Goal: Communication & Community: Share content

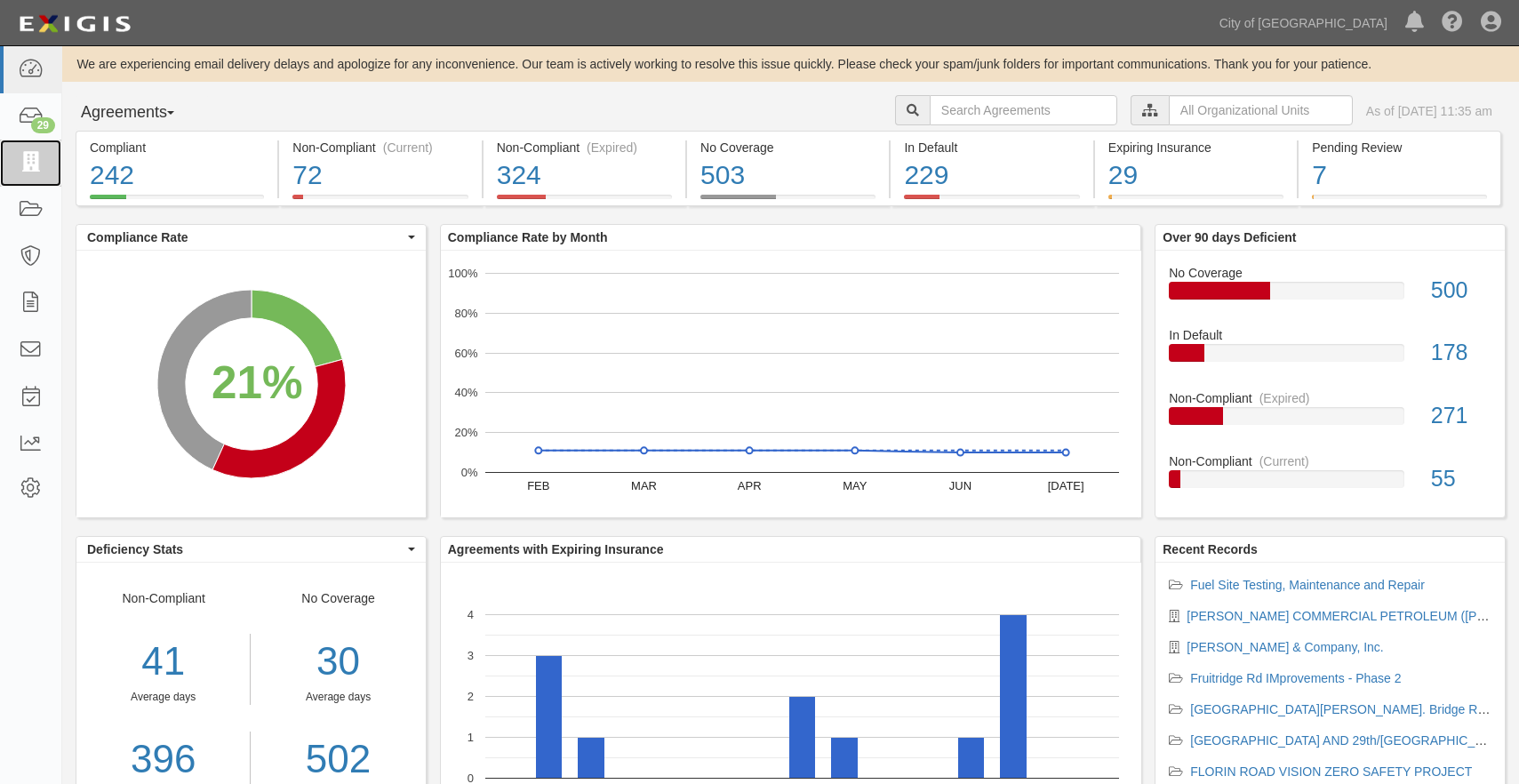
click at [28, 159] on icon at bounding box center [29, 163] width 25 height 20
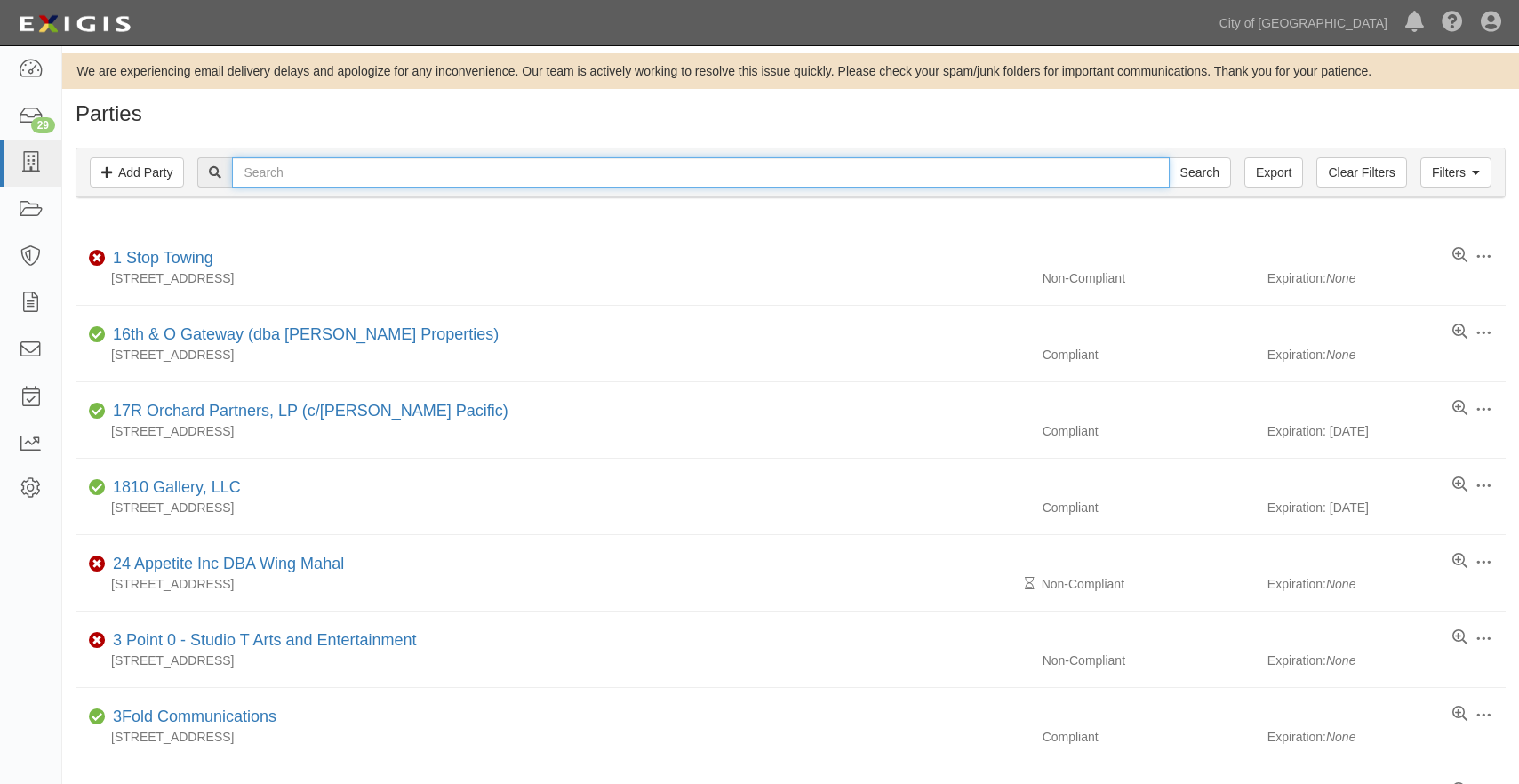
click at [339, 184] on input "text" at bounding box center [701, 172] width 937 height 30
type input "kasier"
click at [1170, 158] on input "Search" at bounding box center [1201, 172] width 62 height 30
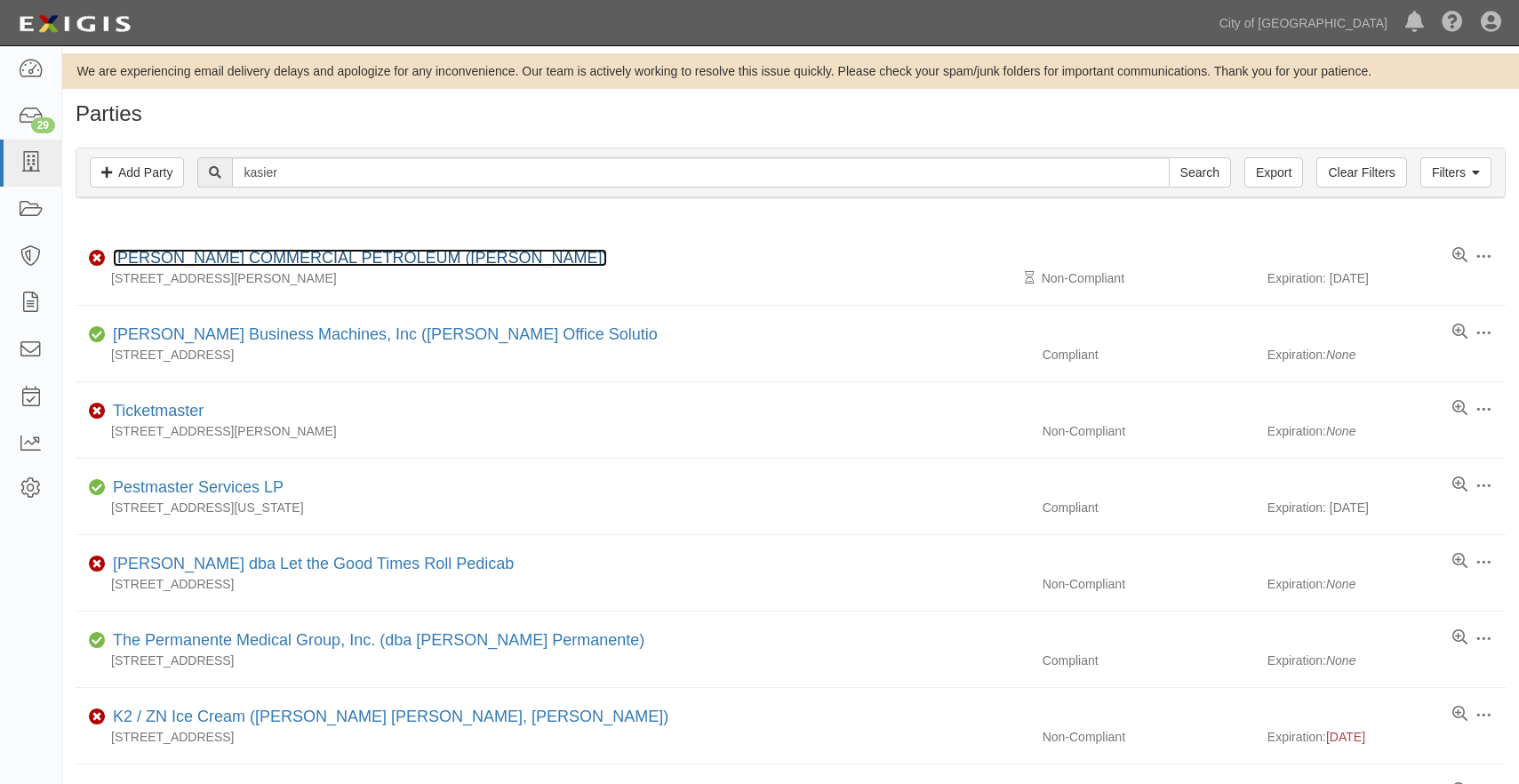
click at [293, 258] on link "[PERSON_NAME] COMMERCIAL PETROLEUM ([PERSON_NAME])" at bounding box center [360, 257] width 494 height 17
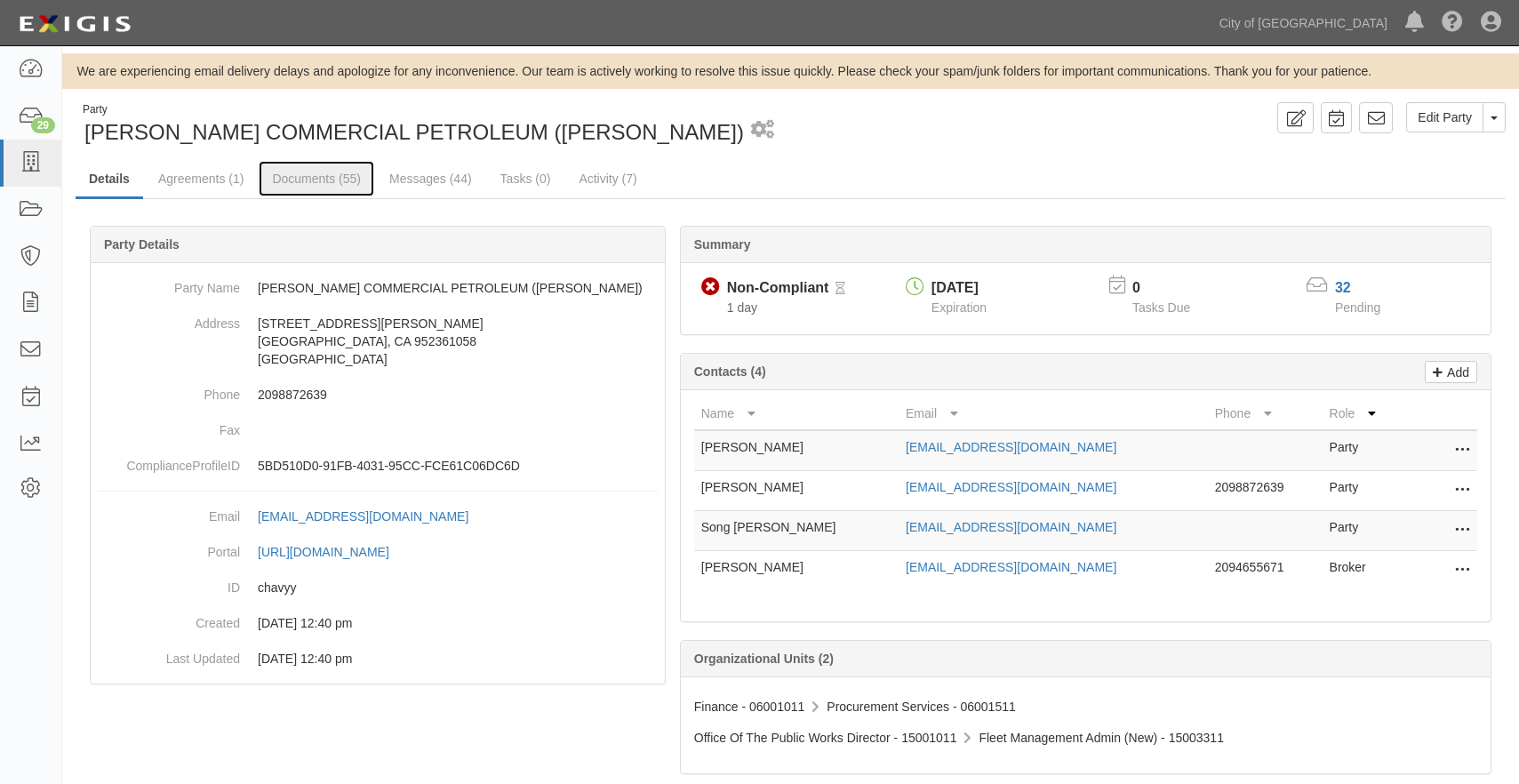
click at [297, 185] on link "Documents (55)" at bounding box center [316, 178] width 116 height 36
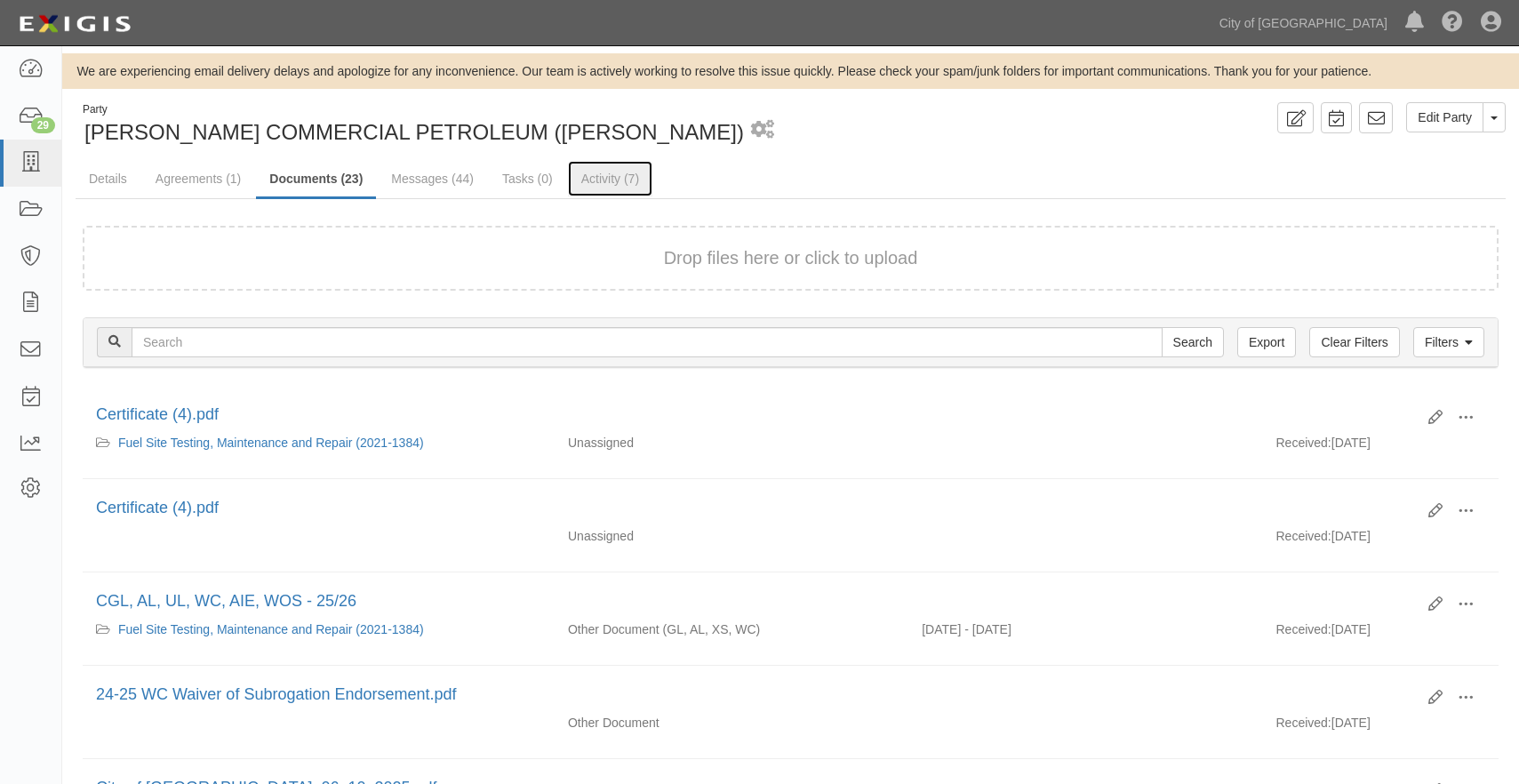
click at [595, 165] on link "Activity (7)" at bounding box center [610, 178] width 84 height 36
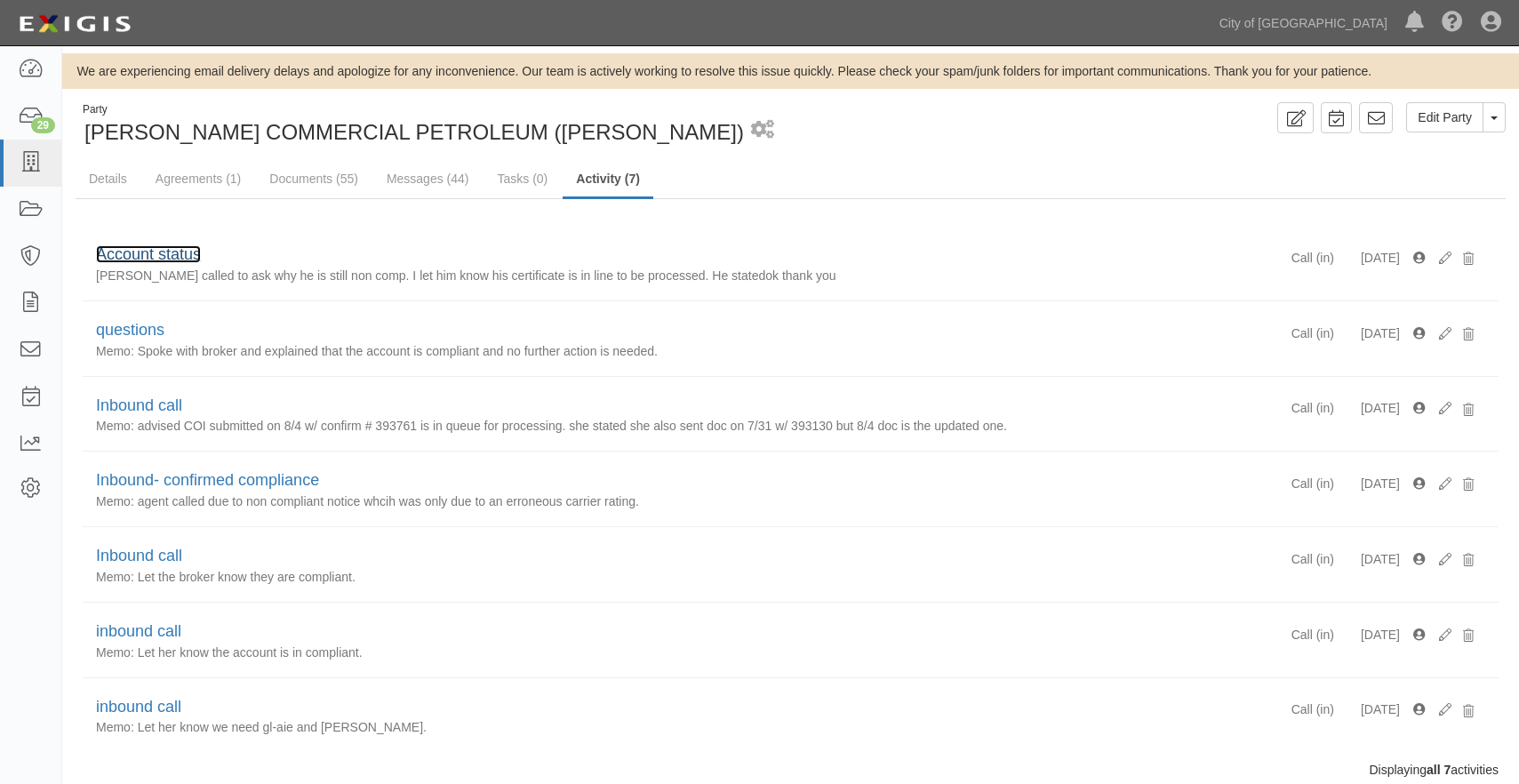
click at [183, 252] on link "Account status" at bounding box center [149, 254] width 105 height 17
click at [292, 179] on link "Documents (55)" at bounding box center [314, 178] width 116 height 36
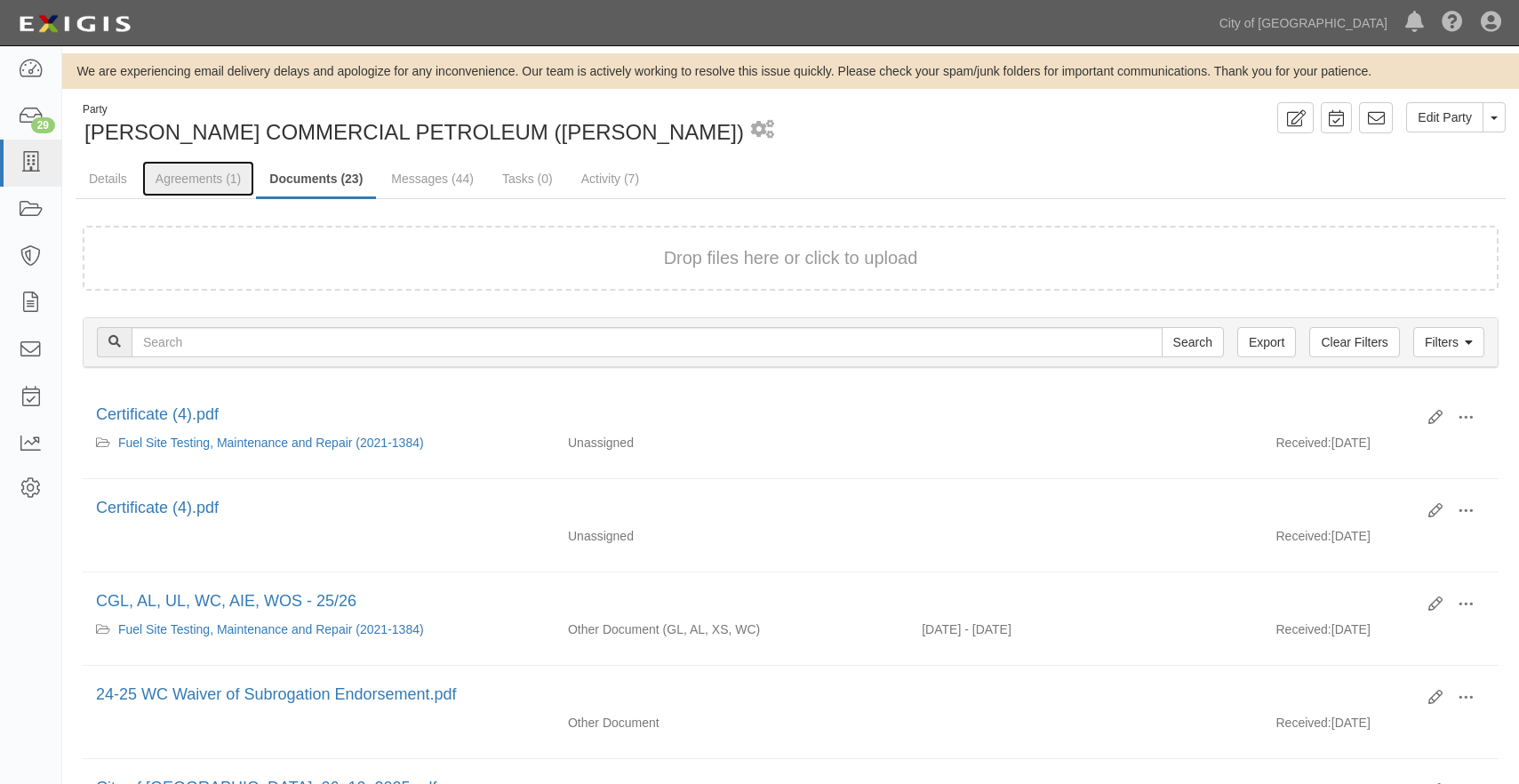
click at [183, 181] on link "Agreements (1)" at bounding box center [198, 178] width 112 height 36
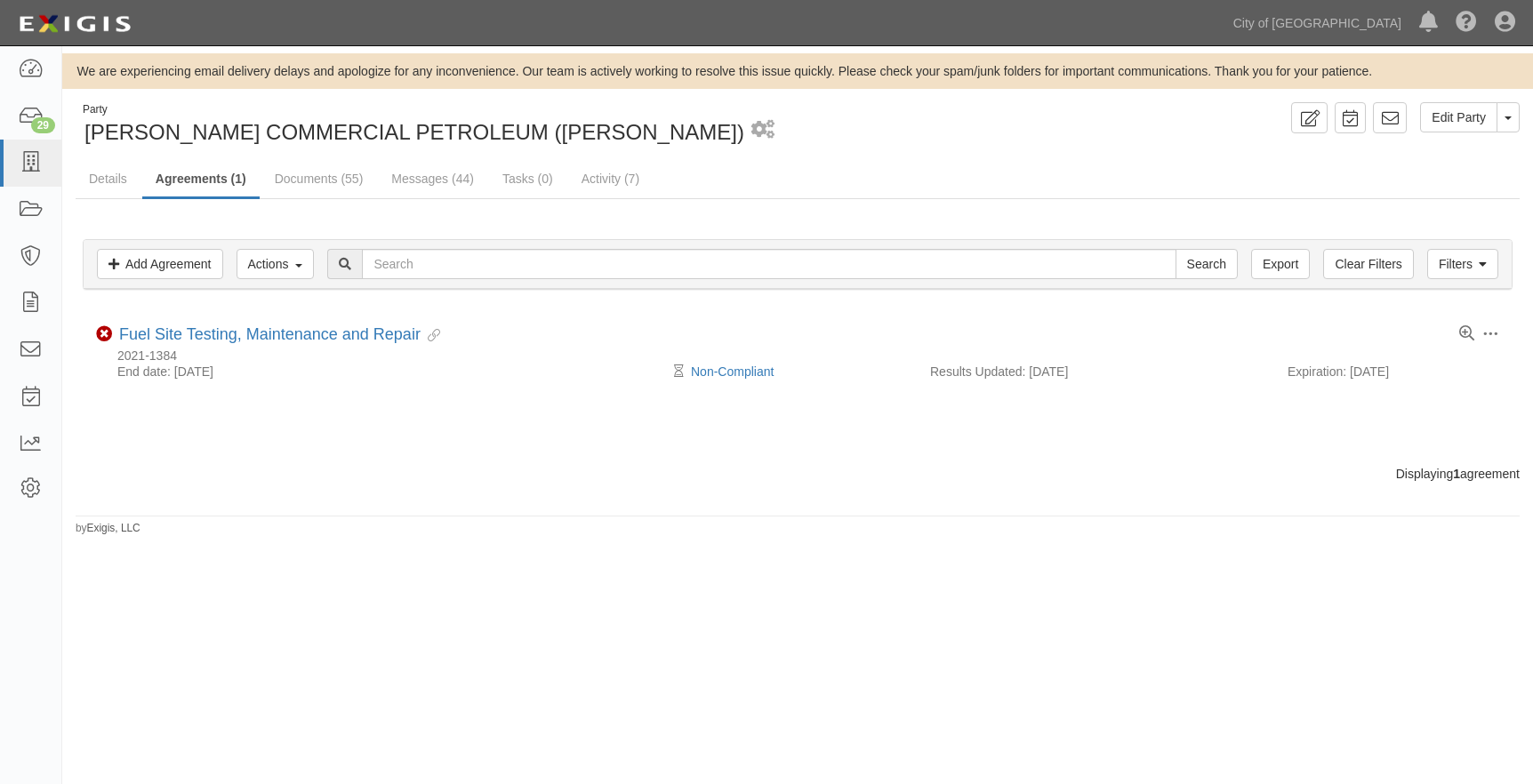
drag, startPoint x: 594, startPoint y: 366, endPoint x: 489, endPoint y: 313, distance: 117.6
click at [594, 366] on div "End date: [DATE]" at bounding box center [387, 370] width 583 height 17
click at [302, 175] on link "Documents (55)" at bounding box center [319, 178] width 116 height 36
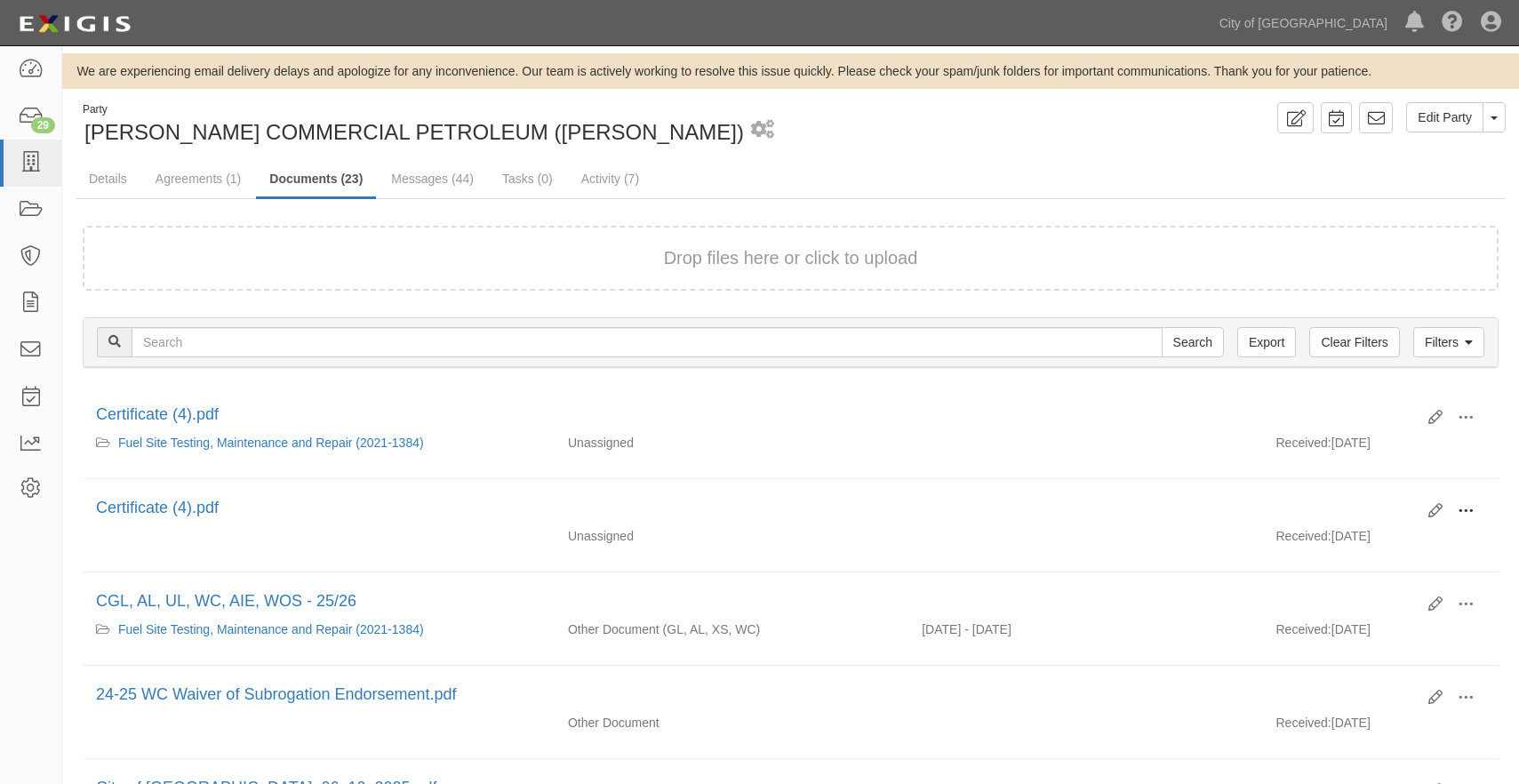
click at [1459, 513] on span at bounding box center [1466, 511] width 16 height 16
click at [1379, 534] on link "View" at bounding box center [1380, 536] width 140 height 32
drag, startPoint x: 941, startPoint y: 425, endPoint x: 1071, endPoint y: 423, distance: 130.0
click at [942, 425] on div "Certificate (4).pdf" at bounding box center [756, 414] width 1319 height 23
click at [1467, 415] on span at bounding box center [1466, 417] width 16 height 16
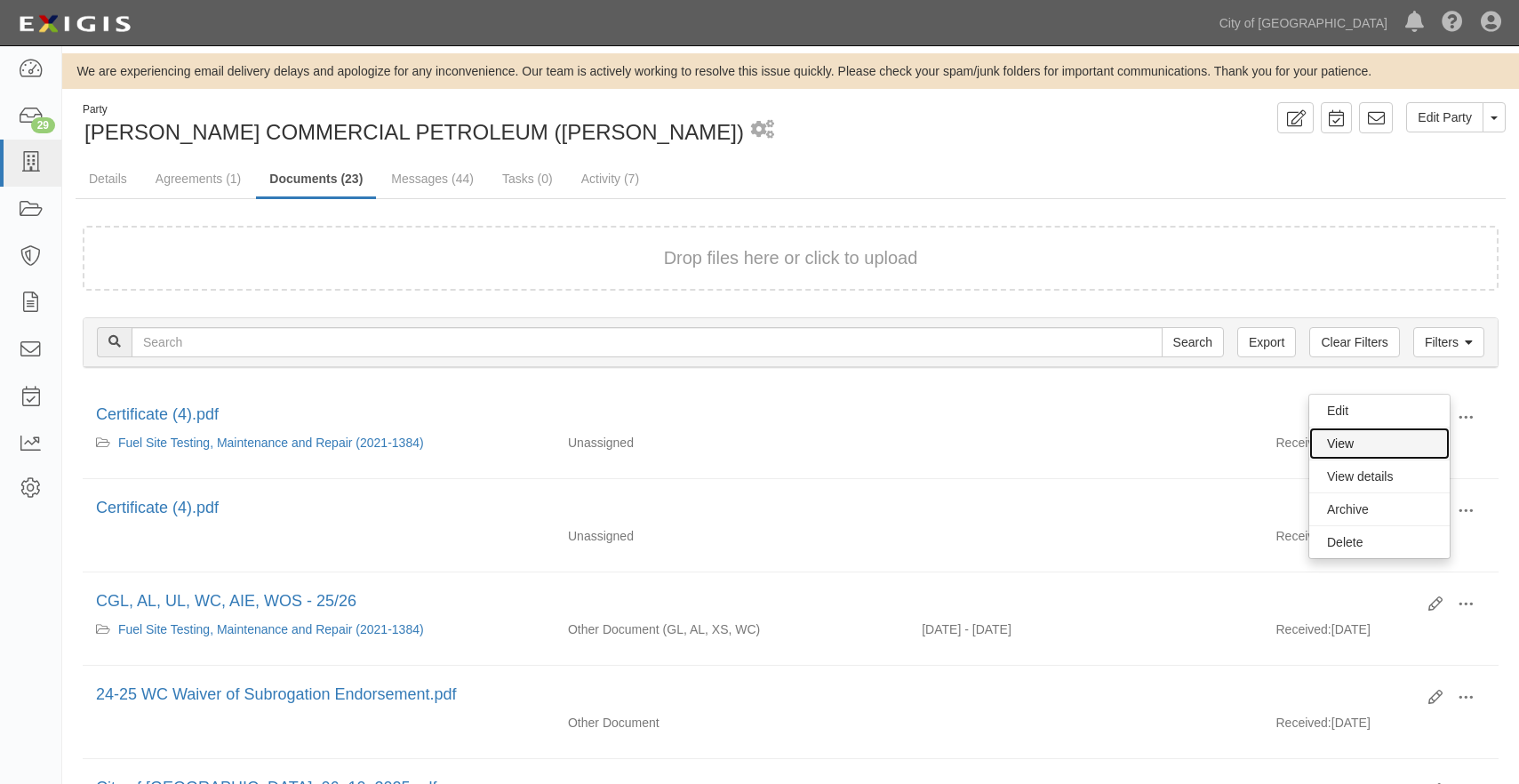
click at [1401, 439] on link "View" at bounding box center [1380, 443] width 140 height 32
click at [1434, 506] on icon at bounding box center [1436, 512] width 15 height 15
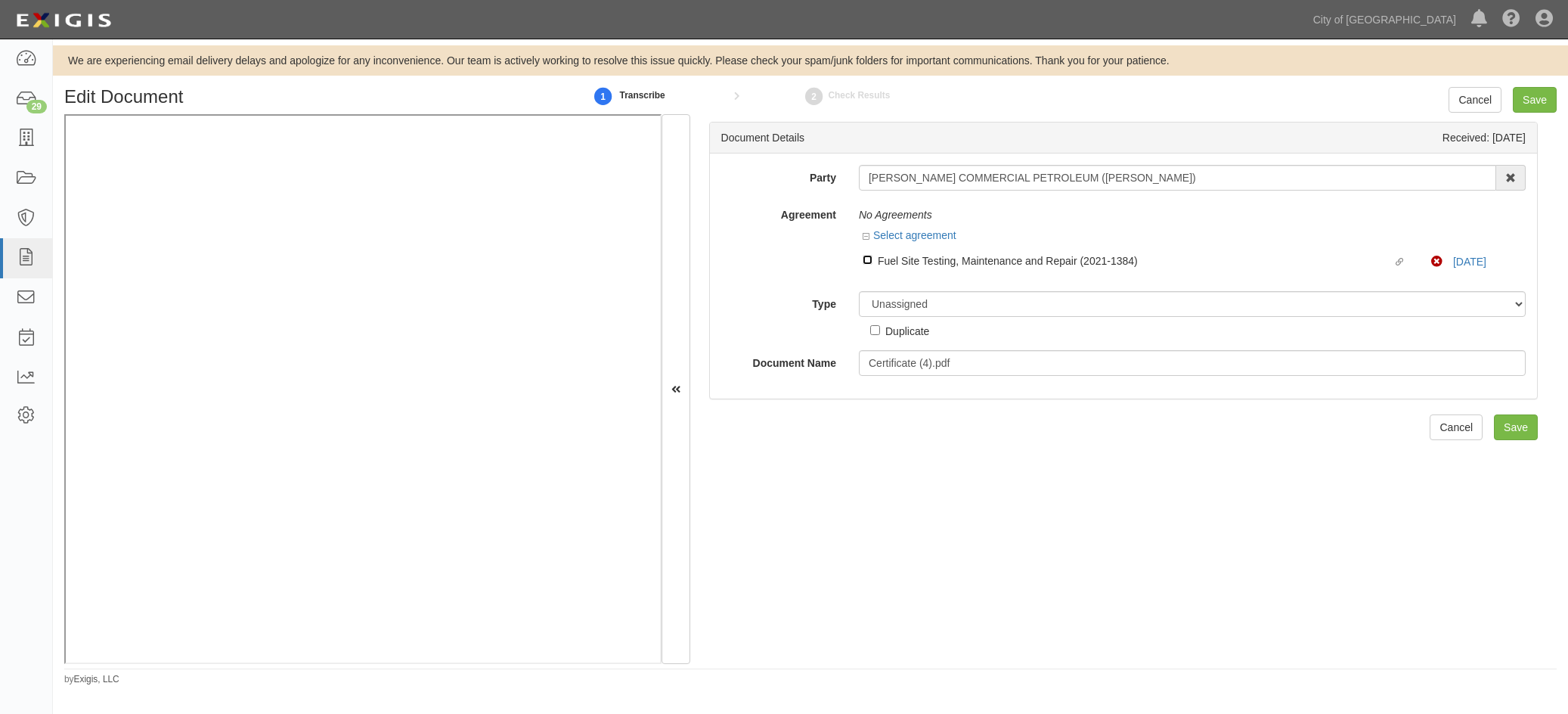
click at [865, 261] on input "Linked agreement Fuel Site Testing, Maintenance and Repair (2021-1384) Linked a…" at bounding box center [867, 260] width 10 height 10
checkbox input "true"
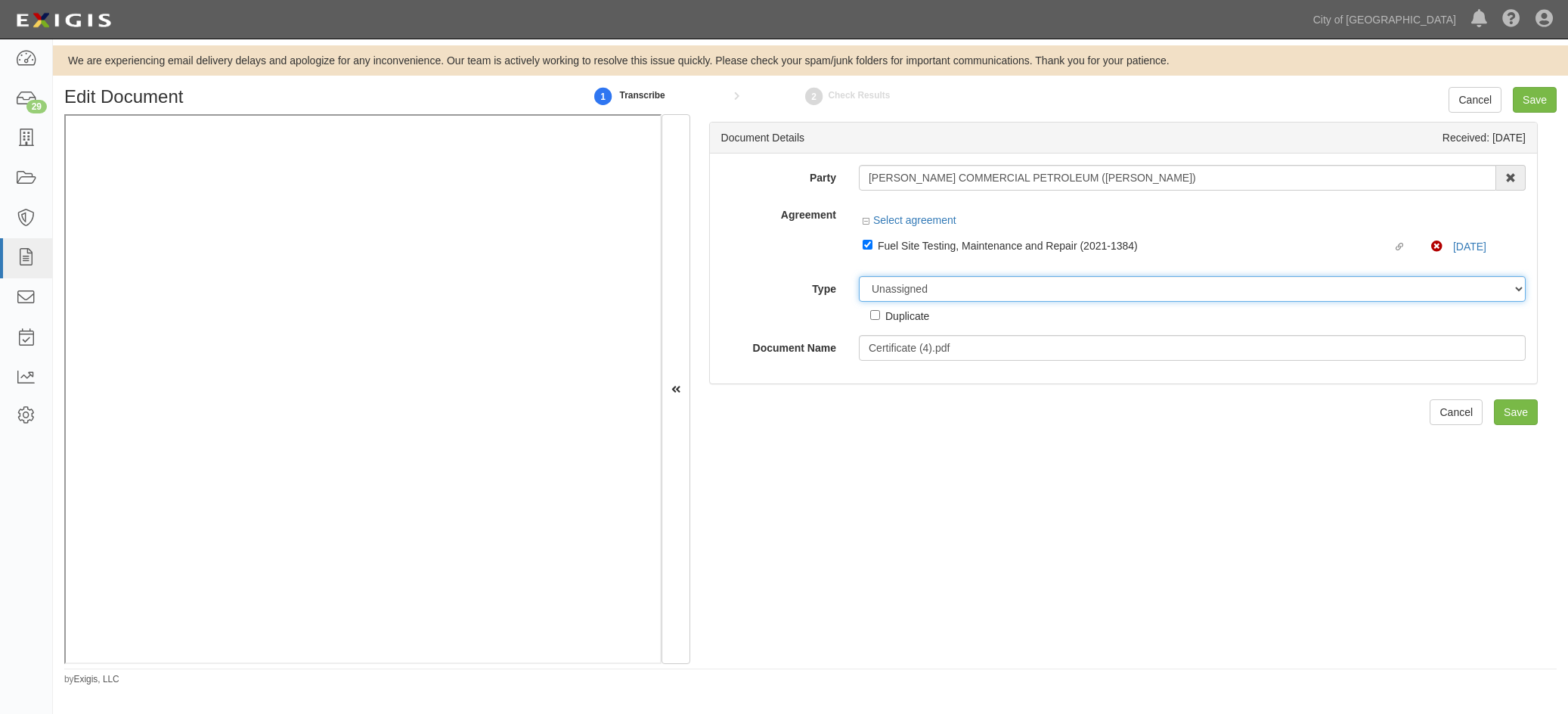
click at [914, 294] on select "Unassigned Binder Cancellation Notice Certificate Contract Endorsement Insuranc…" at bounding box center [1192, 289] width 667 height 26
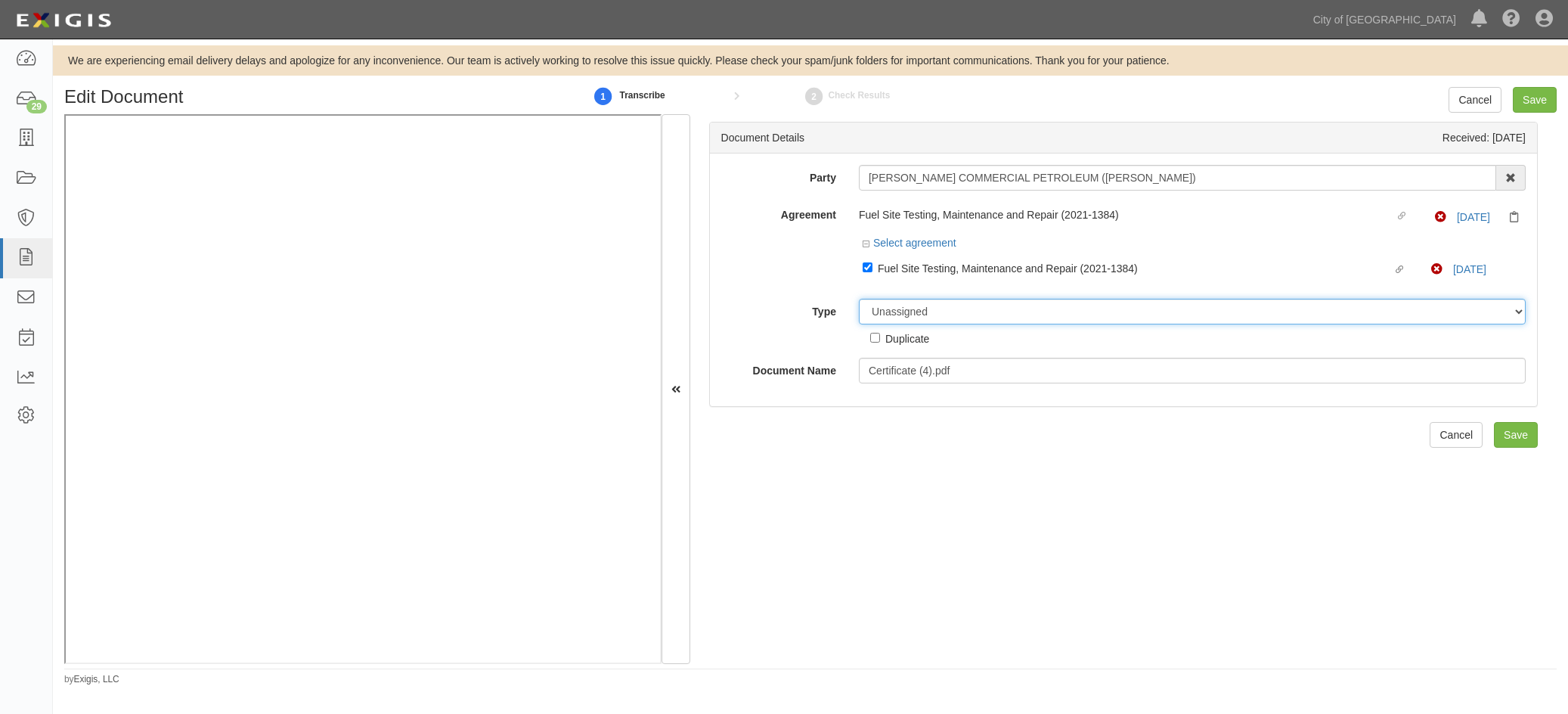
select select "CertificateDetail"
click at [859, 299] on select "Unassigned Binder Cancellation Notice Certificate Contract Endorsement Insuranc…" at bounding box center [1192, 311] width 667 height 26
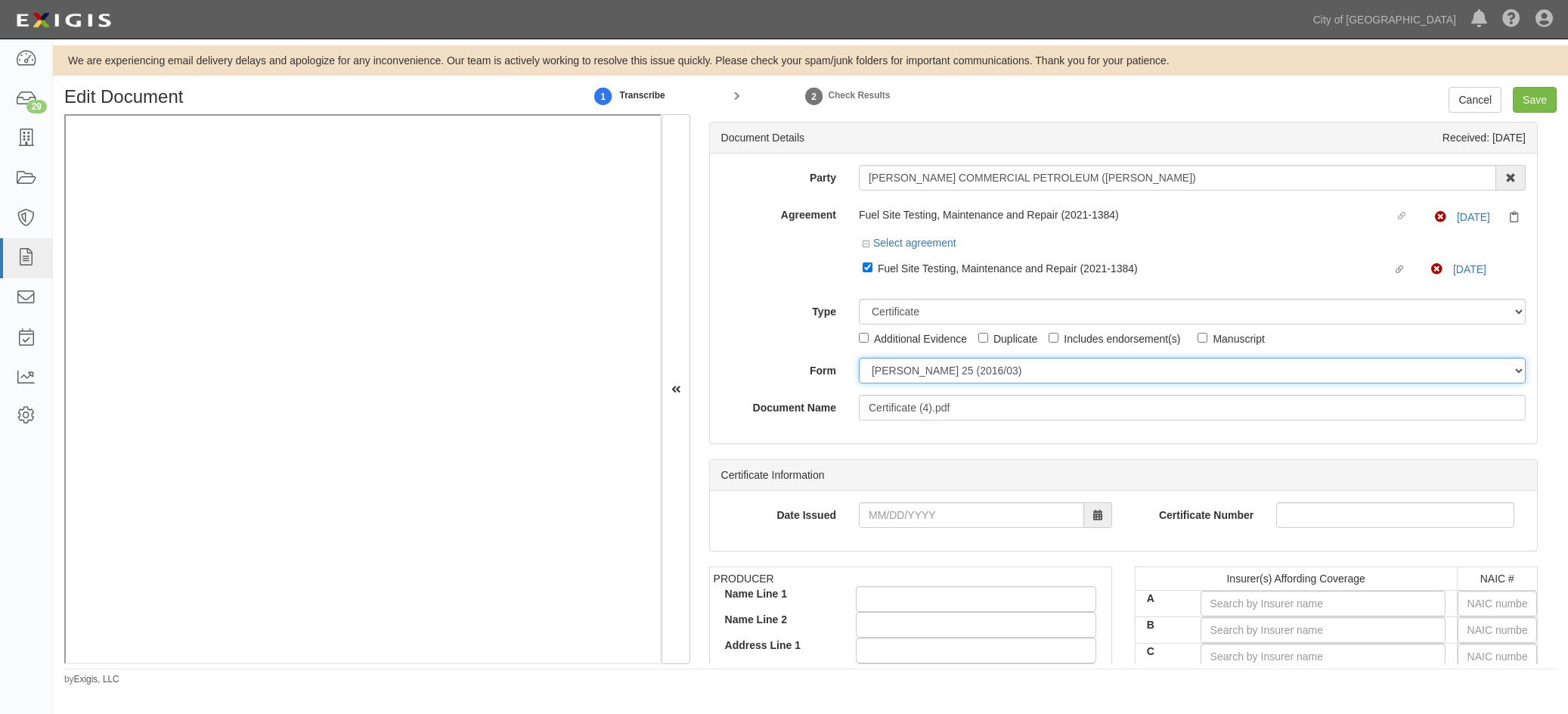
click at [891, 375] on select "[PERSON_NAME] 25 (2016/03) [PERSON_NAME] 101 [PERSON_NAME] 855 NY (2014/05) Gen…" at bounding box center [1192, 370] width 667 height 26
select select "GeneralFormDetail"
click at [859, 357] on select "[PERSON_NAME] 25 (2016/03) [PERSON_NAME] 101 [PERSON_NAME] 855 NY (2014/05) Gen…" at bounding box center [1192, 370] width 667 height 26
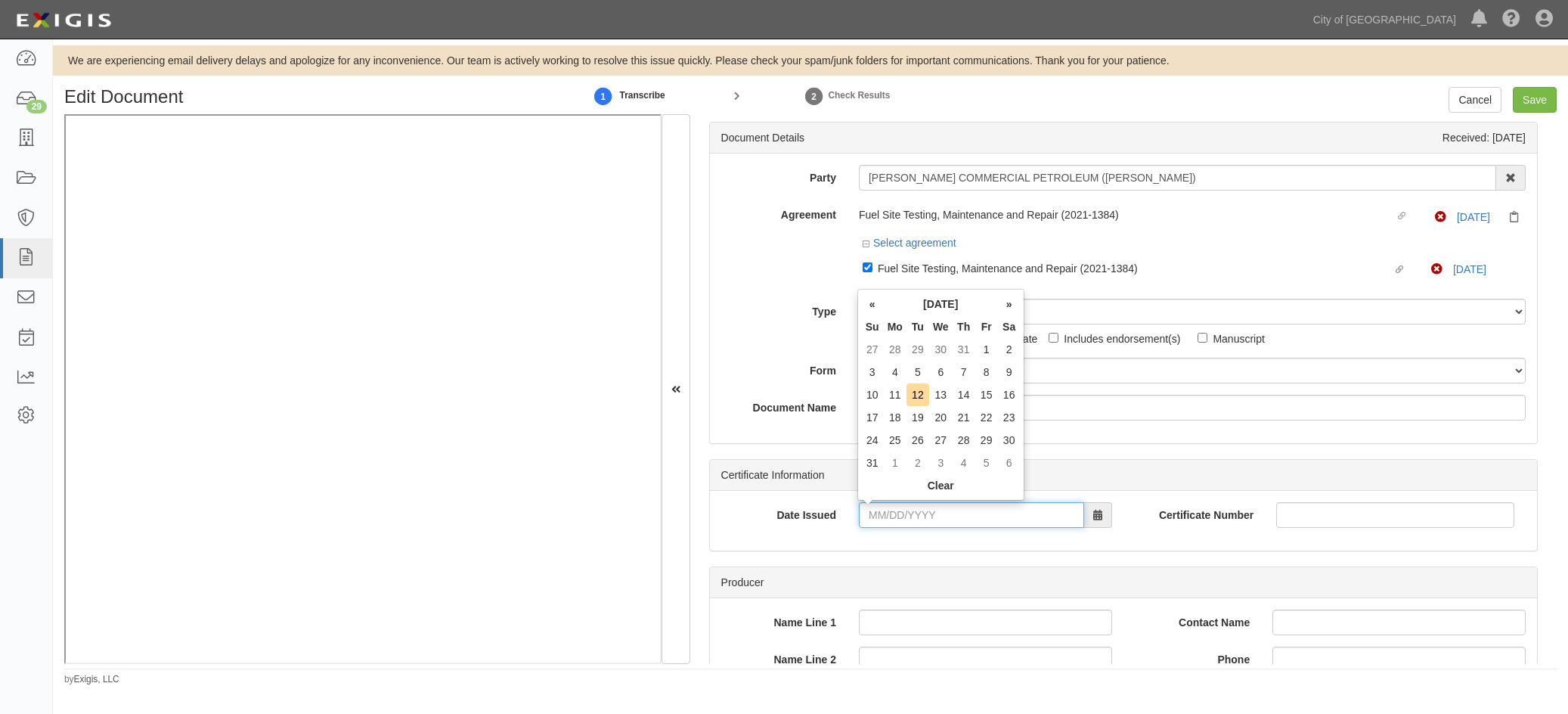
click at [871, 517] on input "Date Issued" at bounding box center [971, 515] width 225 height 26
click at [935, 371] on td "6" at bounding box center [941, 371] width 23 height 23
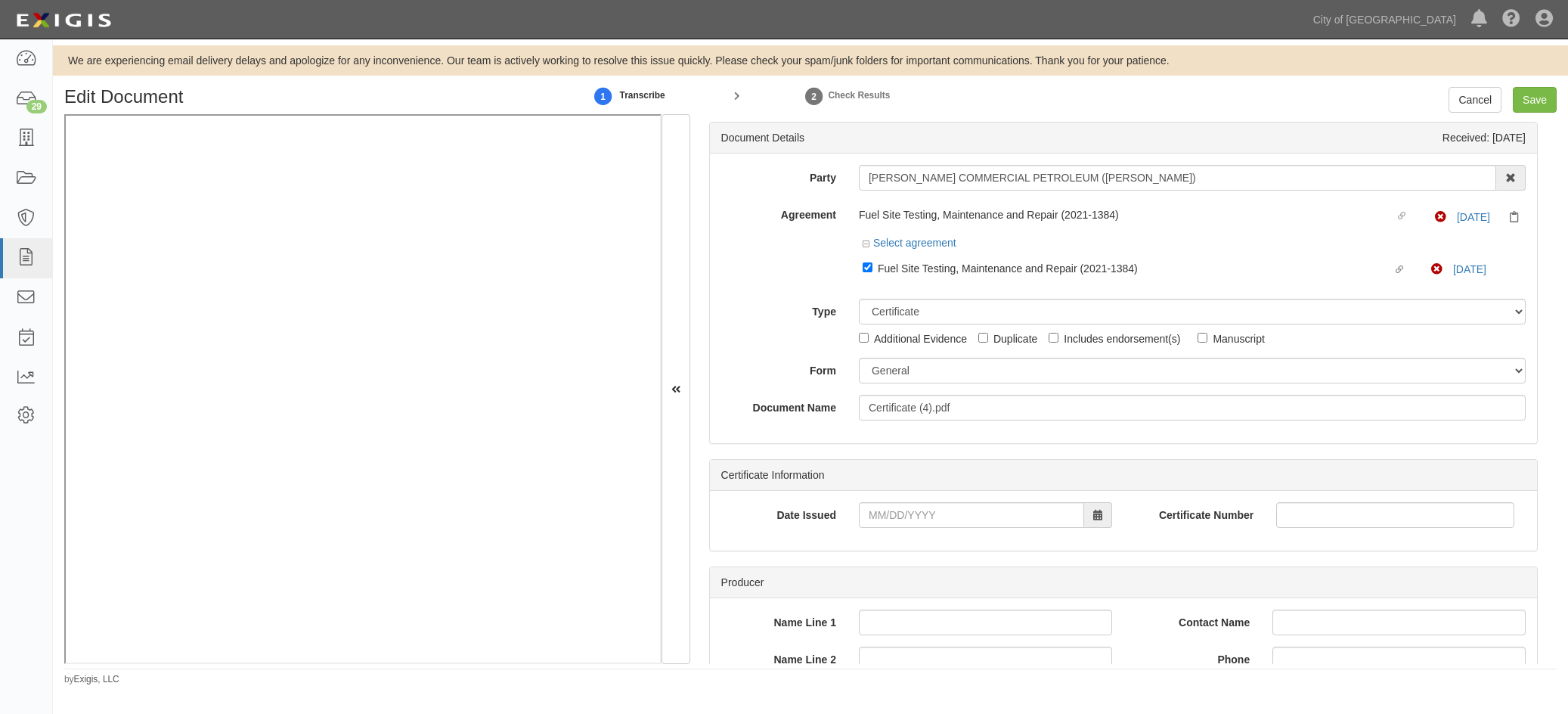
type input "[DATE]"
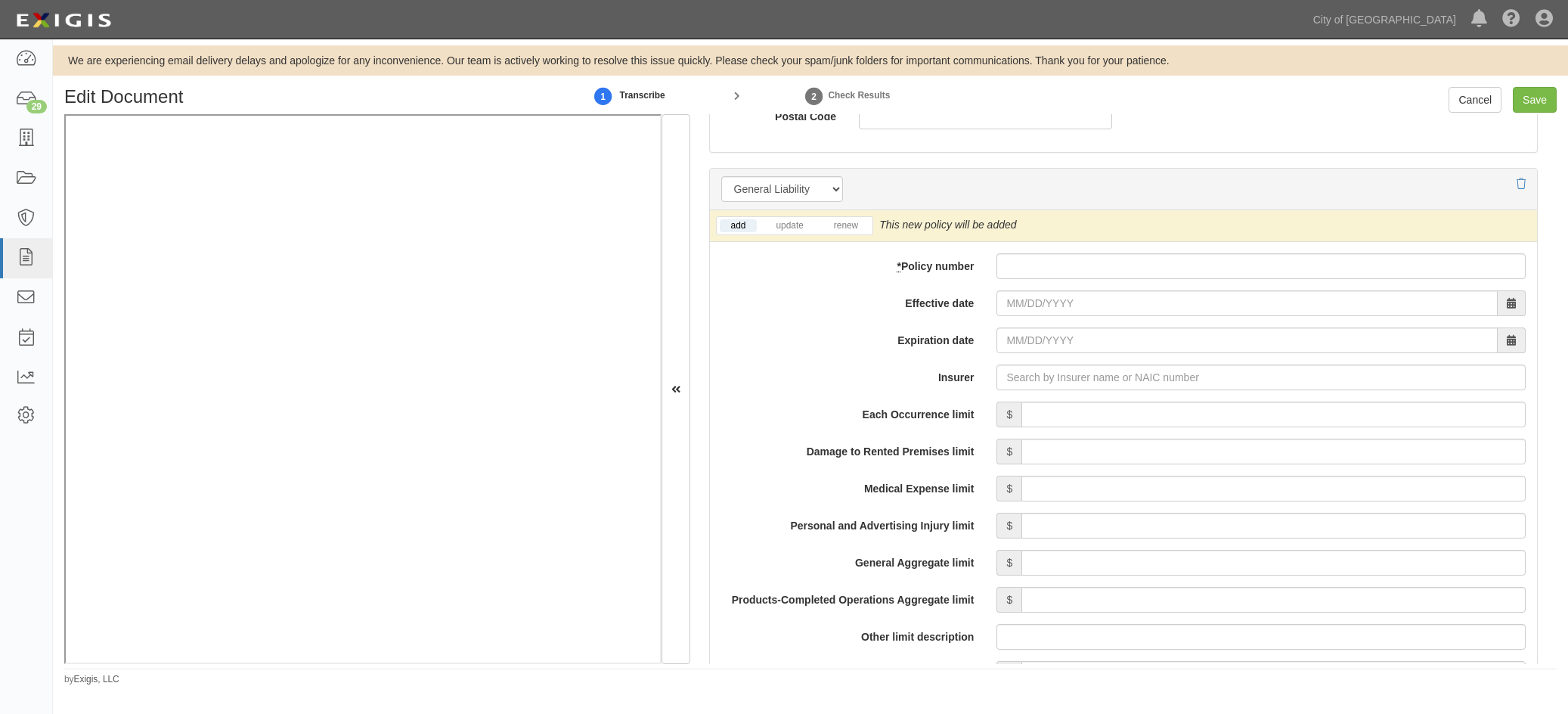
scroll to position [1059, 0]
click at [794, 224] on link "update" at bounding box center [789, 225] width 50 height 12
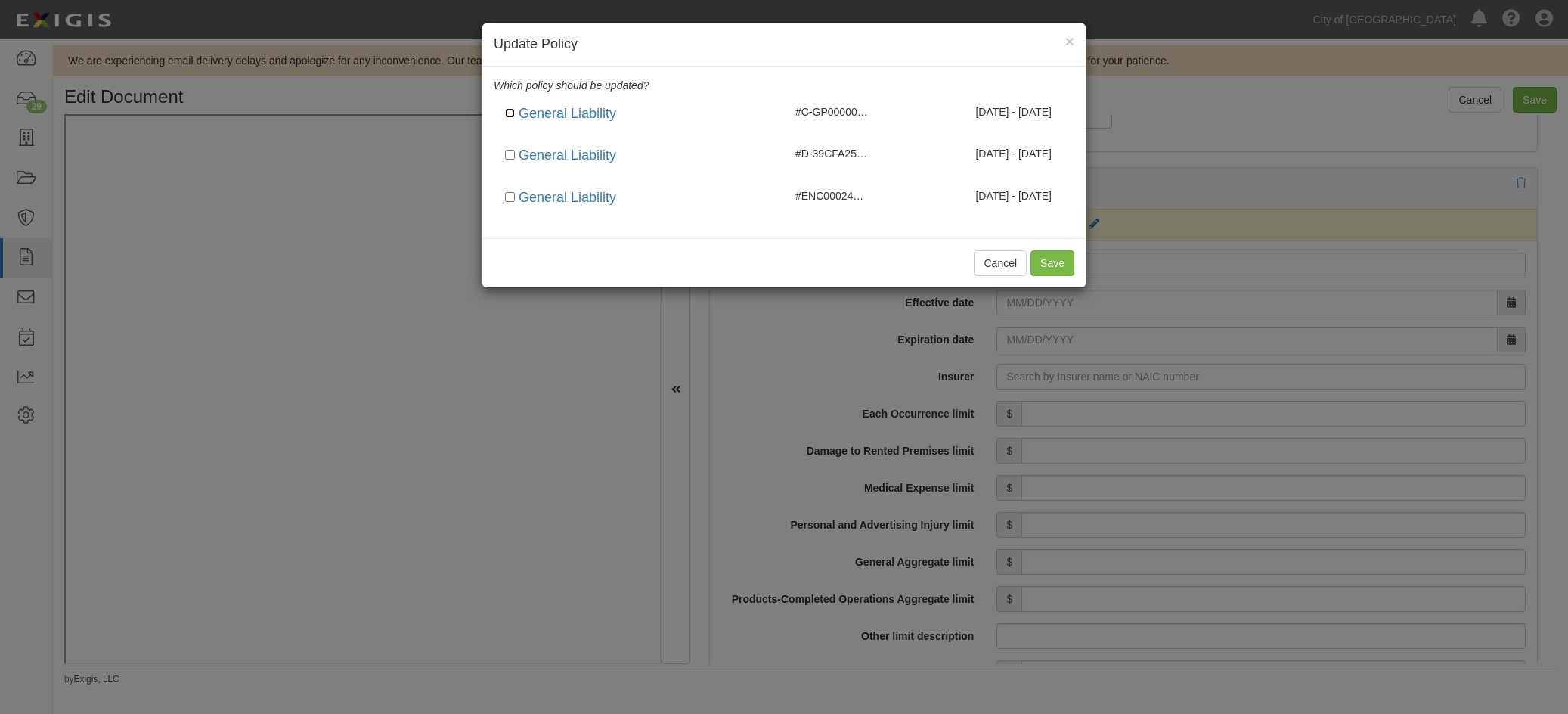
click at [509, 113] on input "checkbox" at bounding box center [509, 113] width 10 height 10
checkbox input "true"
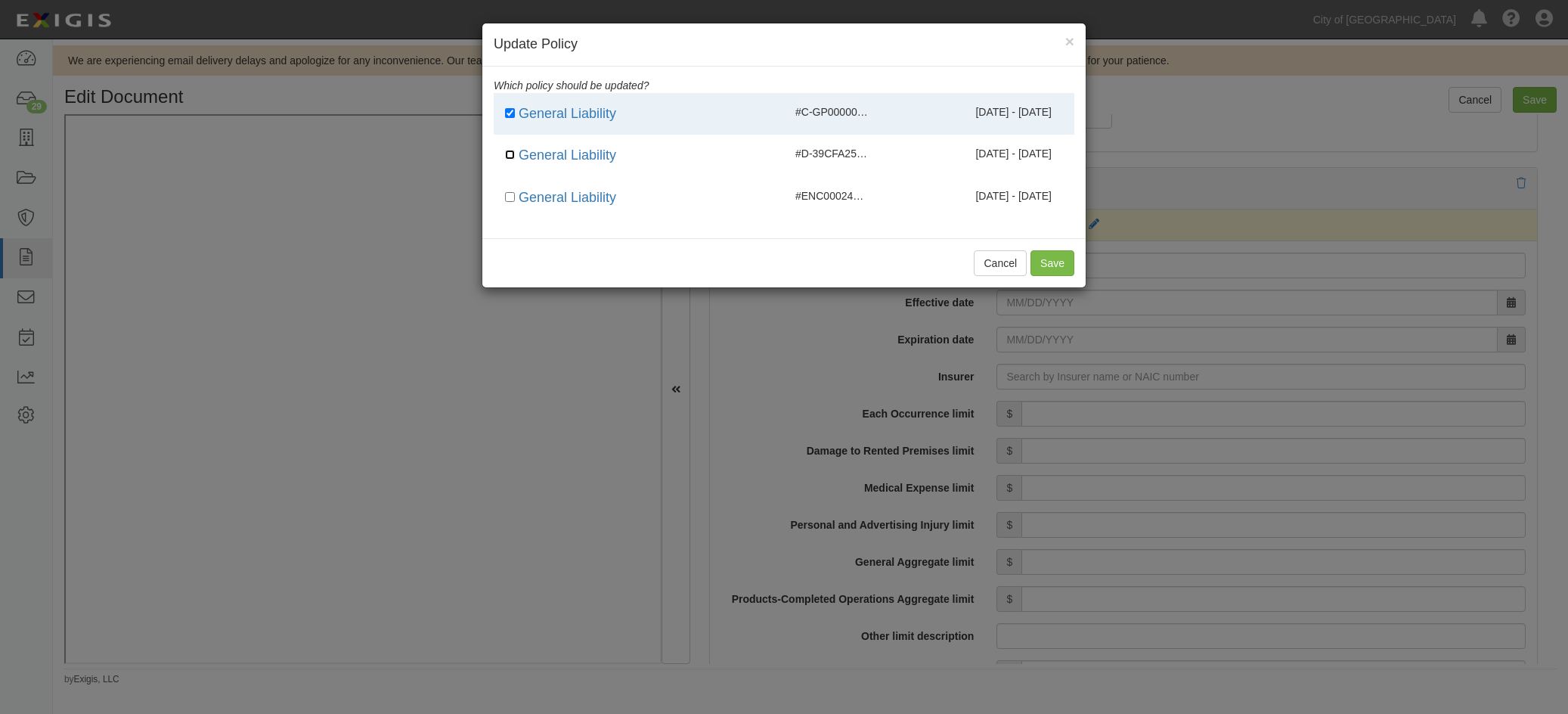
drag, startPoint x: 512, startPoint y: 155, endPoint x: 511, endPoint y: 169, distance: 14.0
click at [512, 156] on input "checkbox" at bounding box center [509, 155] width 10 height 10
checkbox input "true"
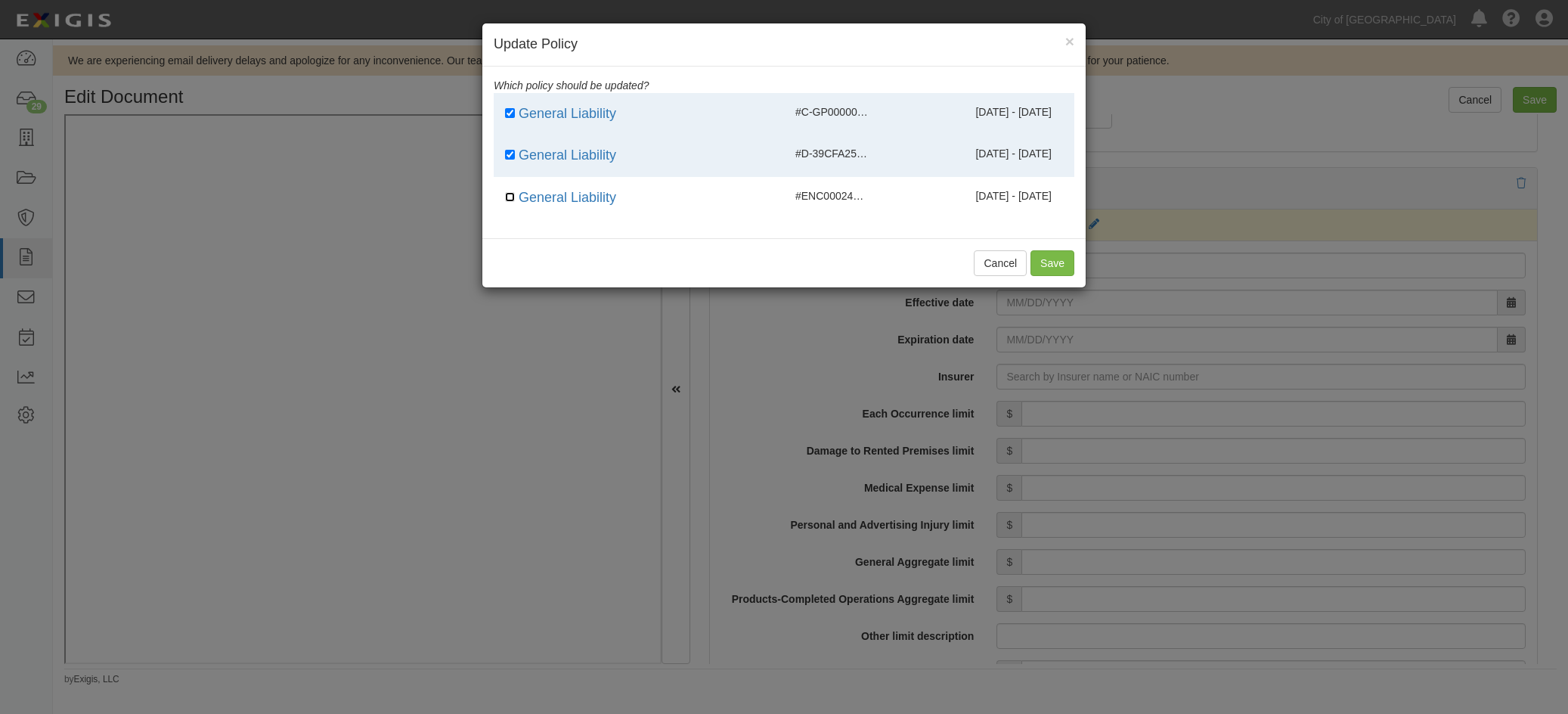
click at [512, 198] on input "checkbox" at bounding box center [509, 197] width 10 height 10
checkbox input "true"
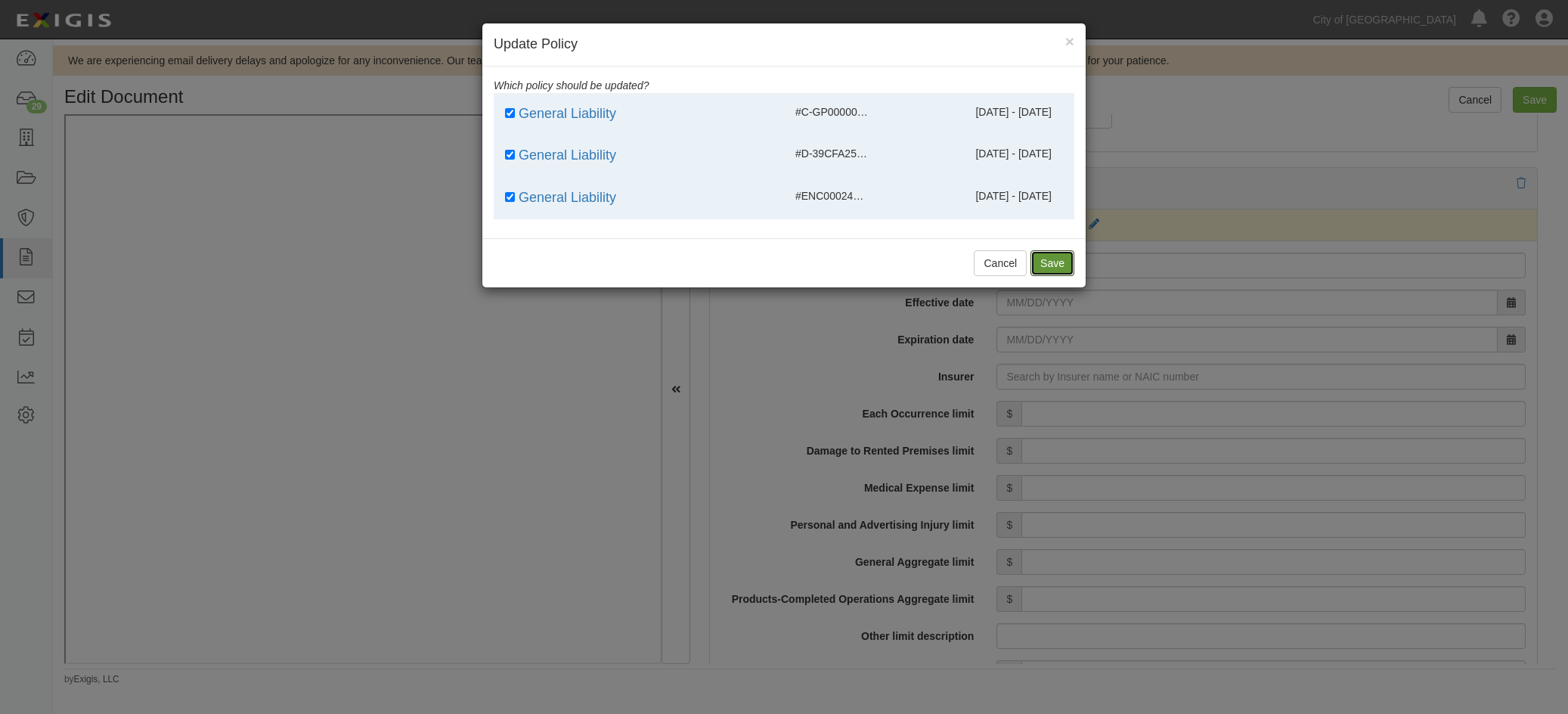
click at [1070, 261] on button "Save" at bounding box center [1052, 263] width 44 height 26
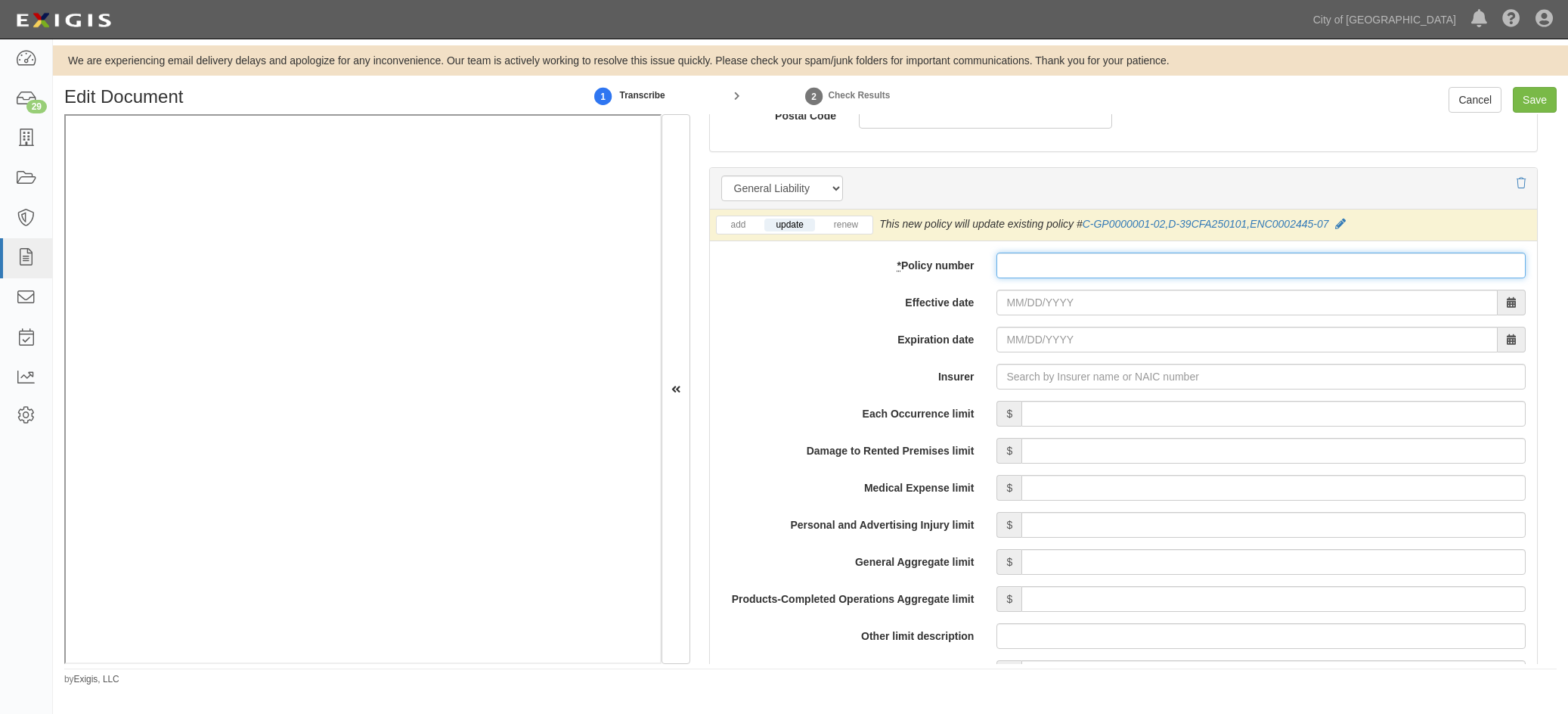
click at [1020, 264] on input "* Policy number" at bounding box center [1261, 265] width 529 height 26
paste input "D39CFA250101"
click at [1008, 267] on input "D39CFA250101" at bounding box center [1261, 265] width 529 height 26
type input "D-39CFA250101"
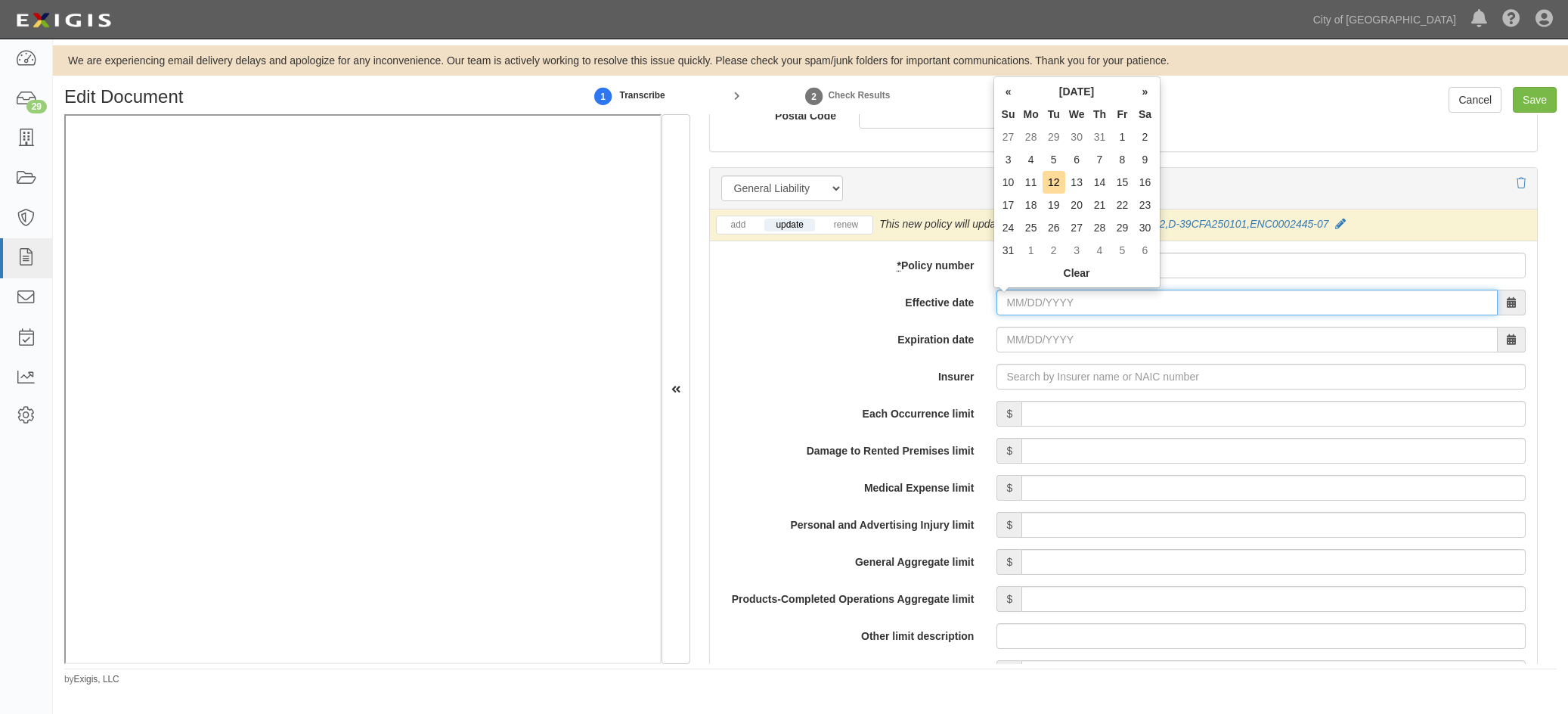
click at [1004, 302] on input "Effective date" at bounding box center [1247, 302] width 502 height 26
type input "06/08/2025"
type input "06/08/2026"
click at [1089, 334] on input "06/08/2026" at bounding box center [1247, 339] width 502 height 26
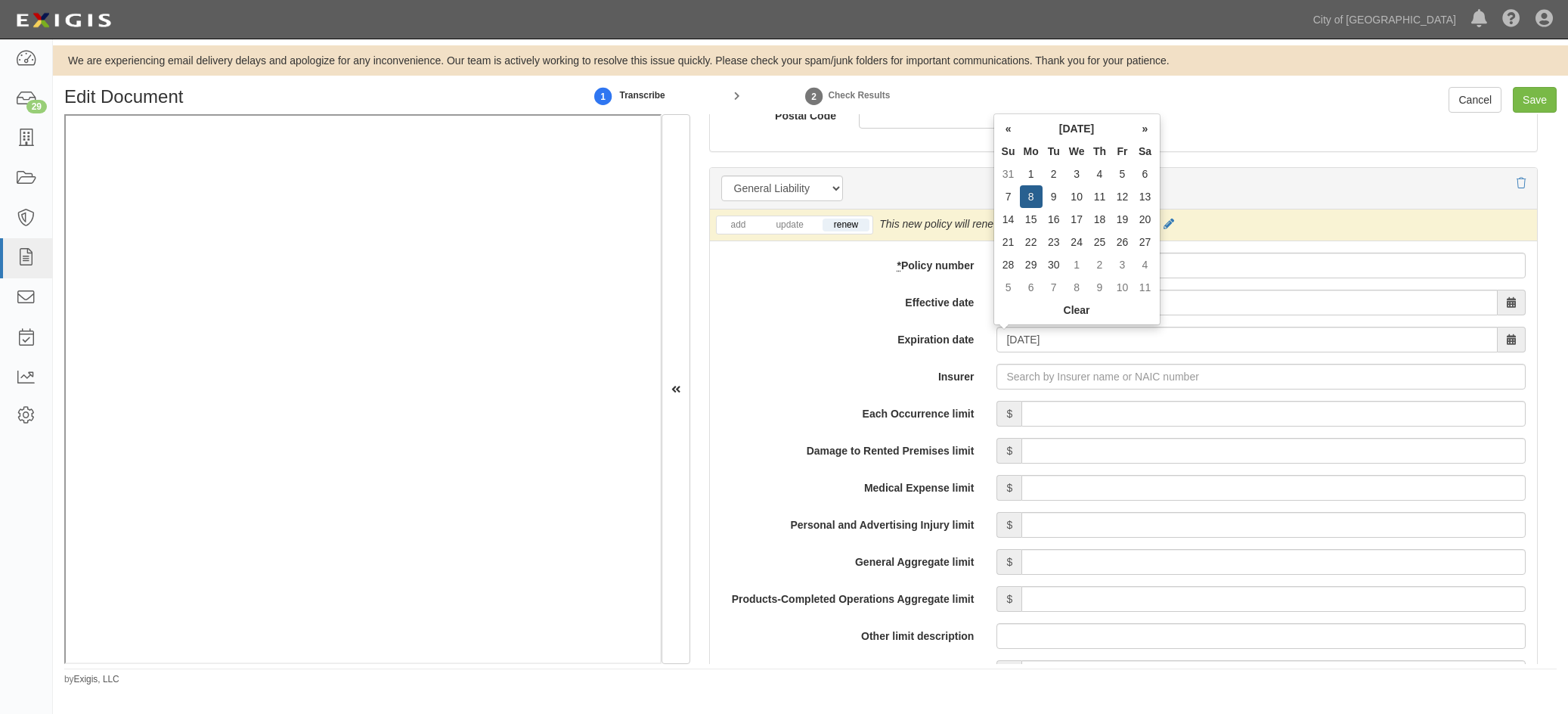
drag, startPoint x: 1055, startPoint y: 390, endPoint x: 1050, endPoint y: 382, distance: 9.4
click at [1055, 389] on div "add update renew This new policy will be added This new policy will update exis…" at bounding box center [1123, 675] width 827 height 932
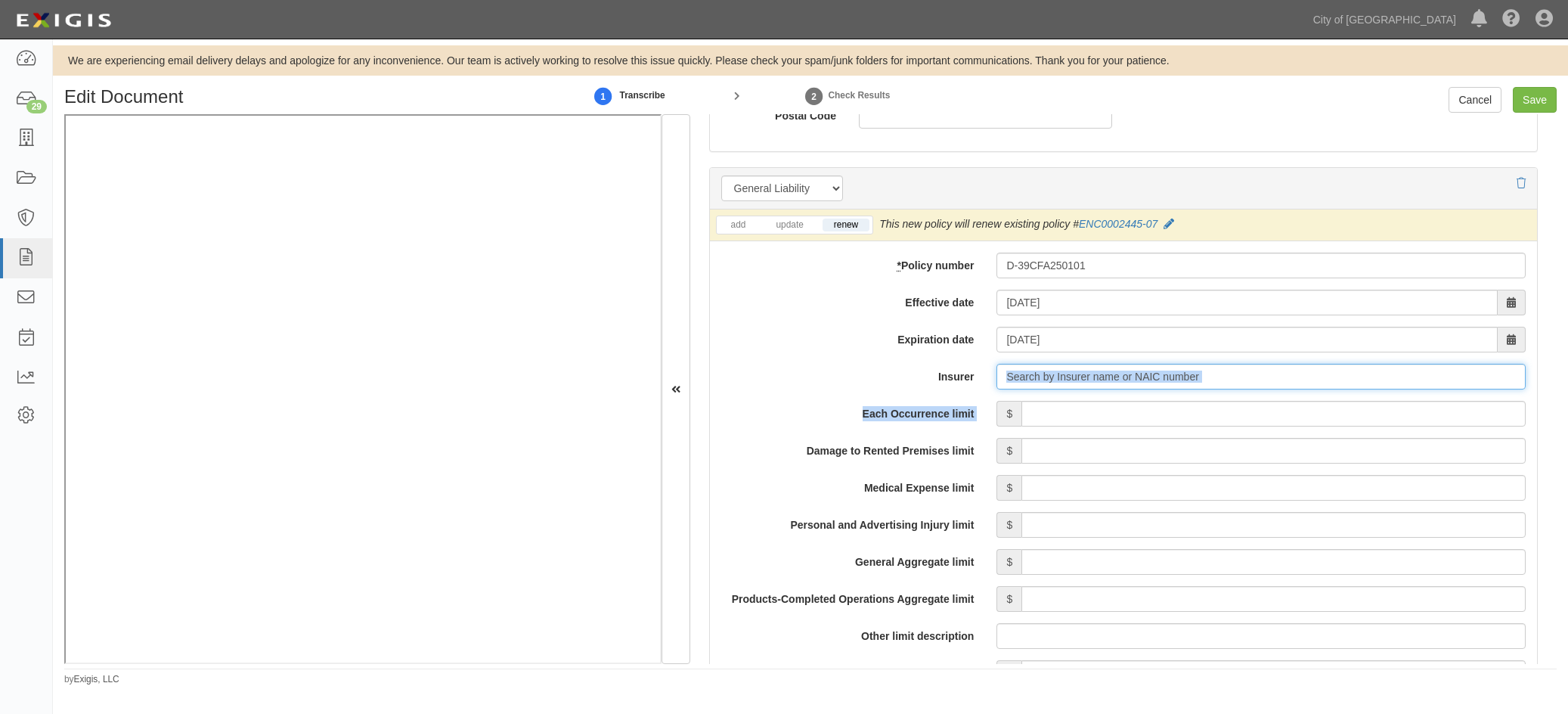
click at [1049, 382] on input "Insurer" at bounding box center [1261, 376] width 529 height 26
click at [1045, 375] on input "Insurer" at bounding box center [1261, 376] width 529 height 26
type input "180 Seguros S.A. (0) NR Rating"
type input "1"
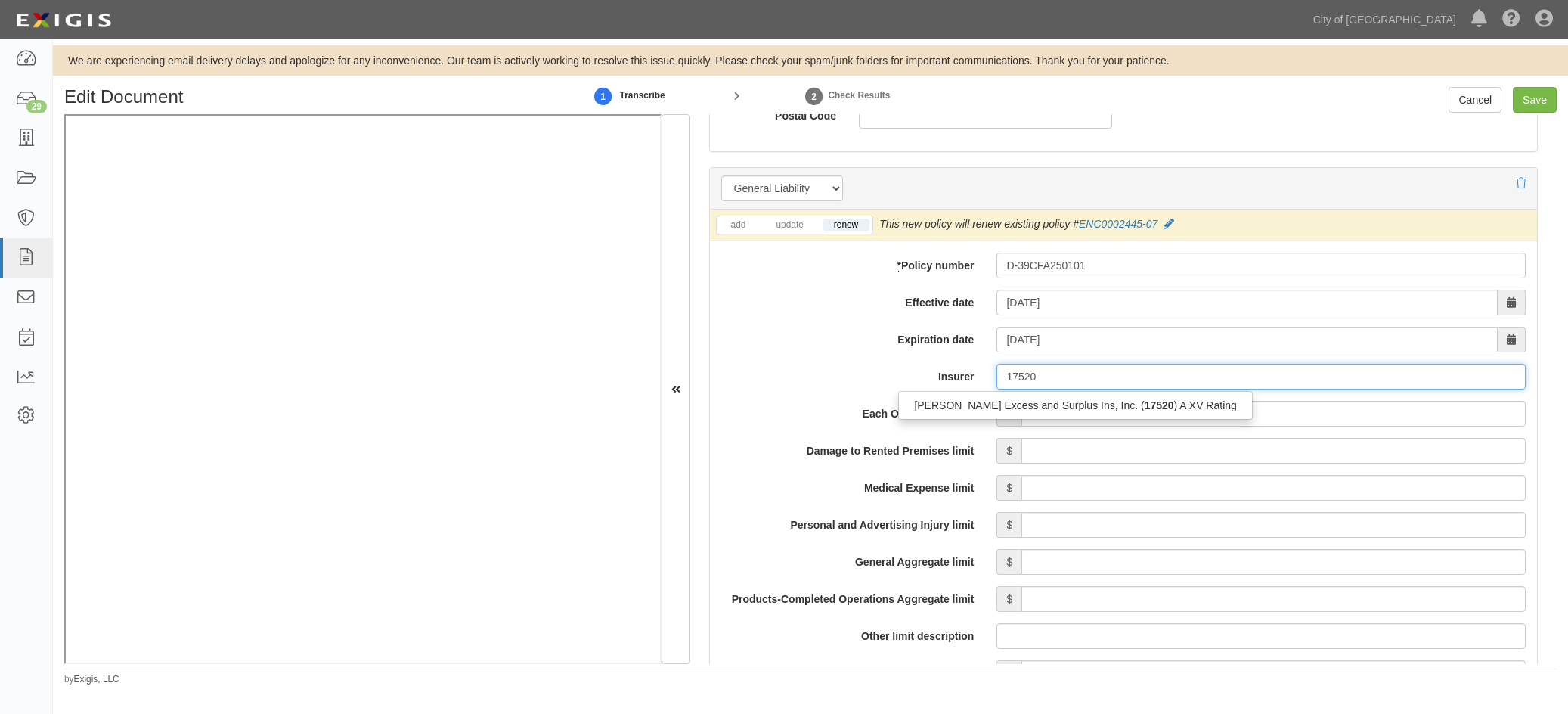
click at [1034, 408] on div "Beazley Excess and Surplus Ins, Inc. ( 17520 ) A XV Rating" at bounding box center [1075, 405] width 353 height 20
type input "Beazley Excess and Surplus Ins, Inc. (17520) A XV Rating"
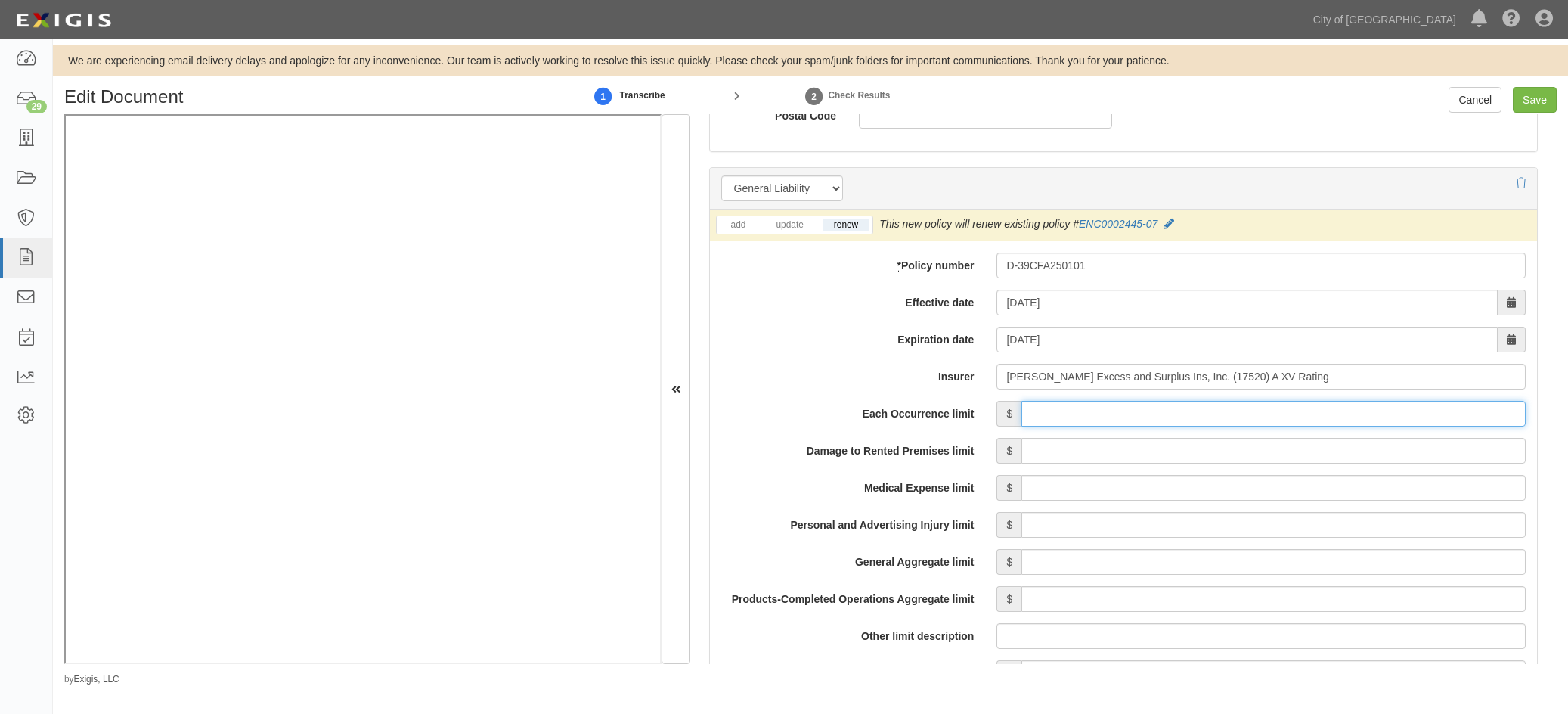
click at [1091, 410] on input "Each Occurrence limit" at bounding box center [1273, 414] width 505 height 26
type input "1,000,000"
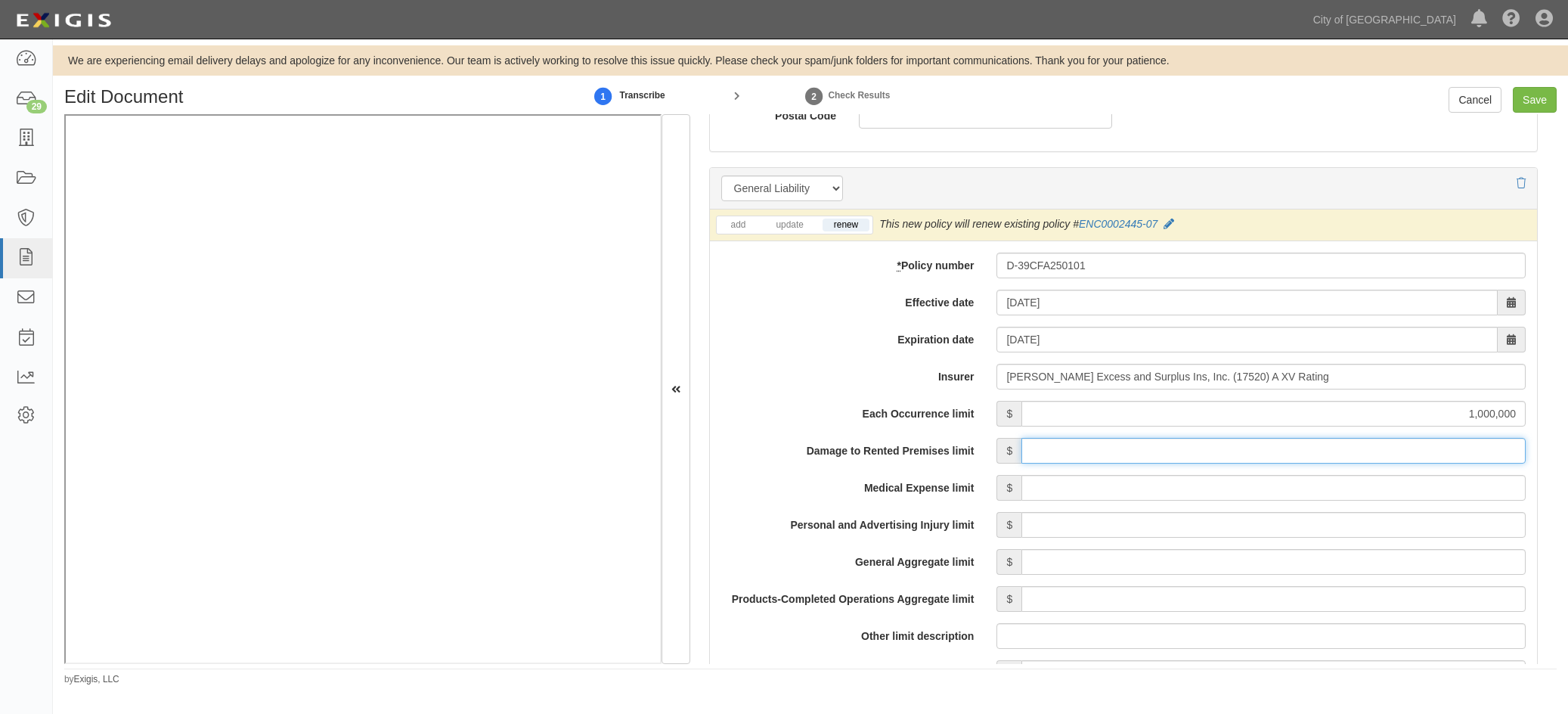
click at [1303, 450] on input "Damage to Rented Premises limit" at bounding box center [1273, 450] width 505 height 26
type input "100,000"
click at [1303, 487] on input "Medical Expense limit" at bounding box center [1273, 488] width 505 height 26
type input "25,000"
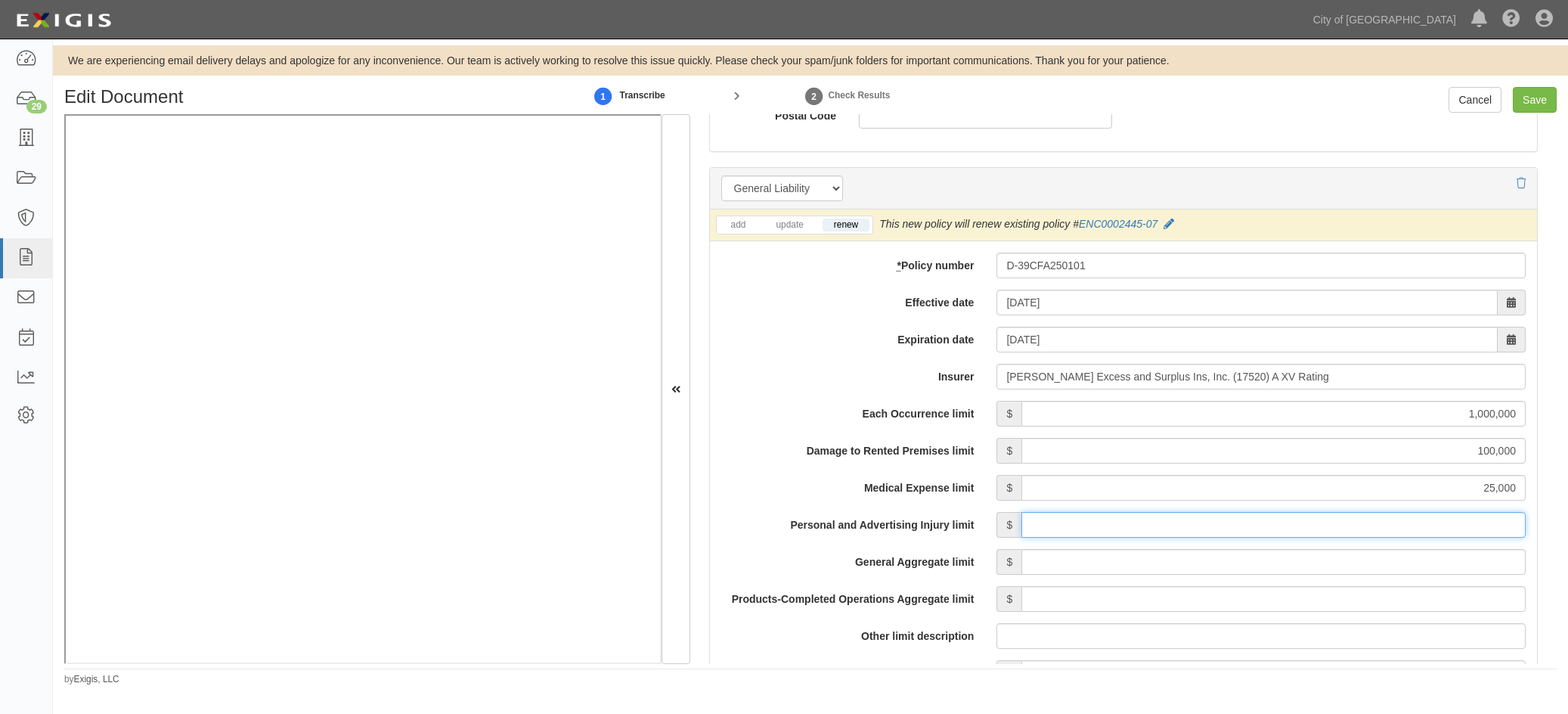
drag, startPoint x: 1342, startPoint y: 529, endPoint x: 1341, endPoint y: 539, distance: 10.0
click at [1303, 529] on input "Personal and Advertising Injury limit" at bounding box center [1273, 524] width 505 height 26
type input "1,000,000"
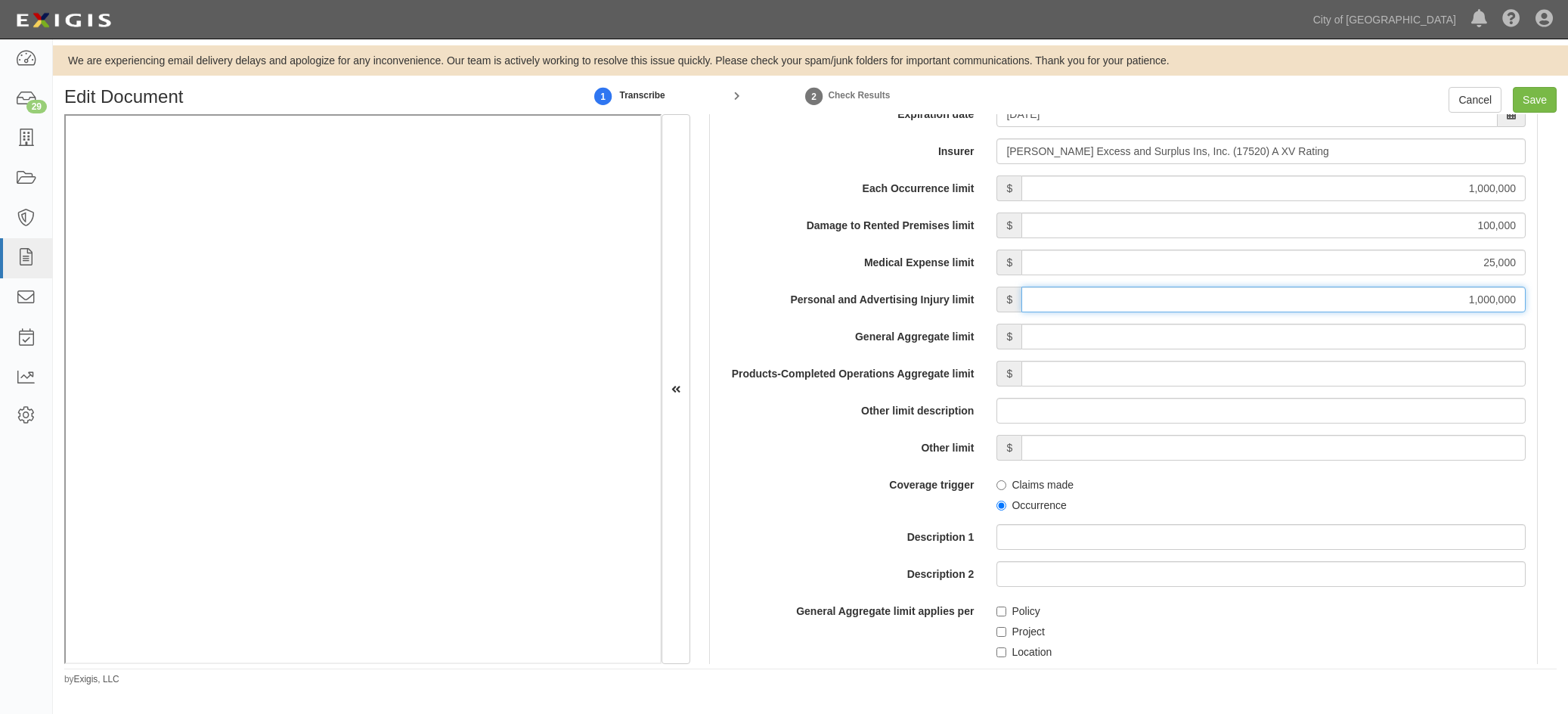
scroll to position [1286, 0]
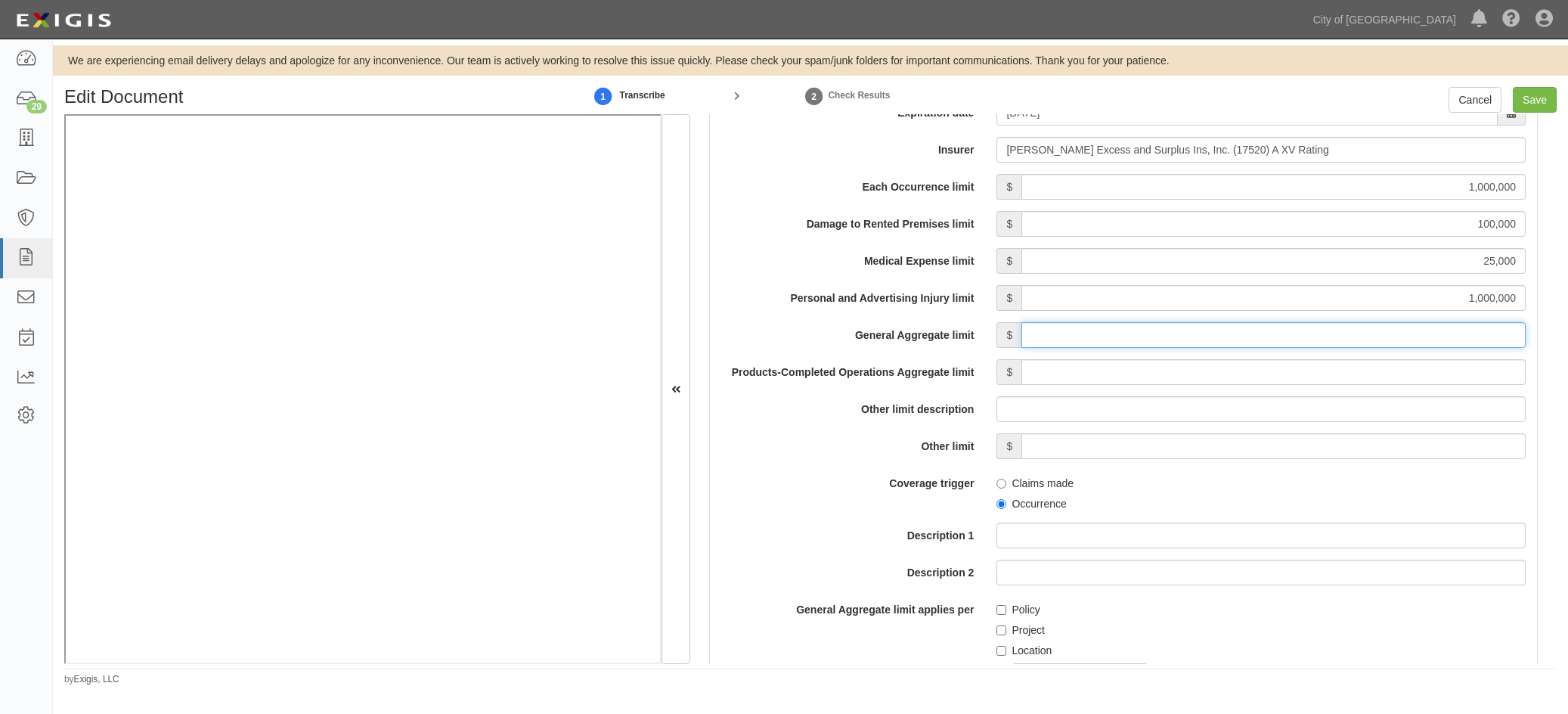
click at [1303, 335] on input "General Aggregate limit" at bounding box center [1273, 335] width 505 height 26
type input "2,000,000"
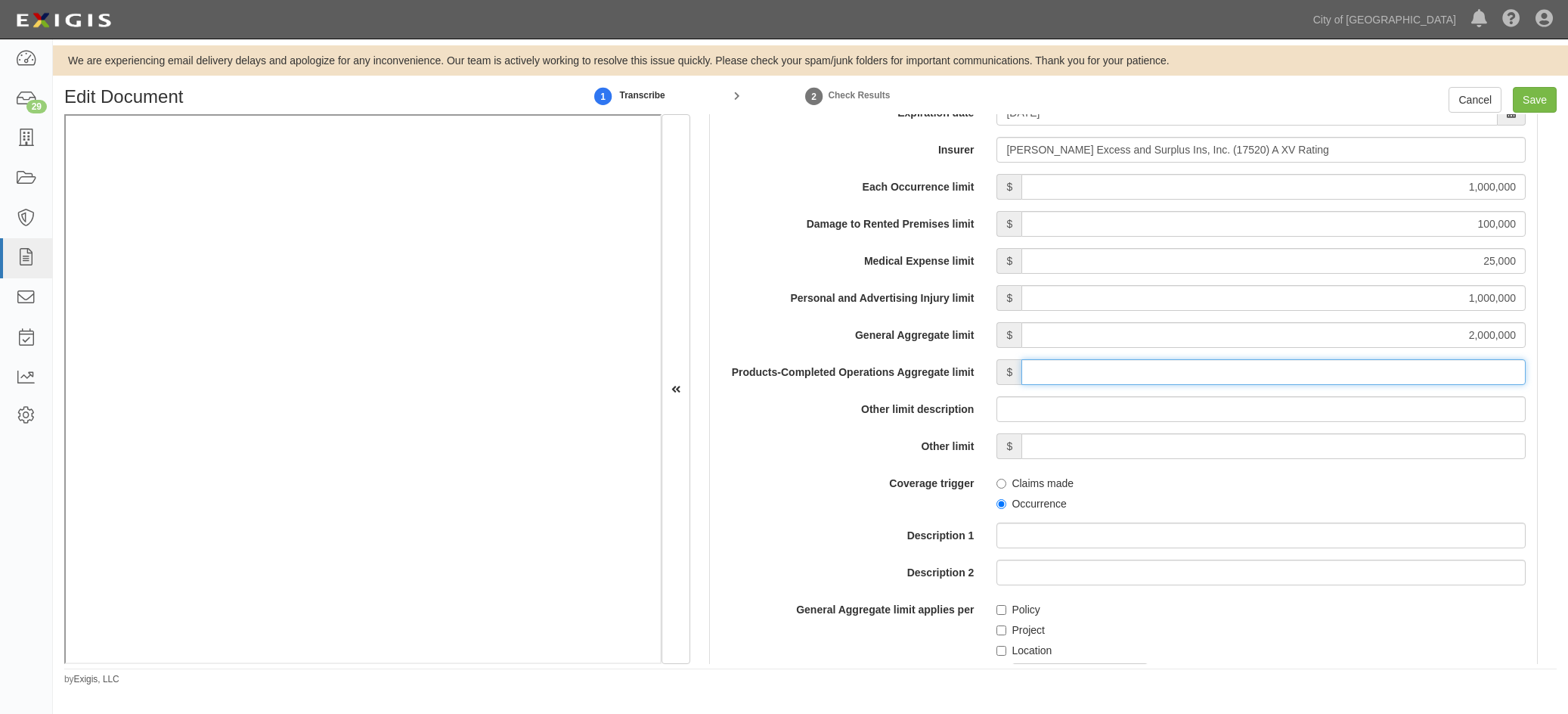
click at [1303, 368] on input "Products-Completed Operations Aggregate limit" at bounding box center [1273, 371] width 505 height 26
type input "2,000,000"
click at [1002, 502] on input "Occurrence" at bounding box center [1001, 504] width 10 height 10
radio input "true"
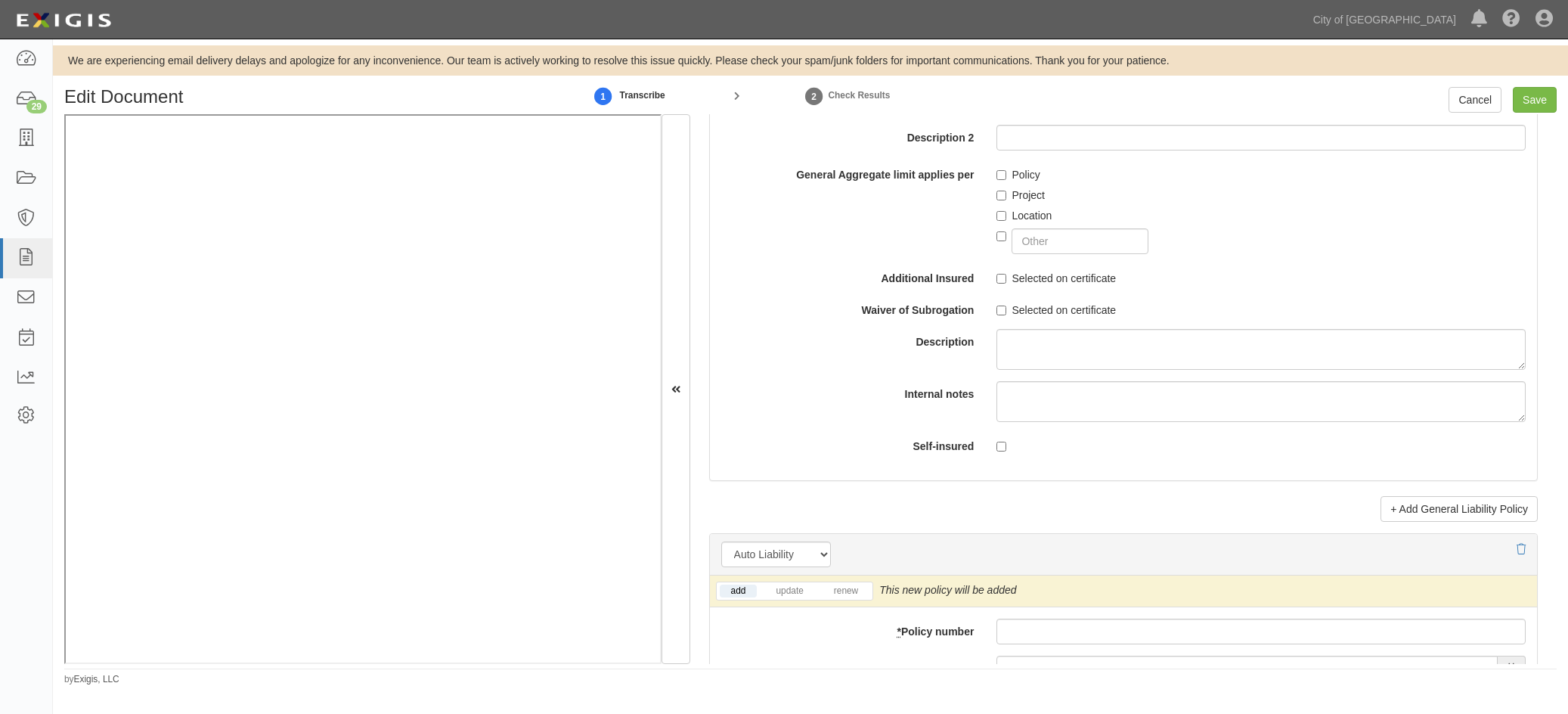
scroll to position [1815, 0]
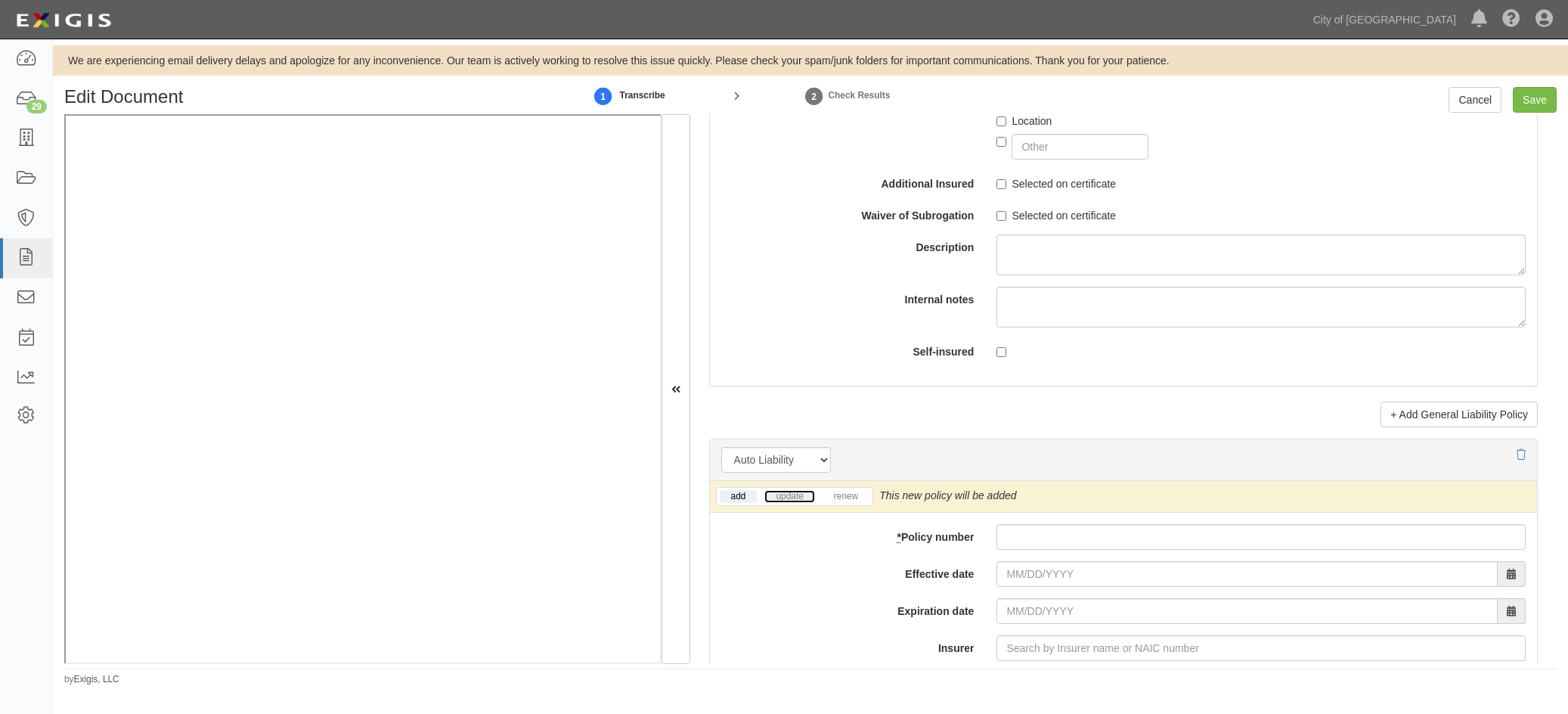
click at [789, 502] on link "update" at bounding box center [789, 496] width 50 height 12
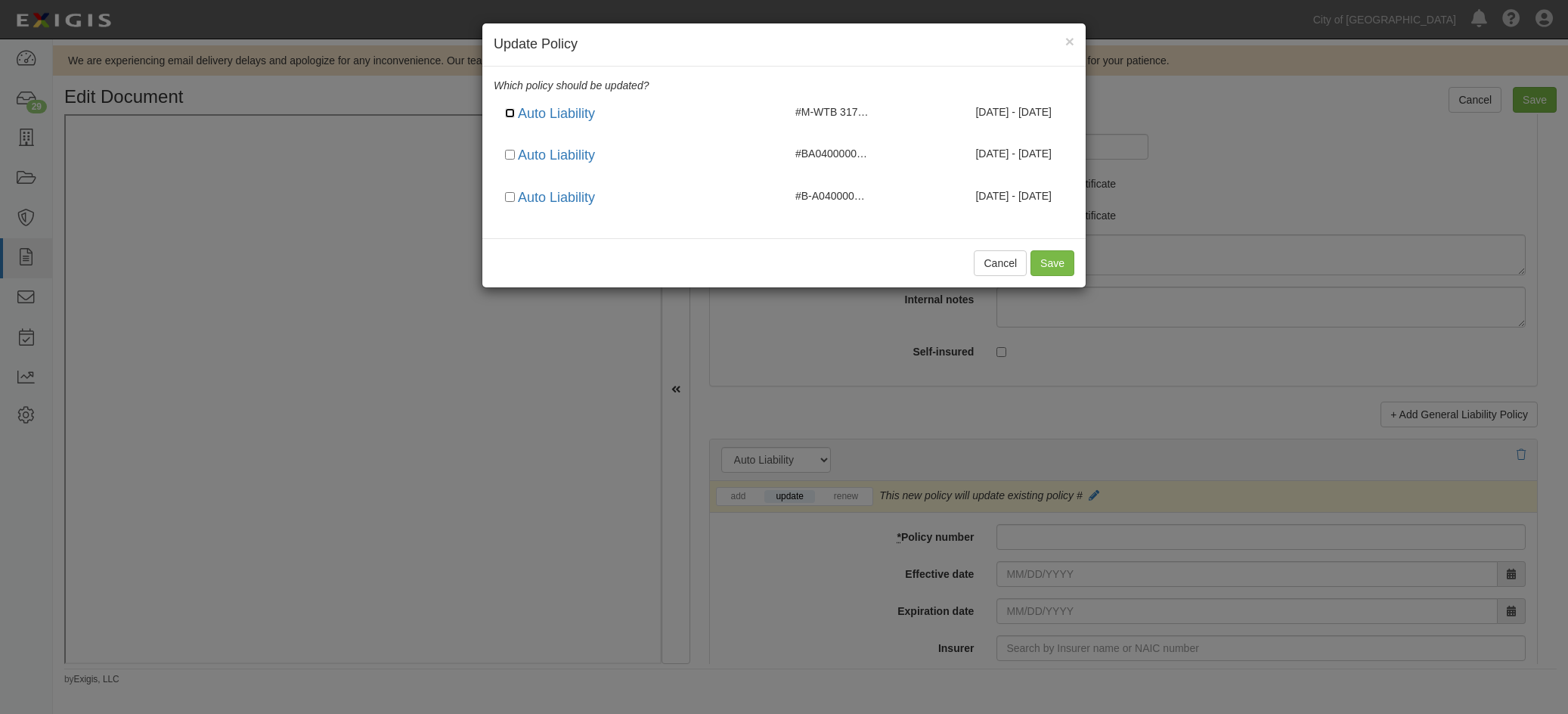
click at [512, 111] on input "checkbox" at bounding box center [509, 113] width 10 height 10
checkbox input "true"
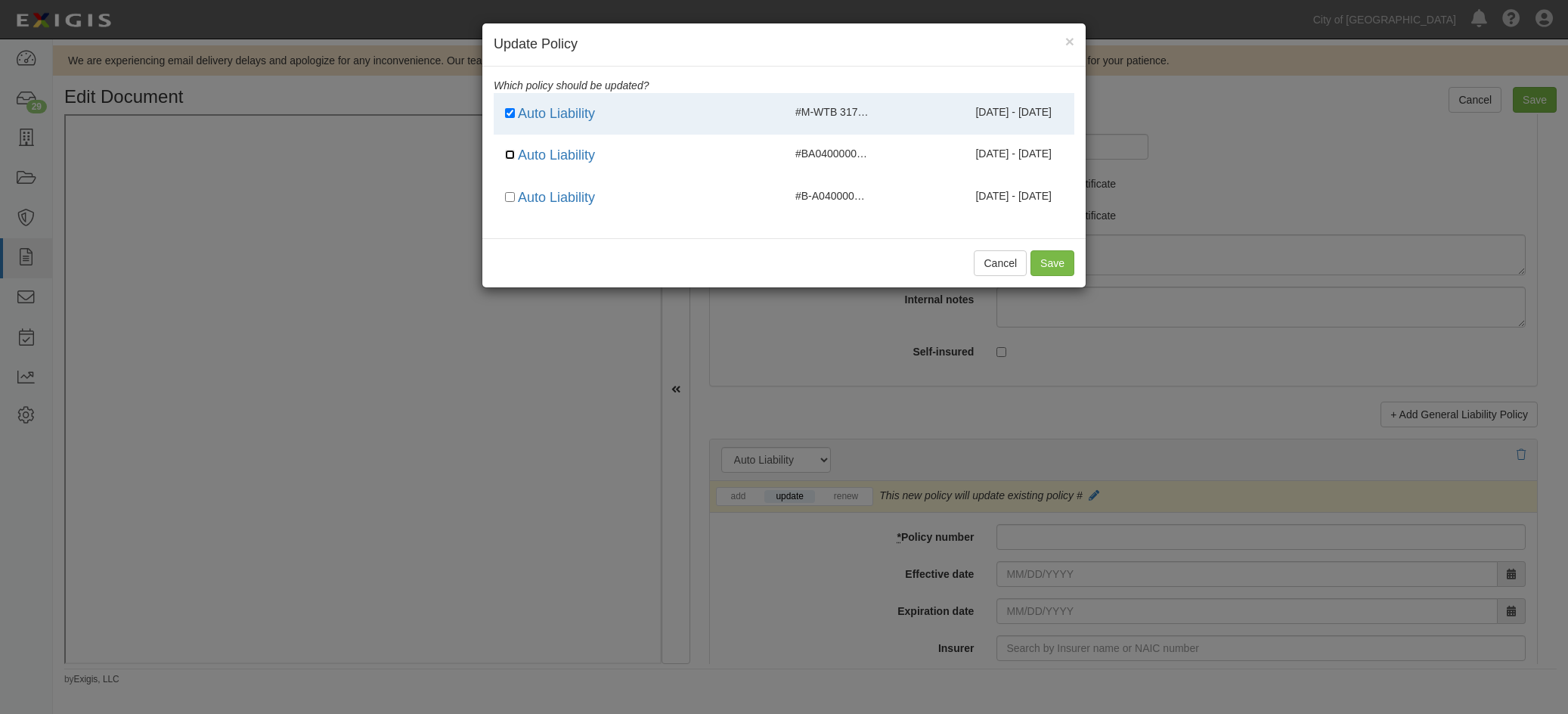
click at [513, 158] on input "checkbox" at bounding box center [509, 155] width 10 height 10
checkbox input "true"
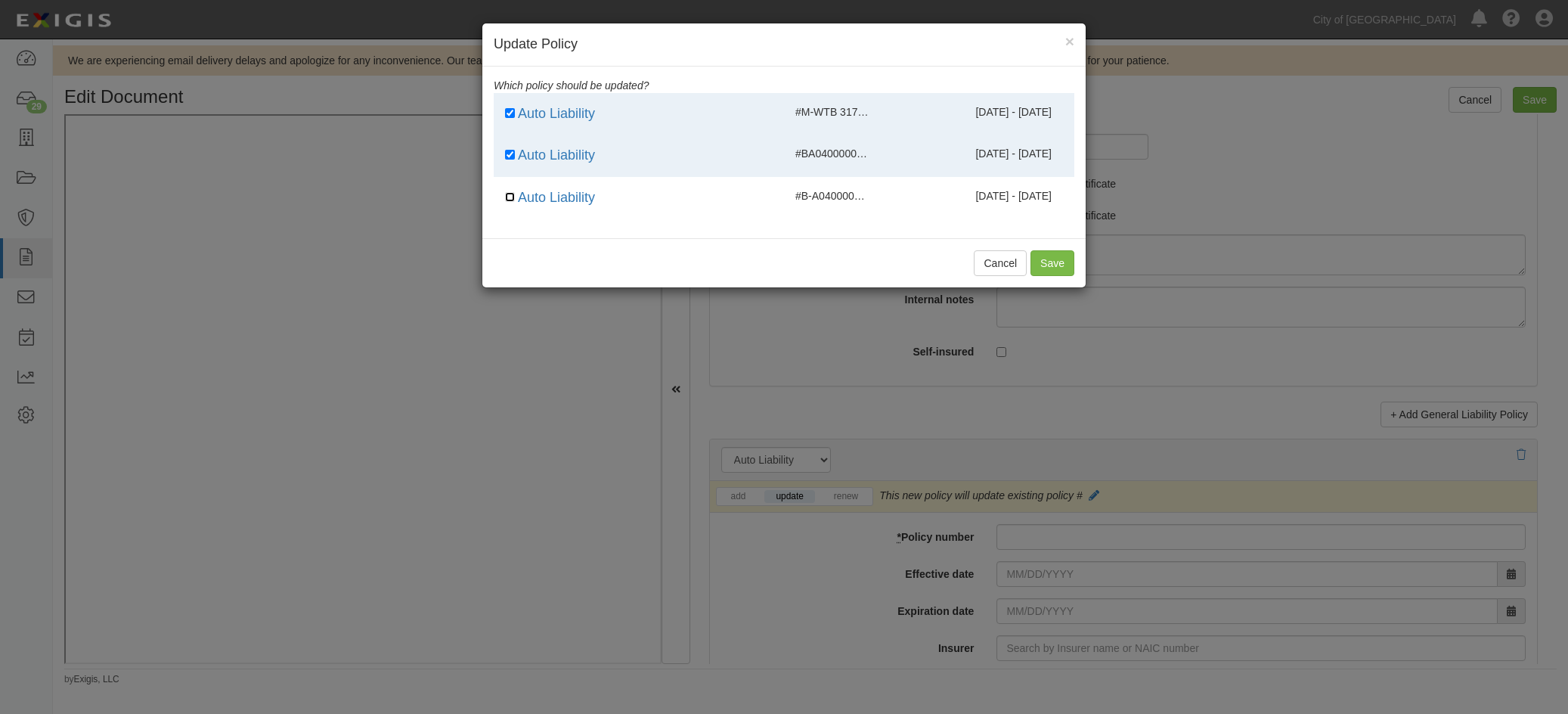
click at [509, 194] on input "checkbox" at bounding box center [509, 197] width 10 height 10
checkbox input "true"
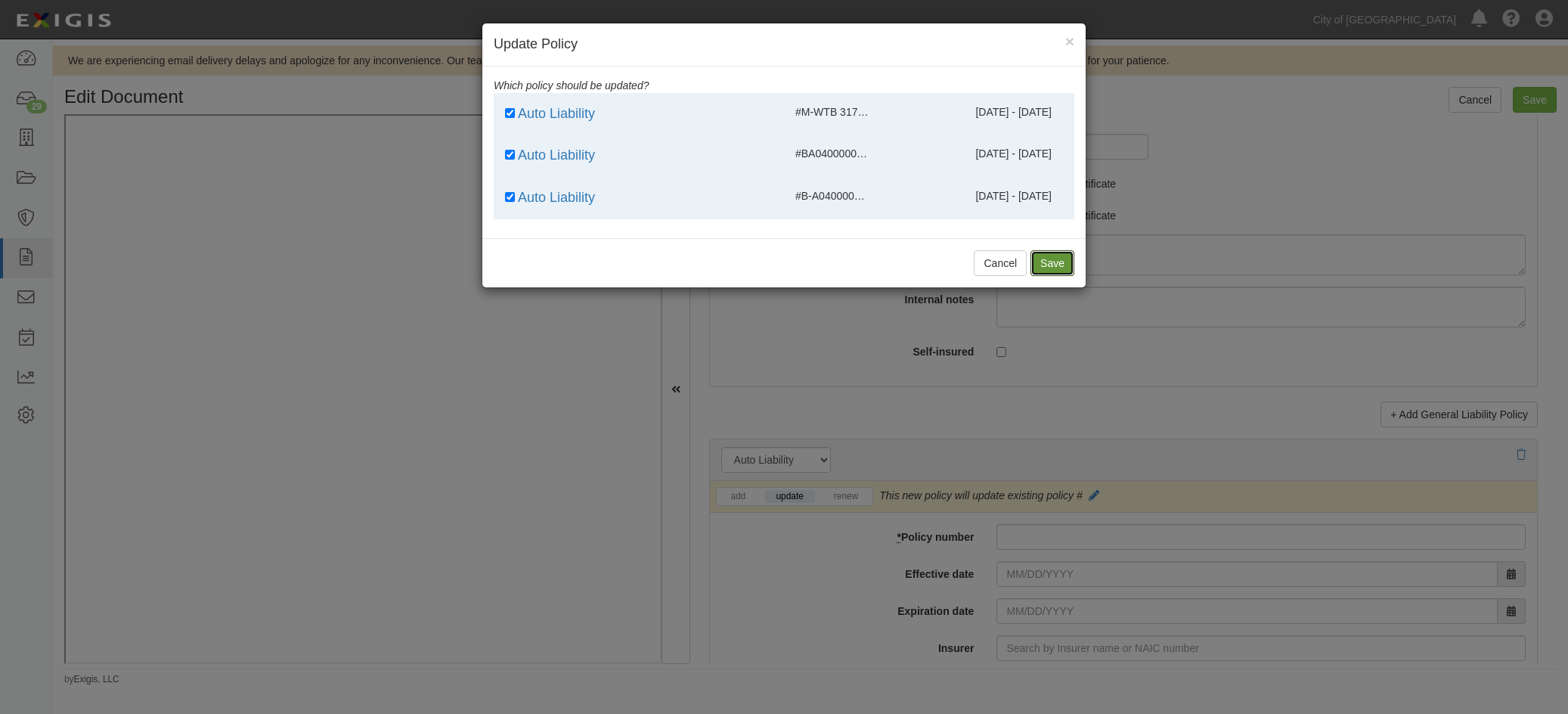
click at [1035, 261] on button "Save" at bounding box center [1052, 263] width 44 height 26
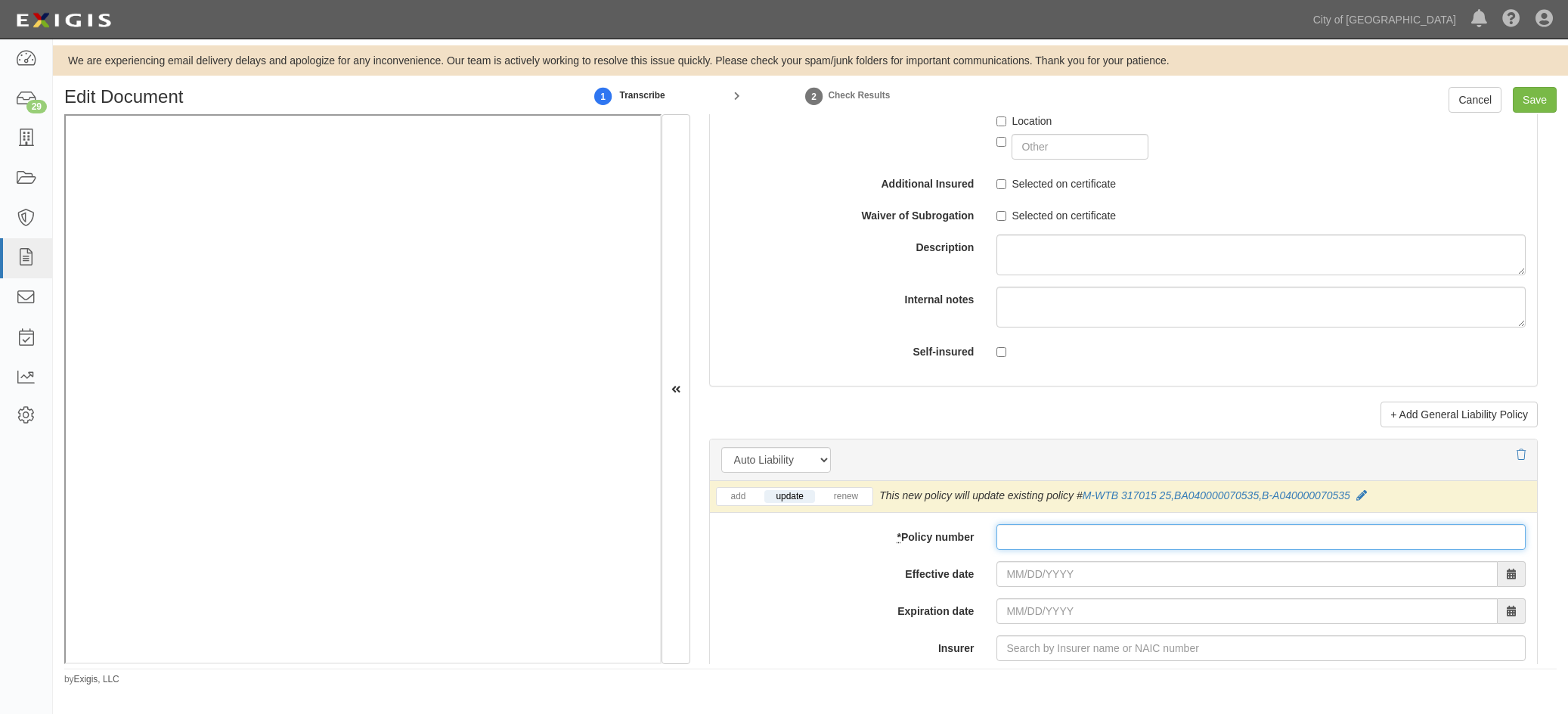
click at [1064, 539] on input "* Policy number" at bounding box center [1261, 537] width 529 height 26
paste input "BA040000070535"
click at [1010, 534] on input "BA040000070535" at bounding box center [1261, 537] width 529 height 26
type input "B-A040000070535"
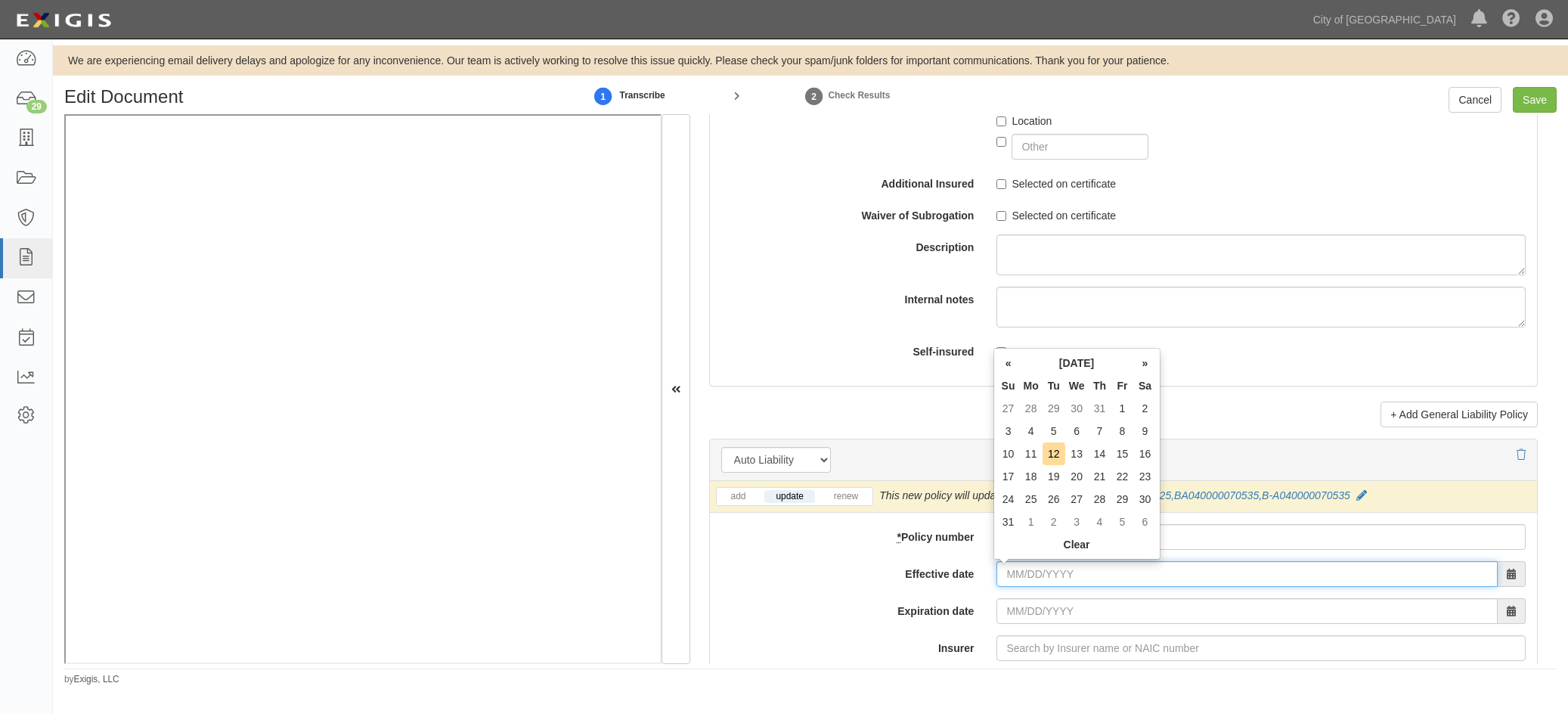
click at [1002, 581] on input "Effective date" at bounding box center [1247, 574] width 502 height 26
type input "10/27/2024"
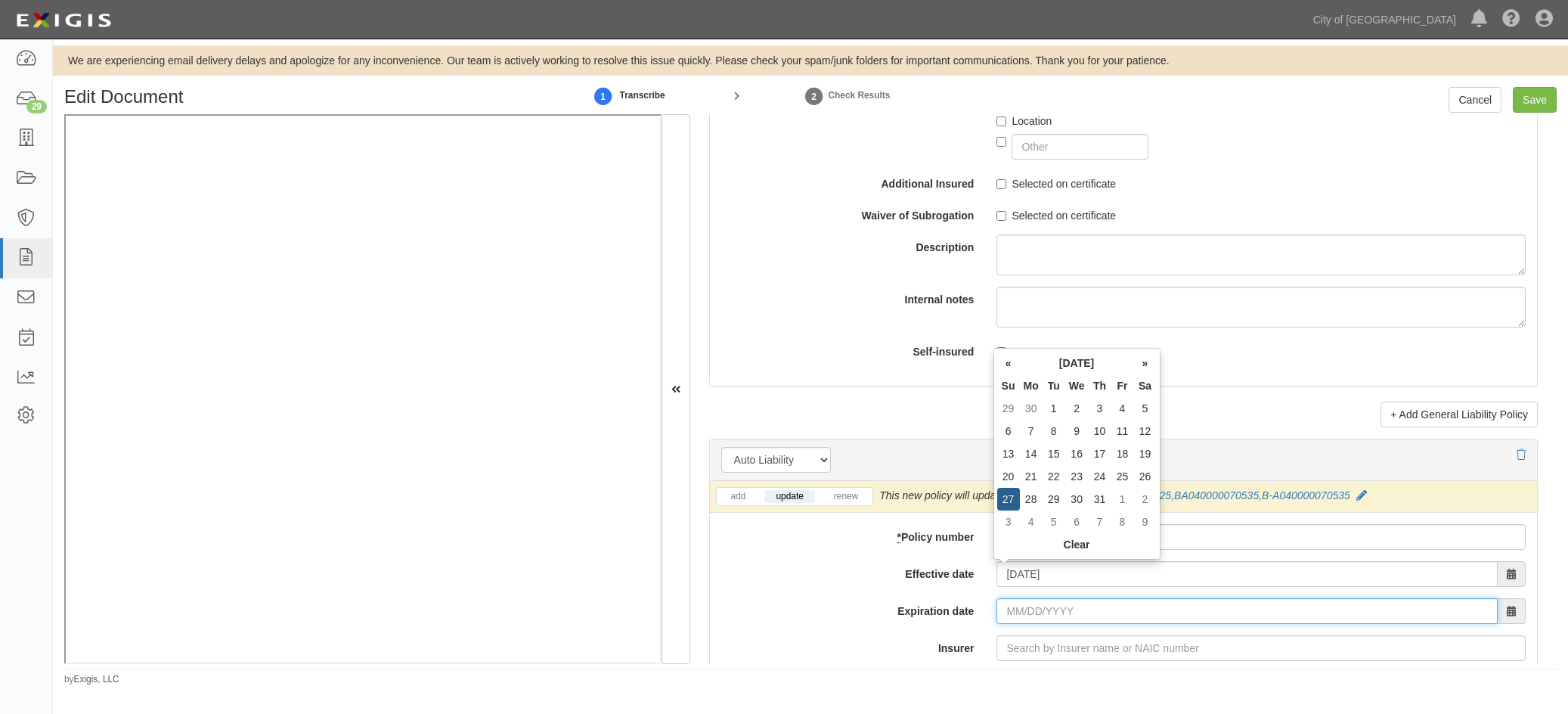
type input "10/27/2025"
click at [1013, 613] on input "[DATE]" at bounding box center [1247, 611] width 502 height 26
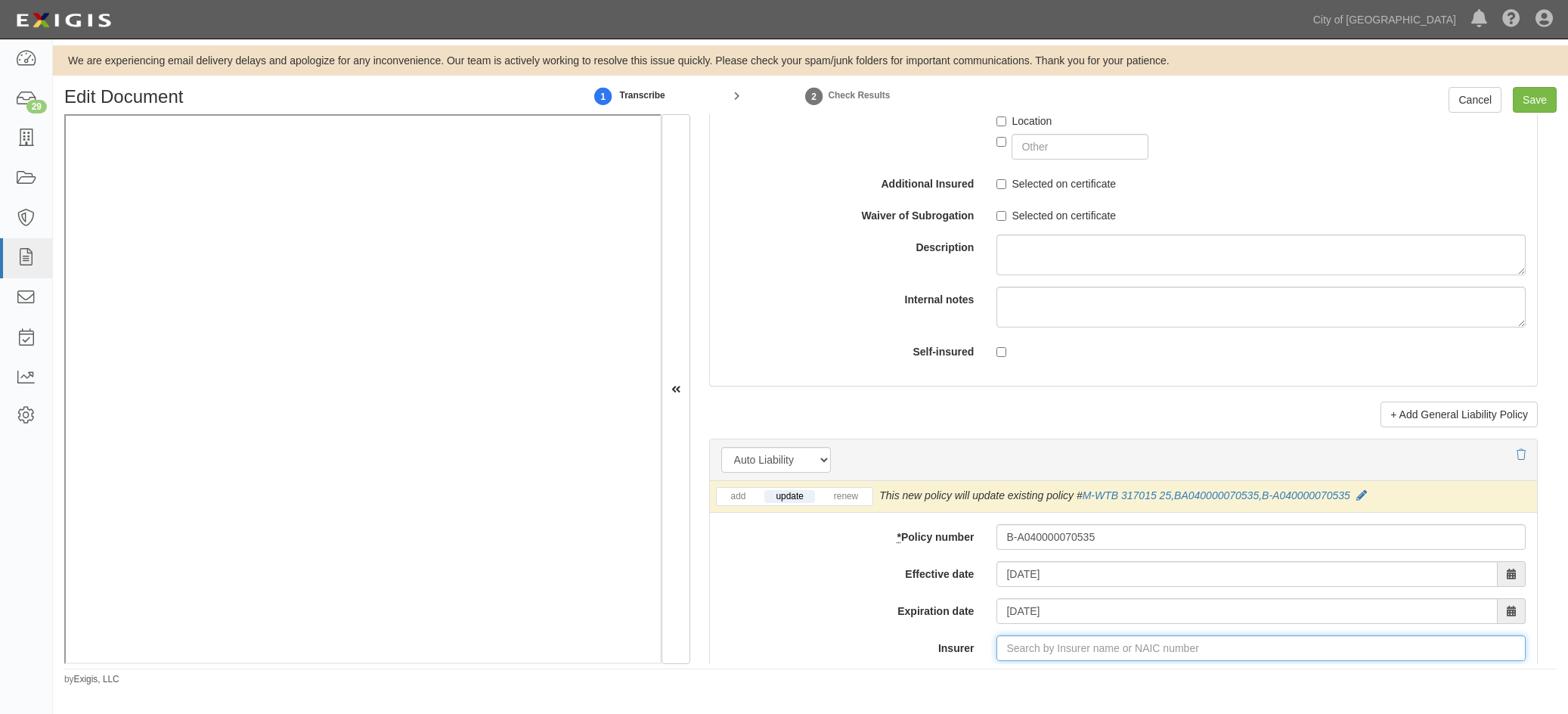
click at [1004, 645] on input "Insurer" at bounding box center [1261, 648] width 529 height 26
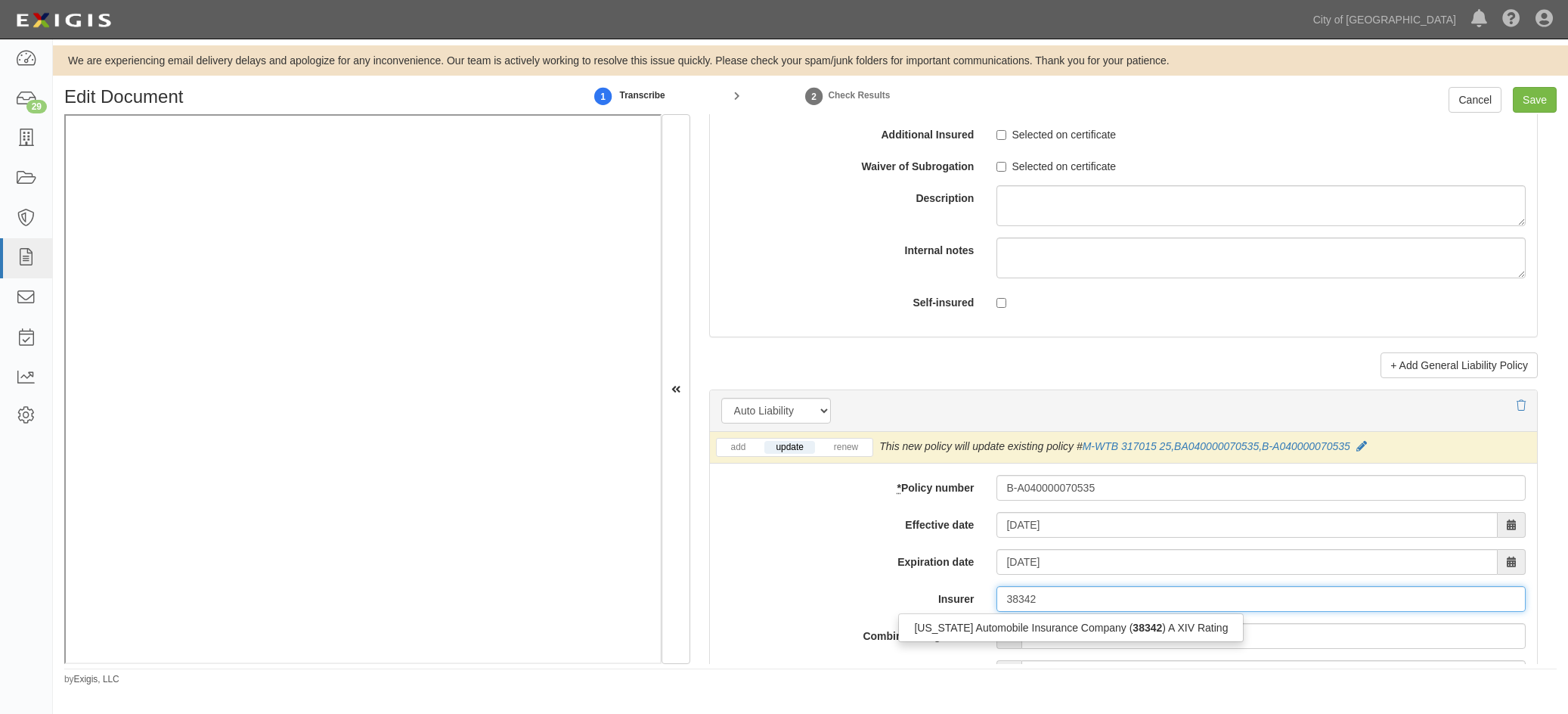
scroll to position [1891, 0]
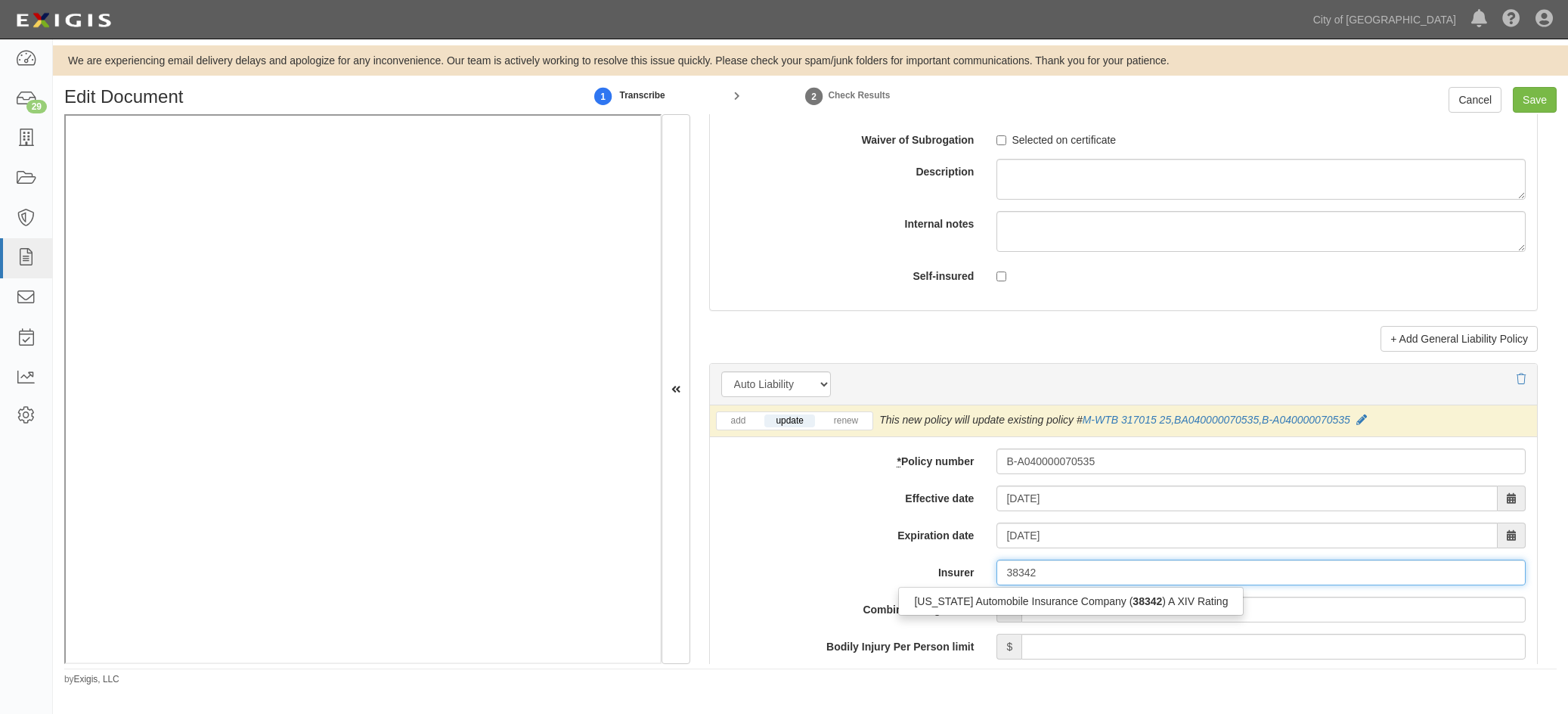
click at [1009, 599] on div "California Automobile Insurance Company ( 38342 ) A XIV Rating" at bounding box center [1070, 601] width 344 height 20
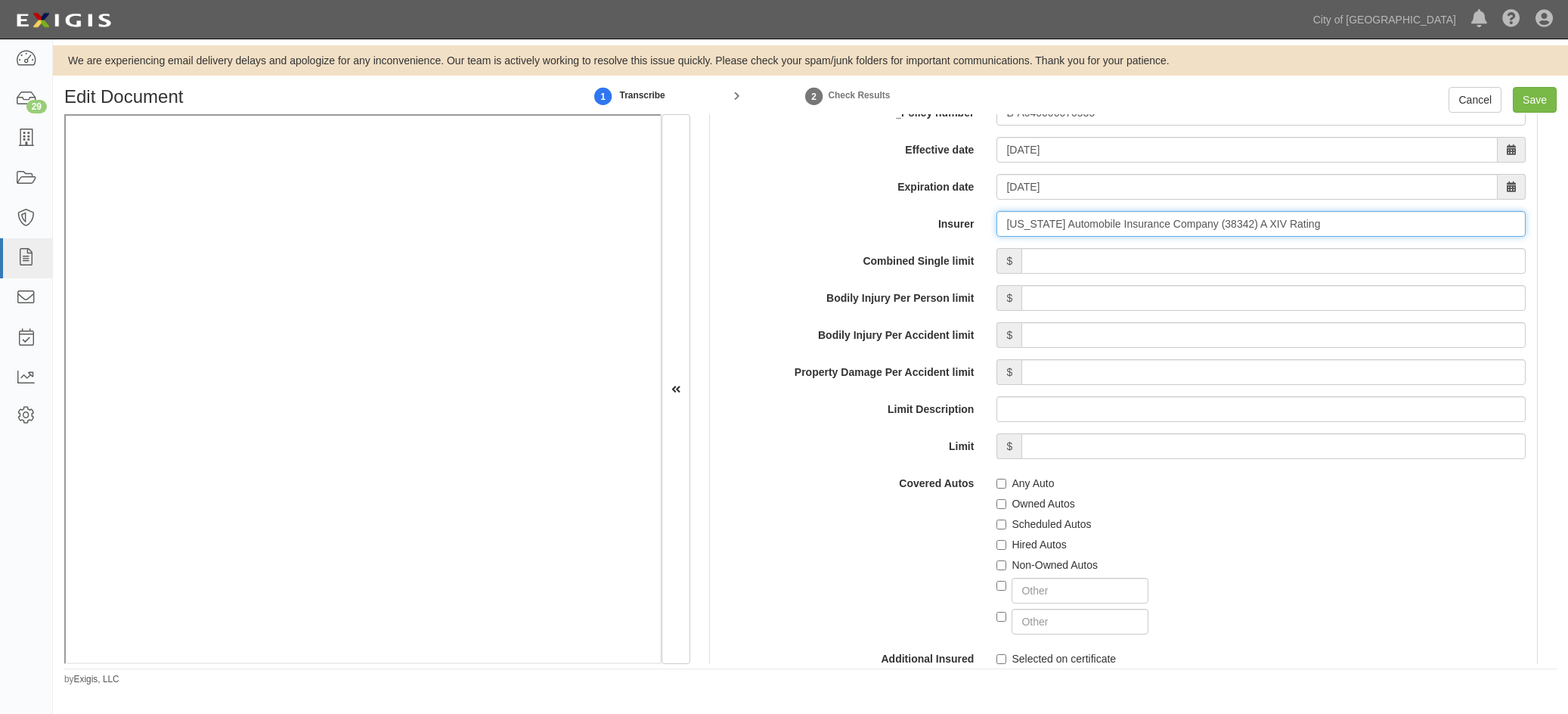
scroll to position [2269, 0]
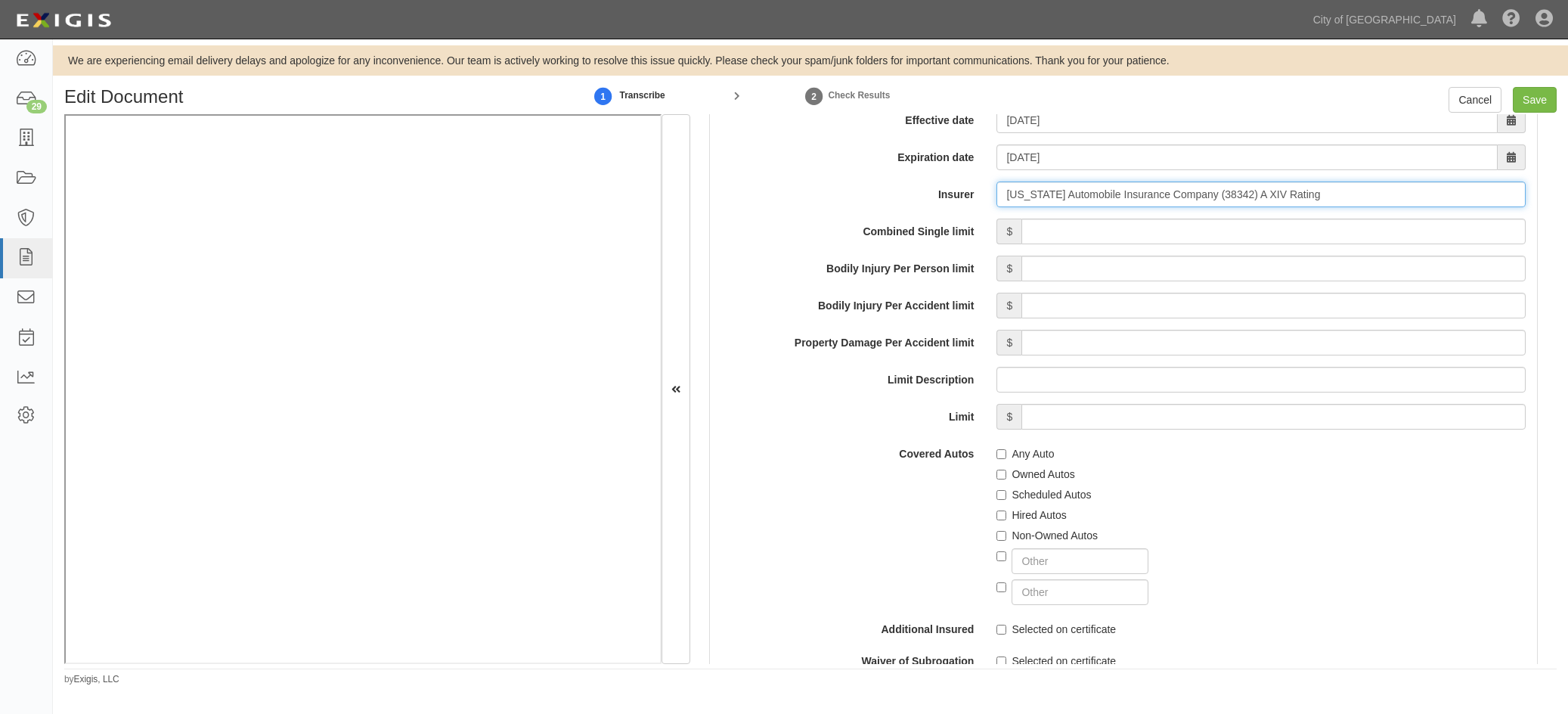
type input "California Automobile Insurance Company (38342) A XIV Rating"
click at [1222, 243] on input "Combined Single limit" at bounding box center [1273, 231] width 505 height 26
type input "1,000,000"
click at [1303, 520] on div "Hired Autos" at bounding box center [1261, 513] width 529 height 20
click at [1001, 496] on input "Scheduled Autos" at bounding box center [1001, 495] width 10 height 10
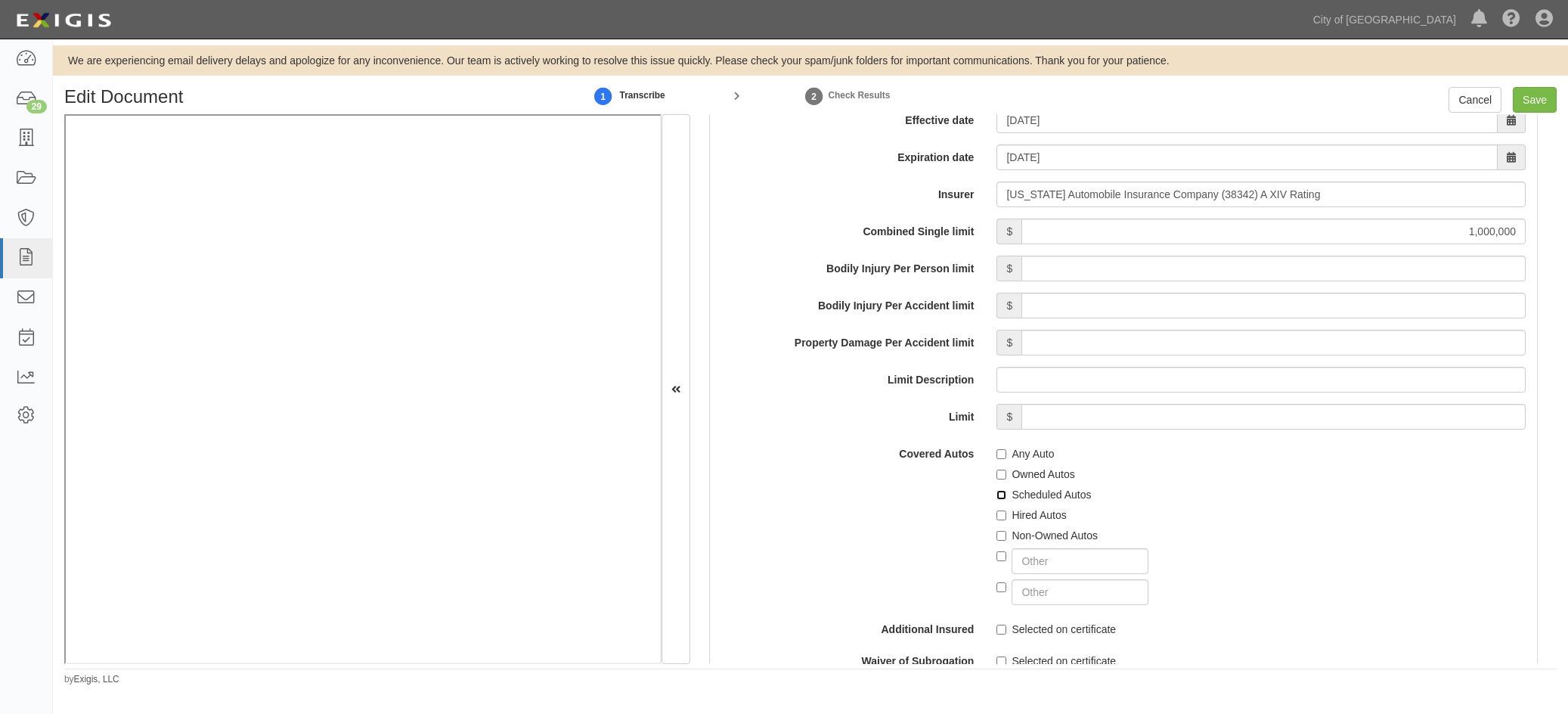
checkbox input "true"
click at [833, 531] on div "Covered Autos Any Auto Owned Autos Scheduled Autos Hired Autos Non-Owned Autos" at bounding box center [1123, 523] width 827 height 164
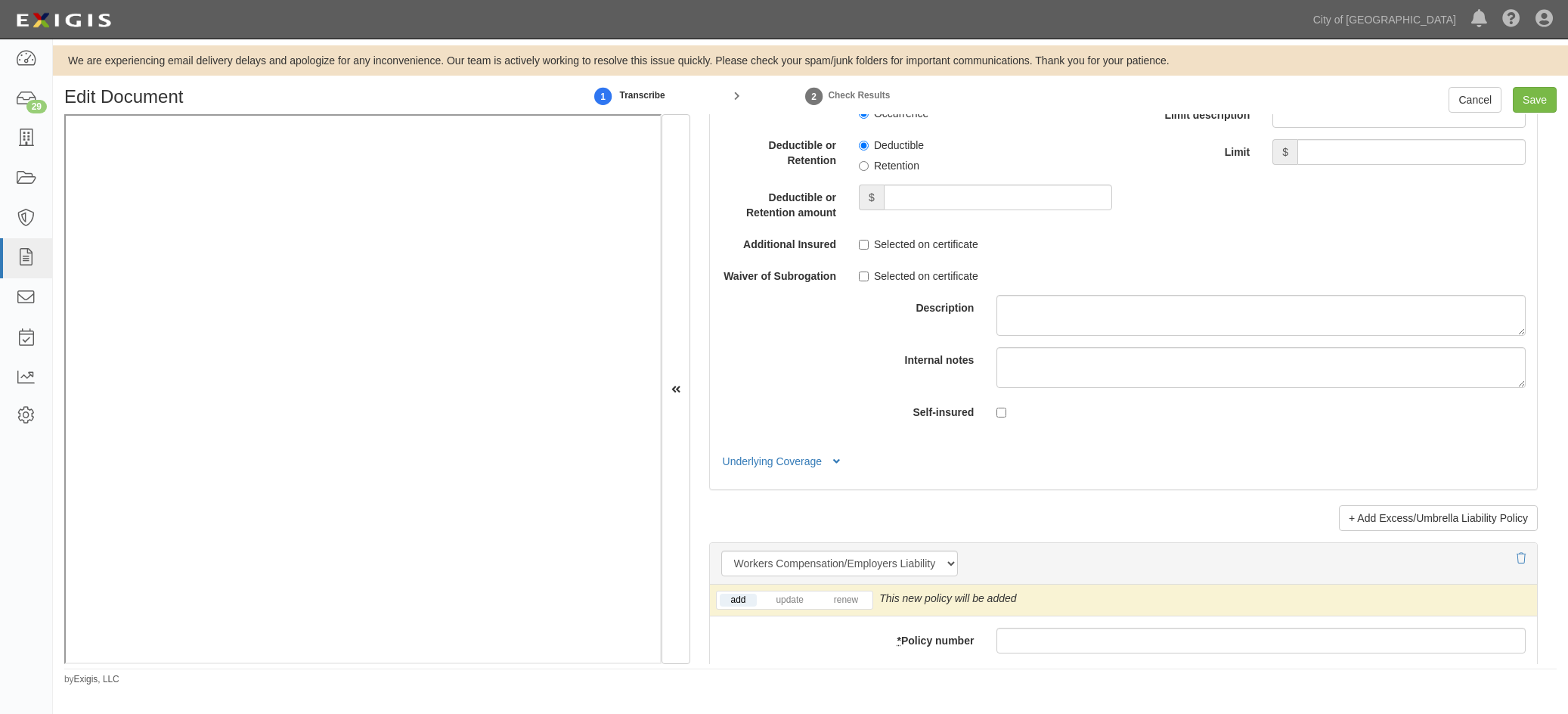
scroll to position [3404, 0]
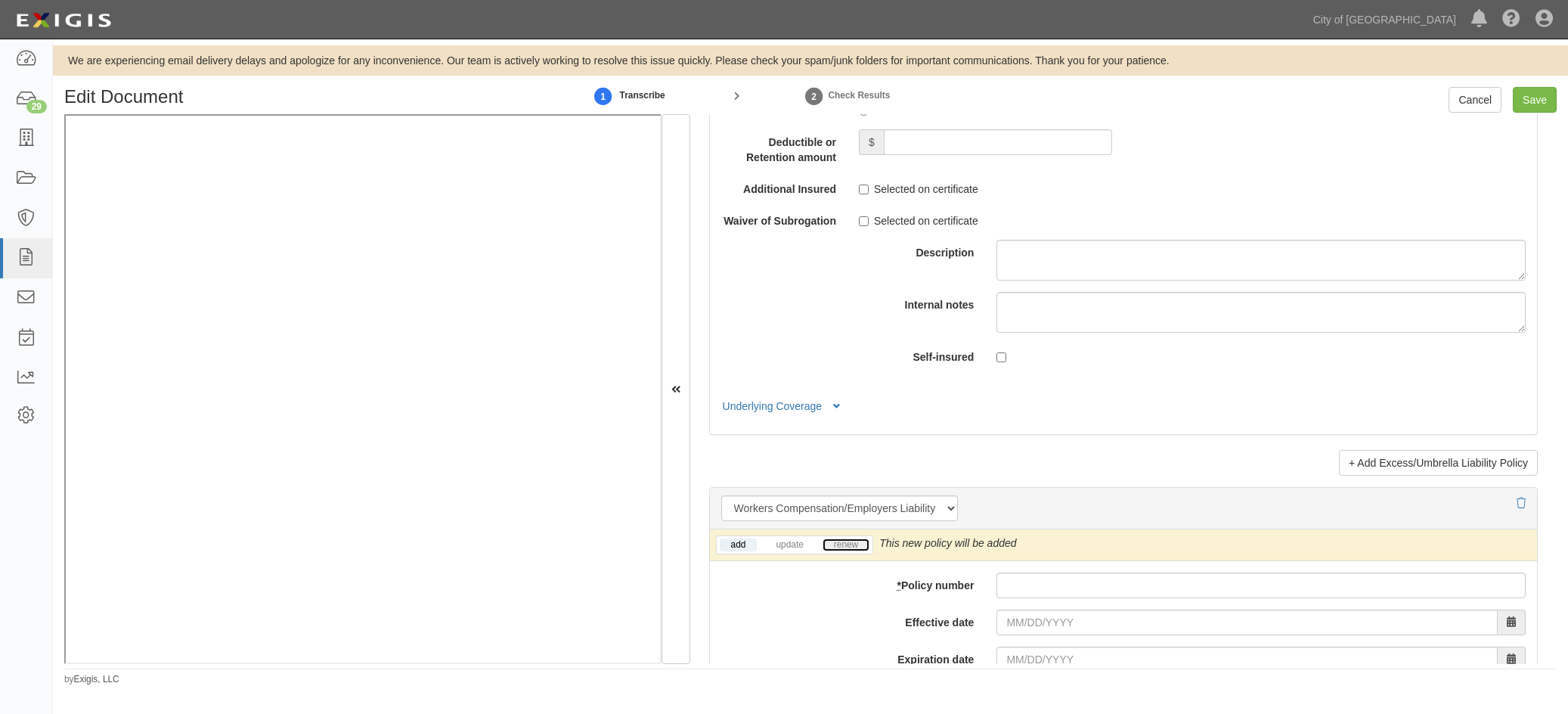
click at [846, 538] on link "renew" at bounding box center [846, 545] width 47 height 12
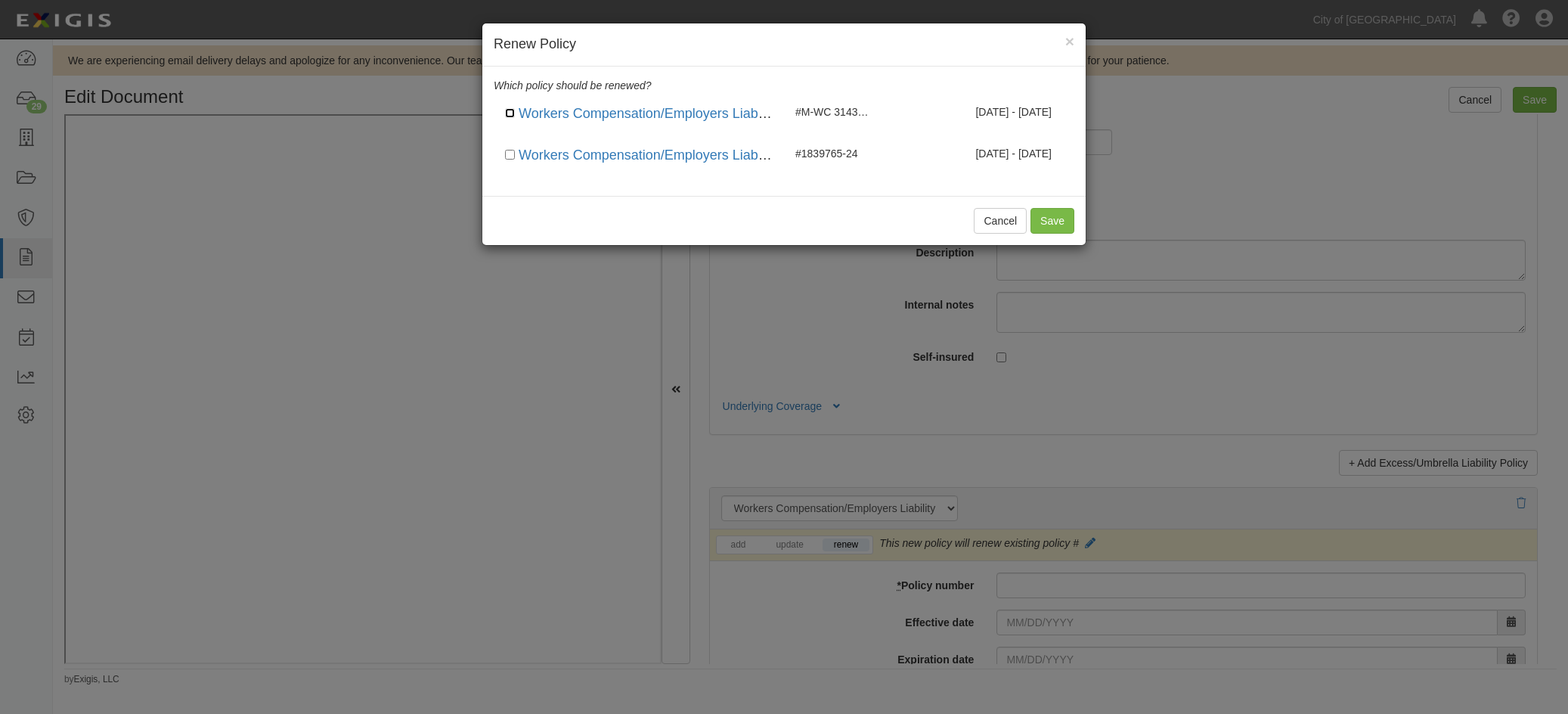
click at [506, 112] on input "checkbox" at bounding box center [509, 113] width 10 height 10
checkbox input "true"
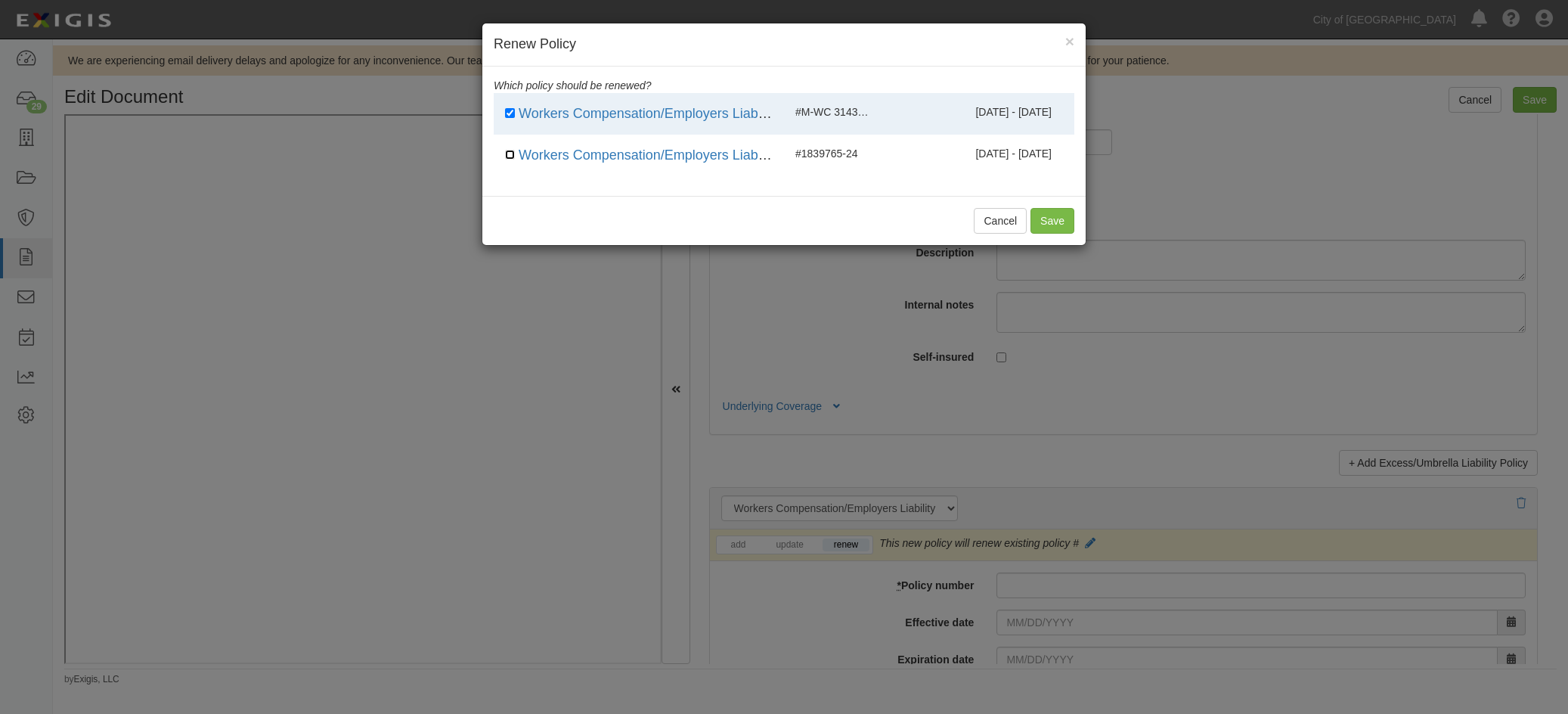
click at [511, 152] on input "checkbox" at bounding box center [509, 155] width 10 height 10
checkbox input "true"
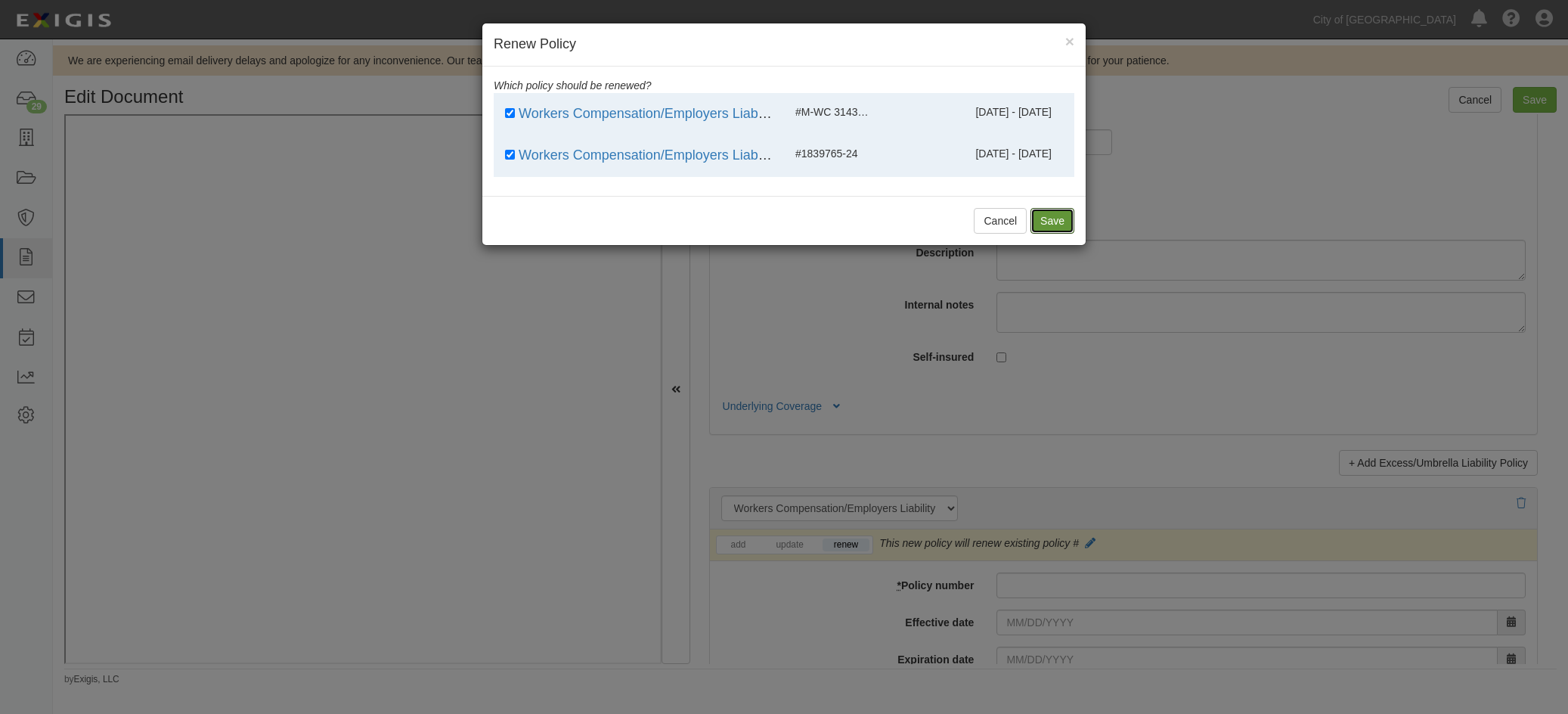
click at [1059, 221] on button "Save" at bounding box center [1052, 221] width 44 height 26
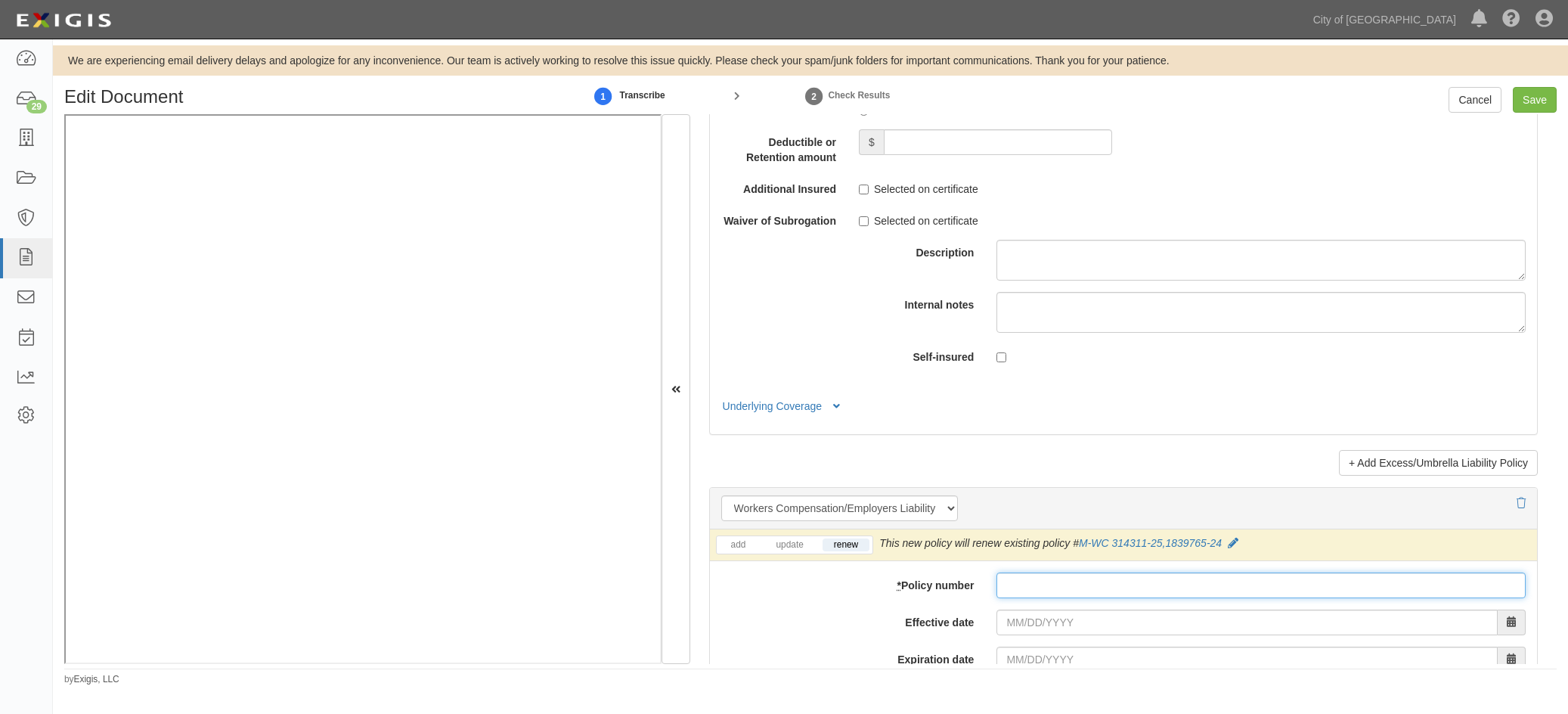
click at [1018, 584] on input "* Policy number" at bounding box center [1261, 585] width 529 height 26
paste input "1839765-25"
click at [1046, 583] on input "1839765-25" at bounding box center [1261, 585] width 529 height 26
click at [1009, 589] on input "183976525" at bounding box center [1261, 585] width 529 height 26
type input "1-83976525"
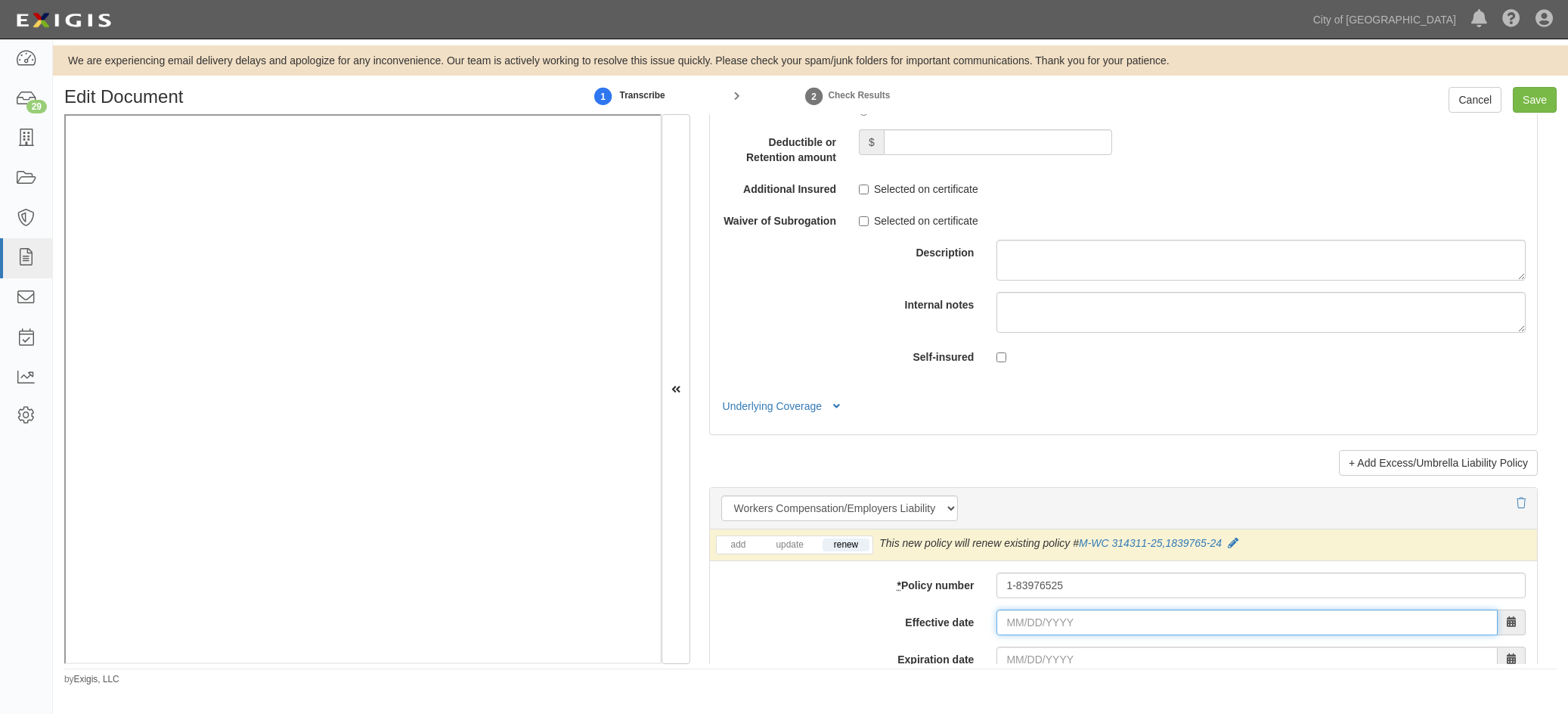
click at [1009, 623] on input "Effective date" at bounding box center [1247, 622] width 502 height 26
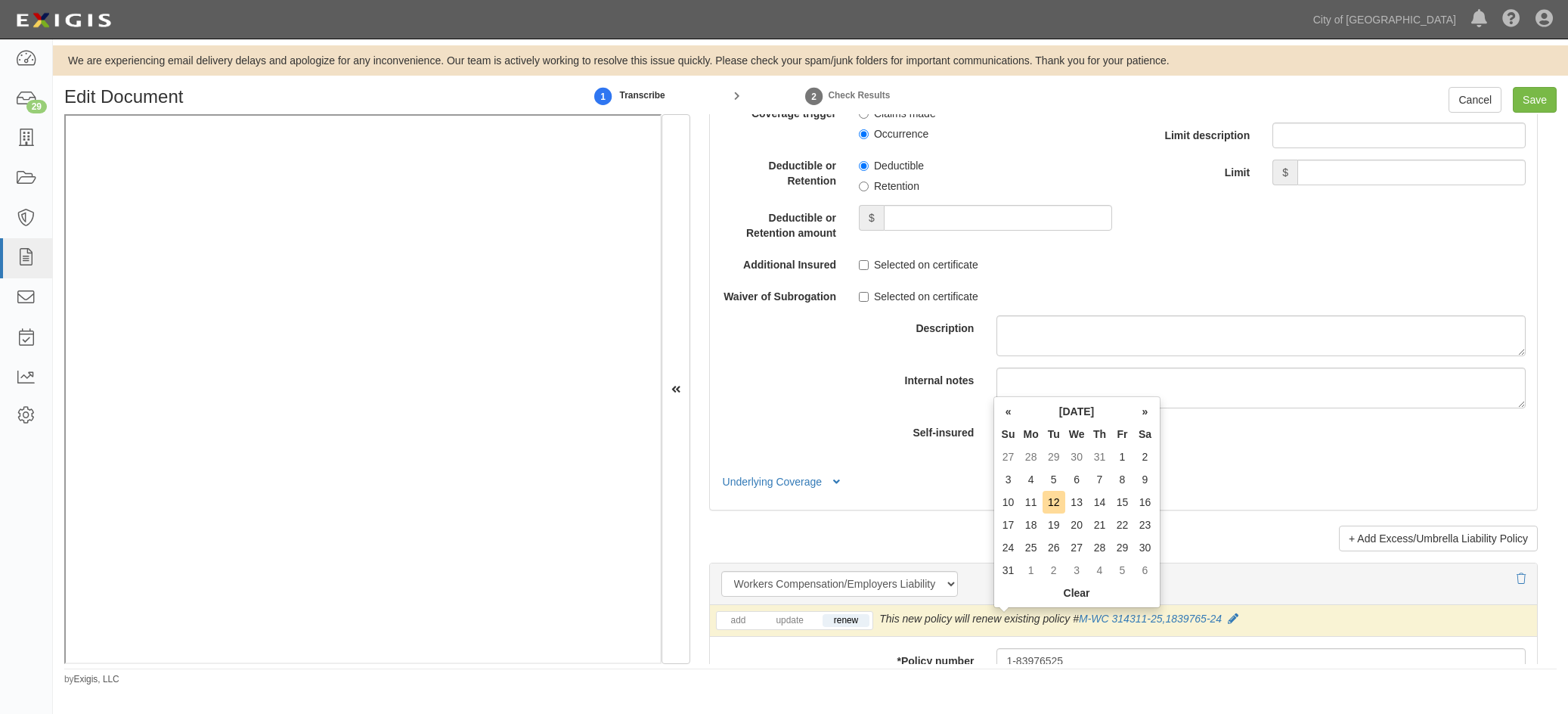
click at [1021, 505] on td "11" at bounding box center [1031, 502] width 23 height 23
type input "08/11/2025"
type input "08/11/2026"
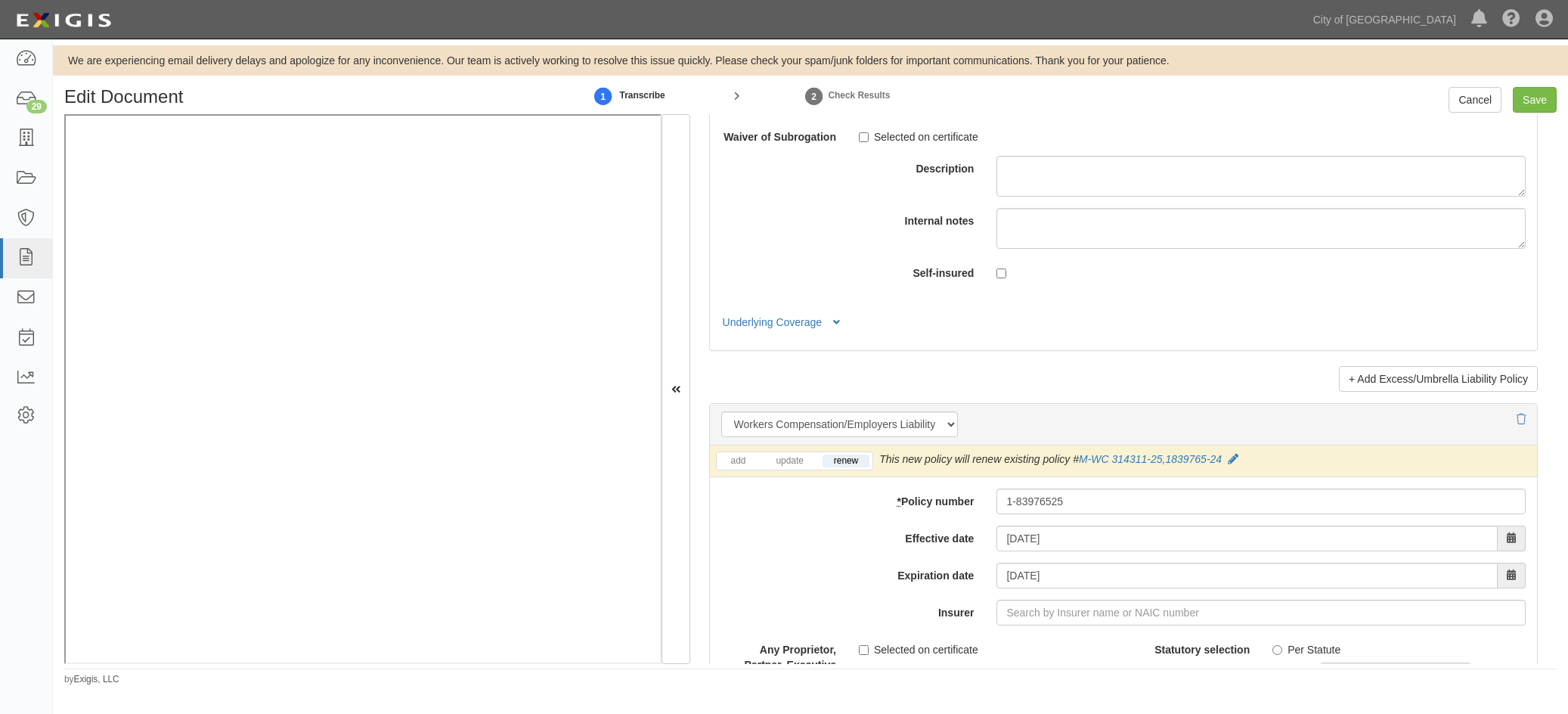
scroll to position [3479, 0]
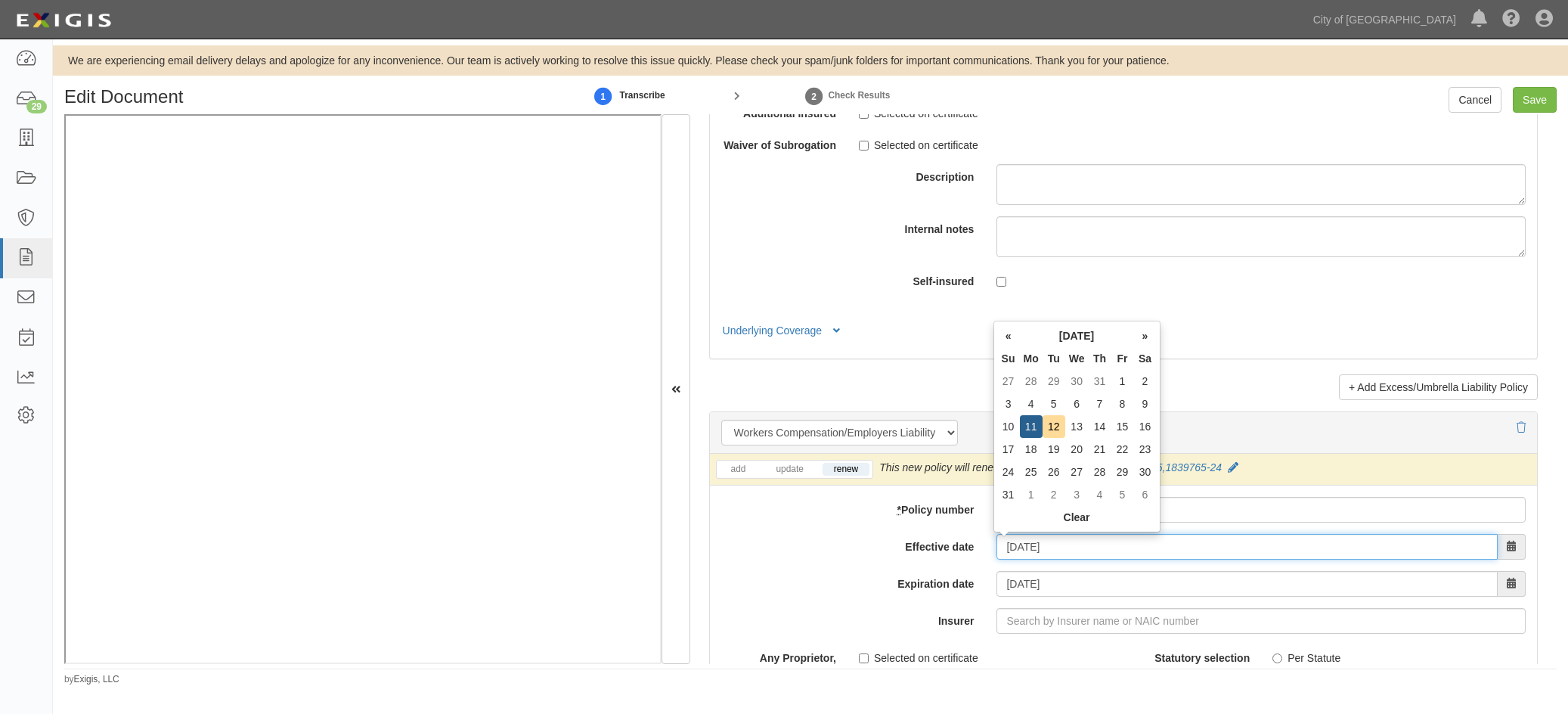
drag, startPoint x: 1031, startPoint y: 550, endPoint x: 1034, endPoint y: 542, distance: 8.5
click at [1030, 549] on input "08/11/2025" at bounding box center [1247, 546] width 502 height 26
click at [1118, 381] on td "1" at bounding box center [1123, 381] width 23 height 23
type input "[DATE]"
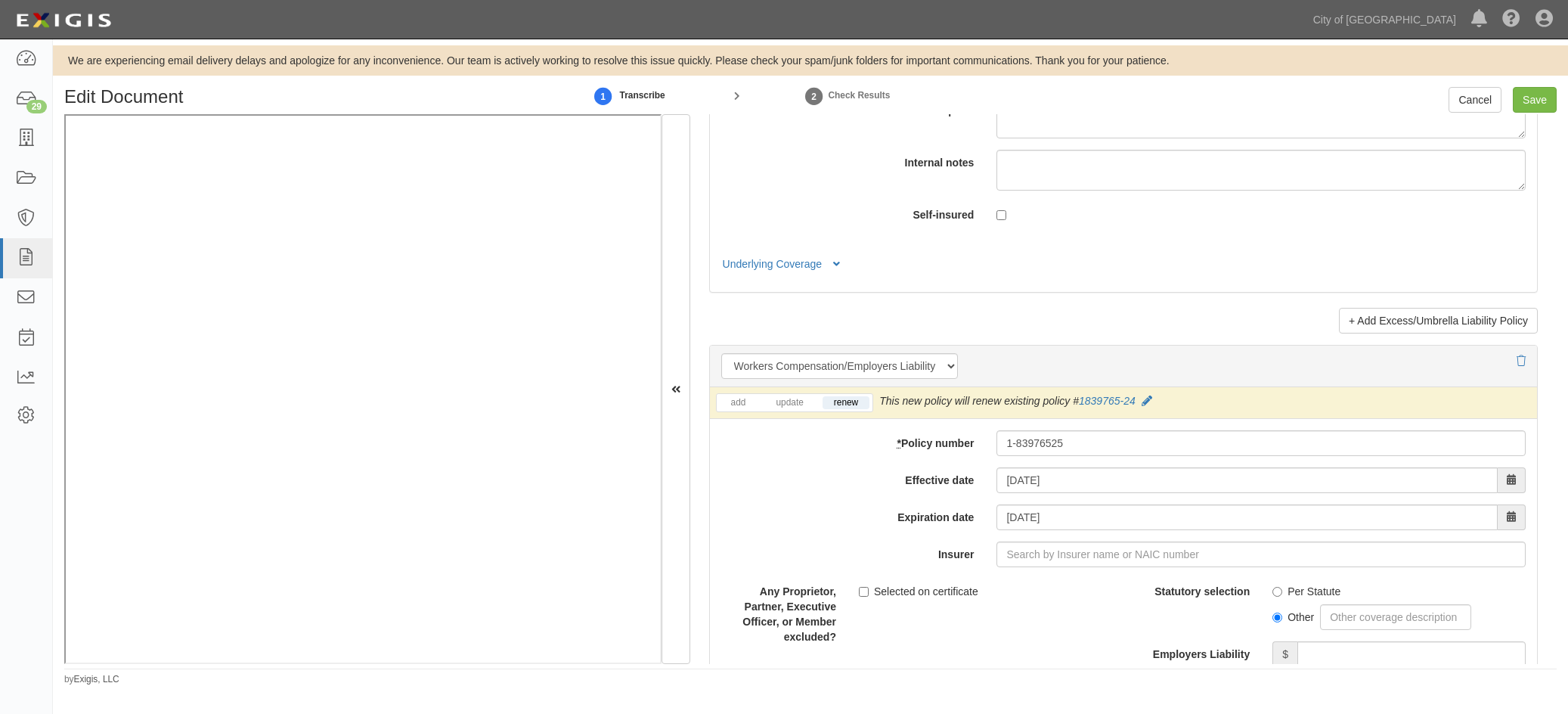
scroll to position [3631, 0]
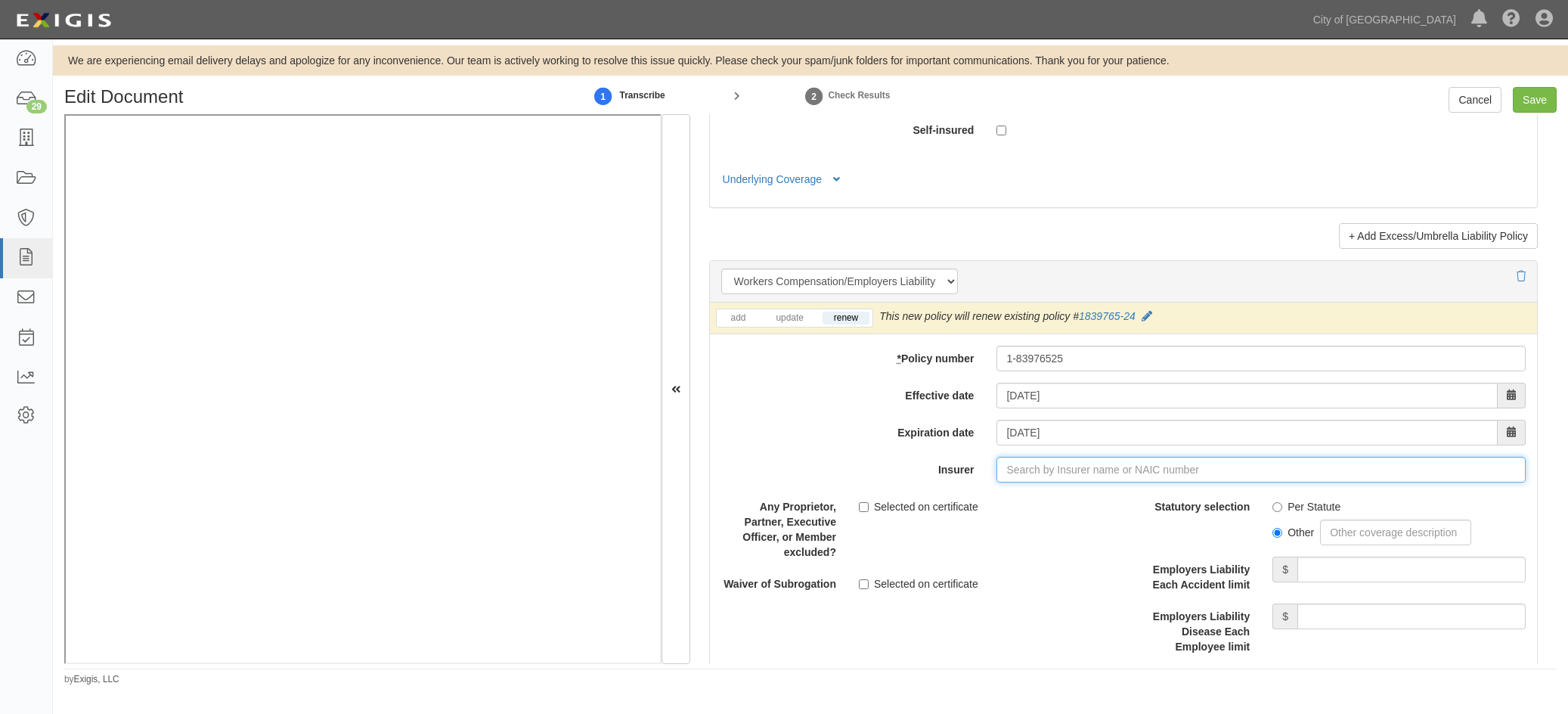
click at [1009, 472] on input "Insurer" at bounding box center [1261, 469] width 529 height 26
type input "35076"
drag, startPoint x: 1092, startPoint y: 466, endPoint x: 863, endPoint y: 435, distance: 231.1
click at [892, 444] on div "add update renew This new policy will be added This new policy will update exis…" at bounding box center [1123, 583] width 827 height 561
click at [1063, 526] on div "Any Proprietor, Partner, Executive Officer, or Member excluded? Selected on cer…" at bounding box center [917, 527] width 413 height 66
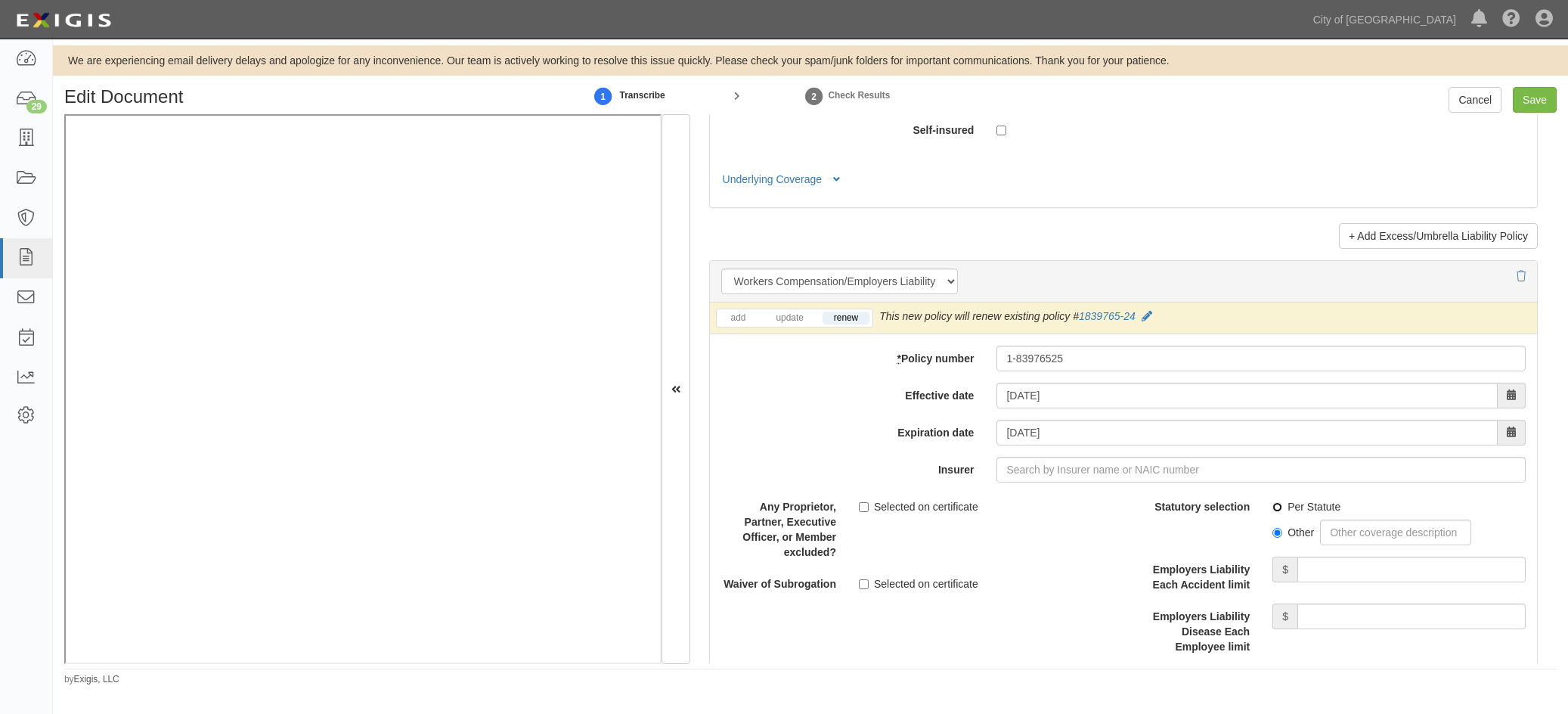
click at [1272, 510] on input "Per Statute" at bounding box center [1277, 507] width 10 height 10
radio input "true"
click at [1303, 570] on input "Employers Liability Each Accident limit" at bounding box center [1411, 569] width 229 height 26
type input "1,000,000"
drag, startPoint x: 1350, startPoint y: 619, endPoint x: 1345, endPoint y: 602, distance: 17.7
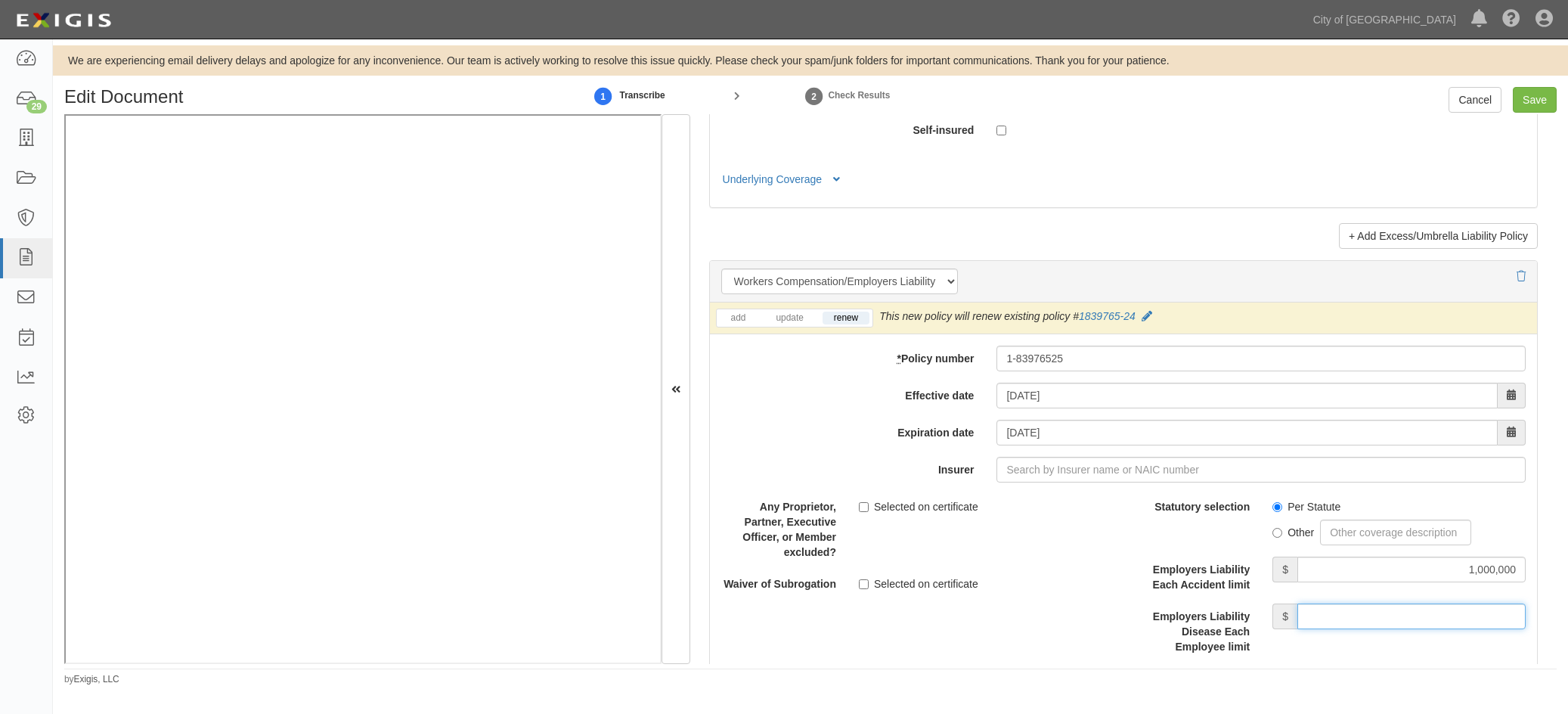
click at [1303, 615] on input "Employers Liability Disease Each Employee limit" at bounding box center [1411, 616] width 229 height 26
type input "1,000,000"
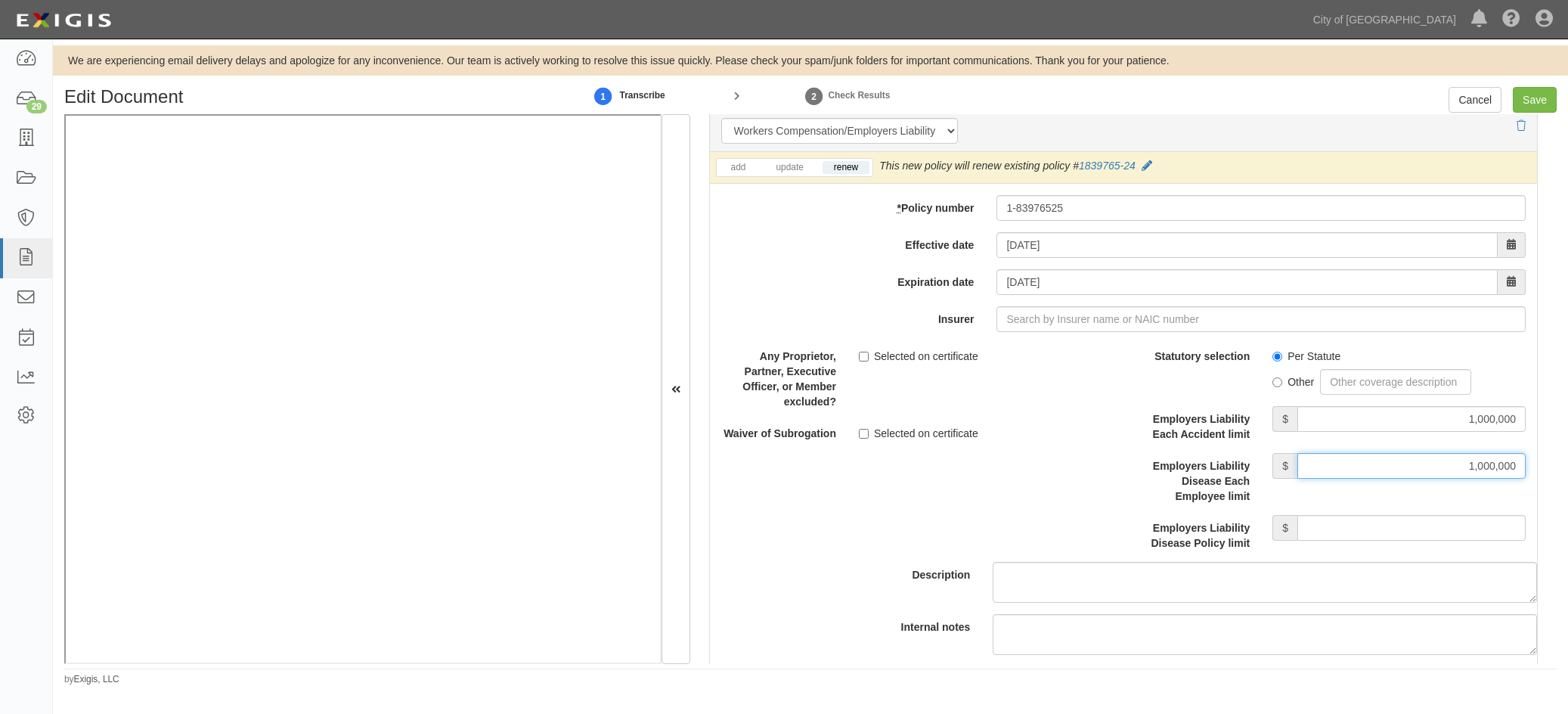
scroll to position [3781, 0]
click at [1303, 526] on input "Employers Liability Disease Policy limit" at bounding box center [1411, 527] width 229 height 26
type input "1,000,000"
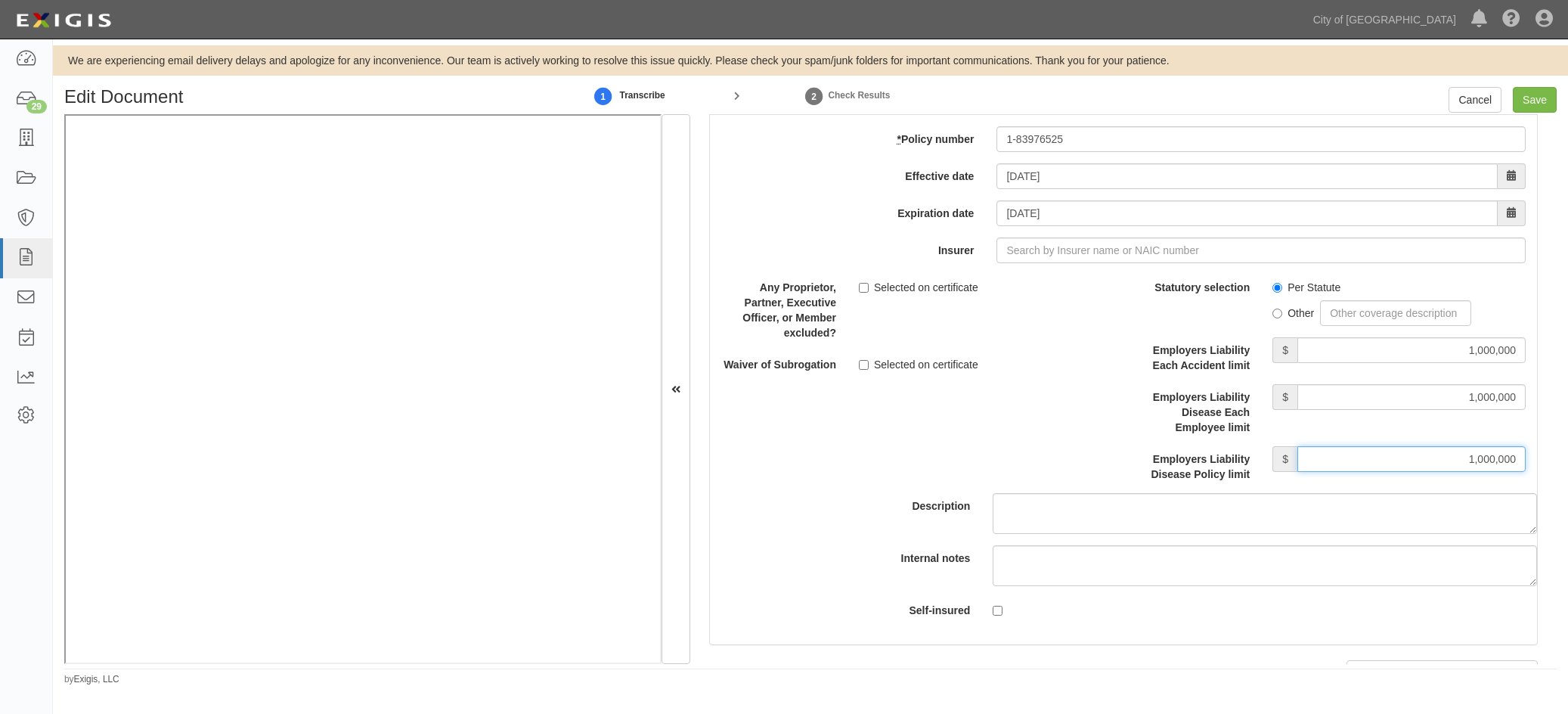
scroll to position [4084, 0]
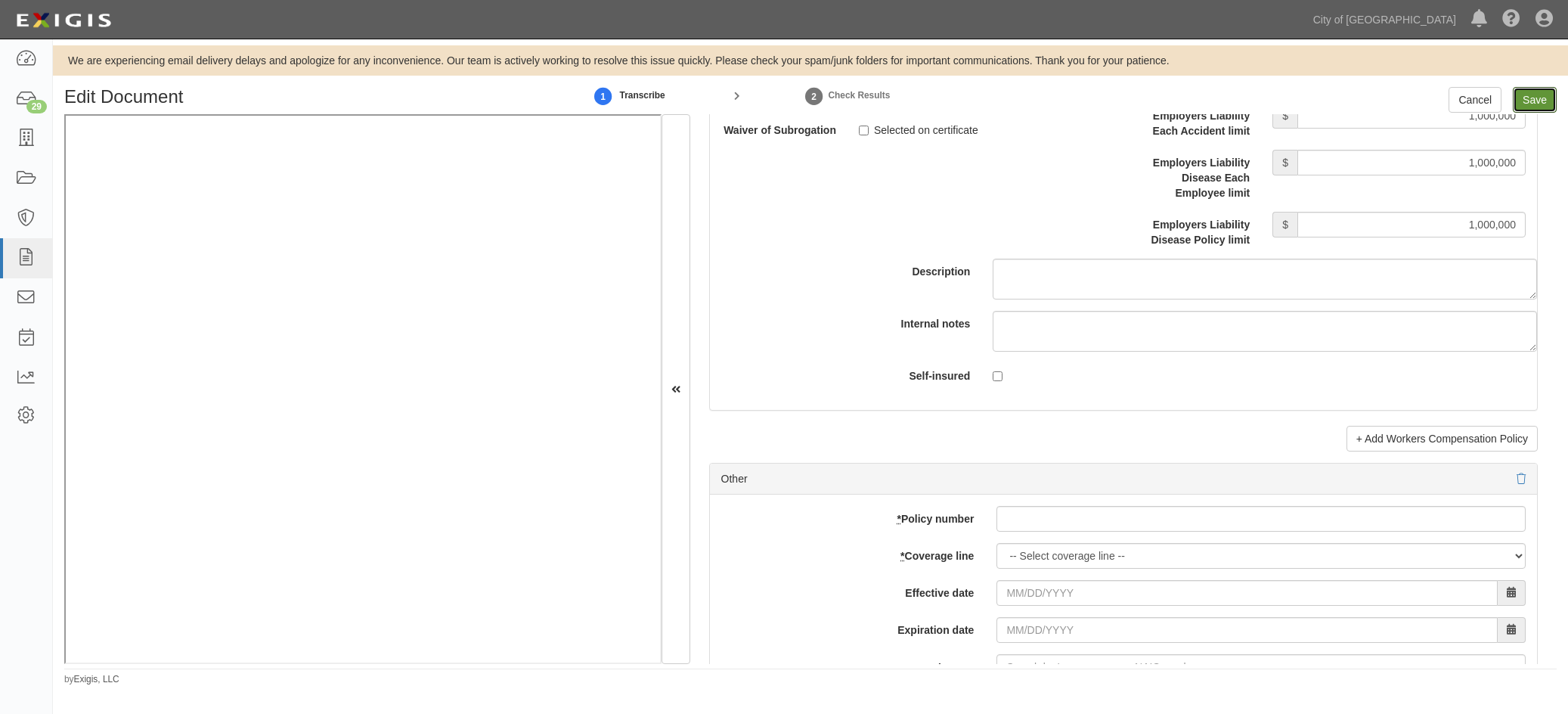
click at [1303, 96] on input "Save" at bounding box center [1535, 99] width 44 height 26
type input "1000000"
type input "100000"
type input "25000"
type input "1000000"
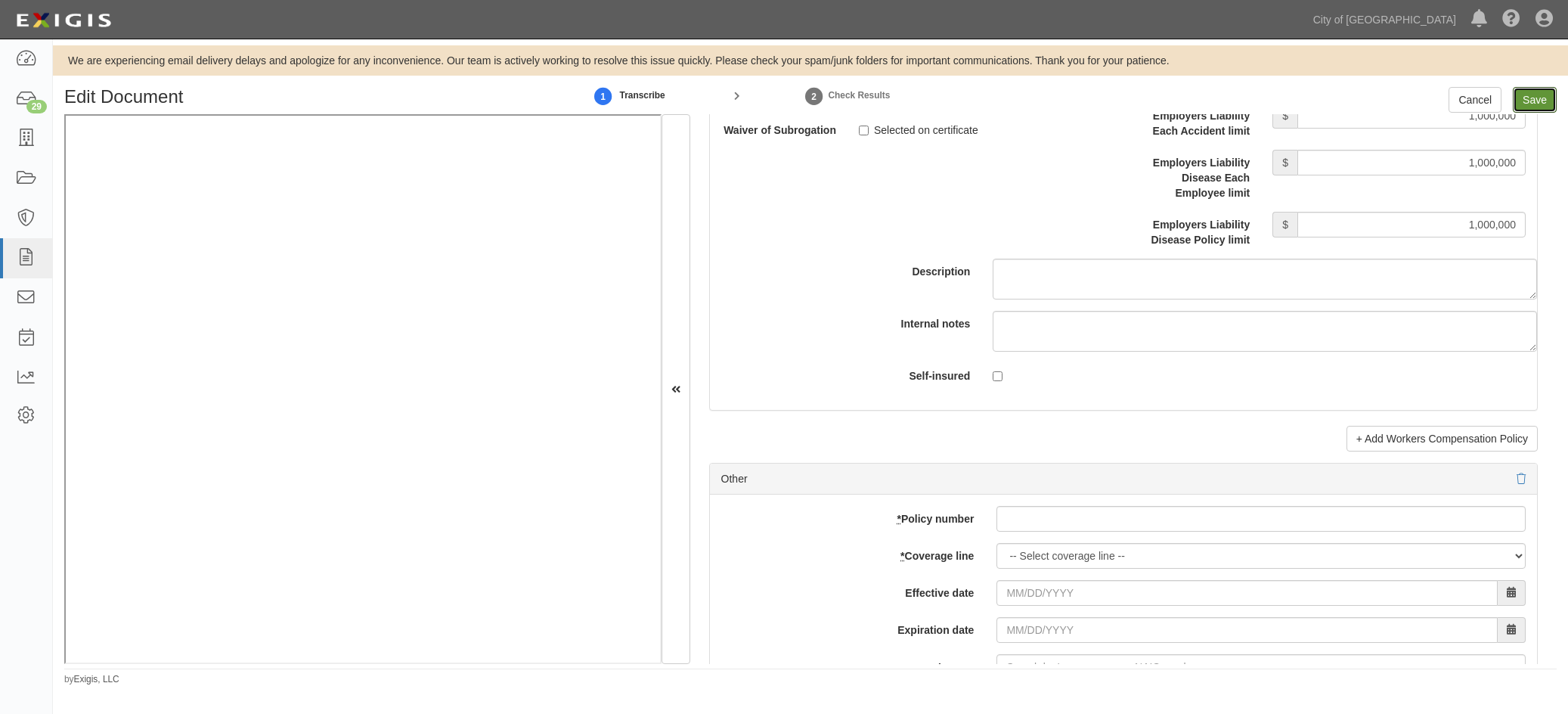
type input "2000000"
type input "1000000"
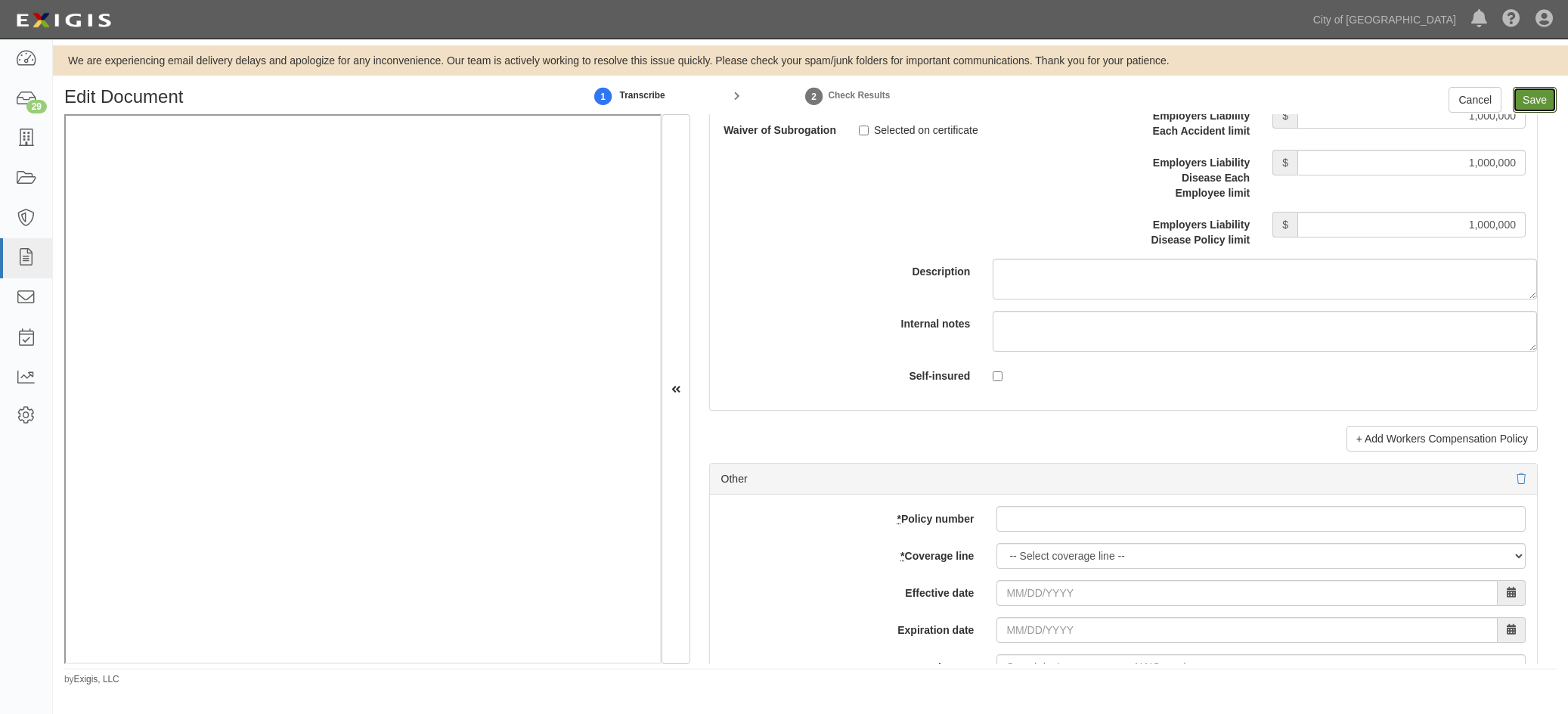
type input "1000000"
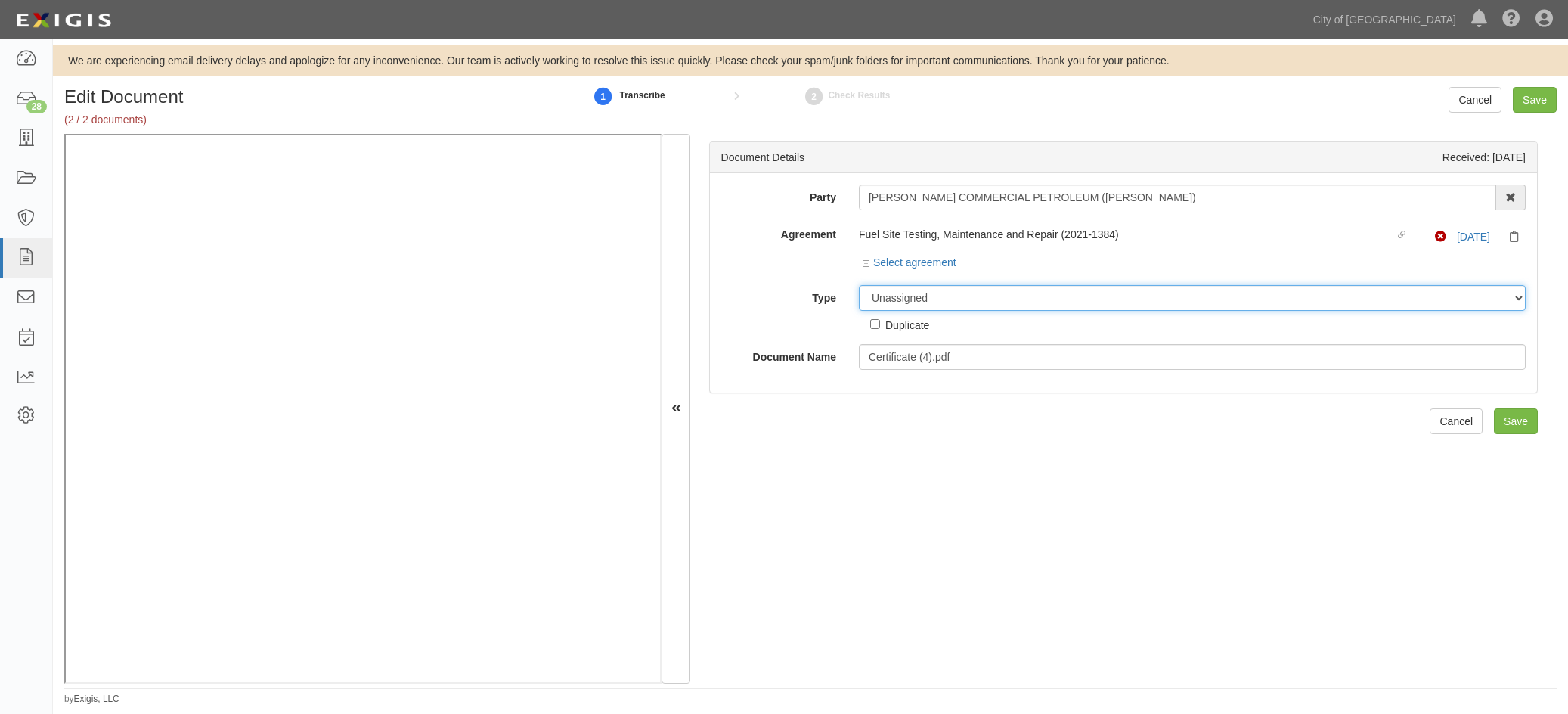
click at [921, 304] on select "Unassigned Binder Cancellation Notice Certificate Contract Endorsement Insuranc…" at bounding box center [1192, 297] width 667 height 26
select select "OtherDetail"
click at [859, 285] on select "Unassigned Binder Cancellation Notice Certificate Contract Endorsement Insuranc…" at bounding box center [1192, 297] width 667 height 26
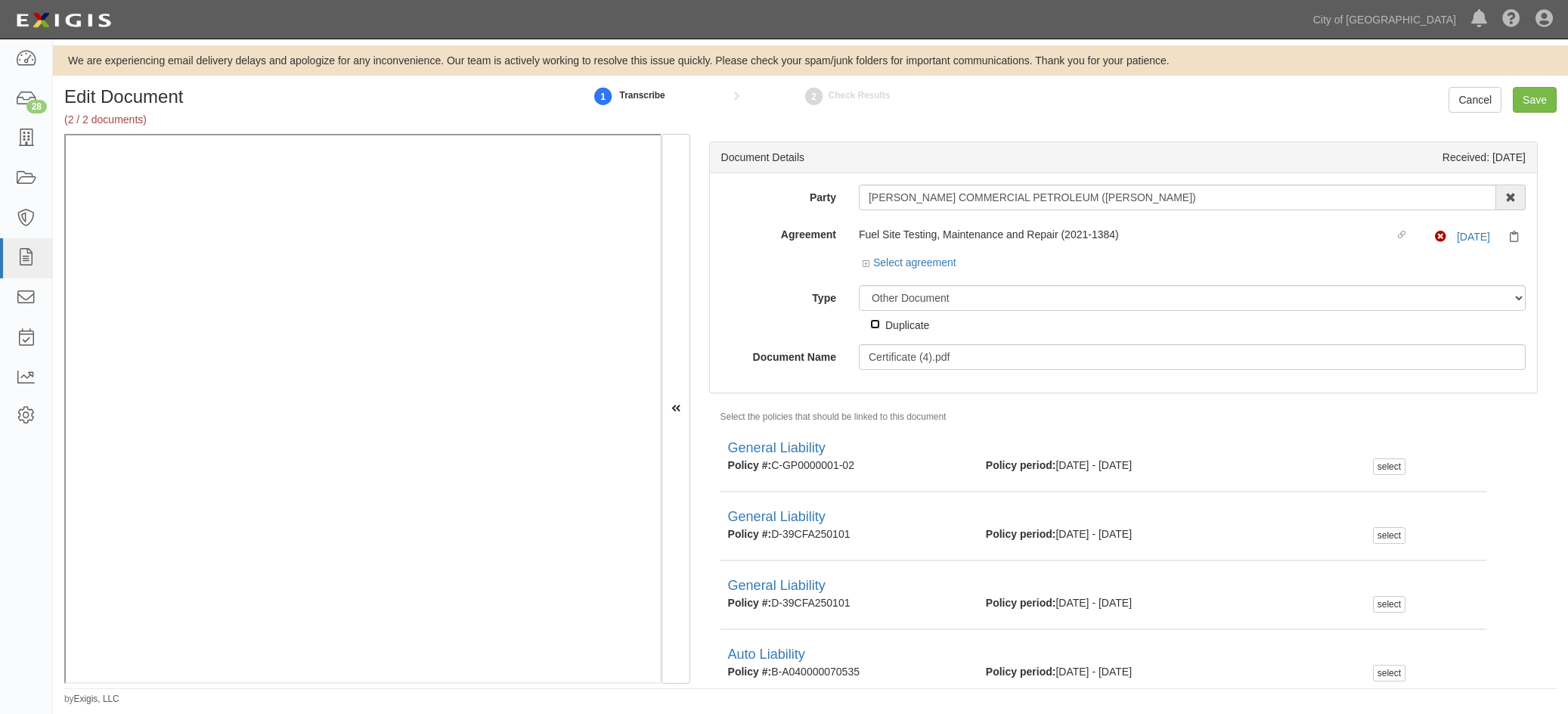
click at [871, 320] on input "Duplicate" at bounding box center [875, 324] width 10 height 10
checkbox input "true"
click at [1533, 98] on input "Save" at bounding box center [1535, 99] width 44 height 26
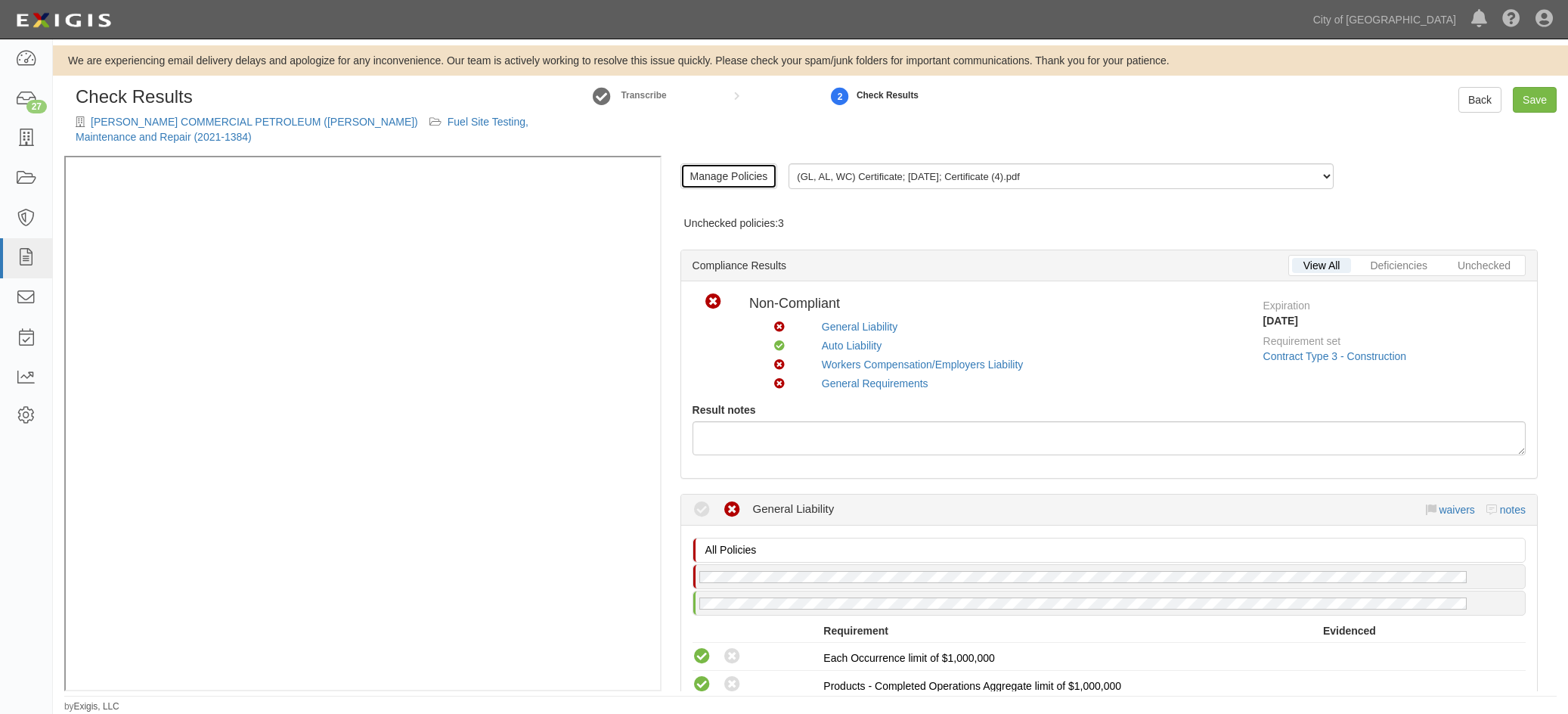
click at [719, 181] on link "Manage Policies" at bounding box center [729, 176] width 98 height 26
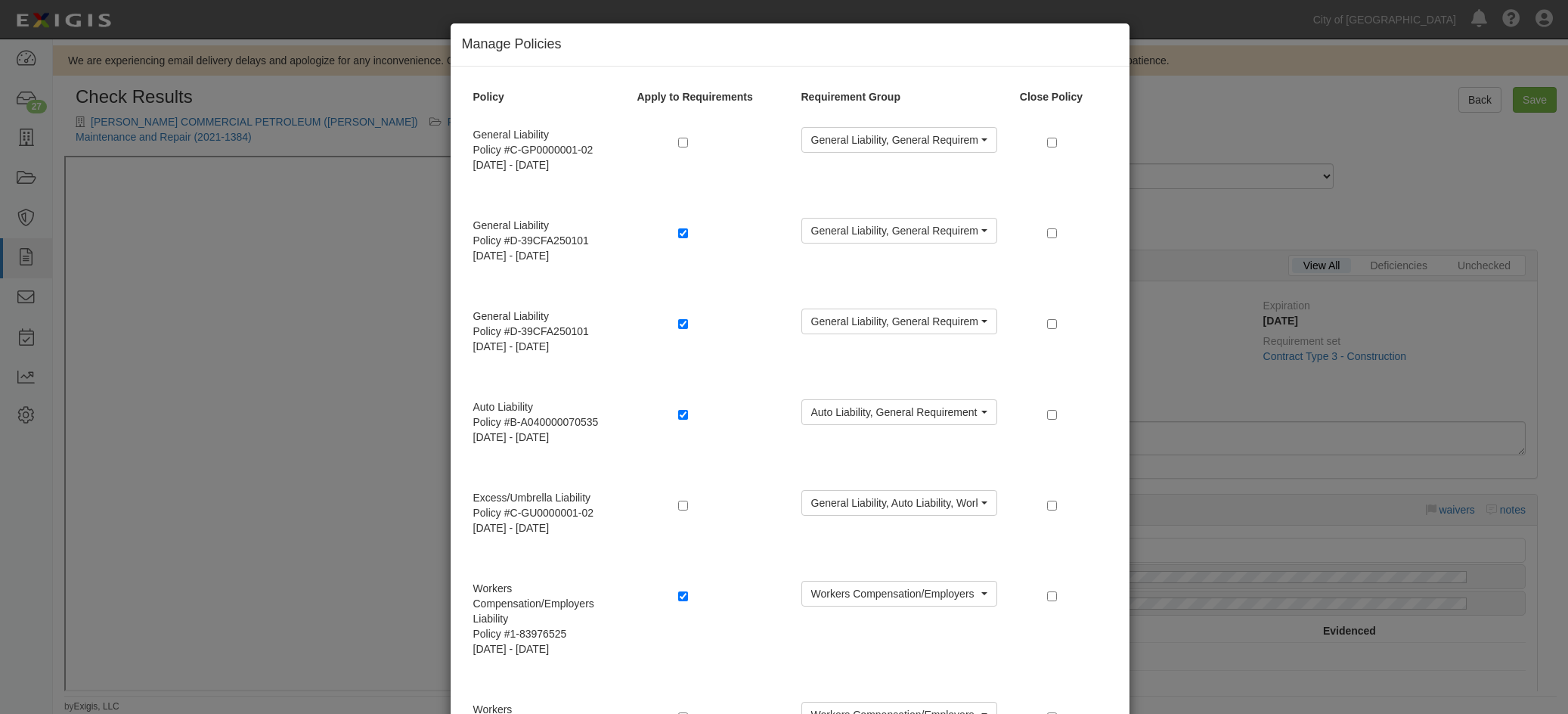
scroll to position [159, 0]
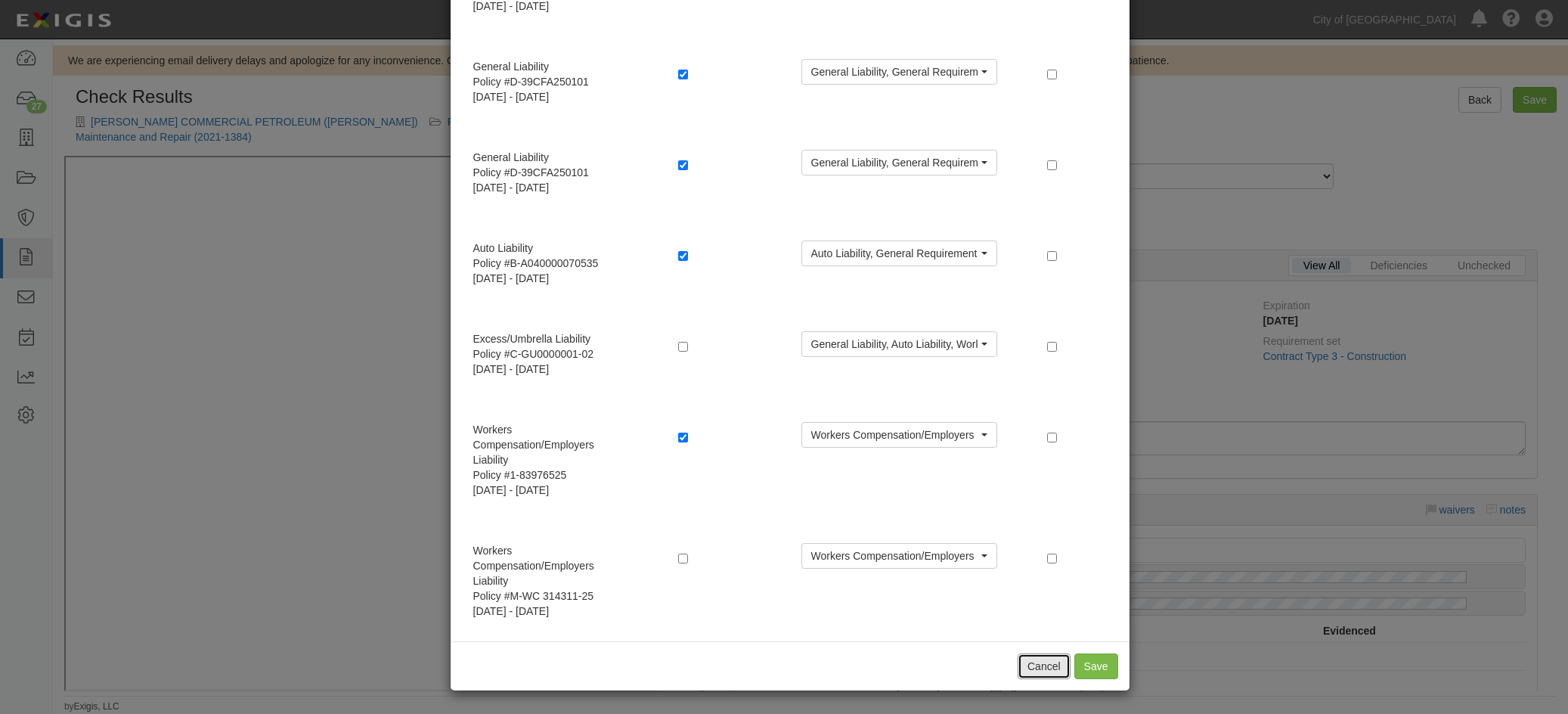
click at [1046, 676] on button "Cancel" at bounding box center [1045, 666] width 53 height 26
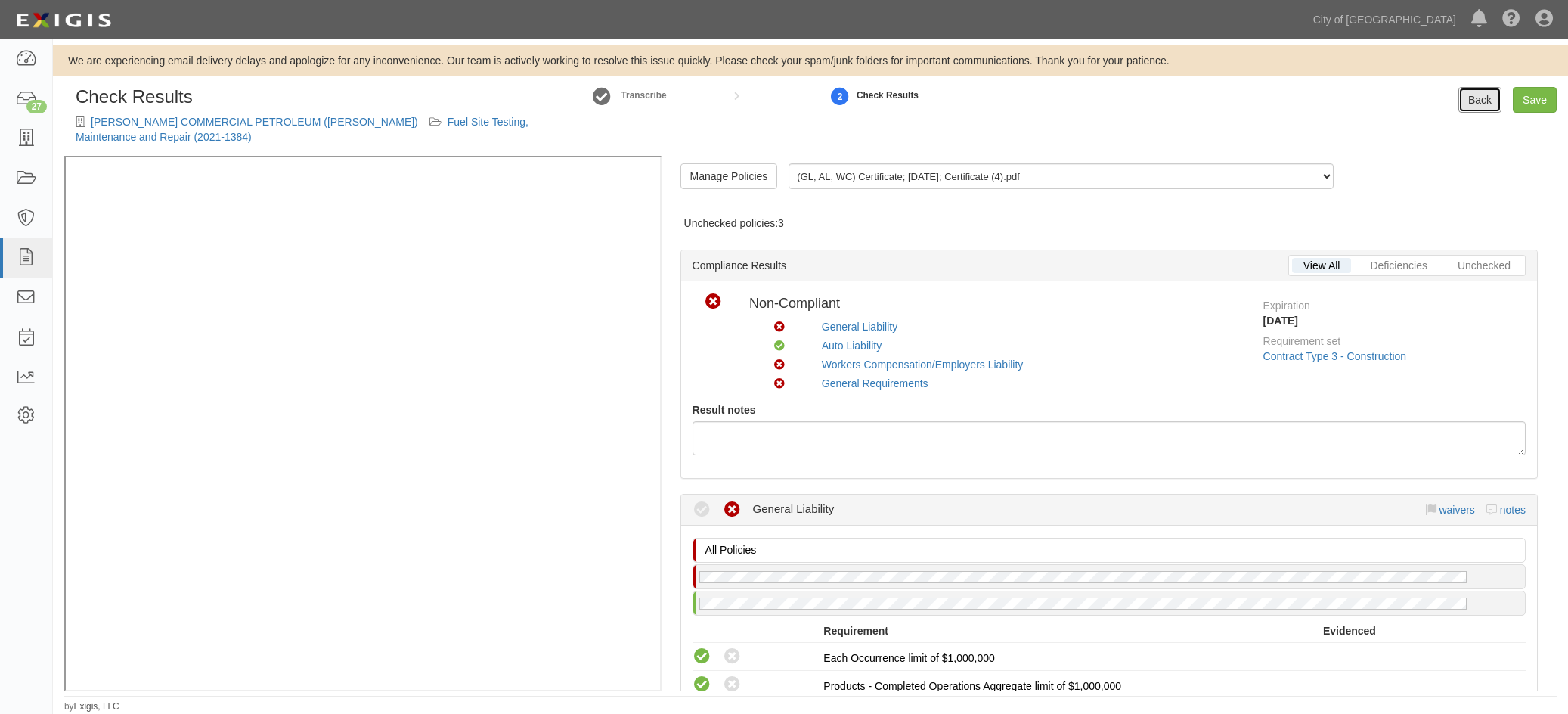
click at [1477, 89] on link "Back" at bounding box center [1480, 99] width 43 height 26
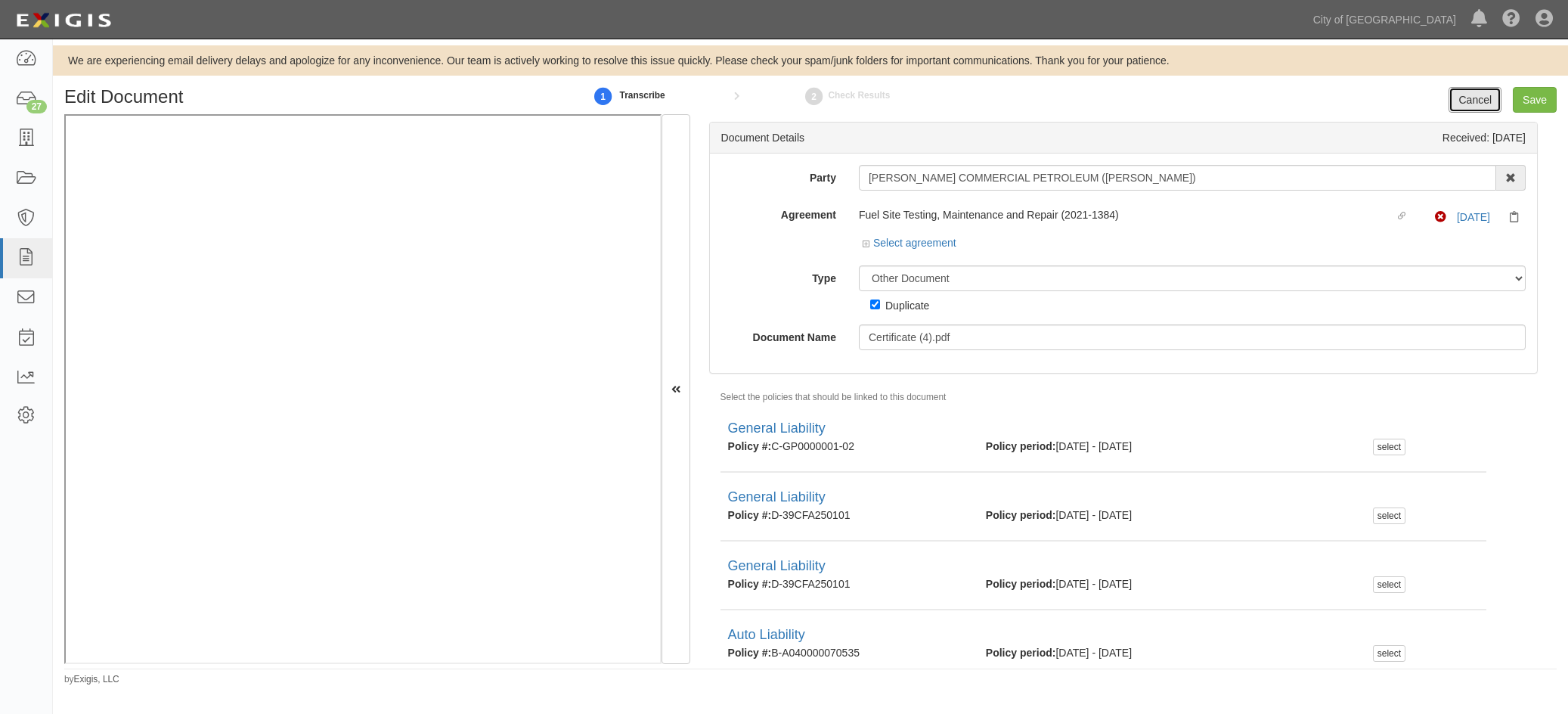
click at [1472, 93] on link "Cancel" at bounding box center [1475, 99] width 53 height 26
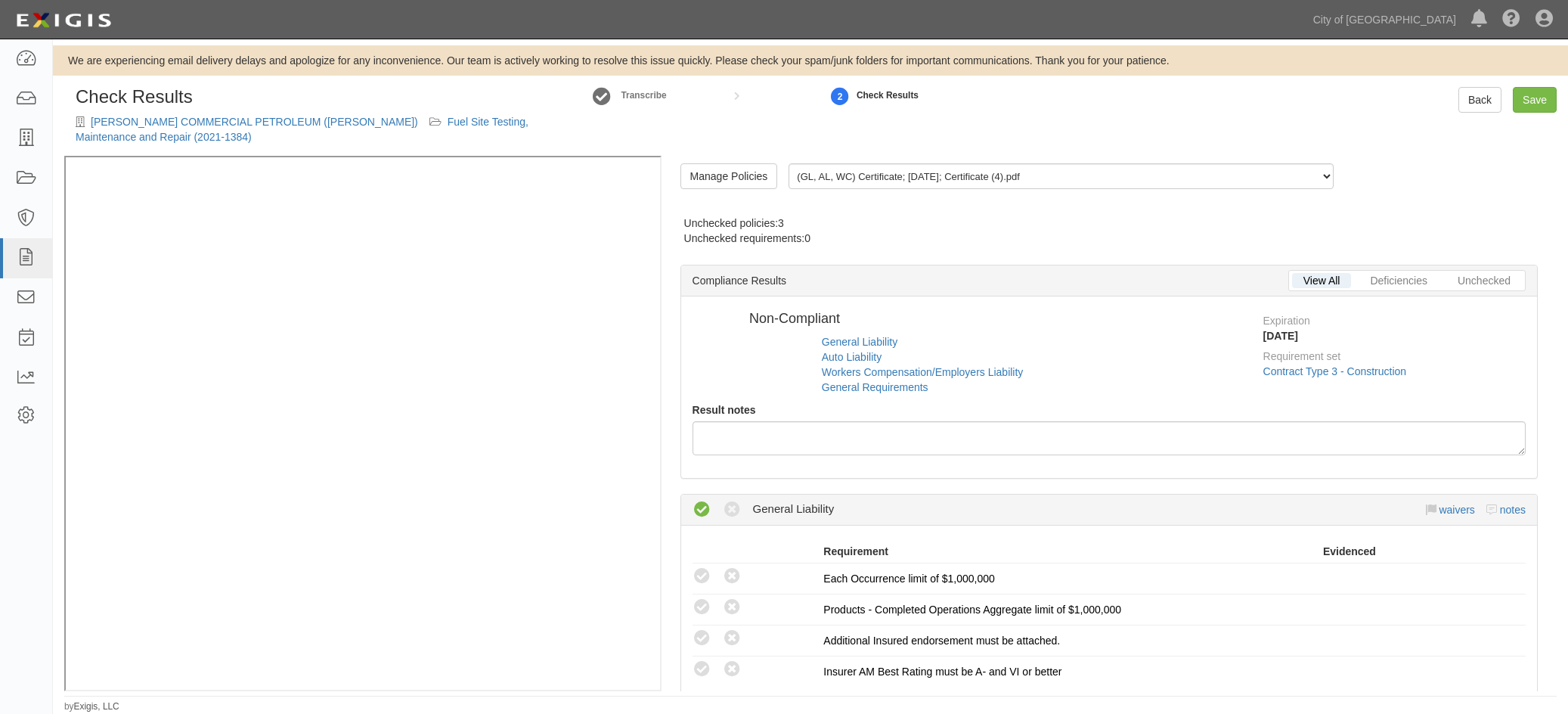
radio input "true"
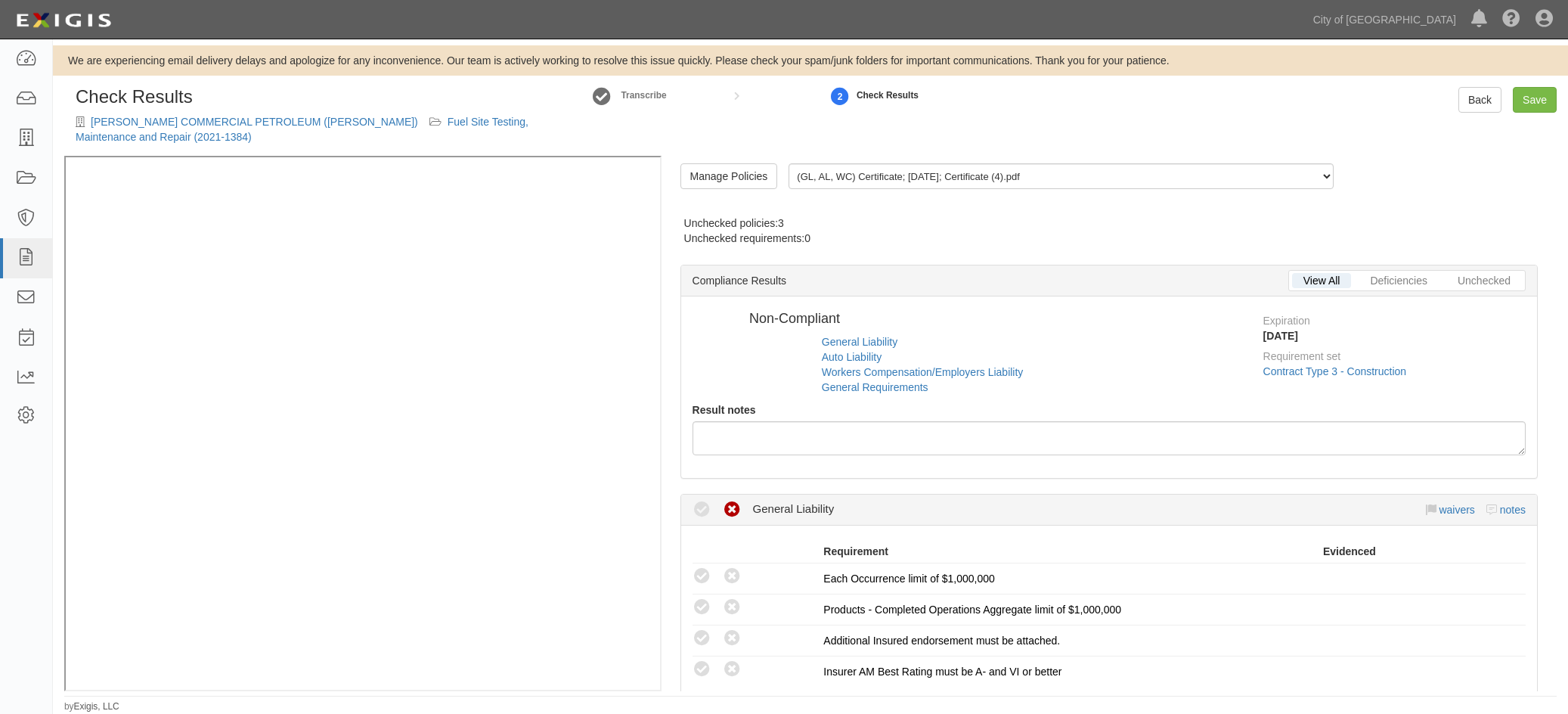
radio input "false"
radio input "true"
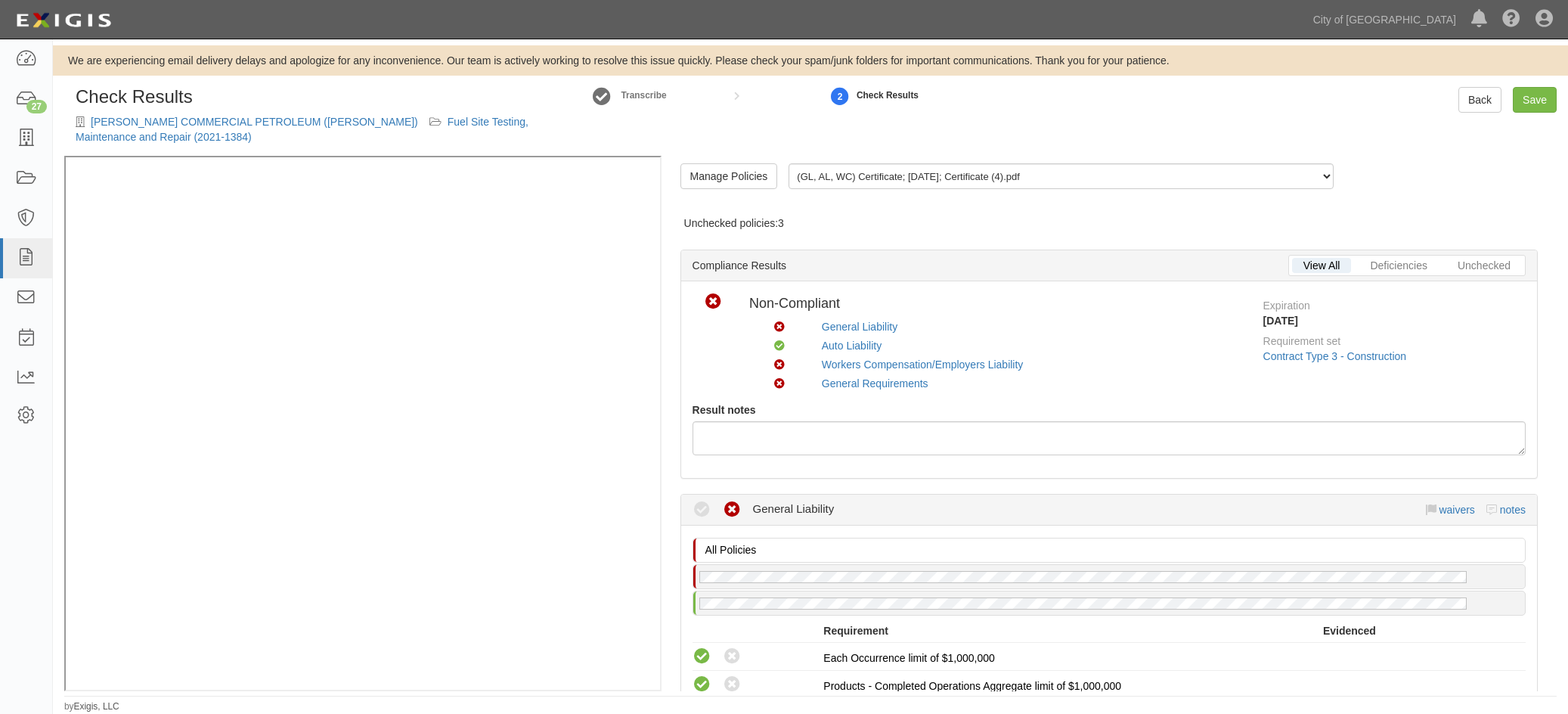
scroll to position [76, 0]
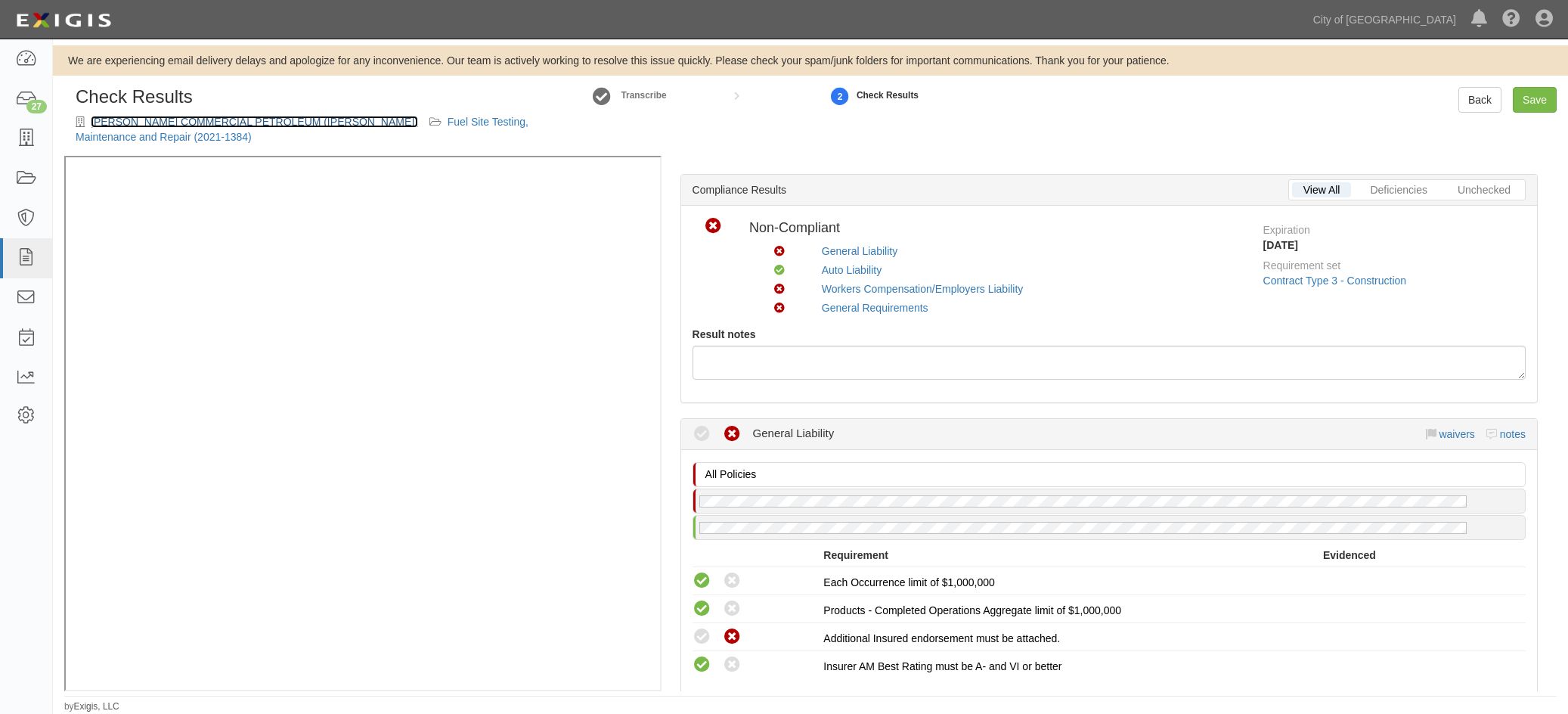
click at [303, 122] on link "[PERSON_NAME] COMMERCIAL PETROLEUM ([PERSON_NAME])" at bounding box center [254, 122] width 328 height 12
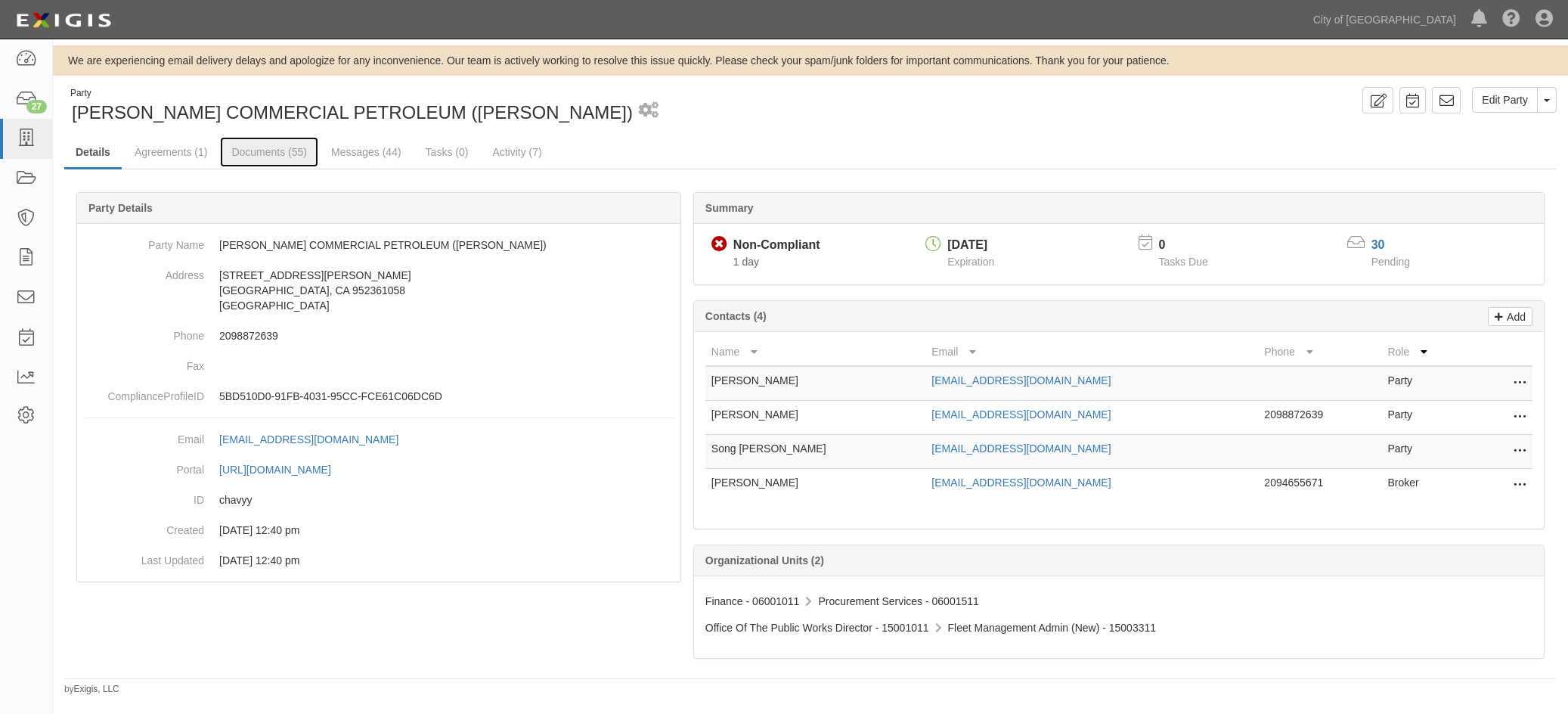
click at [257, 151] on link "Documents (55)" at bounding box center [269, 151] width 98 height 30
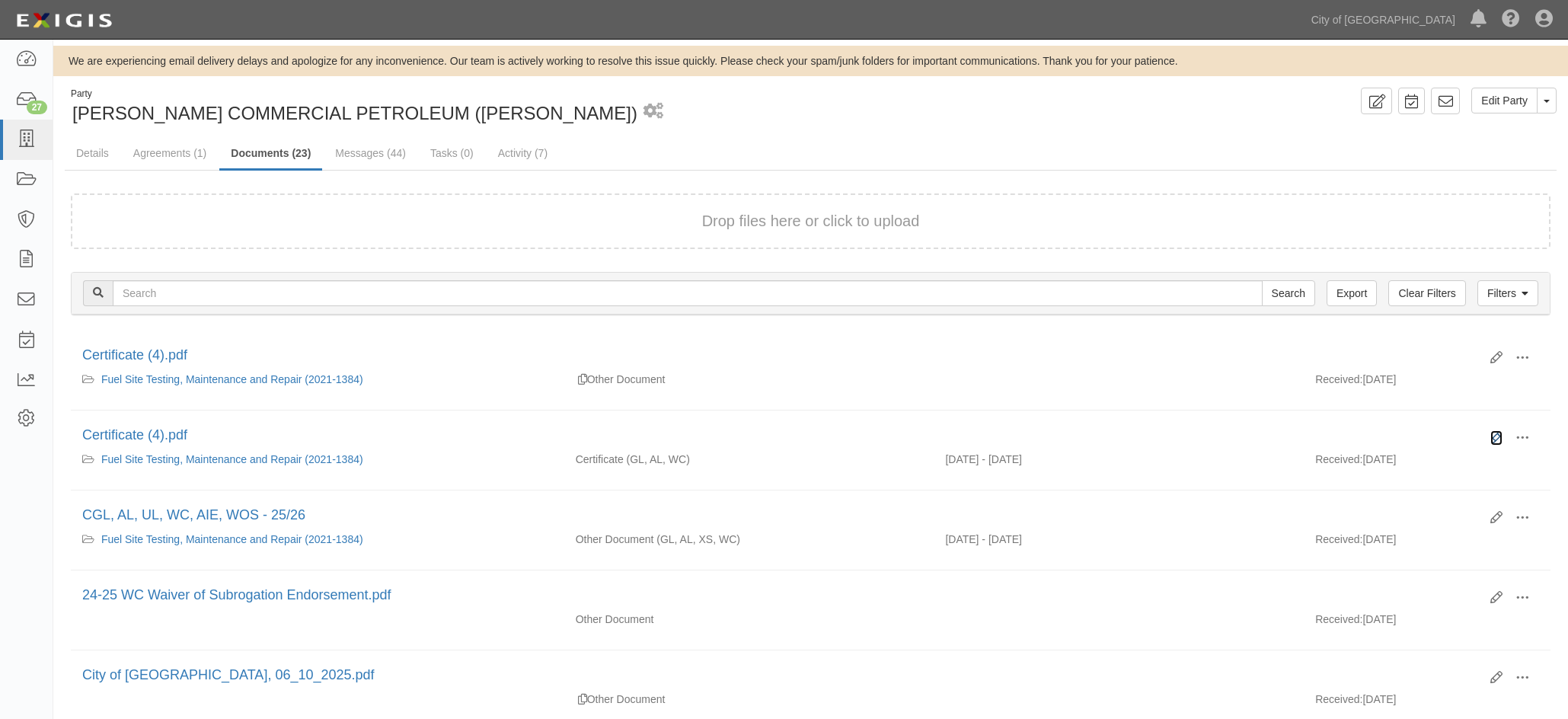
click at [1498, 433] on icon at bounding box center [1497, 438] width 13 height 13
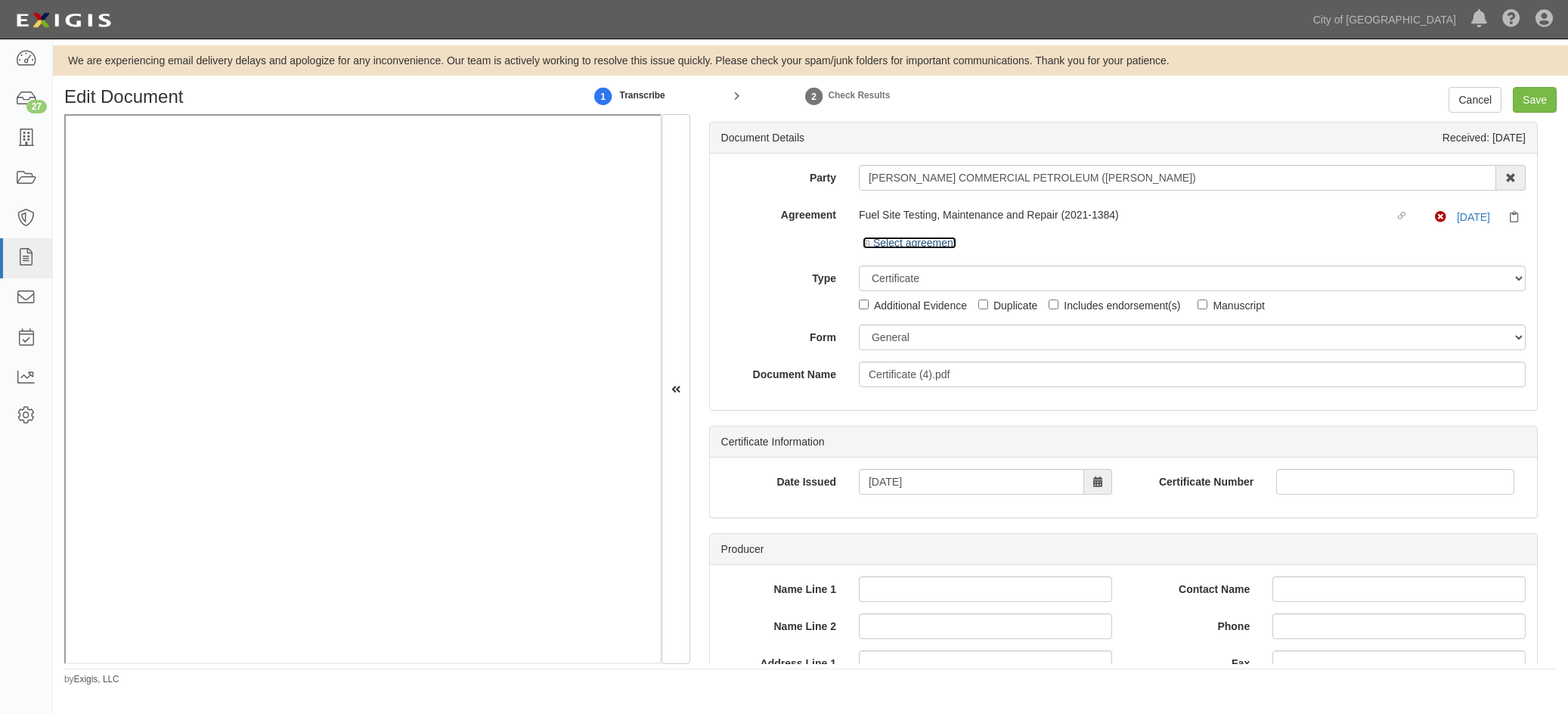
click at [864, 241] on icon at bounding box center [868, 244] width 11 height 8
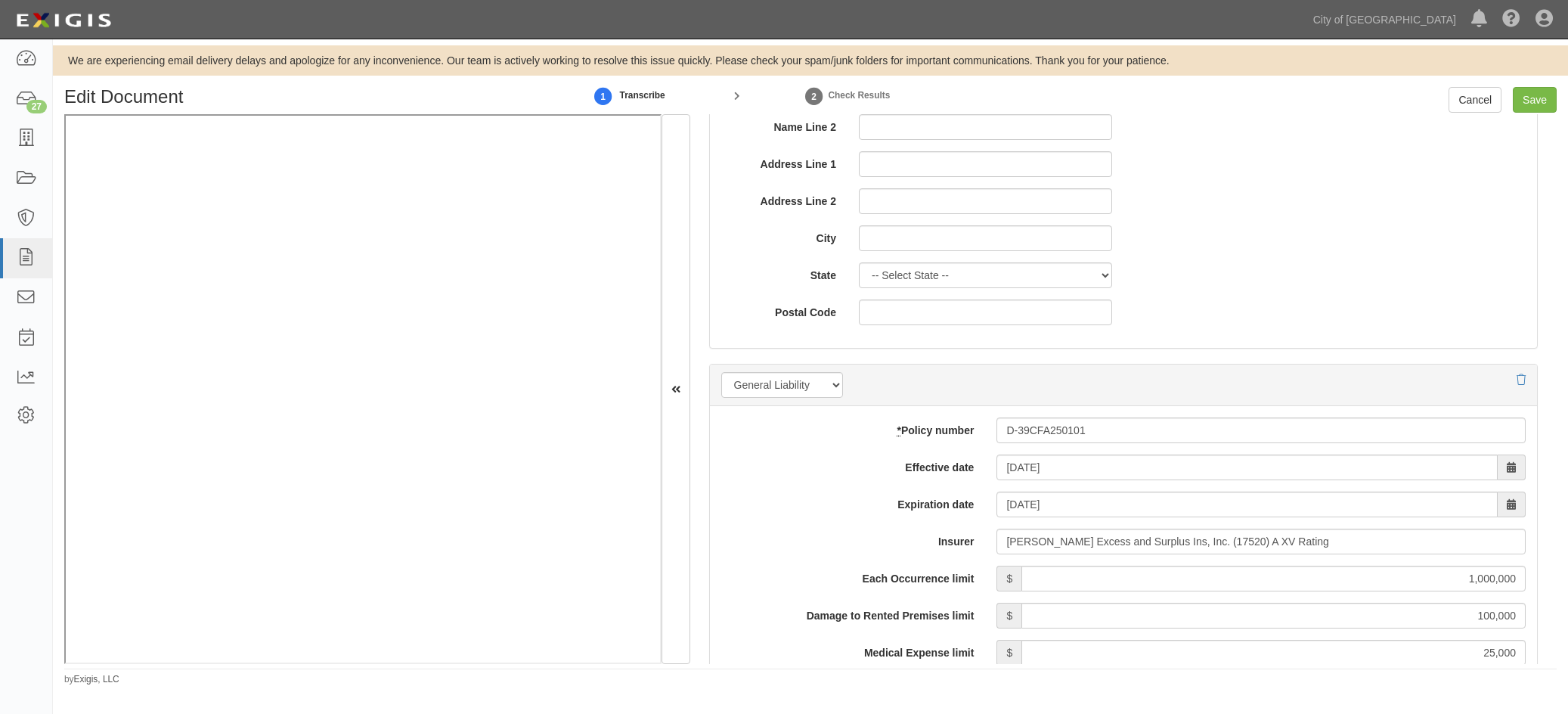
scroll to position [983, 0]
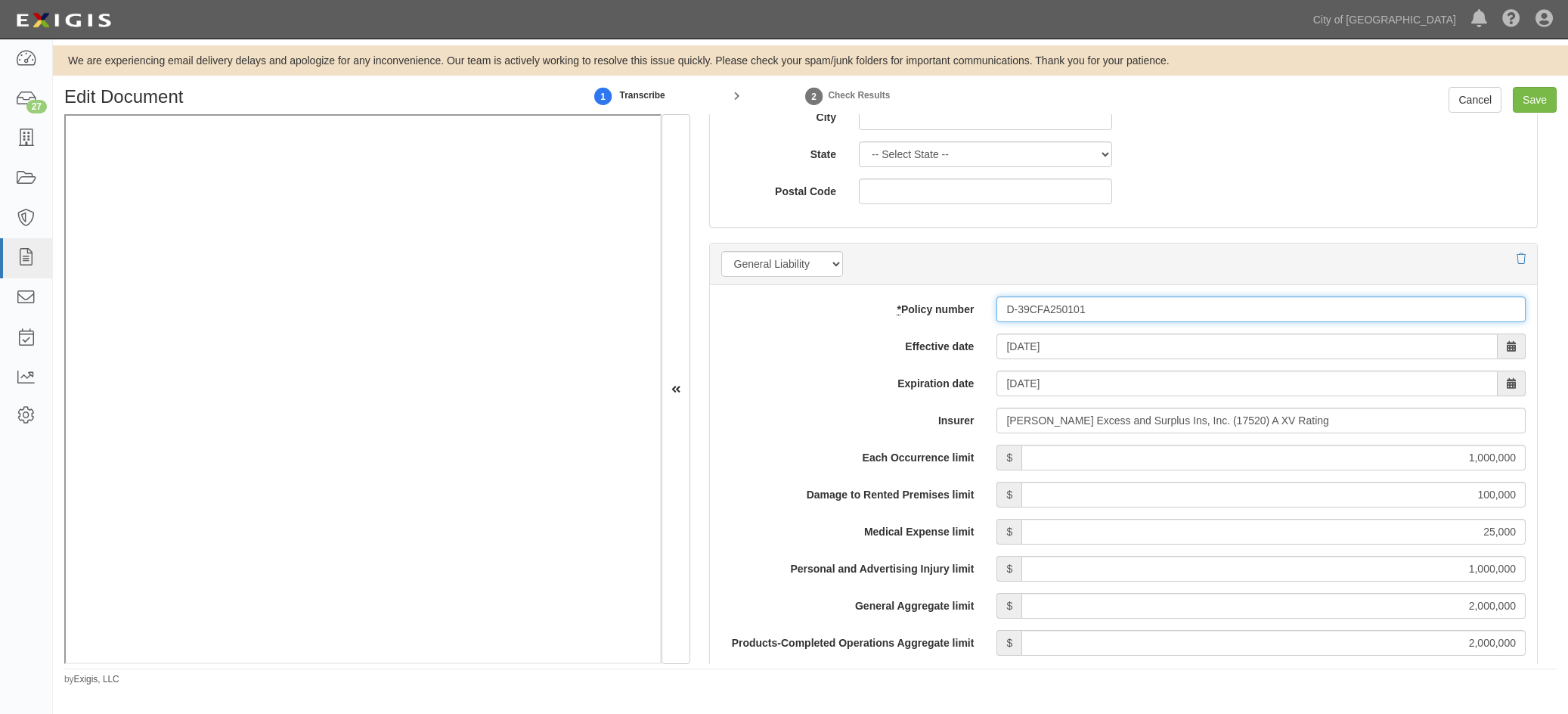
click at [1020, 314] on input "D-39CFA250101" at bounding box center [1261, 309] width 529 height 26
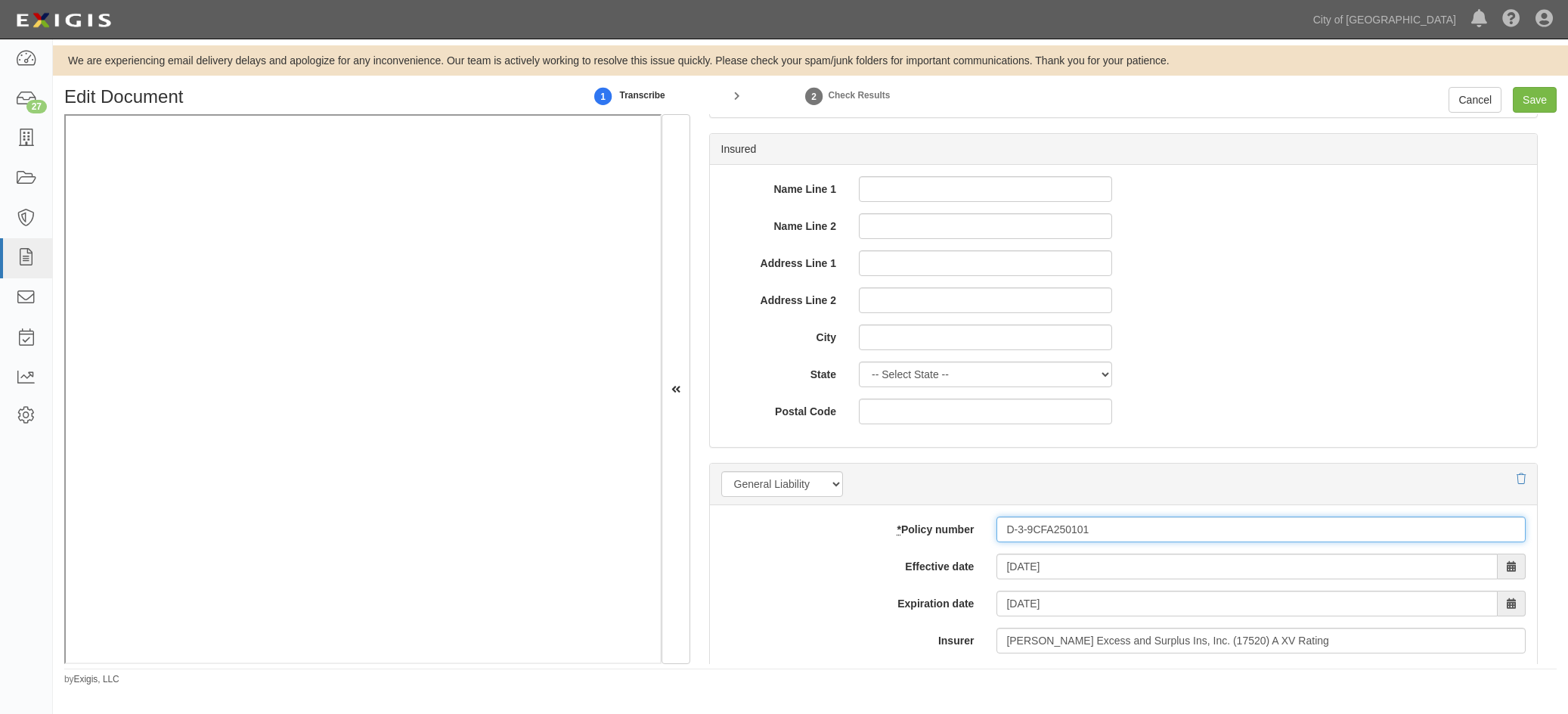
scroll to position [756, 0]
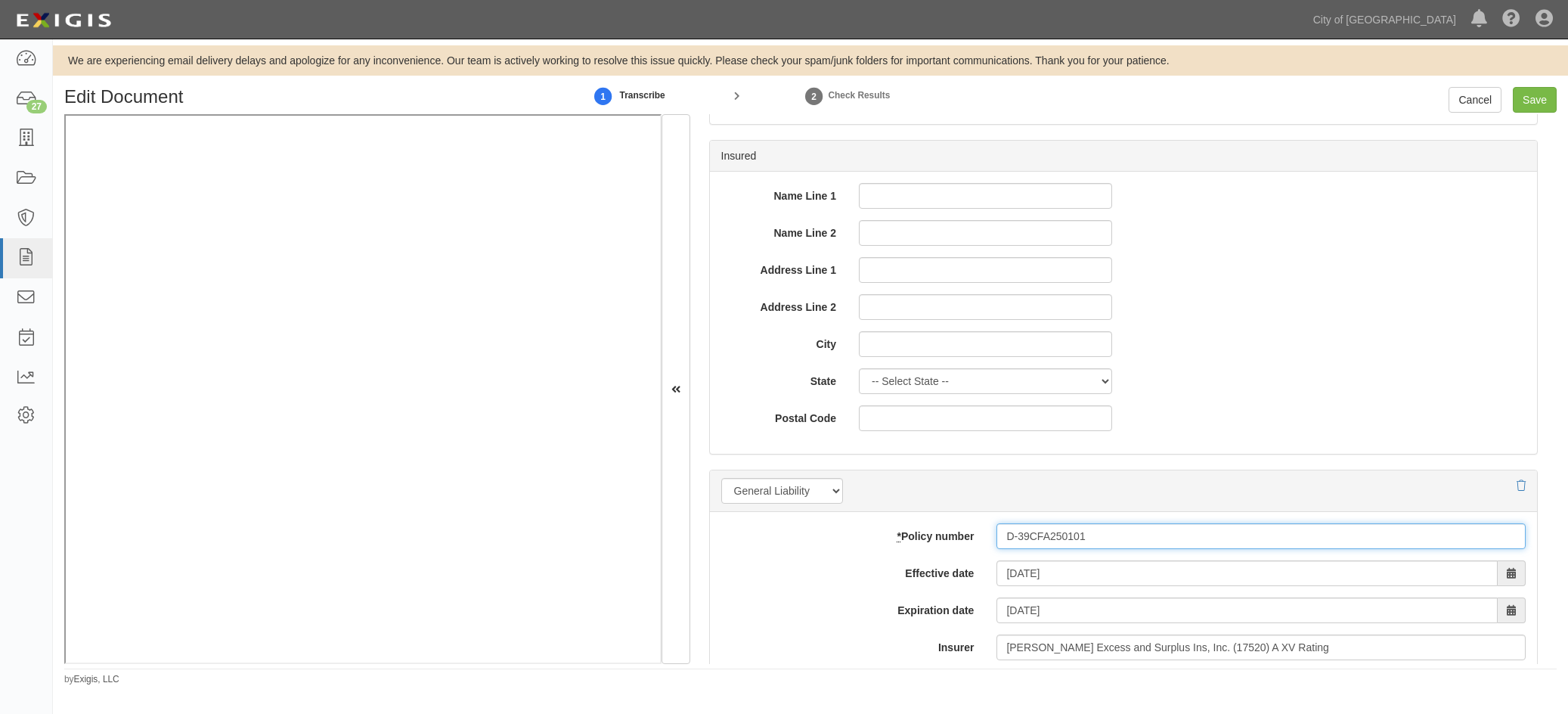
click at [1076, 535] on input "D-39CFA250101" at bounding box center [1261, 536] width 529 height 26
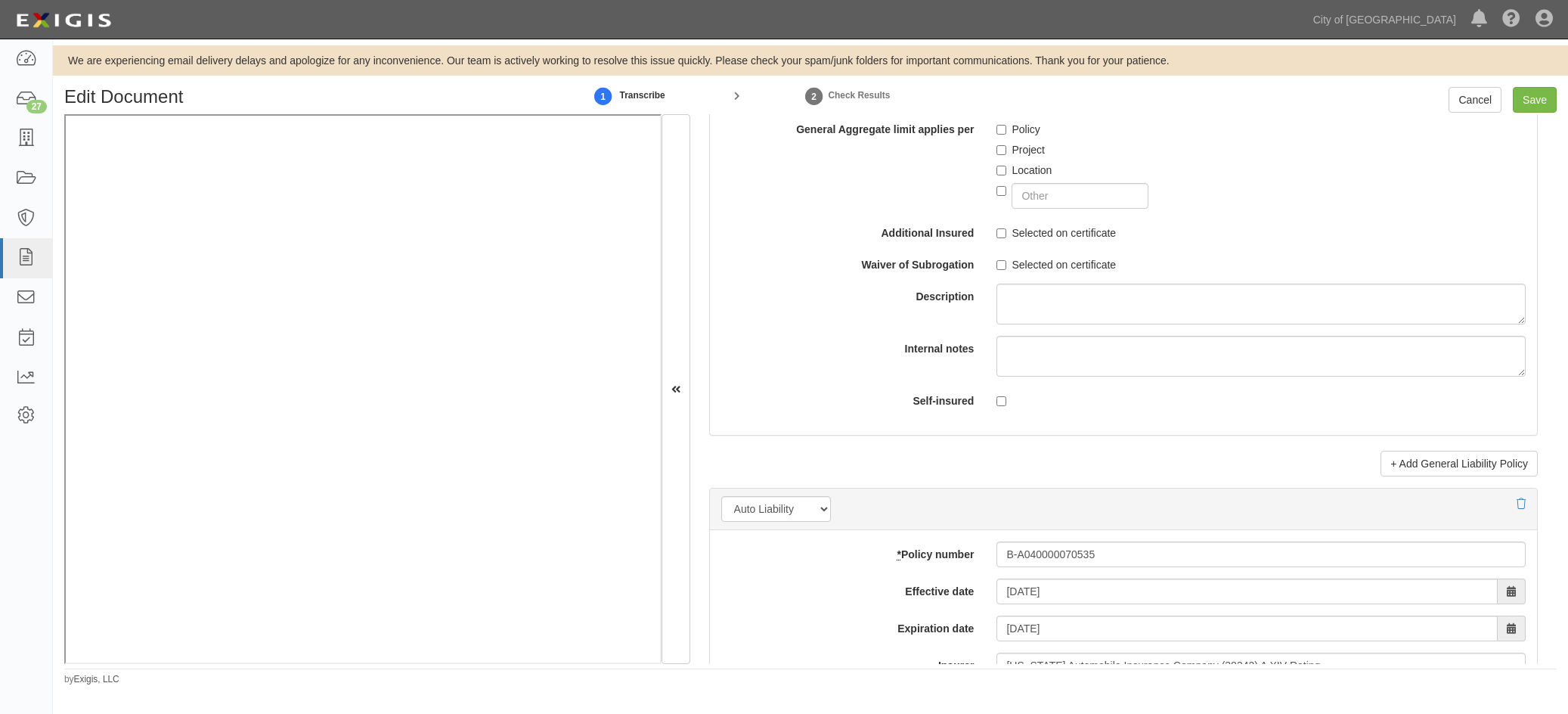
scroll to position [1891, 0]
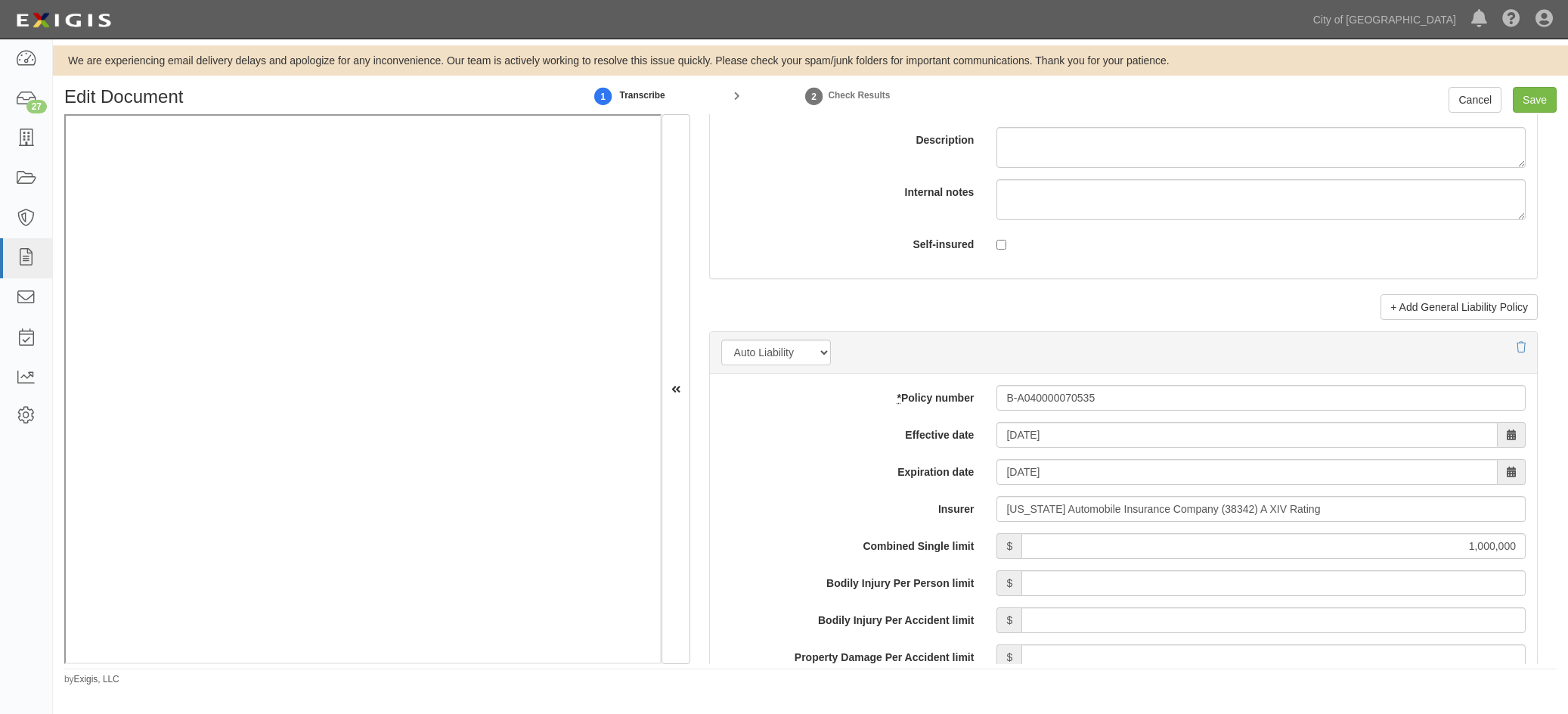
type input "D-39CFA25010-1"
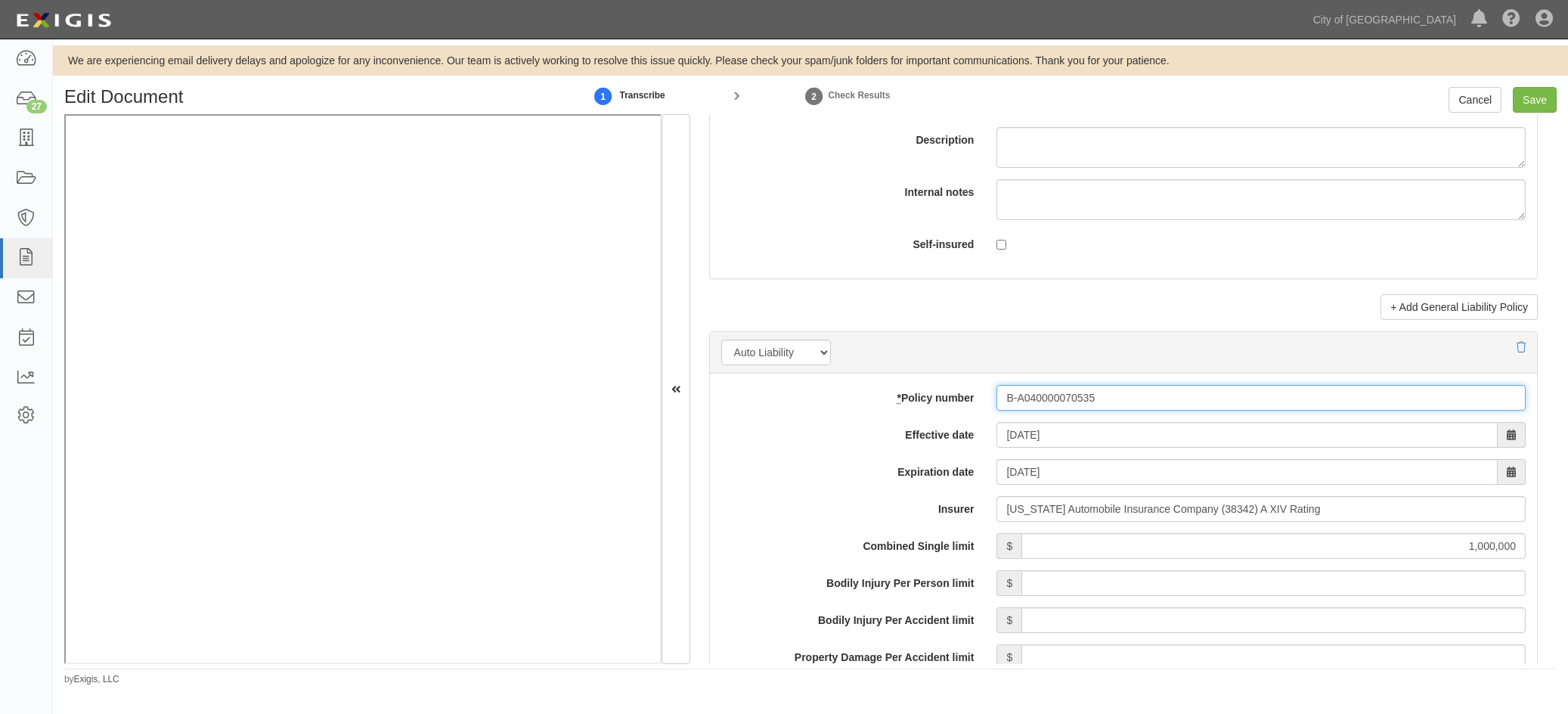
click at [1085, 400] on input "B-A040000070535" at bounding box center [1261, 397] width 529 height 26
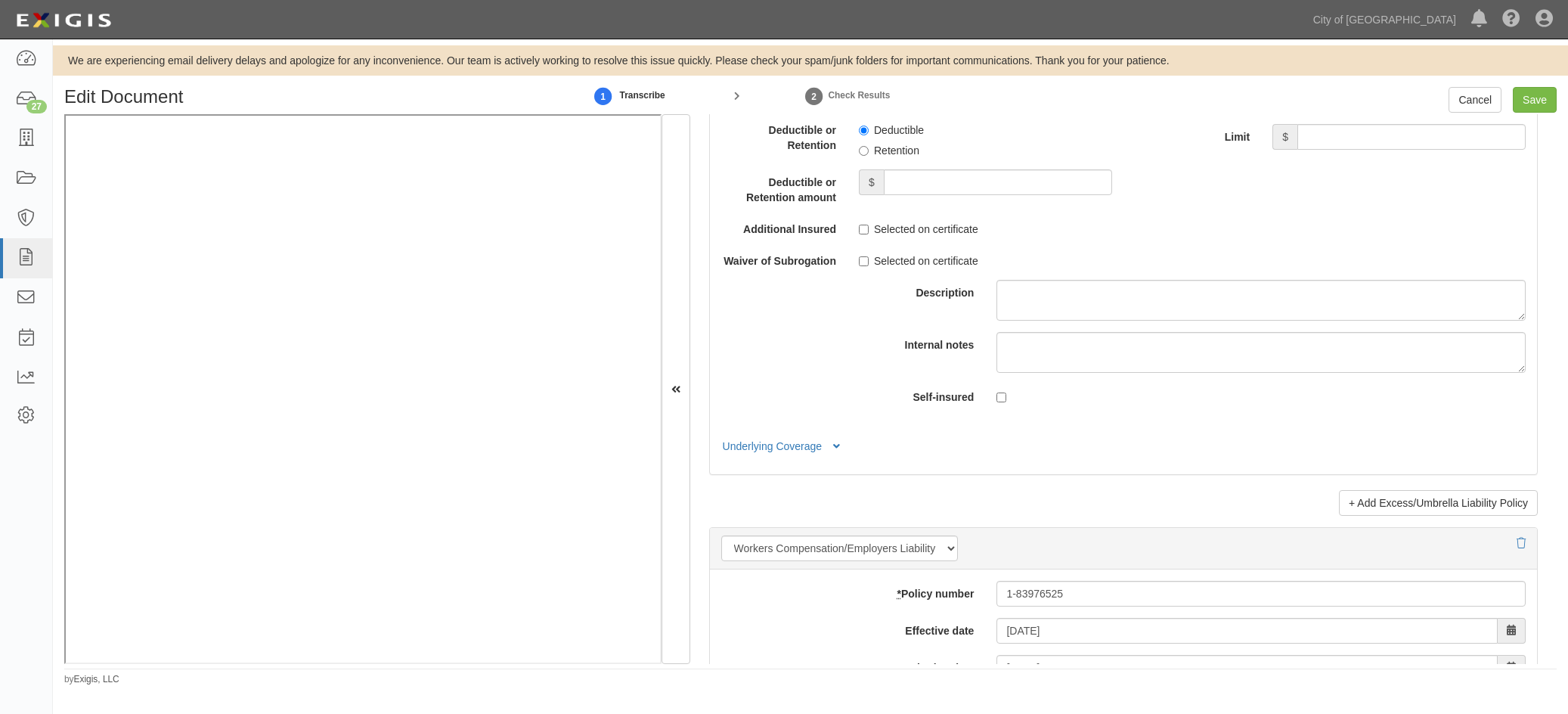
scroll to position [3328, 0]
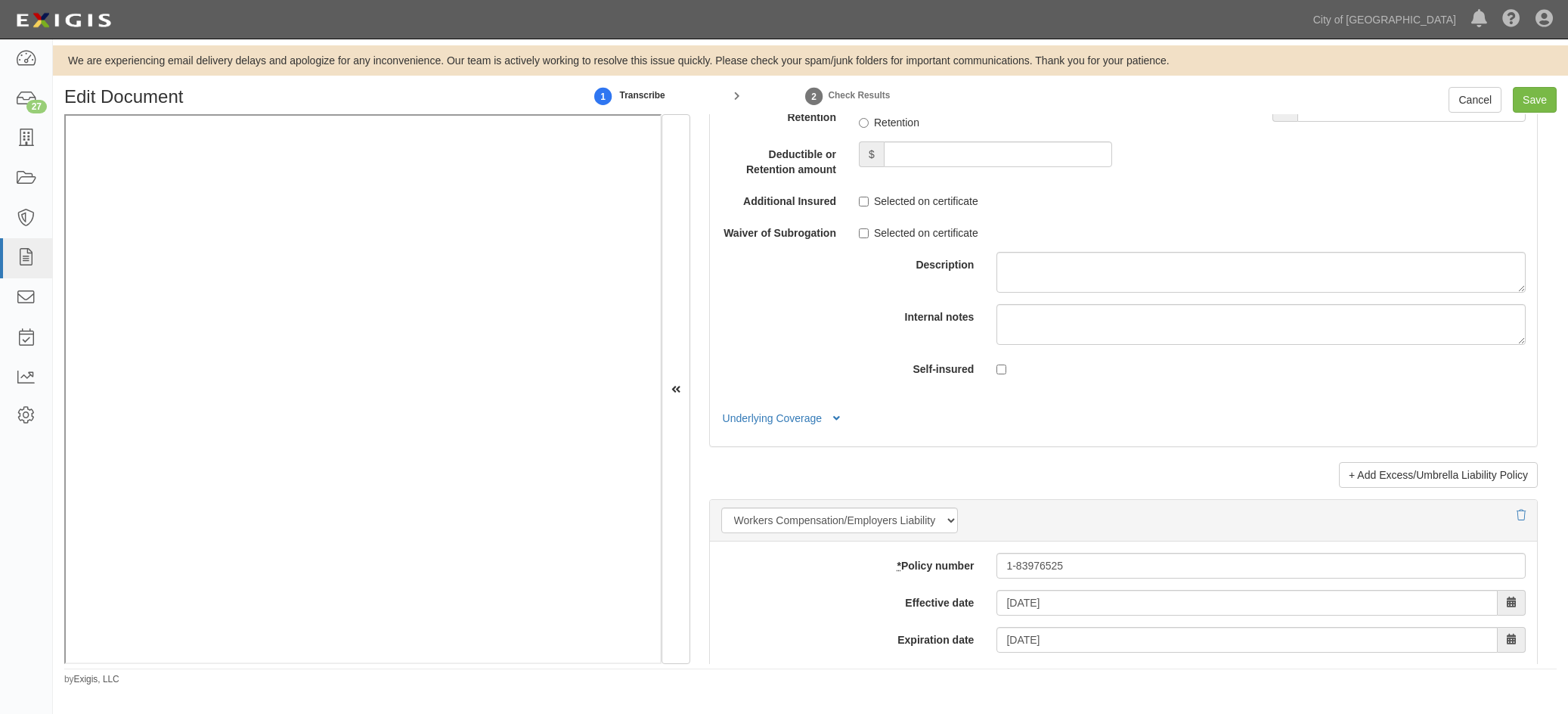
type input "B-A04000007053-5"
click at [1055, 576] on input "1-83976525" at bounding box center [1261, 566] width 529 height 26
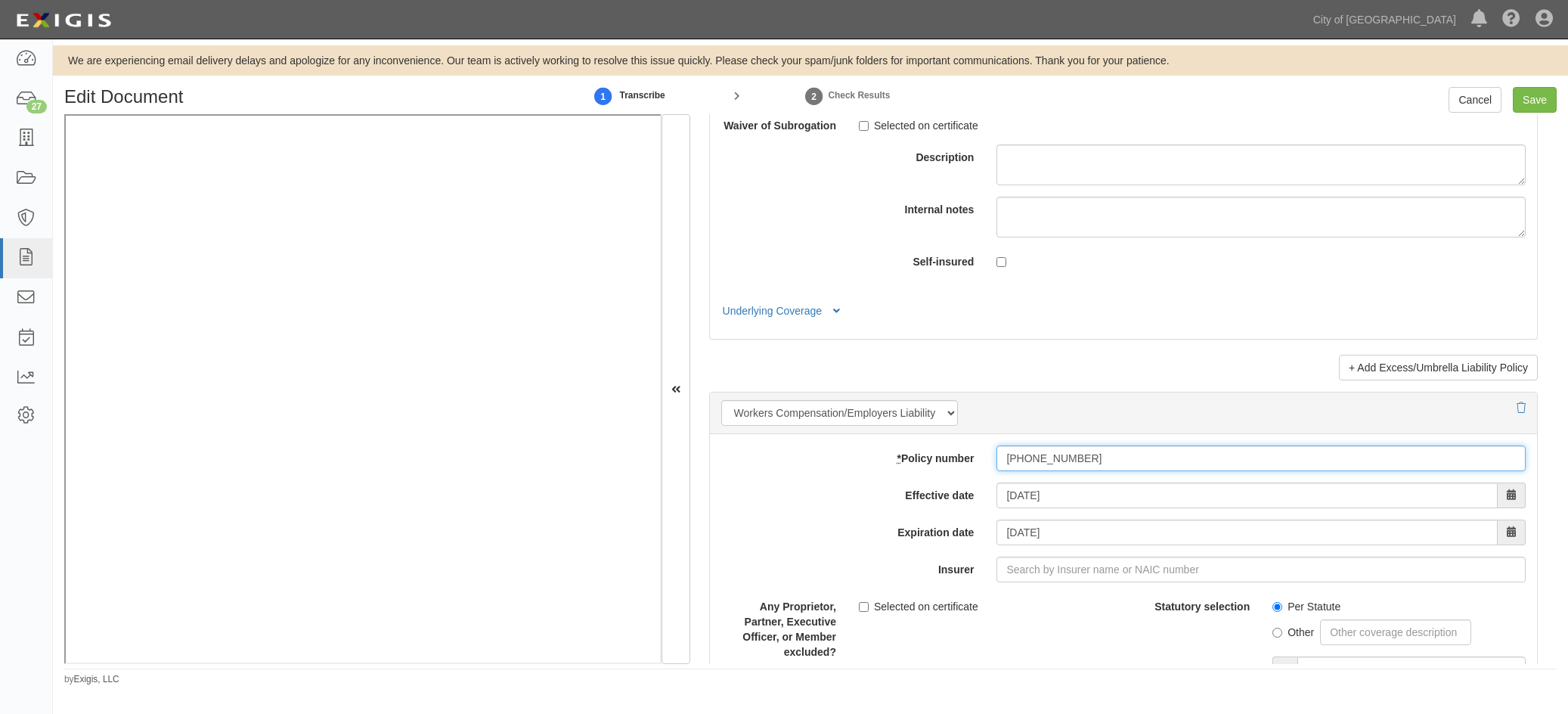
scroll to position [3631, 0]
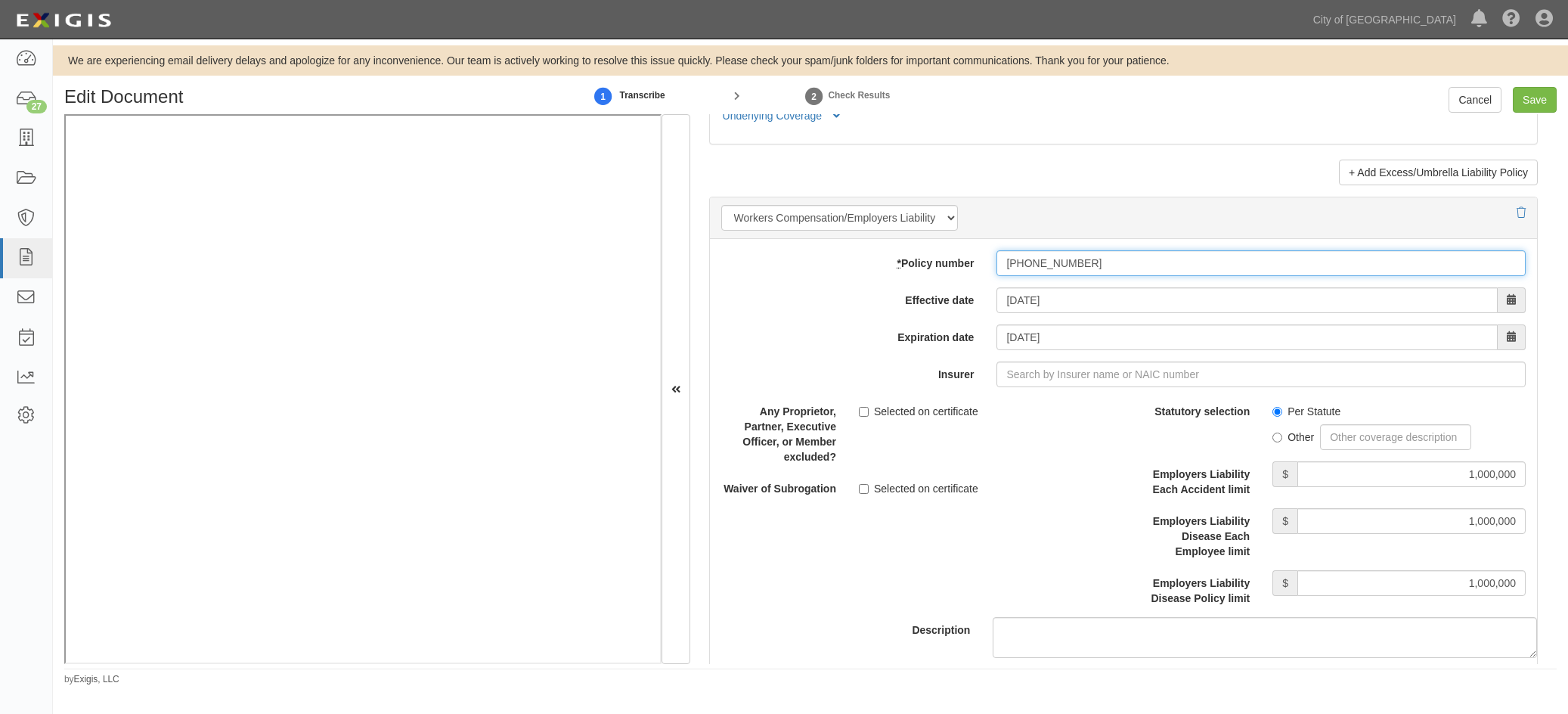
type input "1-8397652-5"
click at [1540, 102] on input "Save" at bounding box center [1535, 99] width 44 height 26
type input "1000000"
type input "100000"
type input "25000"
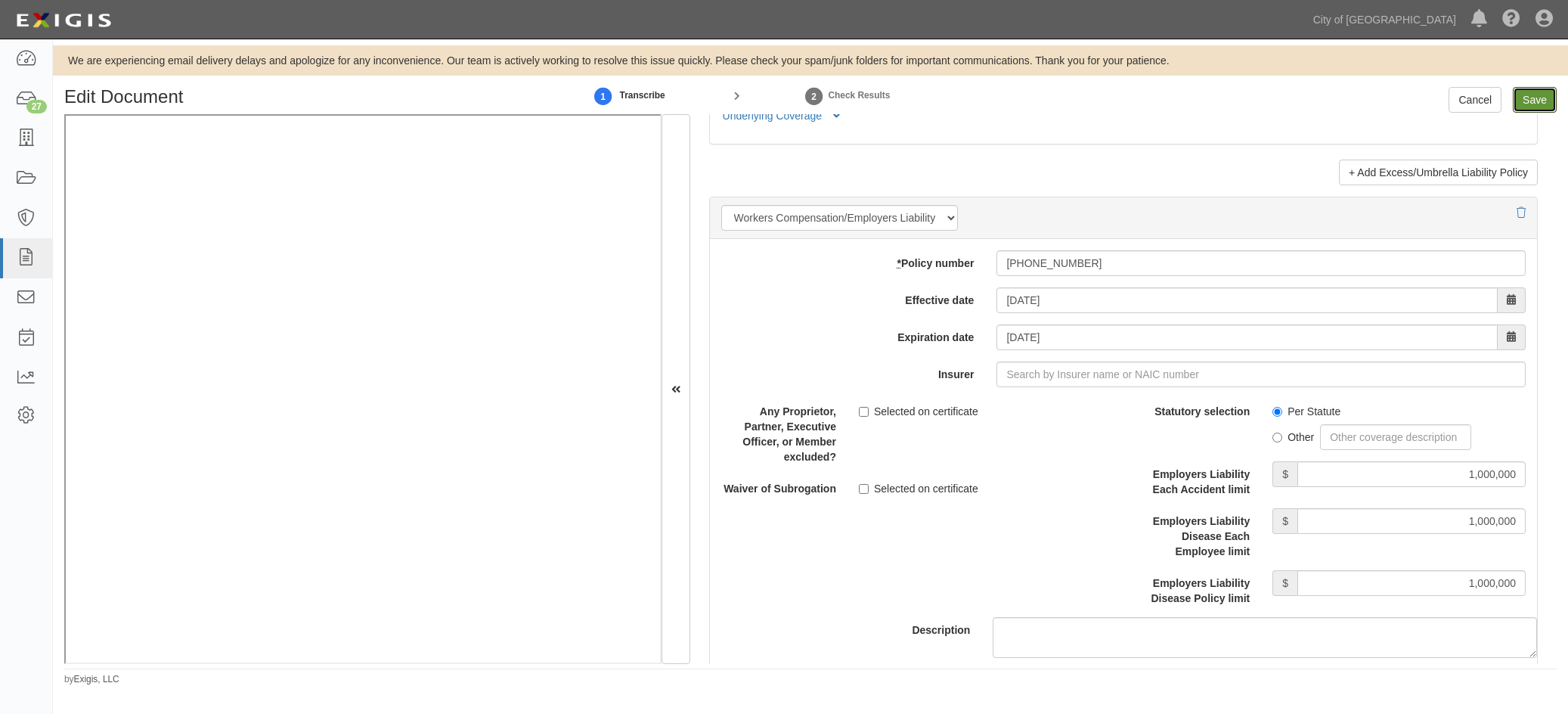
type input "1000000"
type input "2000000"
type input "1000000"
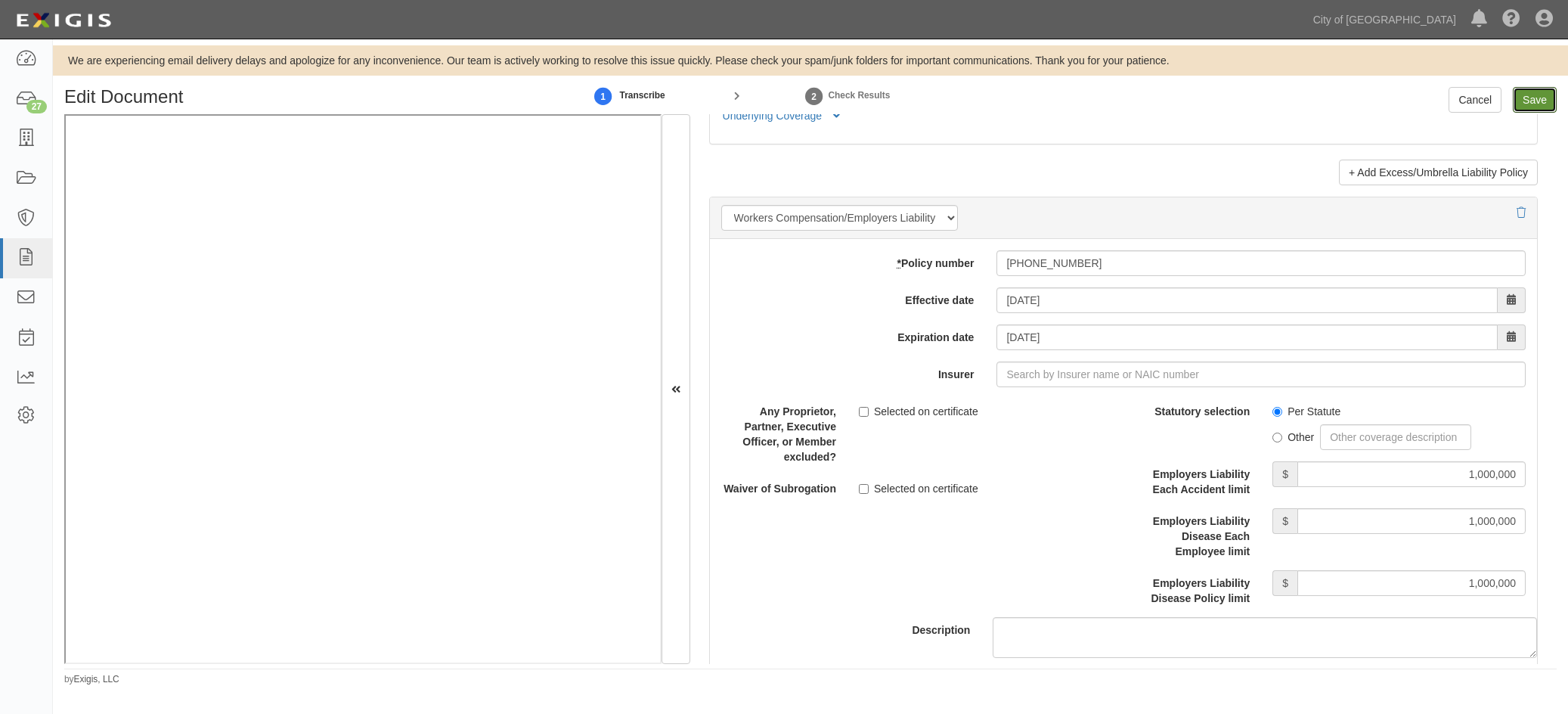
type input "1000000"
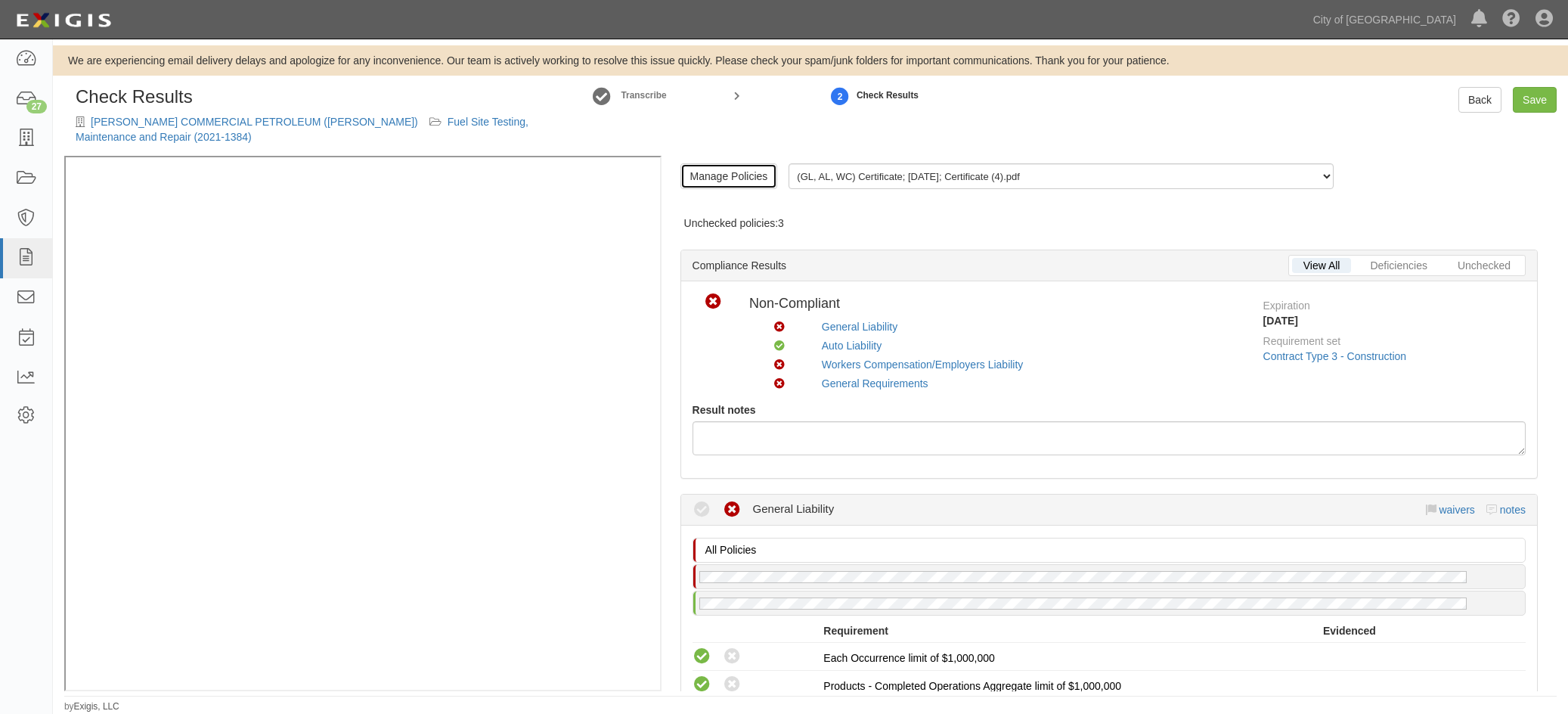
click at [709, 174] on link "Manage Policies" at bounding box center [729, 176] width 98 height 26
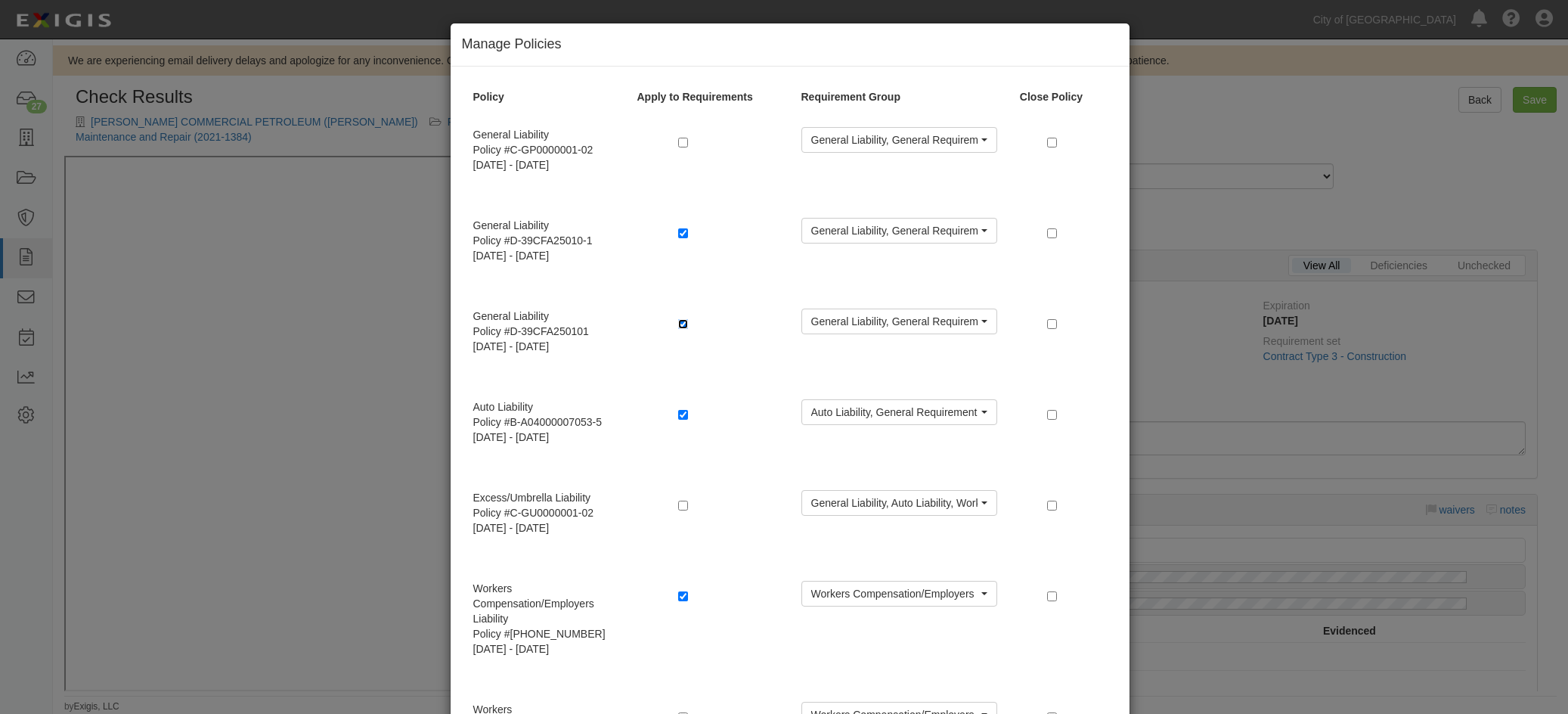
click at [678, 324] on input "checkbox" at bounding box center [683, 324] width 10 height 10
checkbox input "false"
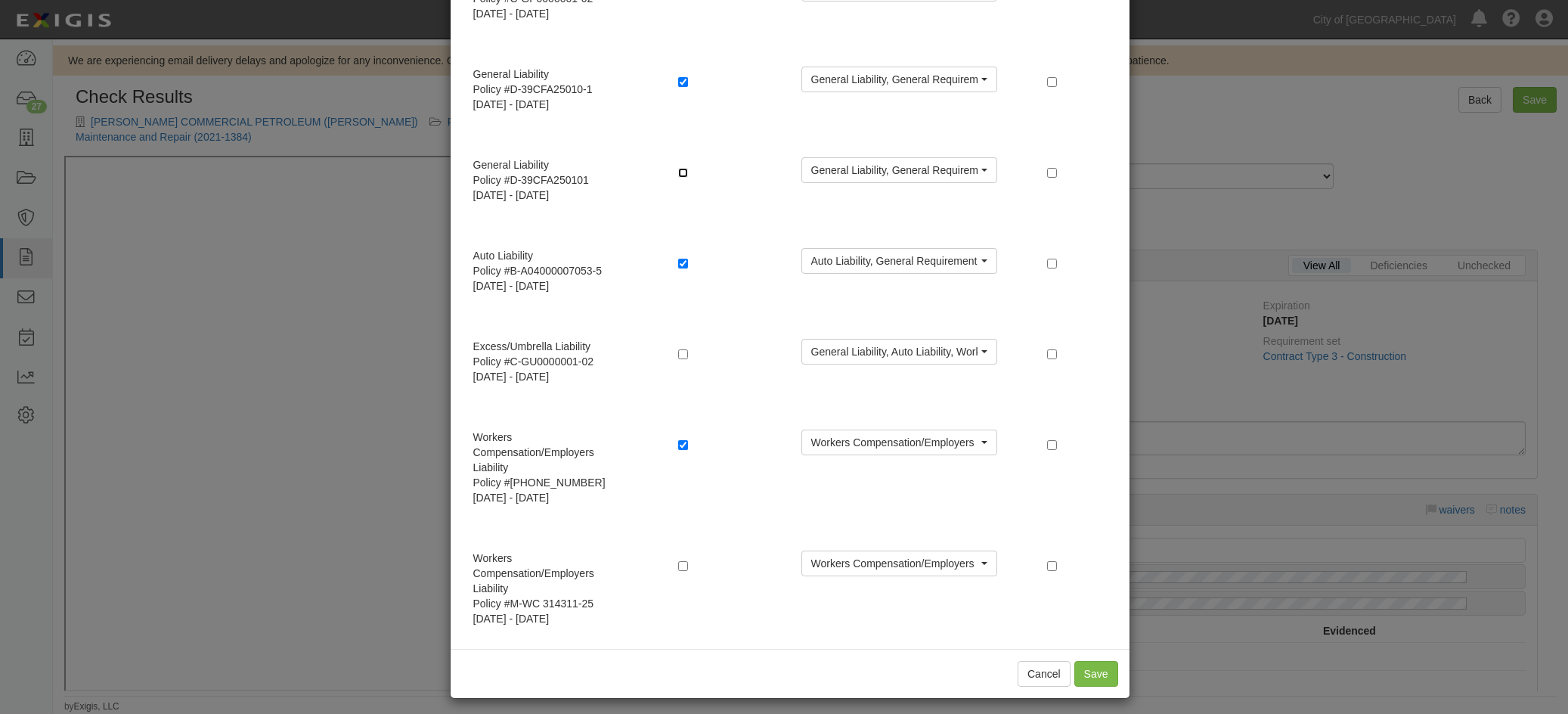
scroll to position [159, 0]
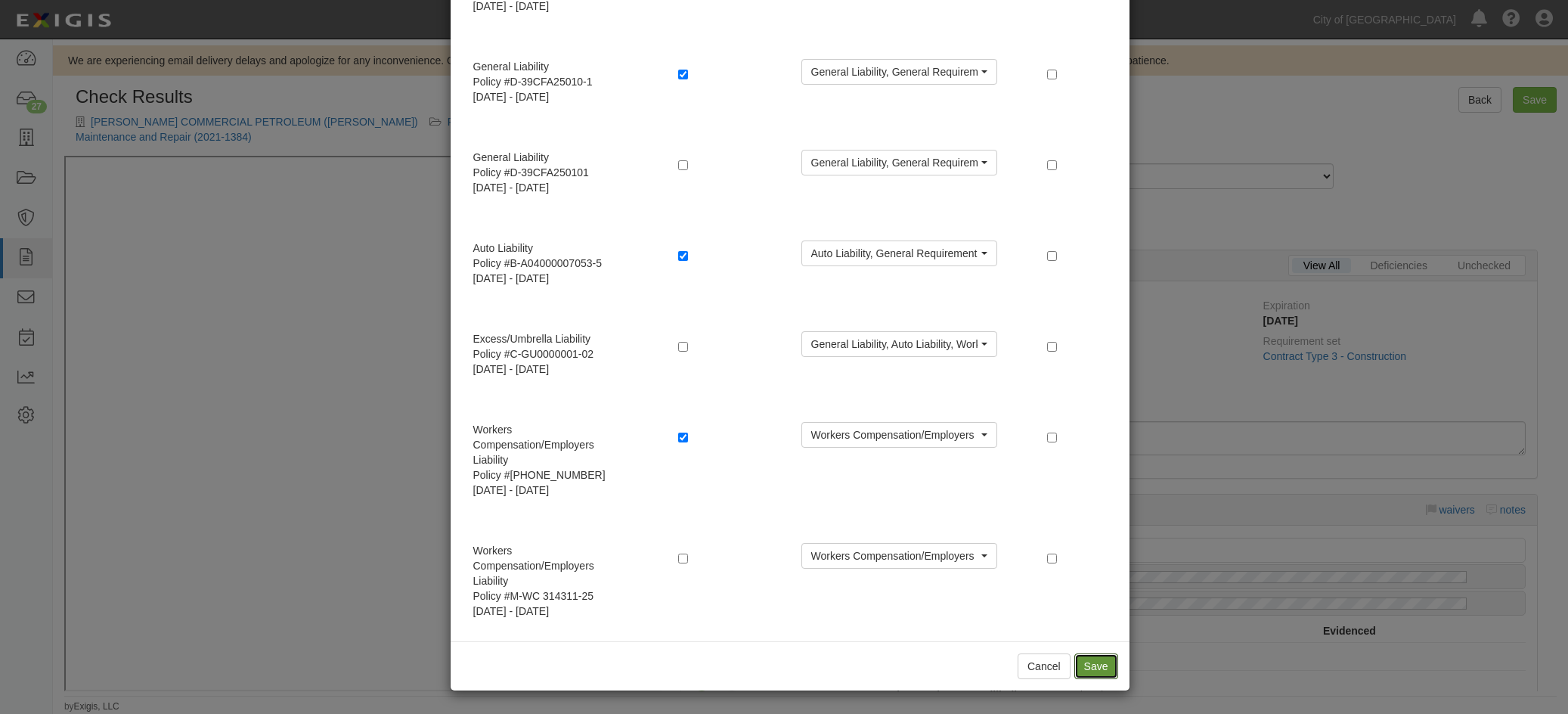
click at [1091, 666] on button "Save" at bounding box center [1096, 666] width 44 height 26
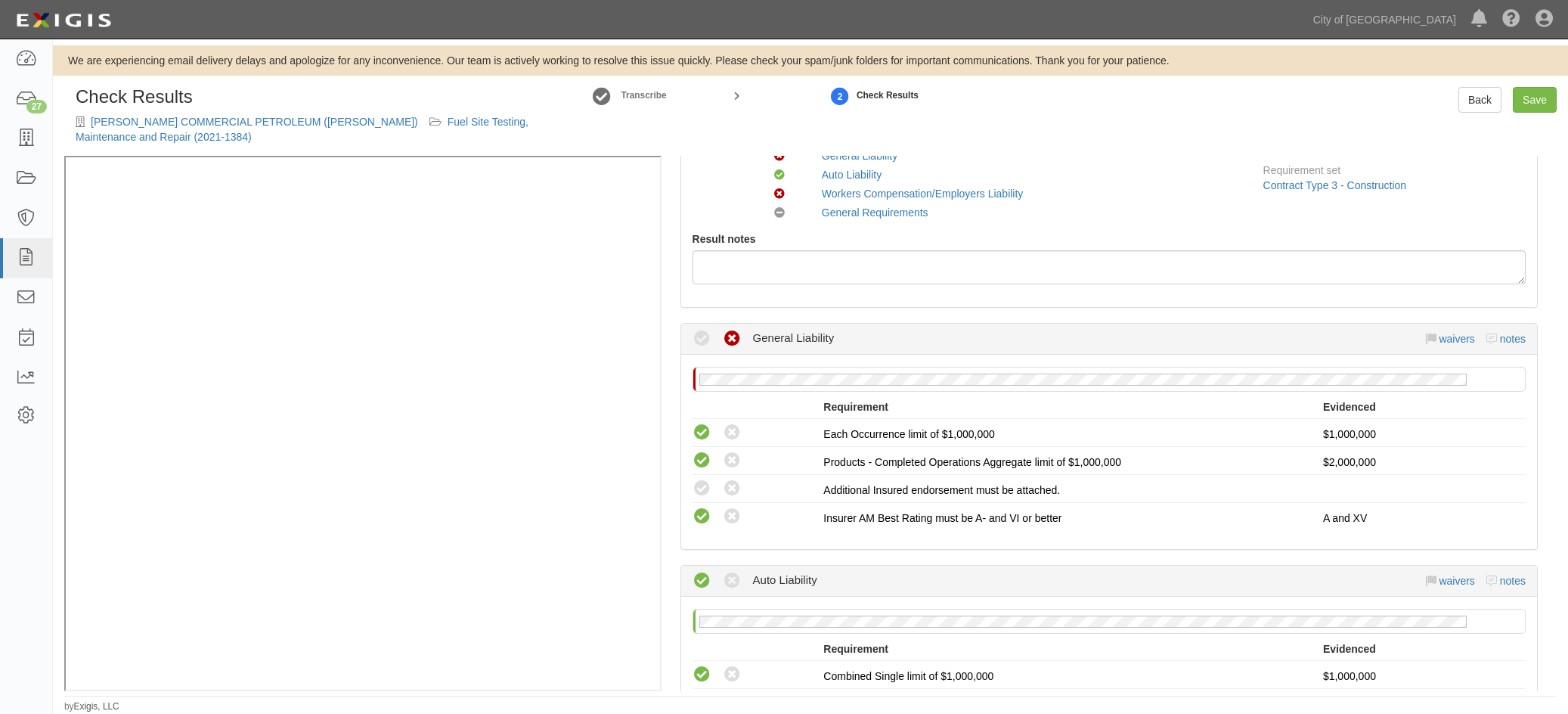
scroll to position [227, 0]
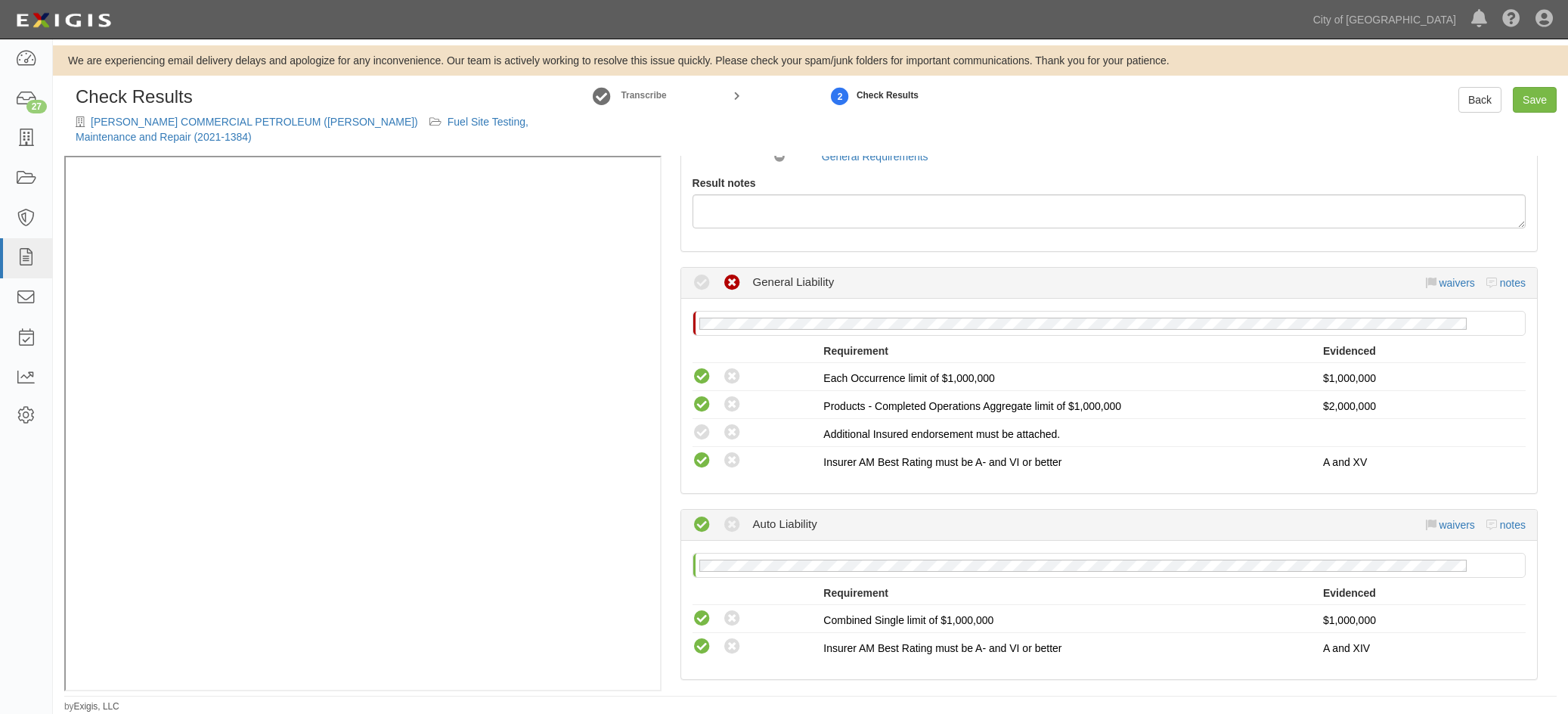
click at [704, 431] on icon at bounding box center [702, 433] width 19 height 19
radio input "true"
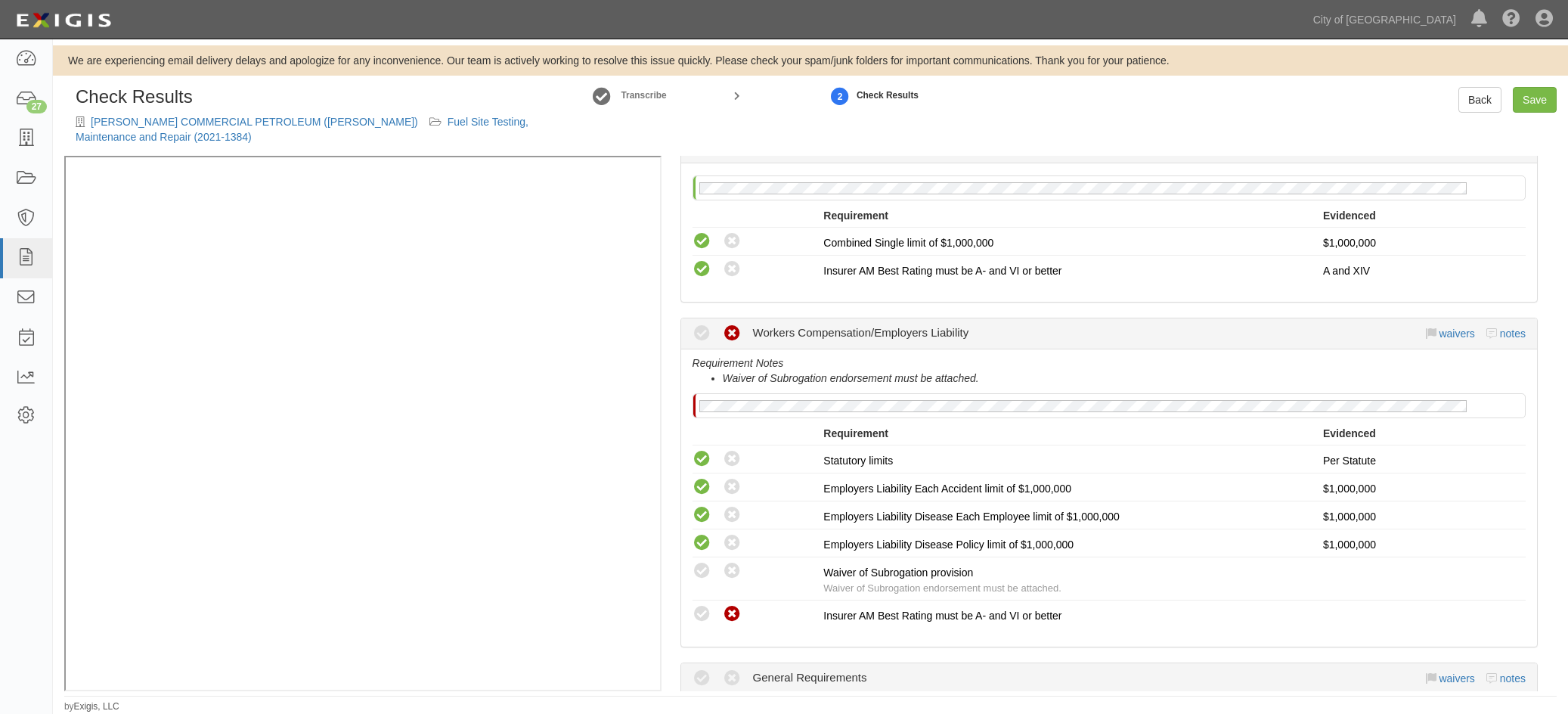
scroll to position [605, 0]
click at [704, 570] on icon at bounding box center [702, 570] width 19 height 19
radio input "true"
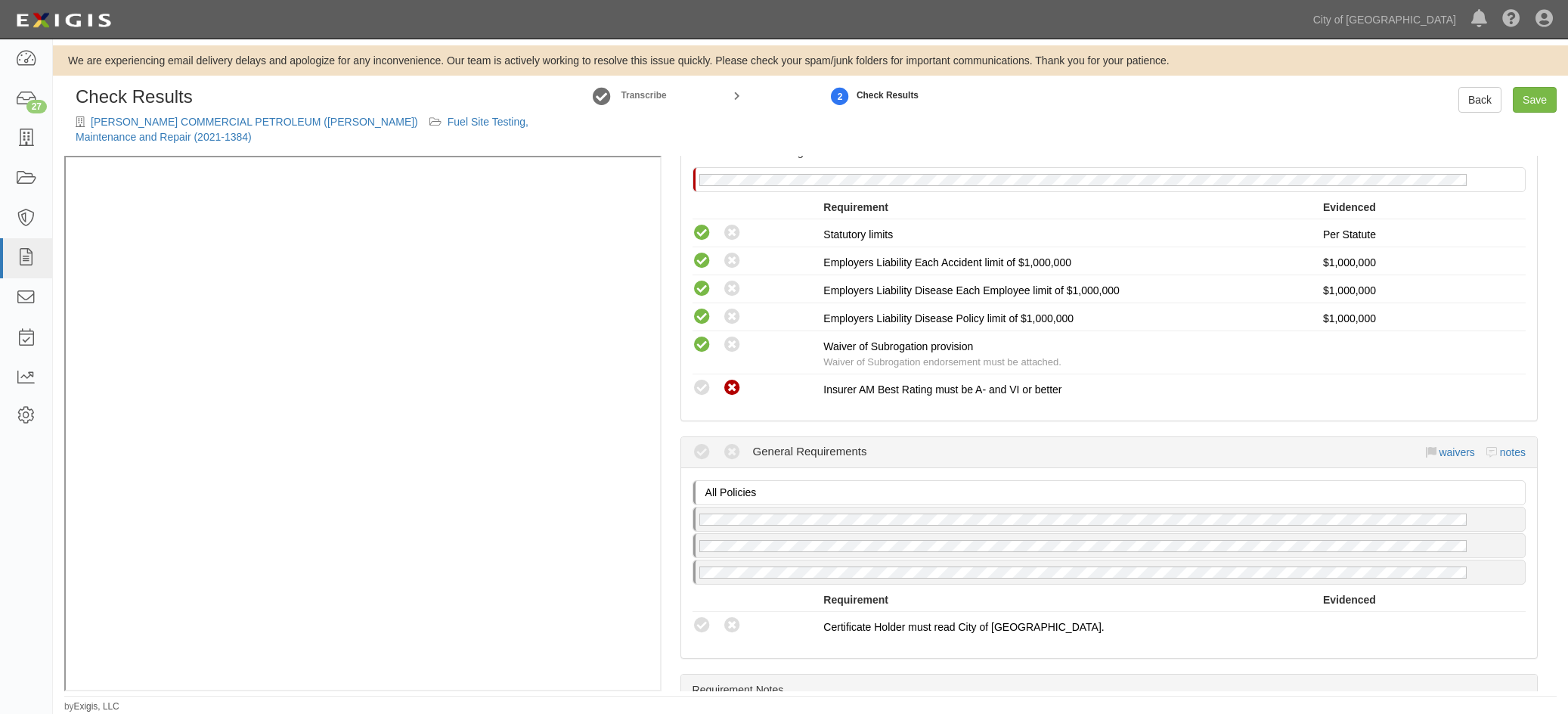
scroll to position [832, 0]
drag, startPoint x: 703, startPoint y: 621, endPoint x: 735, endPoint y: 581, distance: 51.2
click at [703, 621] on icon at bounding box center [702, 624] width 19 height 19
radio input "true"
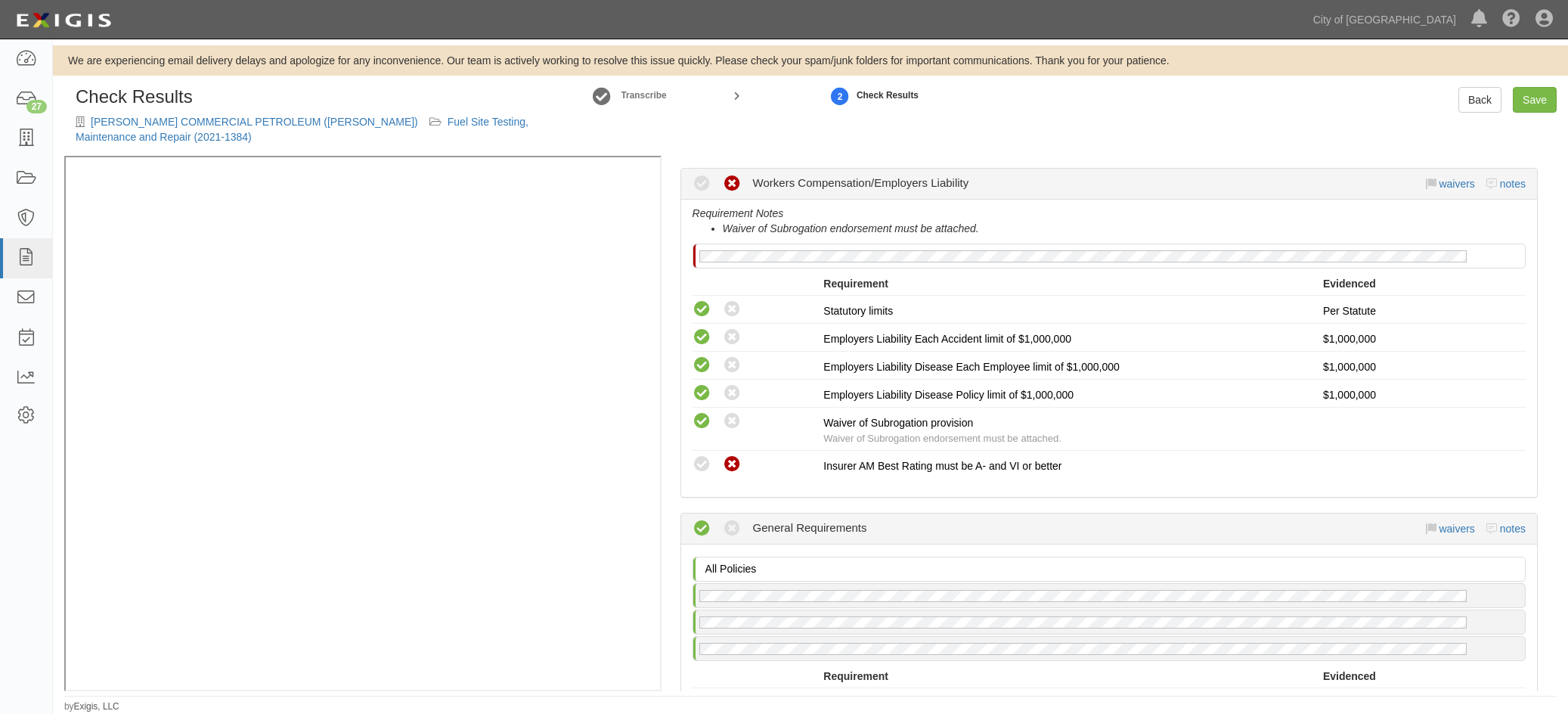
scroll to position [605, 0]
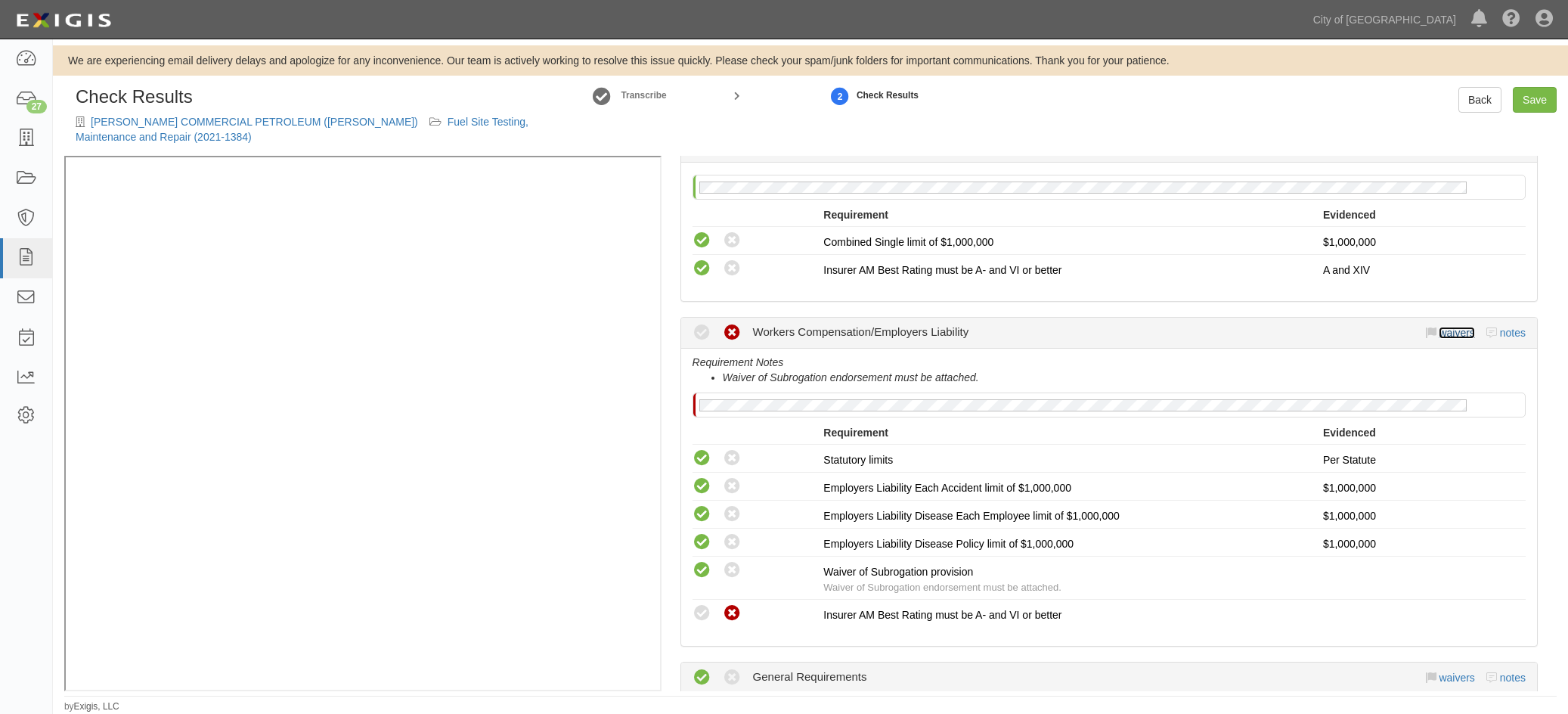
click at [1444, 330] on link "waivers" at bounding box center [1457, 333] width 36 height 12
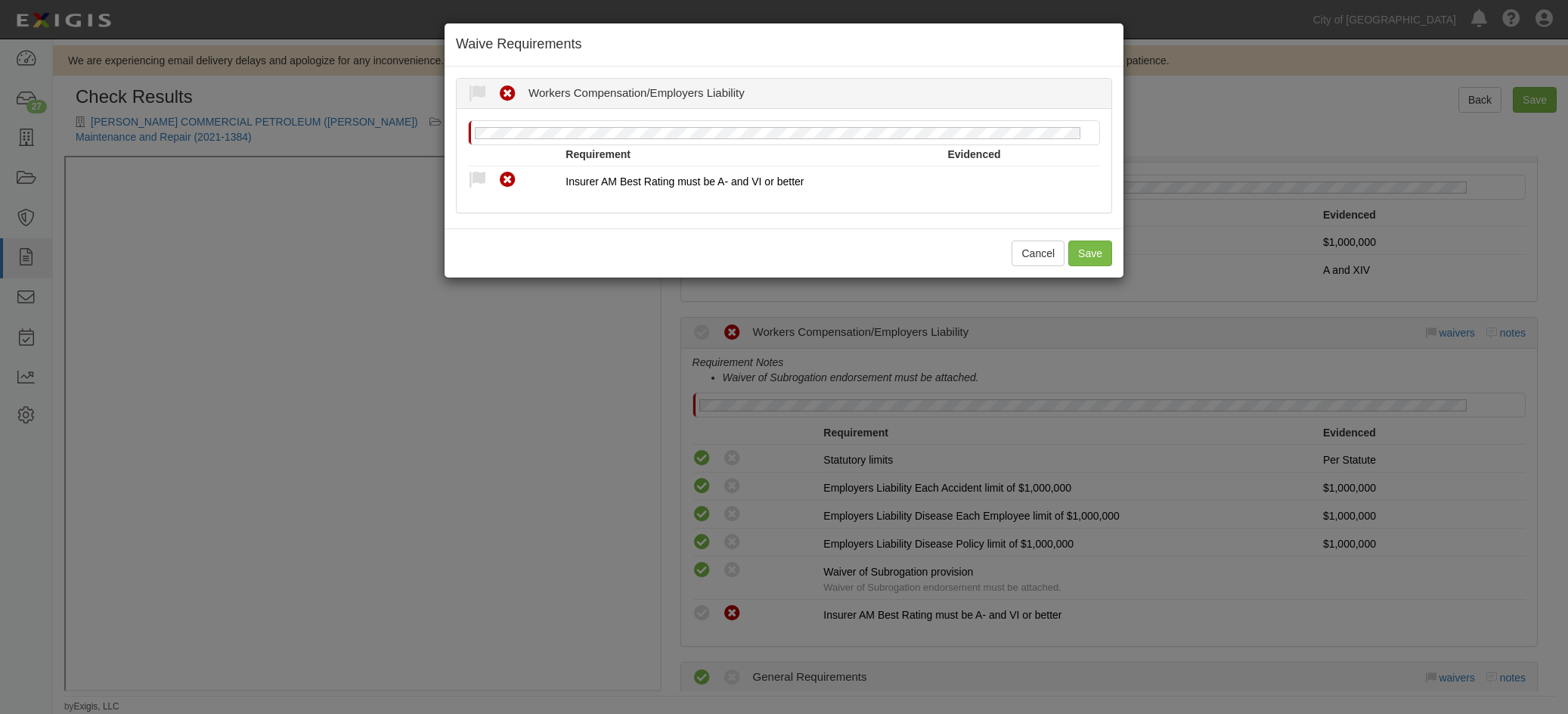
click at [475, 175] on icon at bounding box center [477, 180] width 19 height 19
radio input "true"
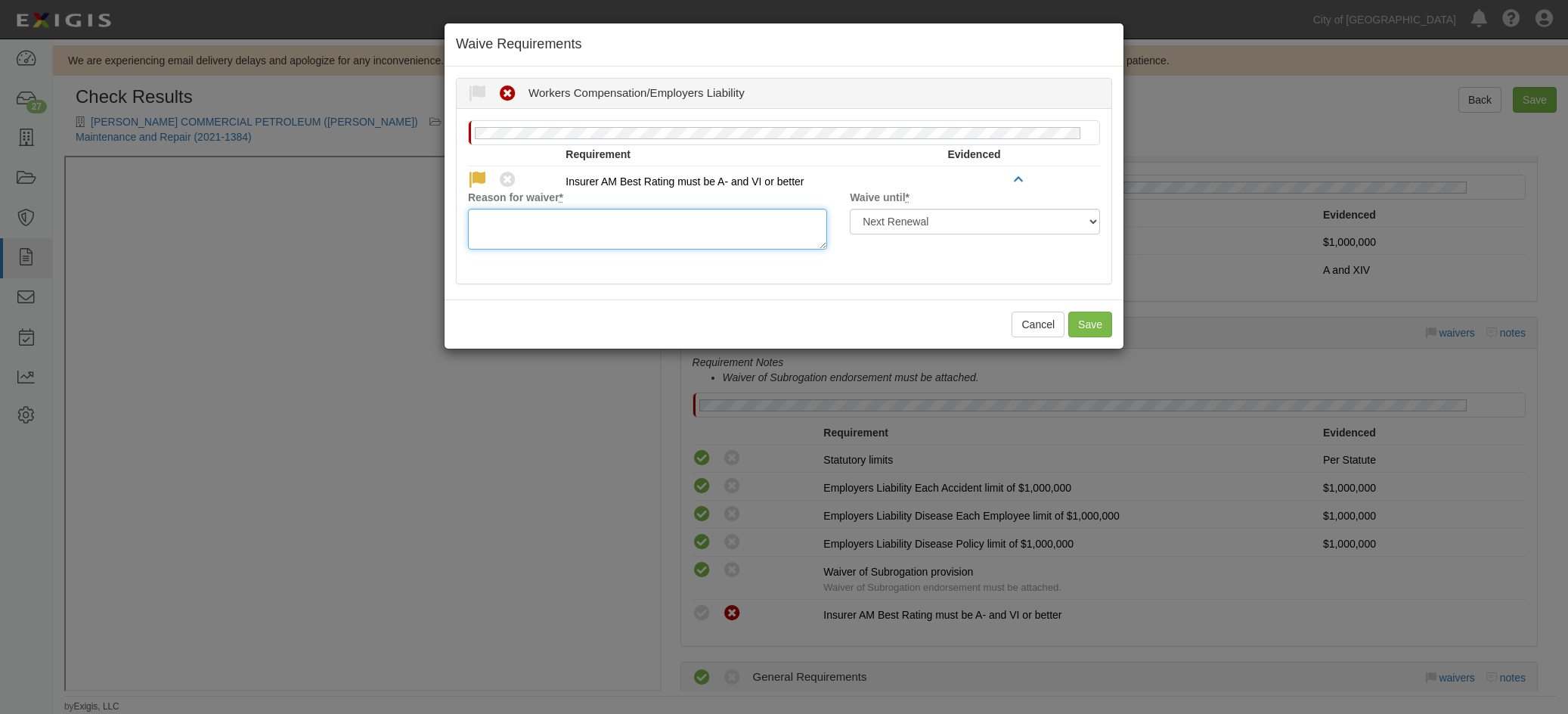
drag, startPoint x: 515, startPoint y: 226, endPoint x: 540, endPoint y: 170, distance: 61.3
click at [514, 224] on textarea "Reason for waiver *" at bounding box center [647, 229] width 359 height 41
type textarea "State Comp Ins Fund - approved carrier"
click at [1092, 325] on button "Save" at bounding box center [1091, 324] width 44 height 26
radio input "true"
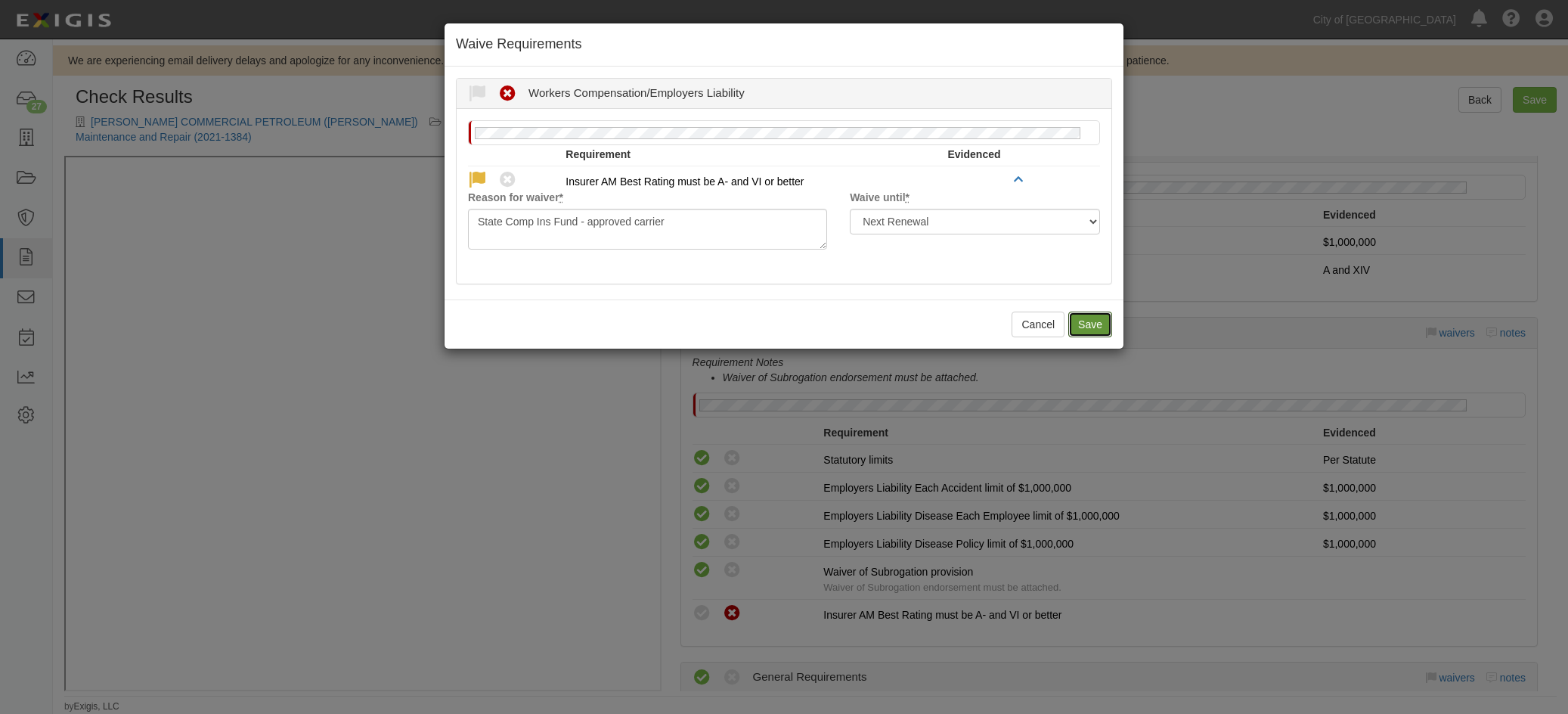
radio input "true"
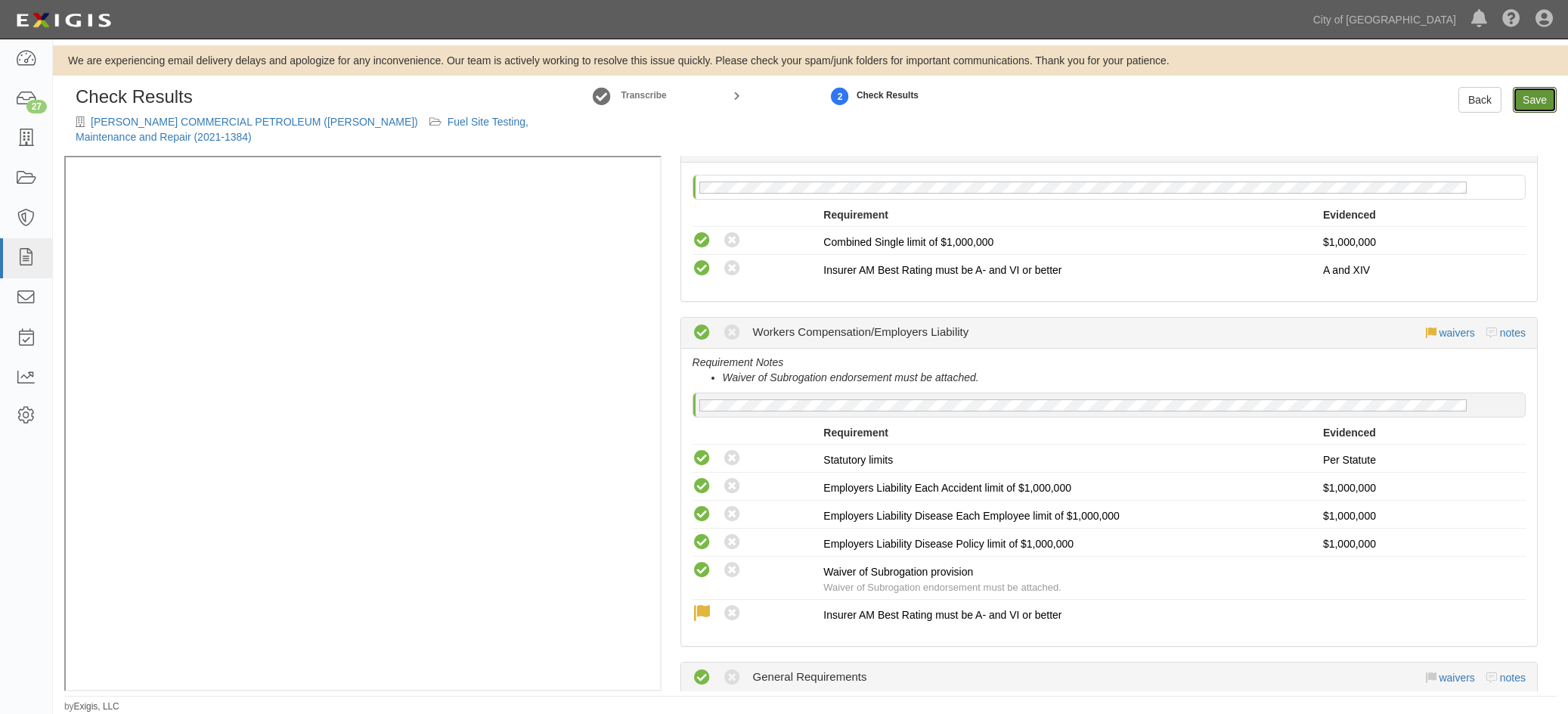
click at [1522, 97] on link "Save" at bounding box center [1535, 99] width 44 height 26
radio input "true"
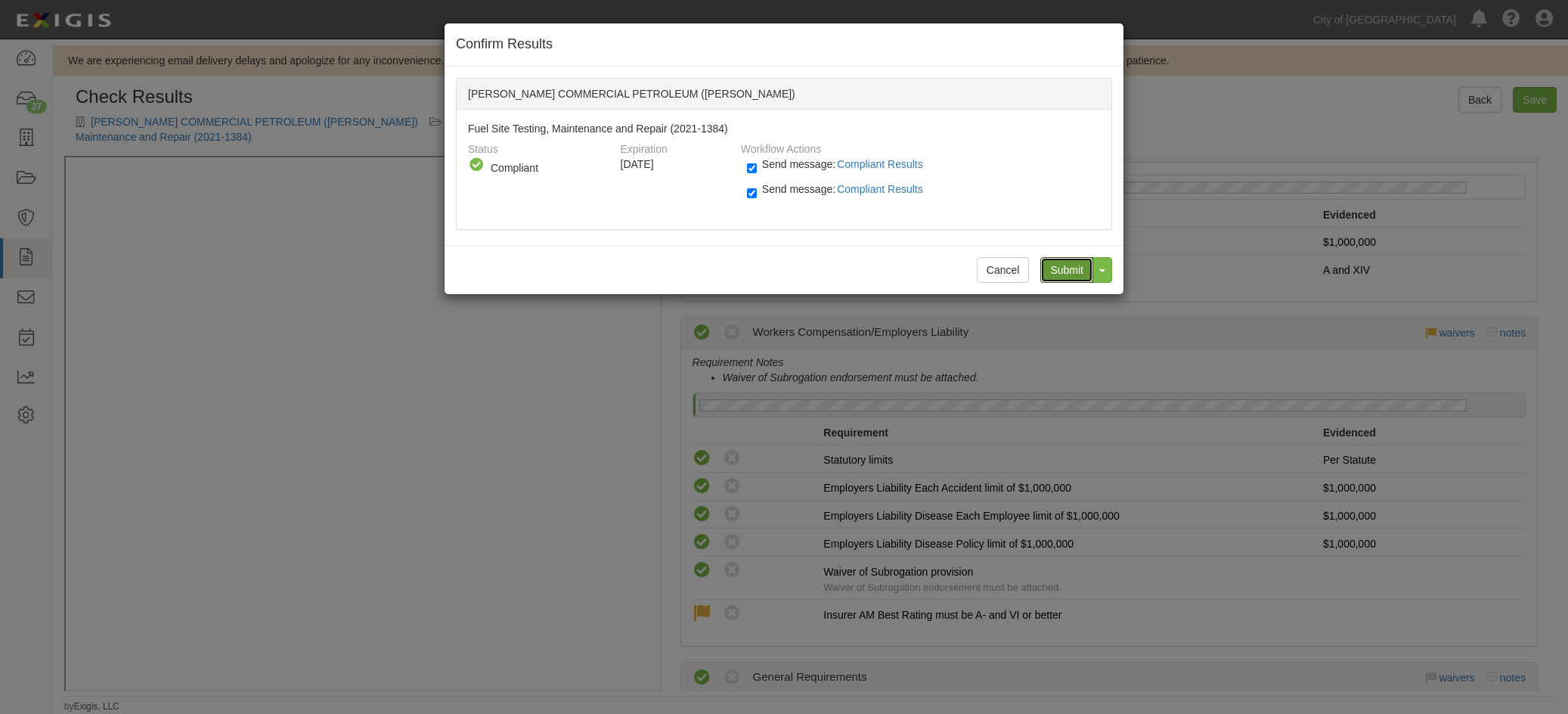
drag, startPoint x: 1077, startPoint y: 272, endPoint x: 903, endPoint y: 235, distance: 177.9
click at [1076, 268] on input "Submit" at bounding box center [1067, 270] width 53 height 26
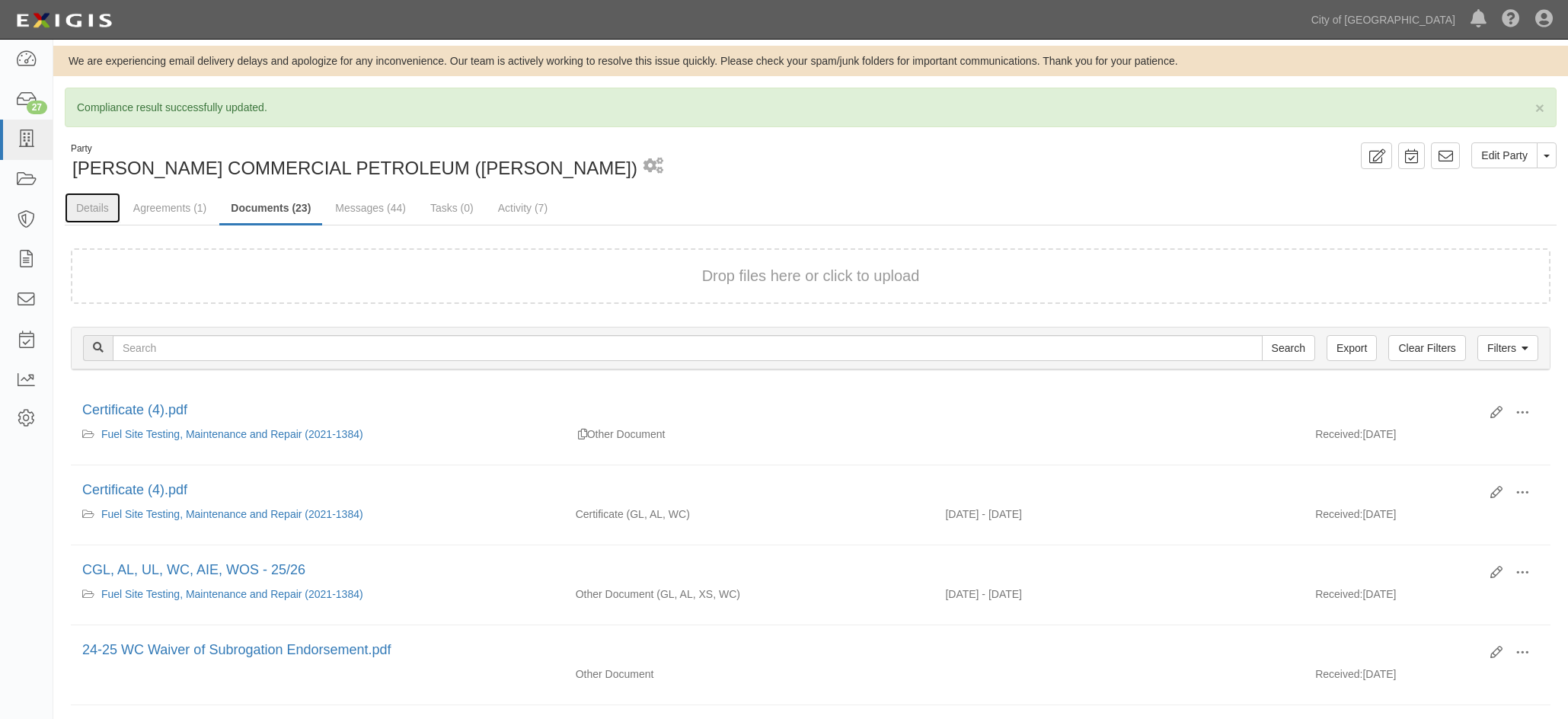
click at [88, 204] on link "Details" at bounding box center [92, 207] width 56 height 31
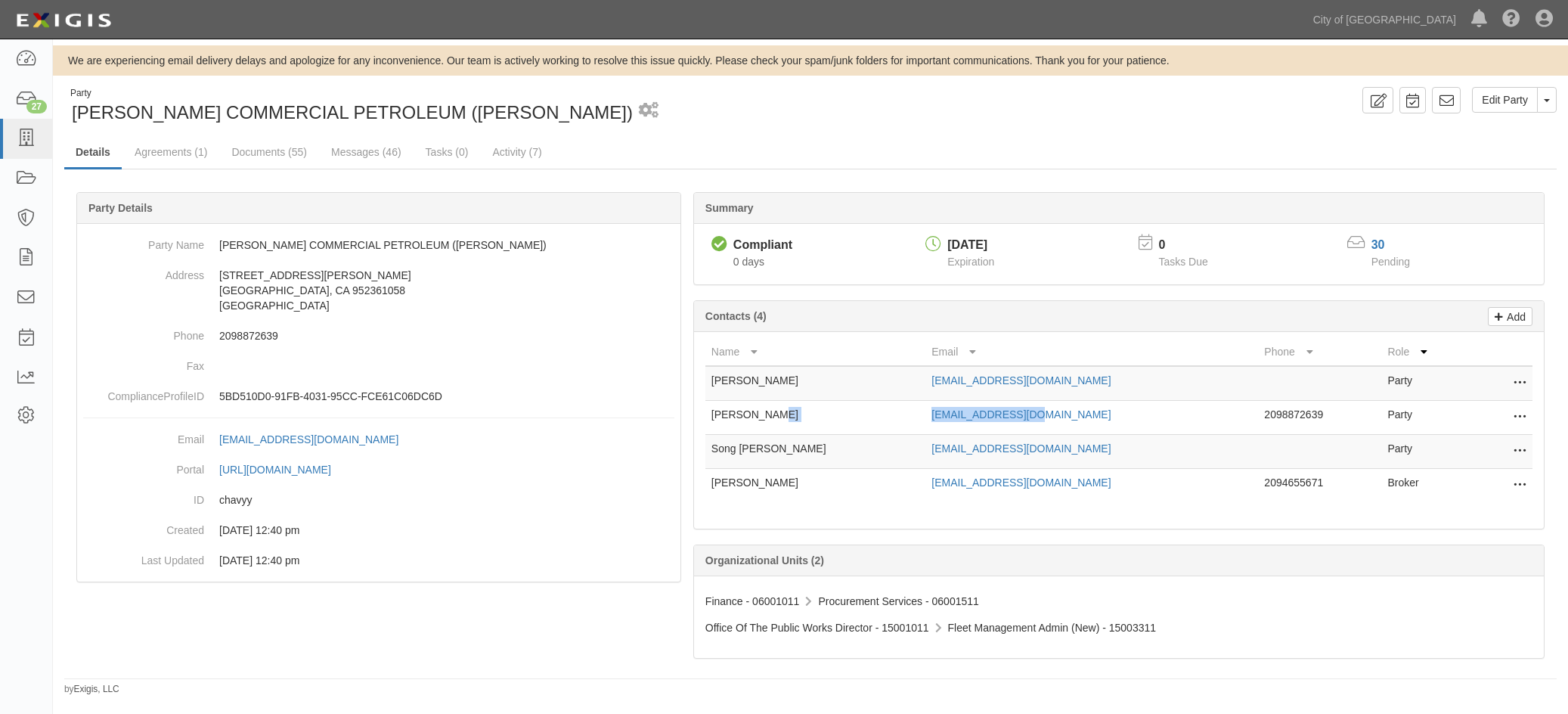
drag, startPoint x: 1011, startPoint y: 419, endPoint x: 865, endPoint y: 417, distance: 146.0
click at [865, 417] on tr "[PERSON_NAME] [EMAIL_ADDRESS][DOMAIN_NAME] 2098872639 Party Edit Delete" at bounding box center [1119, 418] width 827 height 34
copy tr "[EMAIL_ADDRESS][DOMAIN_NAME]"
click at [357, 157] on link "Messages (46)" at bounding box center [366, 151] width 93 height 30
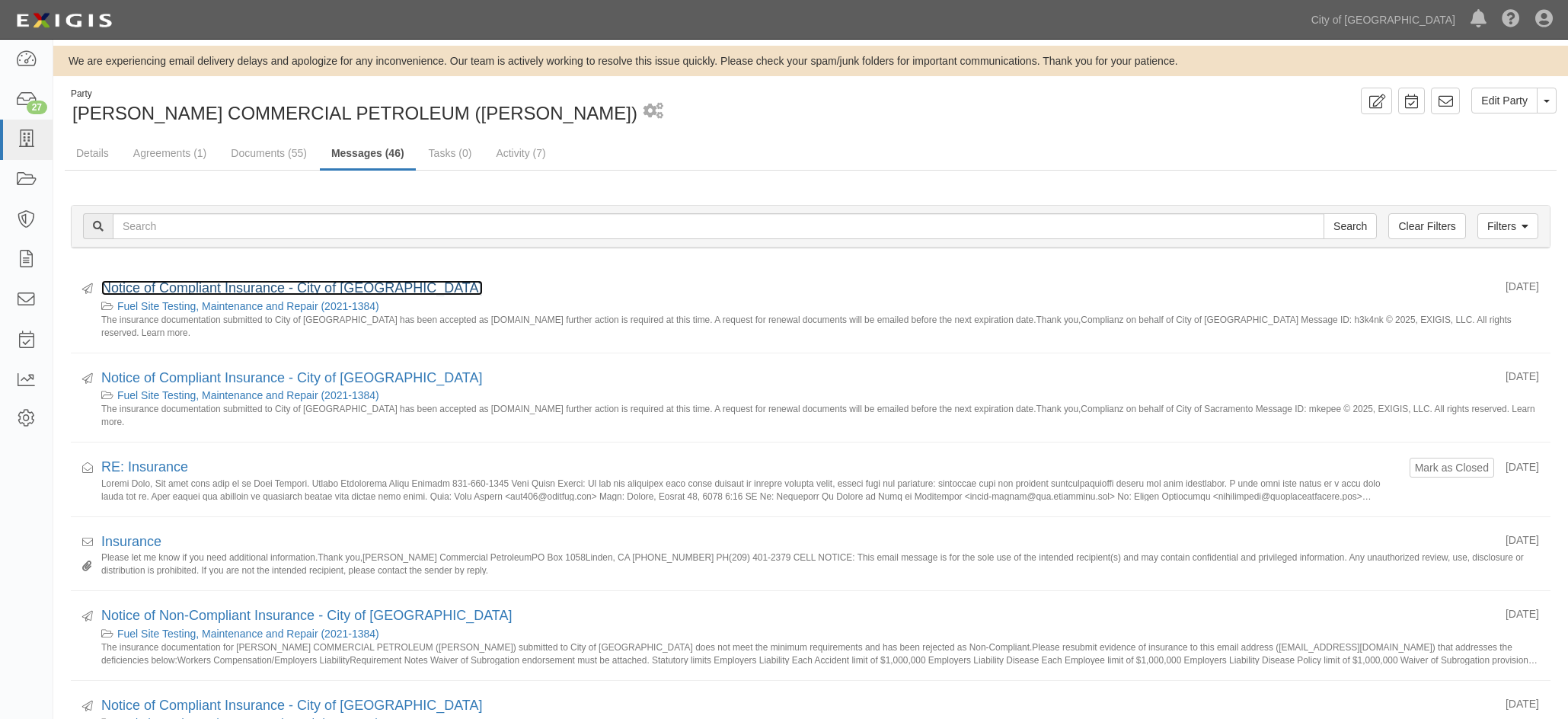
click at [230, 287] on link "Notice of Compliant Insurance - City of Sacramento" at bounding box center [292, 288] width 382 height 15
click at [183, 285] on link "Notice of Compliant Insurance - City of [GEOGRAPHIC_DATA]" at bounding box center [292, 288] width 382 height 15
click at [1420, 464] on button "Mark as Closed" at bounding box center [1452, 467] width 75 height 17
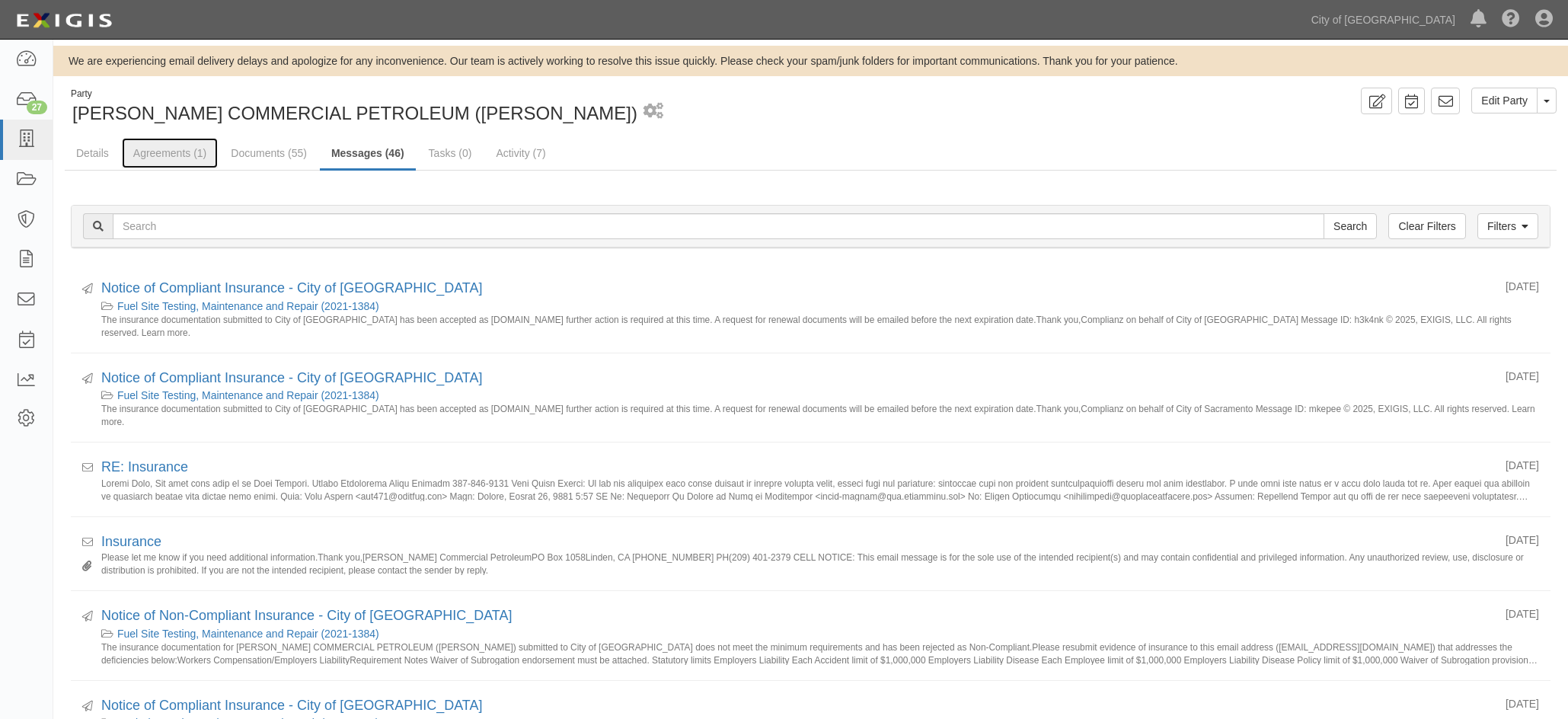
click at [174, 157] on link "Agreements (1)" at bounding box center [170, 152] width 96 height 31
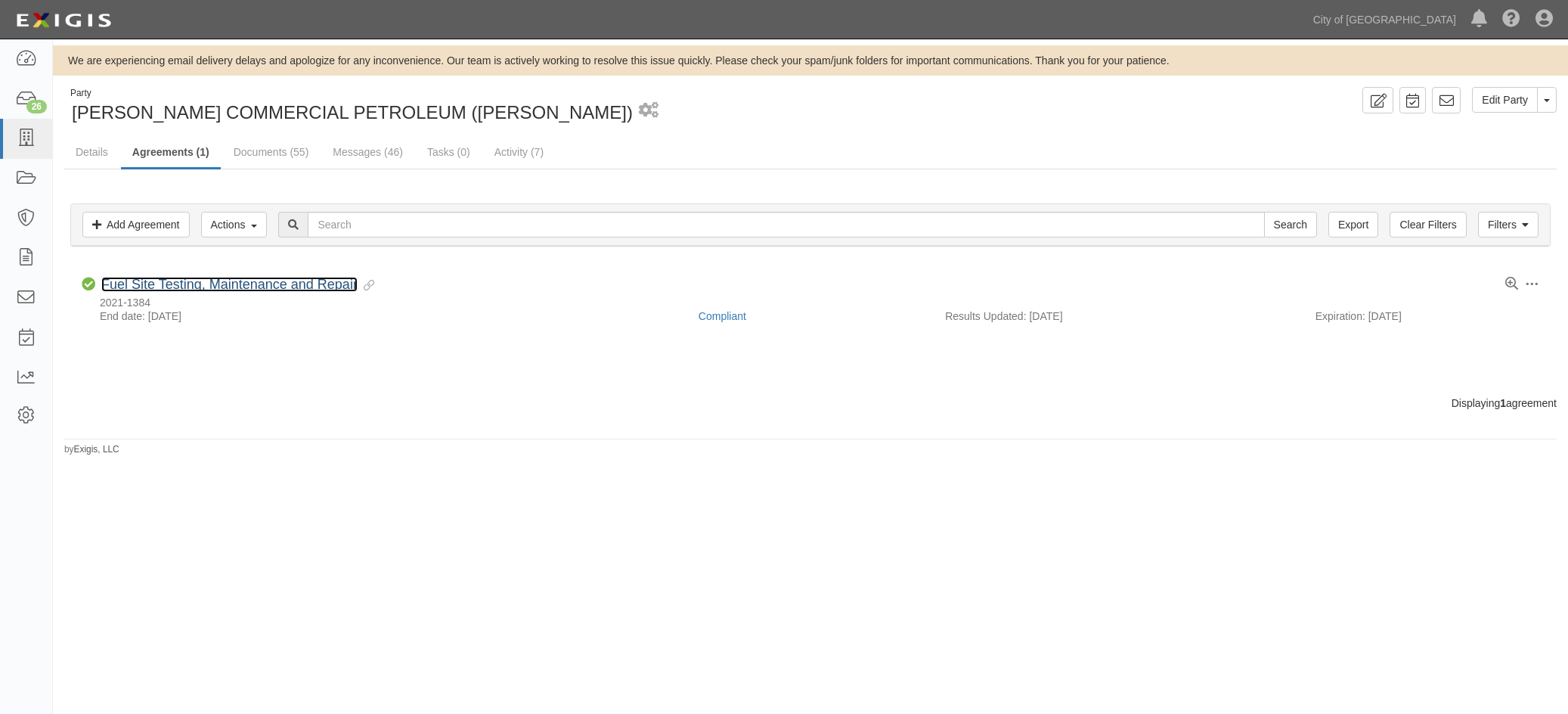
click at [185, 286] on link "Fuel Site Testing, Maintenance and Repair" at bounding box center [229, 284] width 257 height 15
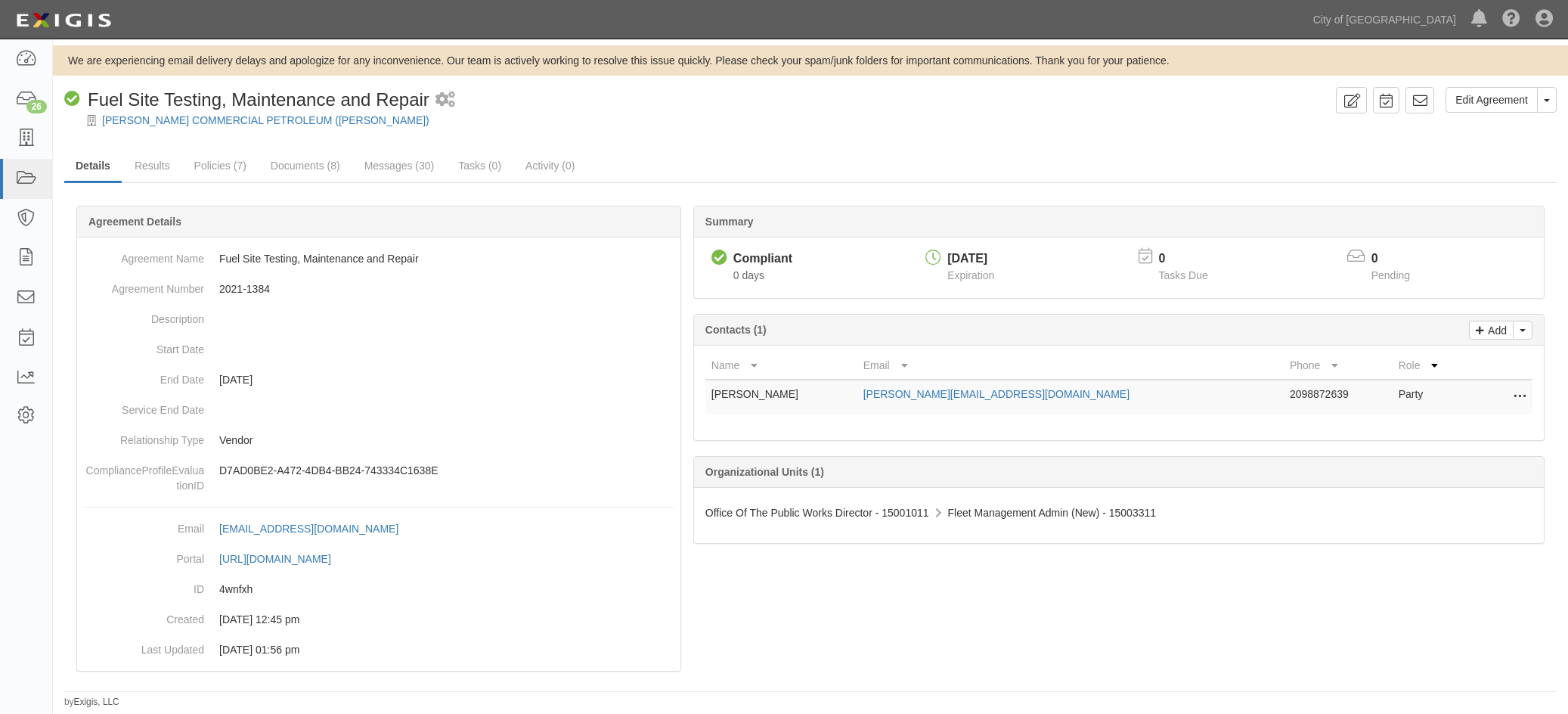
click at [1525, 393] on icon at bounding box center [1520, 396] width 12 height 20
click at [1424, 395] on link "Edit" at bounding box center [1452, 393] width 147 height 27
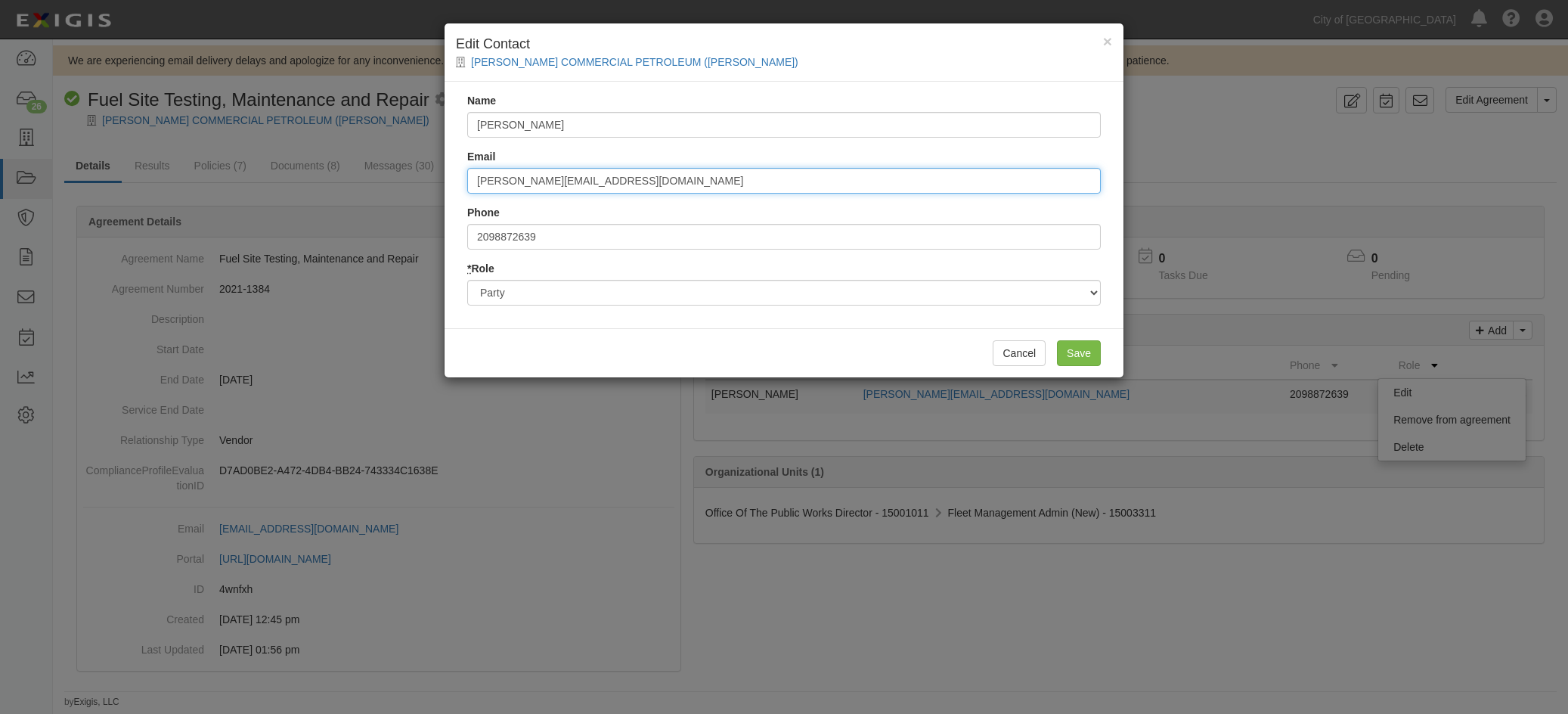
drag, startPoint x: 607, startPoint y: 178, endPoint x: 397, endPoint y: 184, distance: 210.1
click at [397, 184] on div "× Edit Contact [PERSON_NAME] COMMERCIAL PETROLEUM ([PERSON_NAME]) Name [PERSON_…" at bounding box center [784, 357] width 1568 height 714
paste input "[EMAIL_ADDRESS][DOMAIN_NAME]"
click at [500, 182] on input "[EMAIL_ADDRESS][DOMAIN_NAME]" at bounding box center [784, 180] width 633 height 26
type input "[EMAIL_ADDRESS][DOMAIN_NAME]"
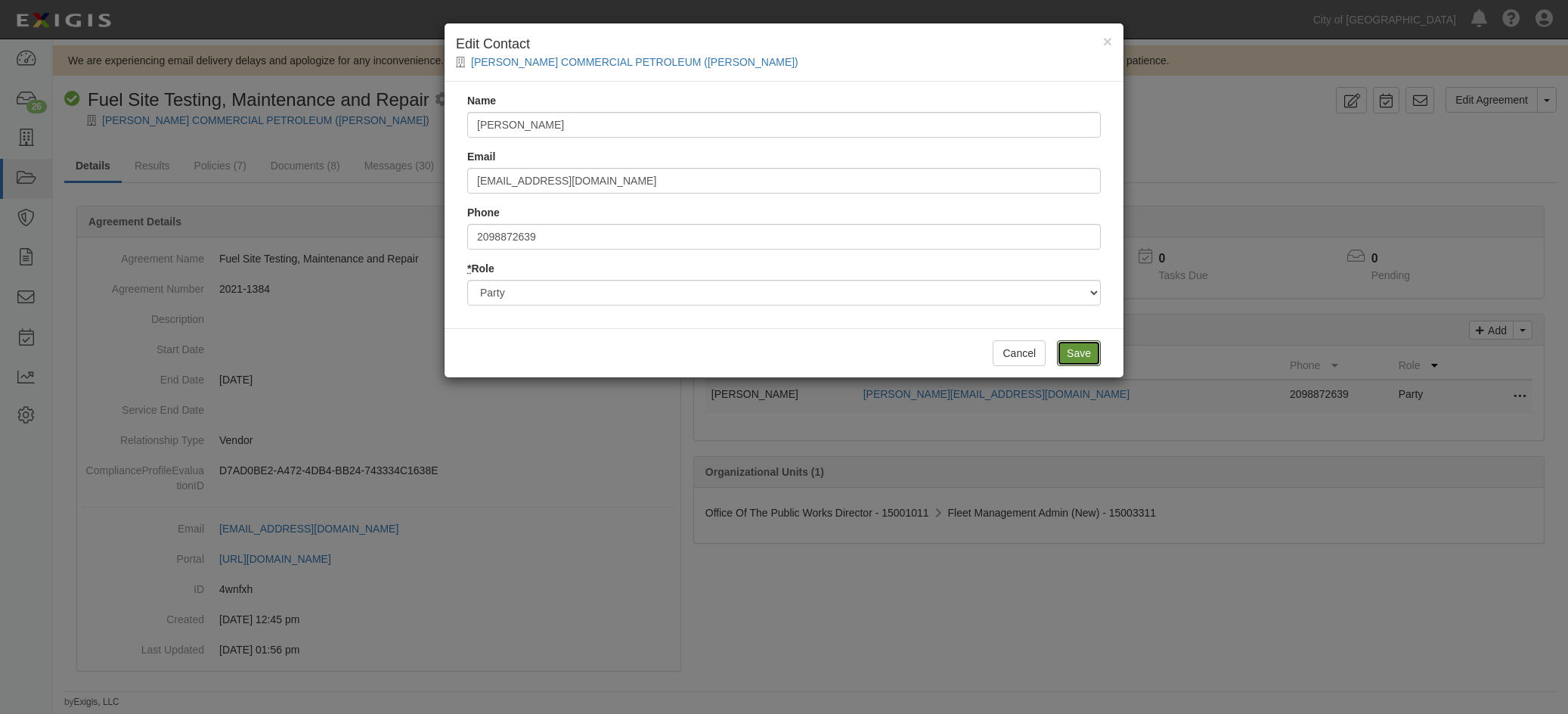
drag, startPoint x: 1080, startPoint y: 355, endPoint x: 1068, endPoint y: 349, distance: 13.4
click at [1078, 353] on input "Save" at bounding box center [1079, 353] width 44 height 26
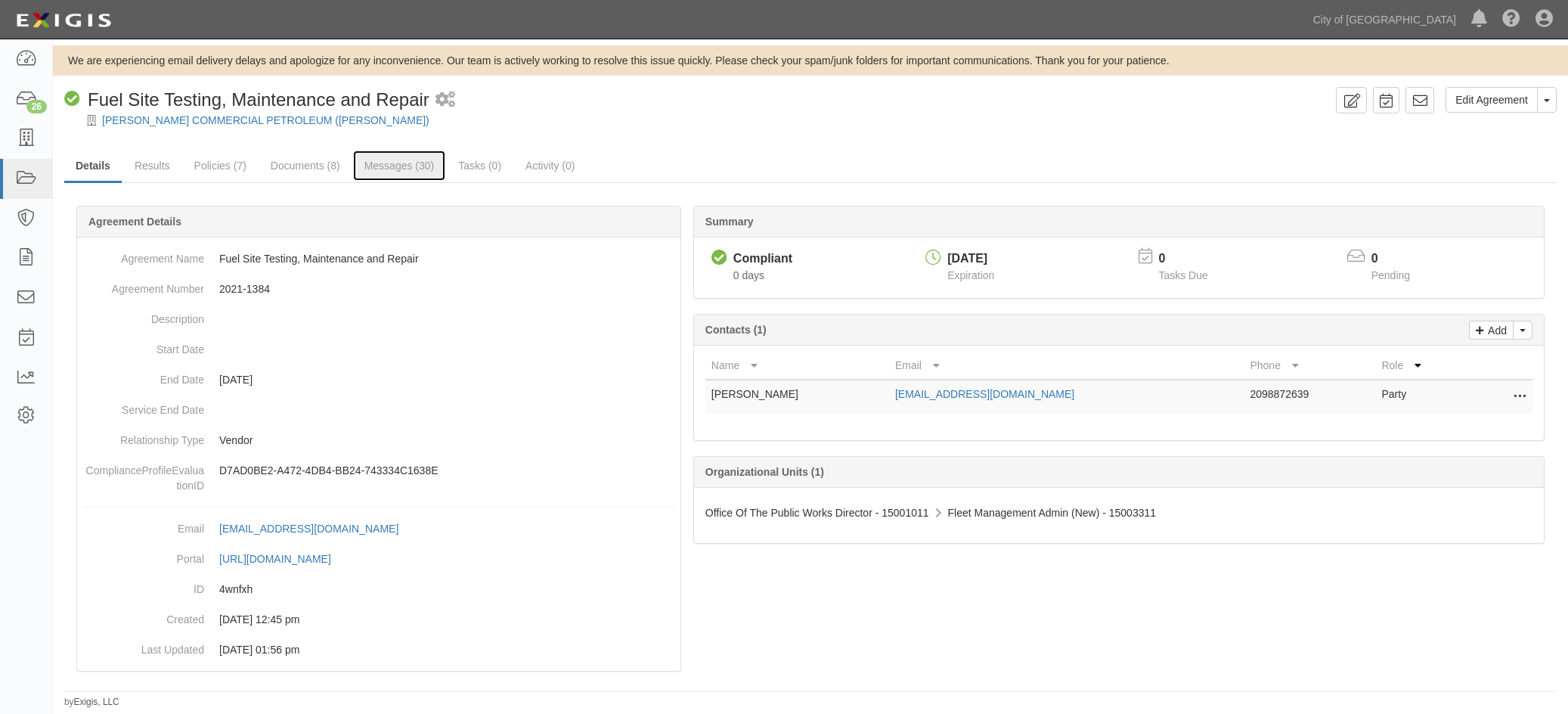
click at [396, 168] on link "Messages (30)" at bounding box center [399, 165] width 93 height 30
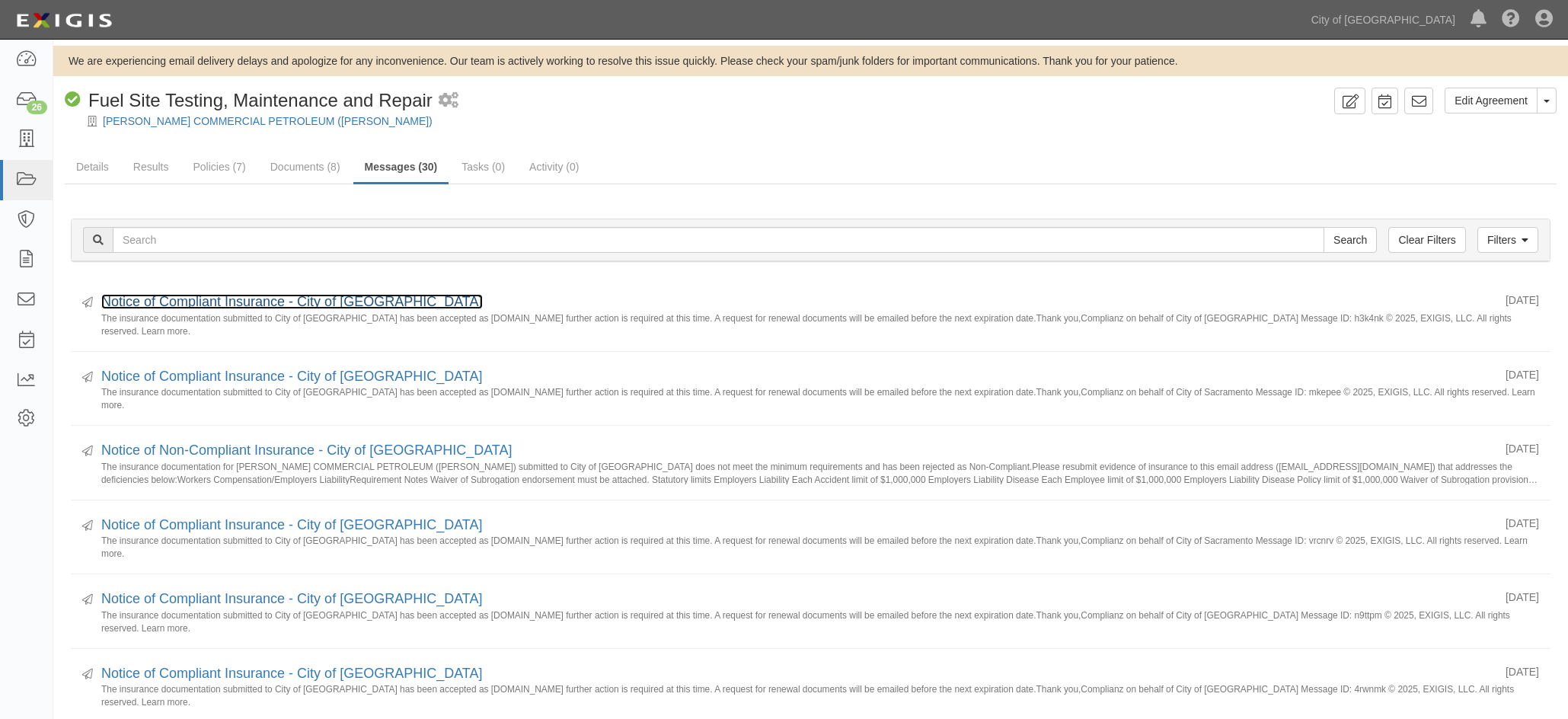
click at [258, 299] on link "Notice of Compliant Insurance - City of [GEOGRAPHIC_DATA]" at bounding box center [292, 301] width 382 height 15
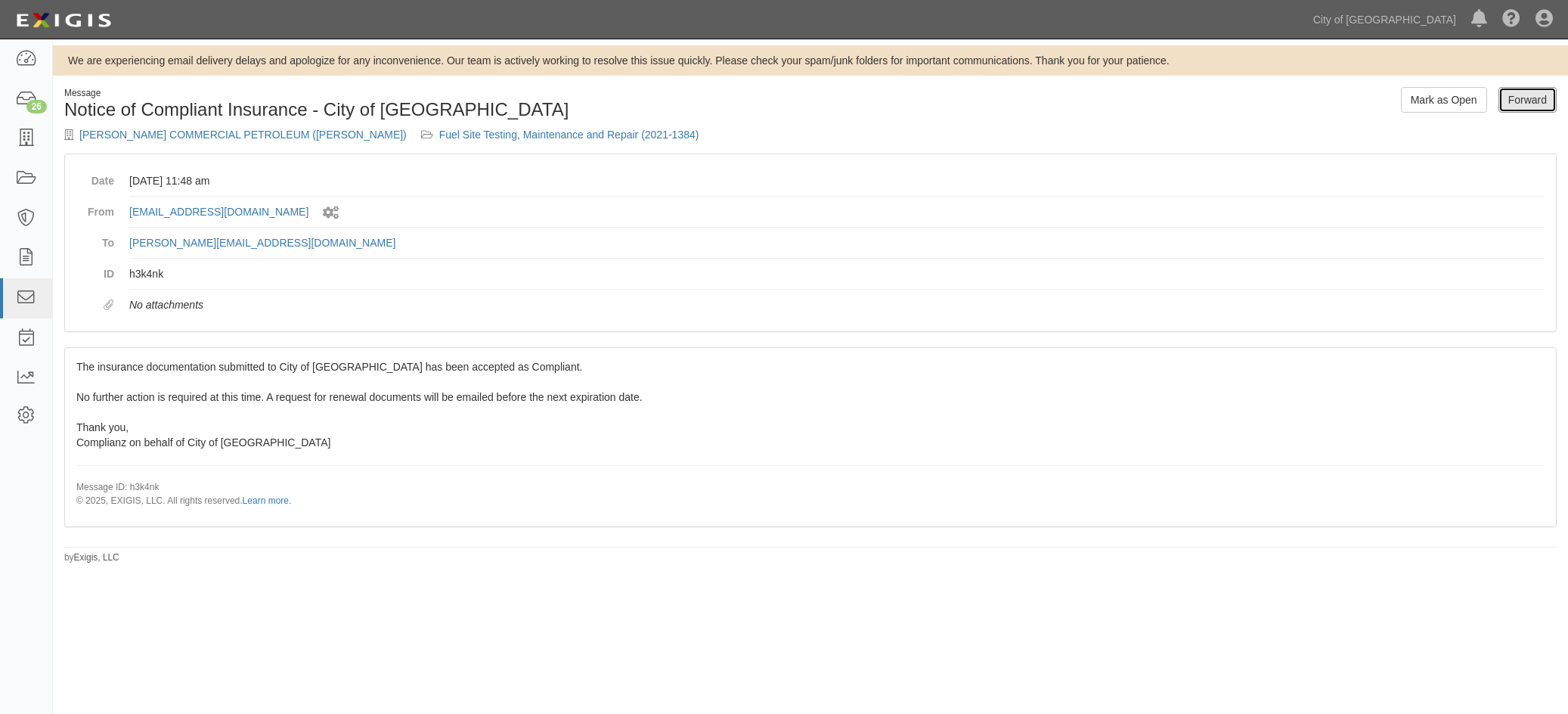
click at [1530, 94] on link "Forward" at bounding box center [1527, 99] width 59 height 26
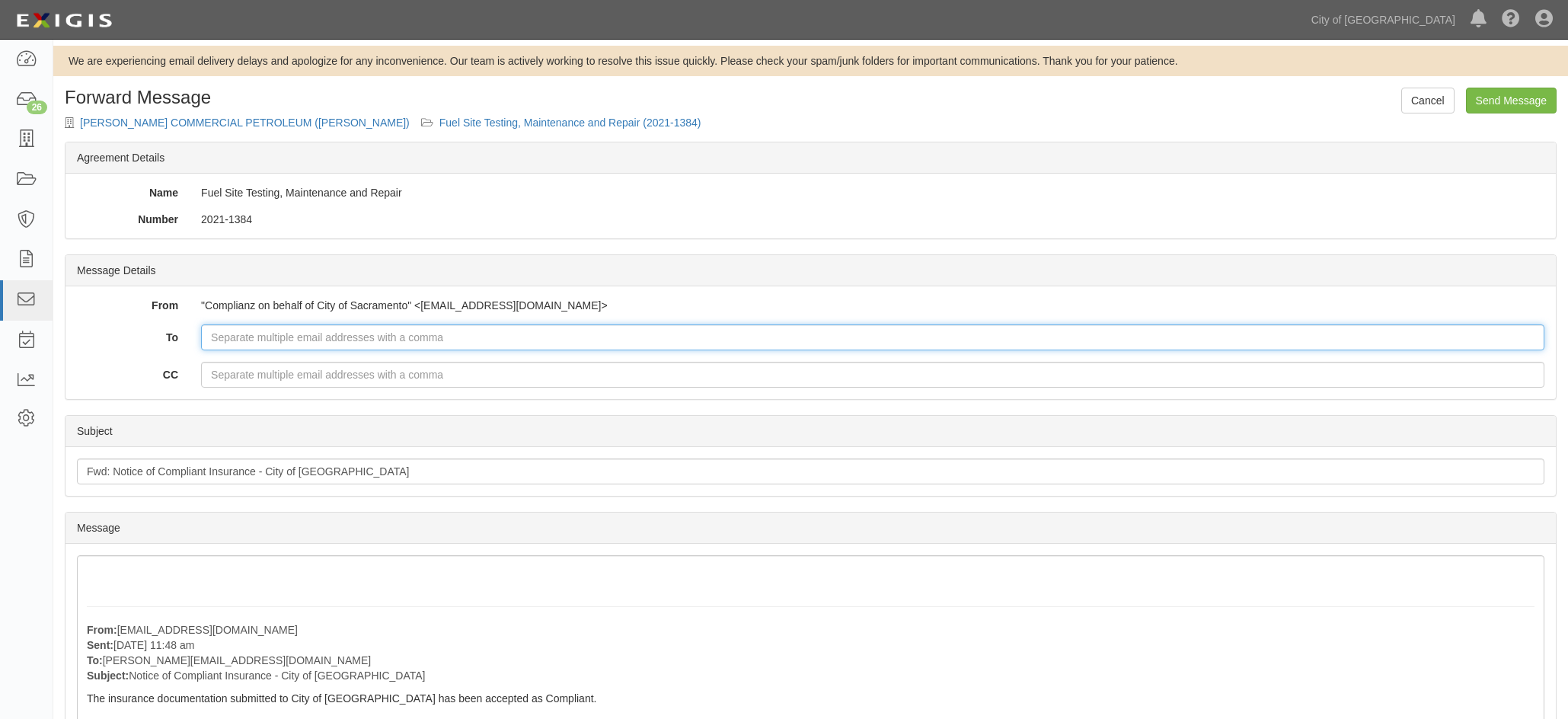
click at [238, 335] on input "To" at bounding box center [873, 337] width 1343 height 26
paste input "[EMAIL_ADDRESS][DOMAIN_NAME]"
click at [236, 337] on input "[EMAIL_ADDRESS][DOMAIN_NAME]" at bounding box center [873, 337] width 1343 height 26
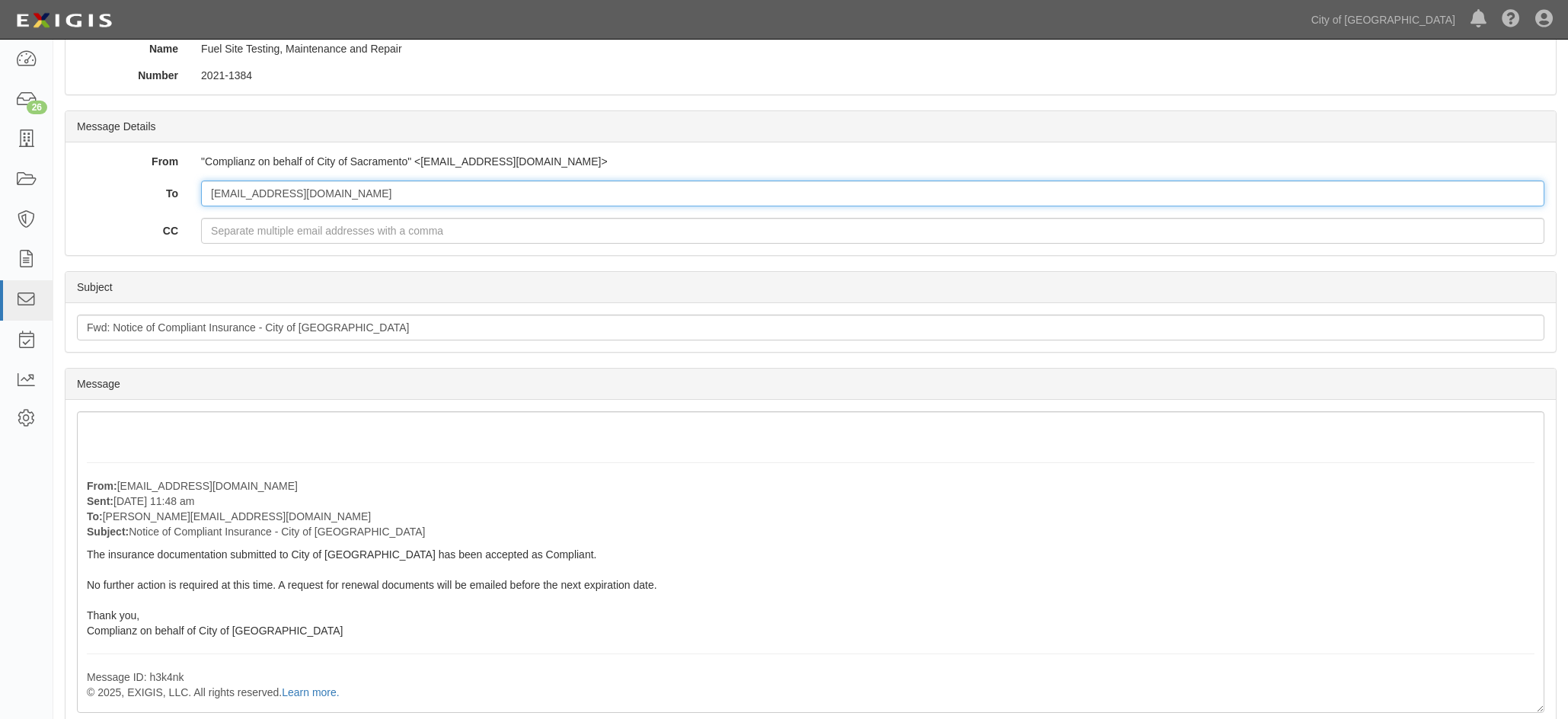
scroll to position [229, 0]
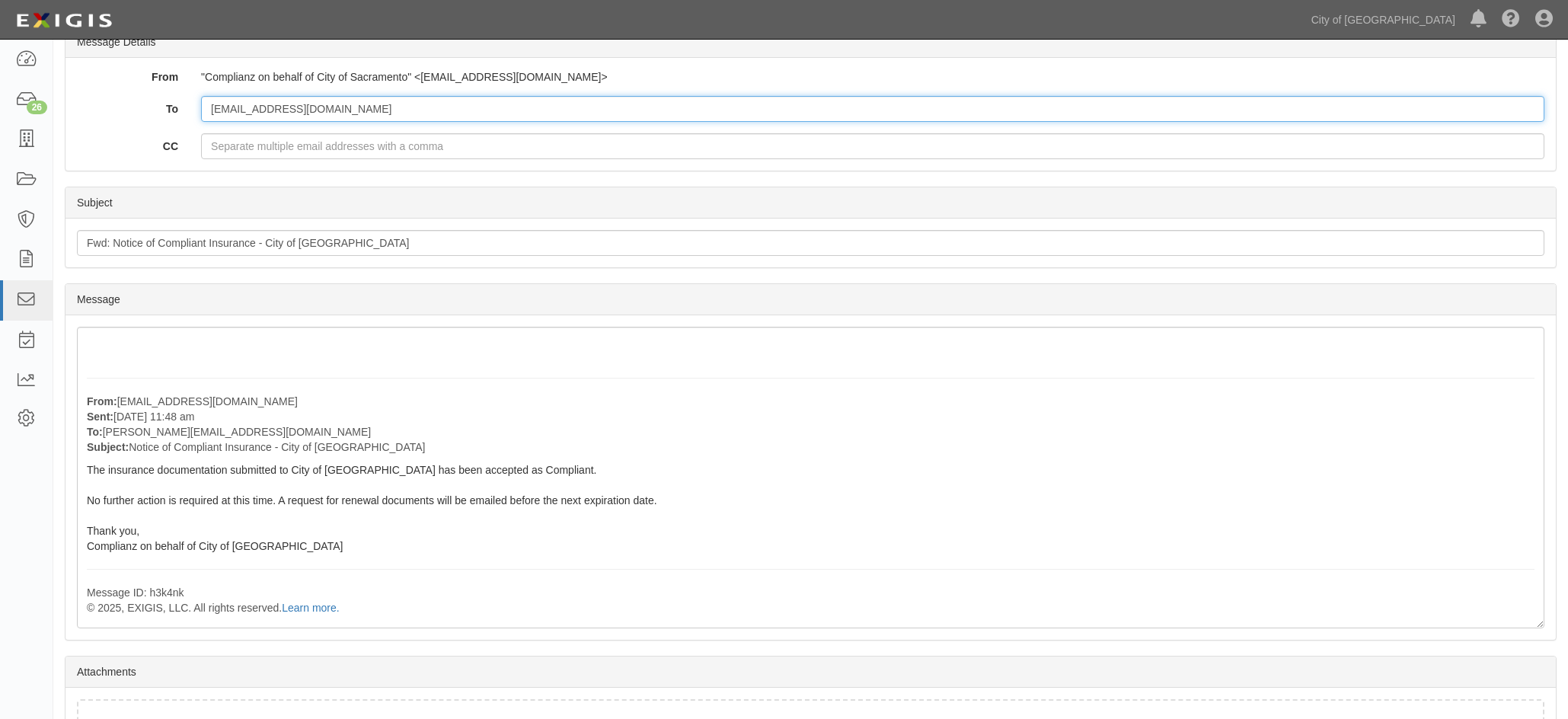
type input "[EMAIL_ADDRESS][DOMAIN_NAME]"
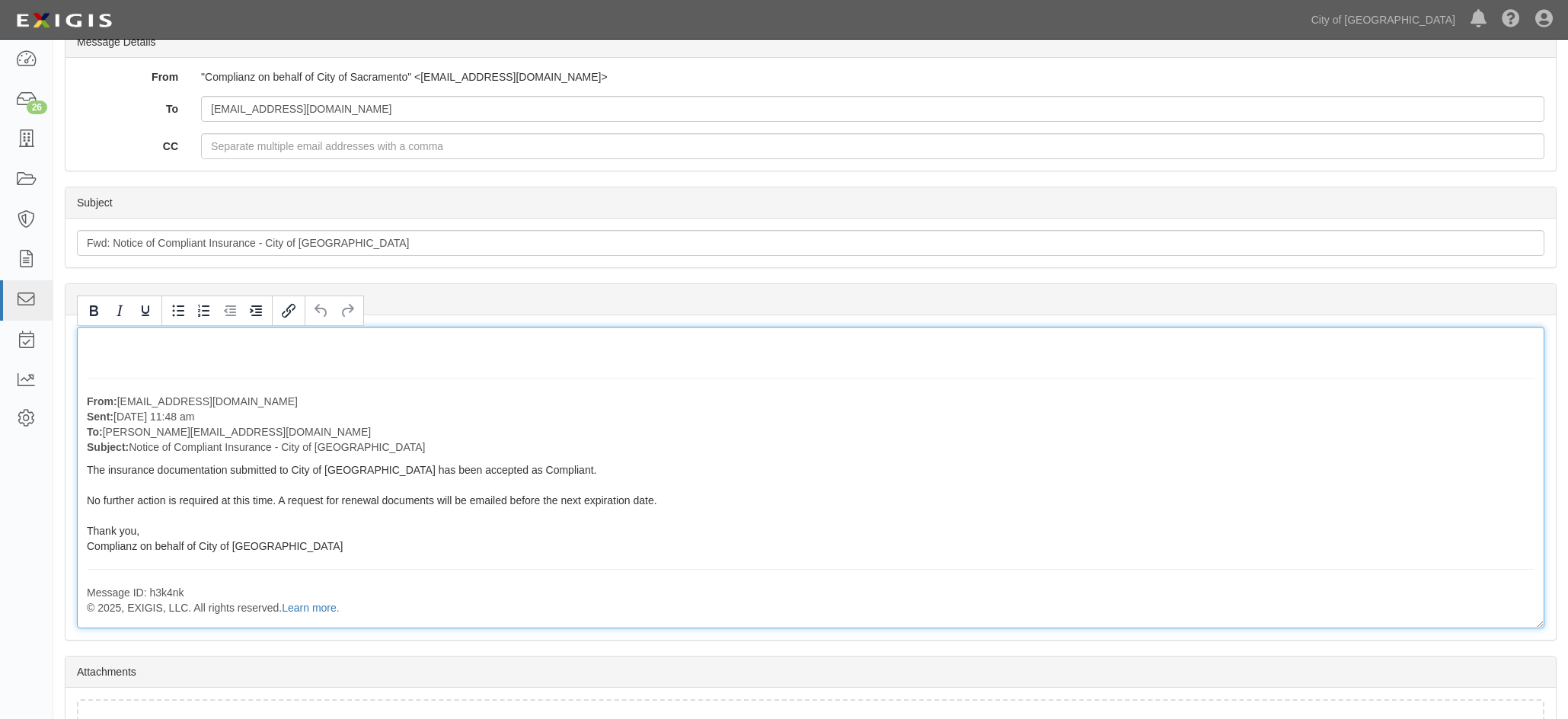
click at [266, 390] on div "From: [EMAIL_ADDRESS][DOMAIN_NAME] Sent: [DATE] 11:48 am To: [PERSON_NAME][EMAI…" at bounding box center [811, 478] width 1467 height 302
click at [258, 380] on div "From: [EMAIL_ADDRESS][DOMAIN_NAME] Sent: [DATE] 11:48 am To: [PERSON_NAME][EMAI…" at bounding box center [811, 478] width 1467 height 302
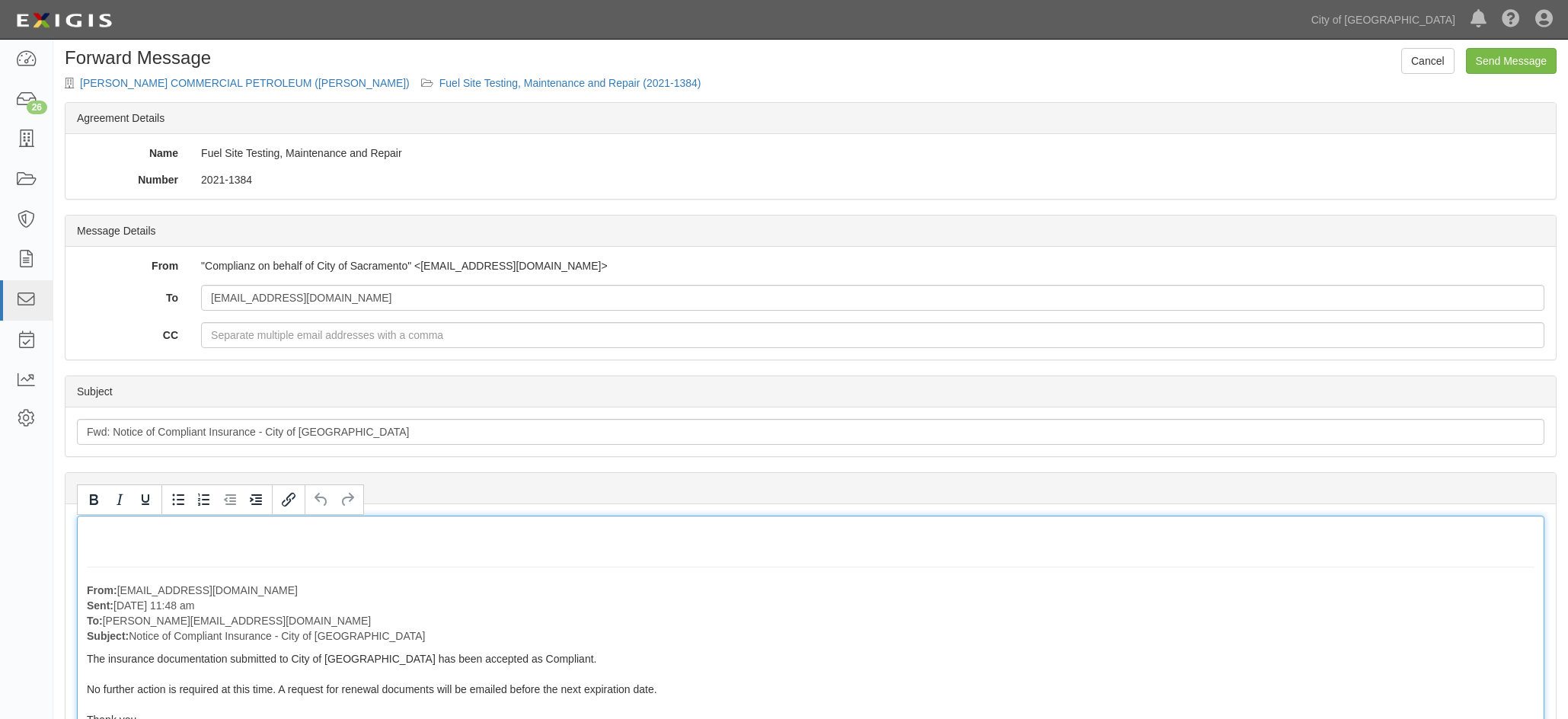
scroll to position [0, 0]
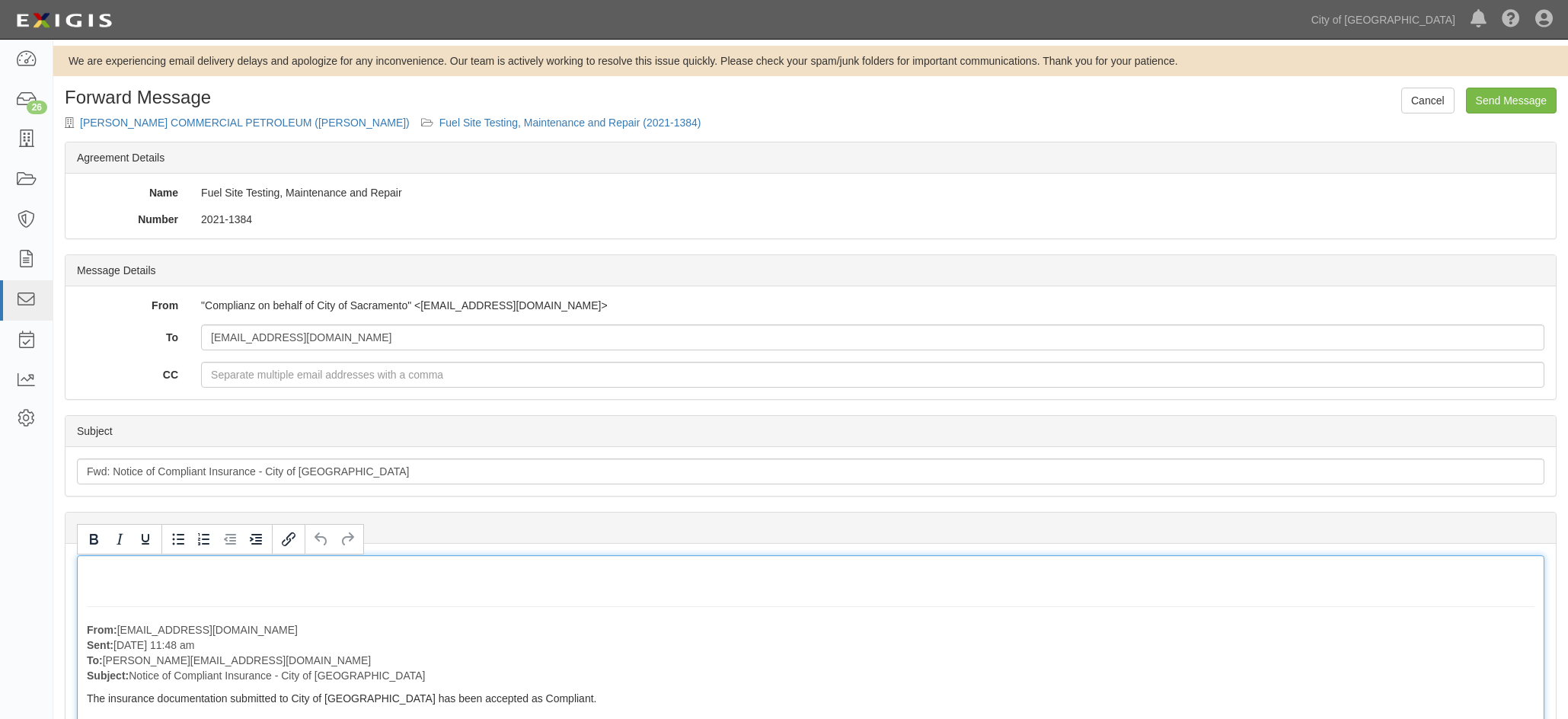
click at [103, 572] on div "From: [EMAIL_ADDRESS][DOMAIN_NAME] Sent: [DATE] 11:48 am To: [PERSON_NAME][EMAI…" at bounding box center [811, 706] width 1467 height 302
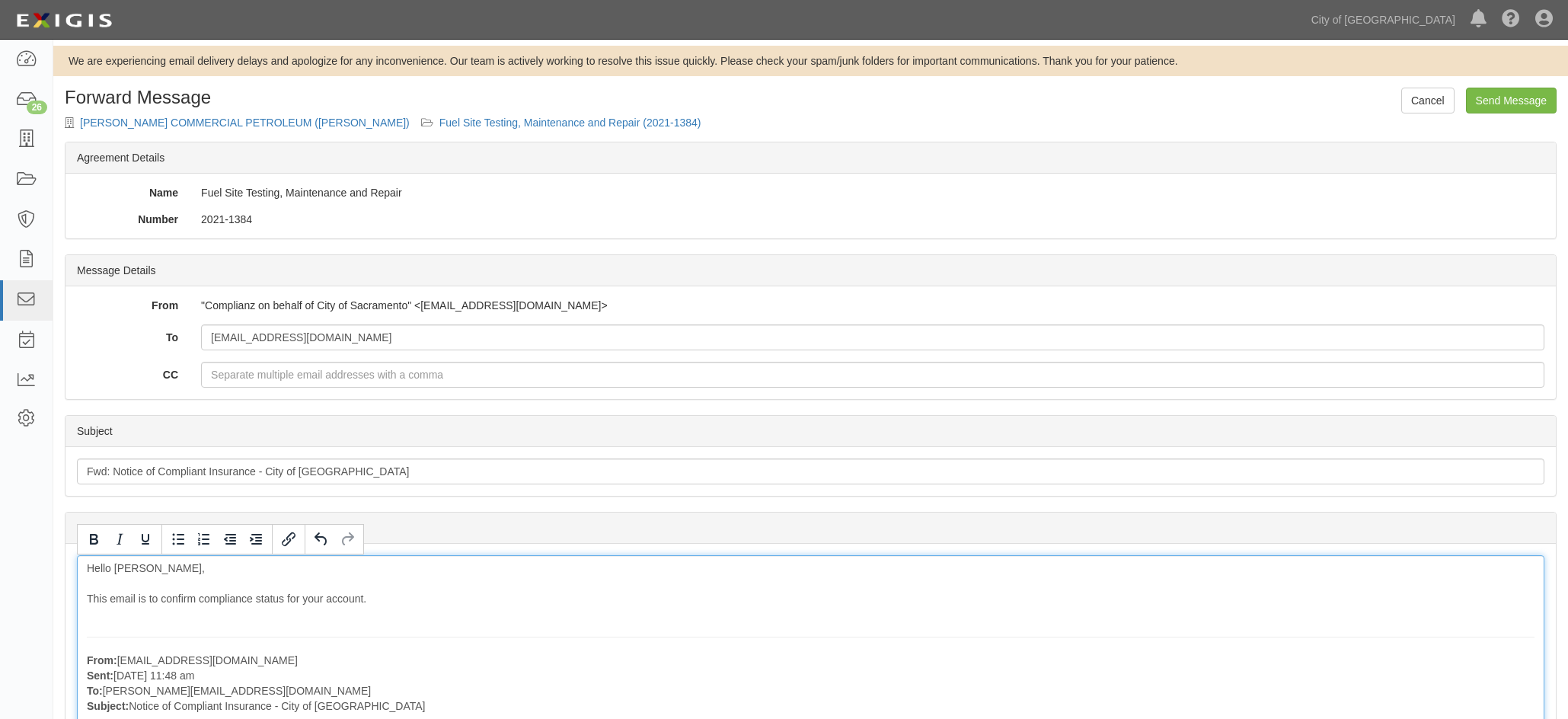
click at [251, 598] on div "Hello [PERSON_NAME], This email is to confirm compliance status for your accoun…" at bounding box center [811, 721] width 1467 height 332
click at [331, 628] on div "Hello [PERSON_NAME], This email is to confirm compliant status for your account…" at bounding box center [811, 721] width 1467 height 332
click at [291, 603] on div "Hello [PERSON_NAME], This email is to confirm compliant status for your account…" at bounding box center [811, 721] width 1467 height 332
click at [414, 636] on div "Hello [PERSON_NAME], This email is to confirm compliant status of your account.…" at bounding box center [811, 721] width 1467 height 332
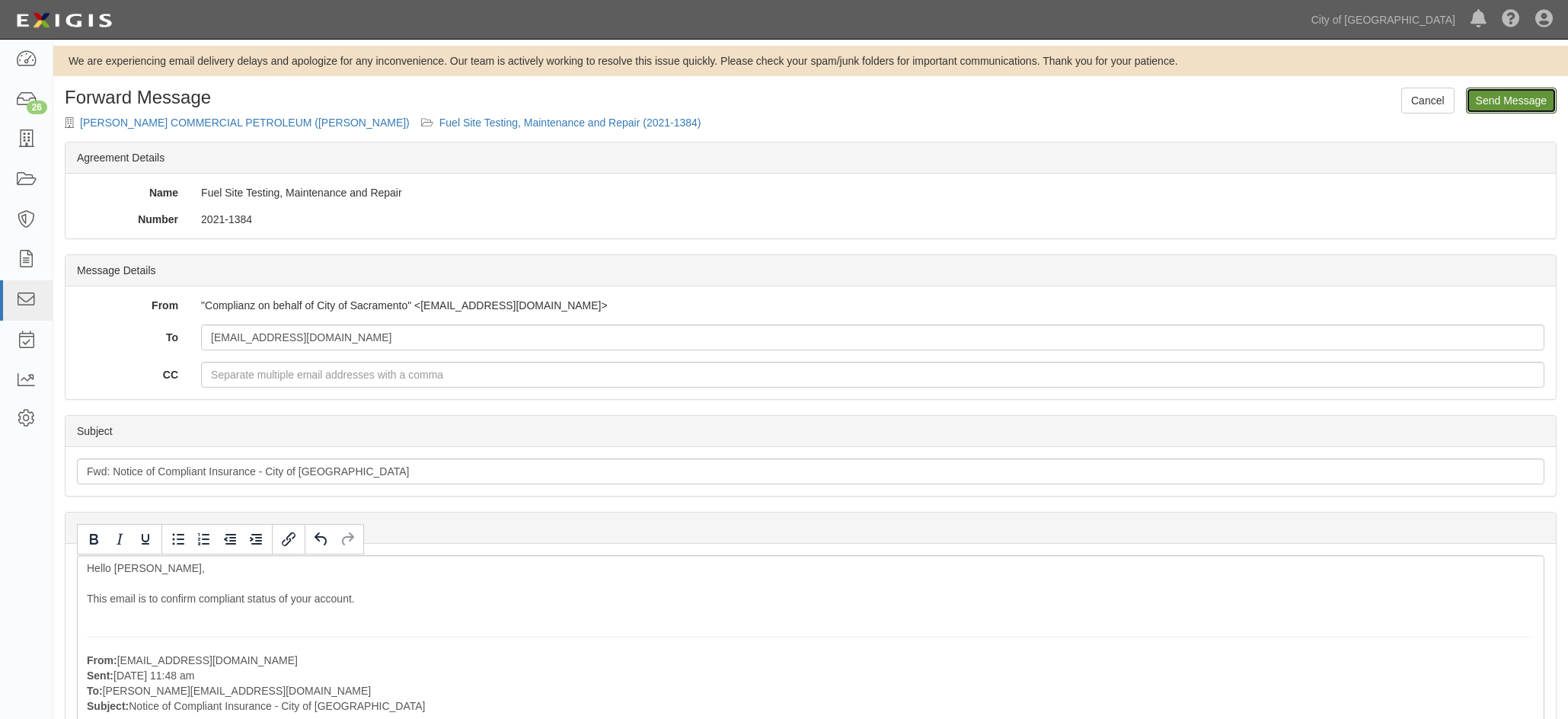
drag, startPoint x: 1497, startPoint y: 93, endPoint x: 857, endPoint y: 78, distance: 640.2
click at [1494, 93] on input "Send Message" at bounding box center [1511, 100] width 90 height 26
